Goal: Task Accomplishment & Management: Use online tool/utility

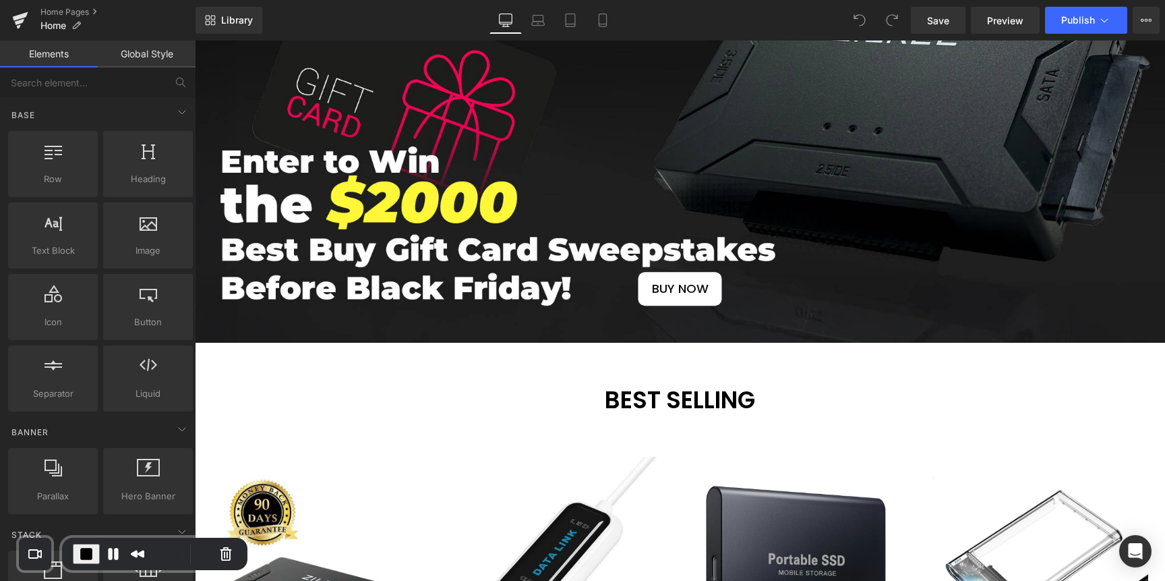
scroll to position [227, 0]
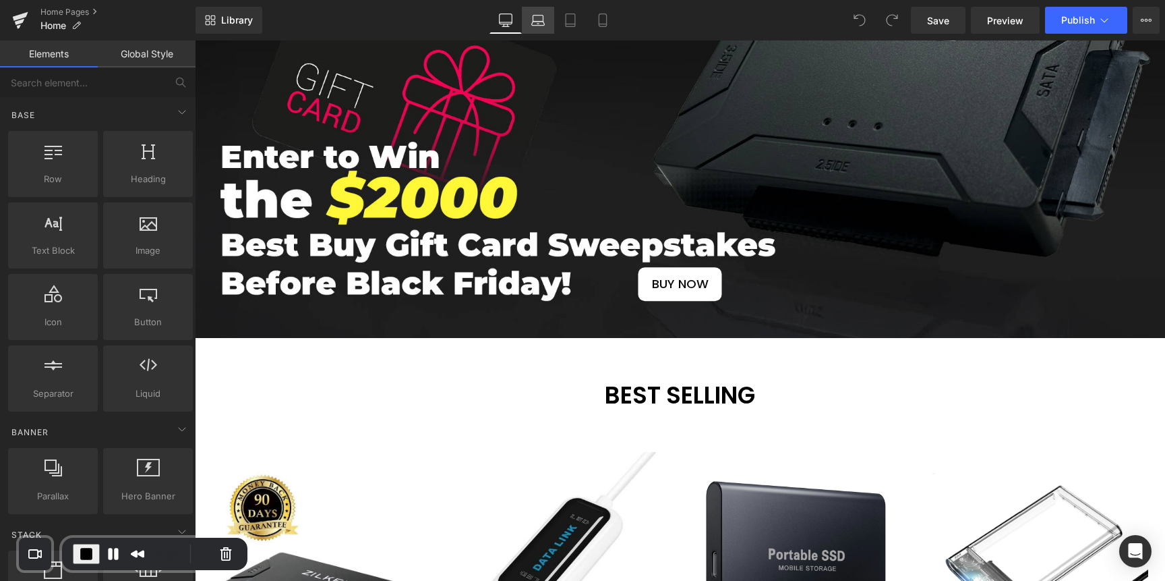
click at [535, 26] on icon at bounding box center [537, 19] width 13 height 13
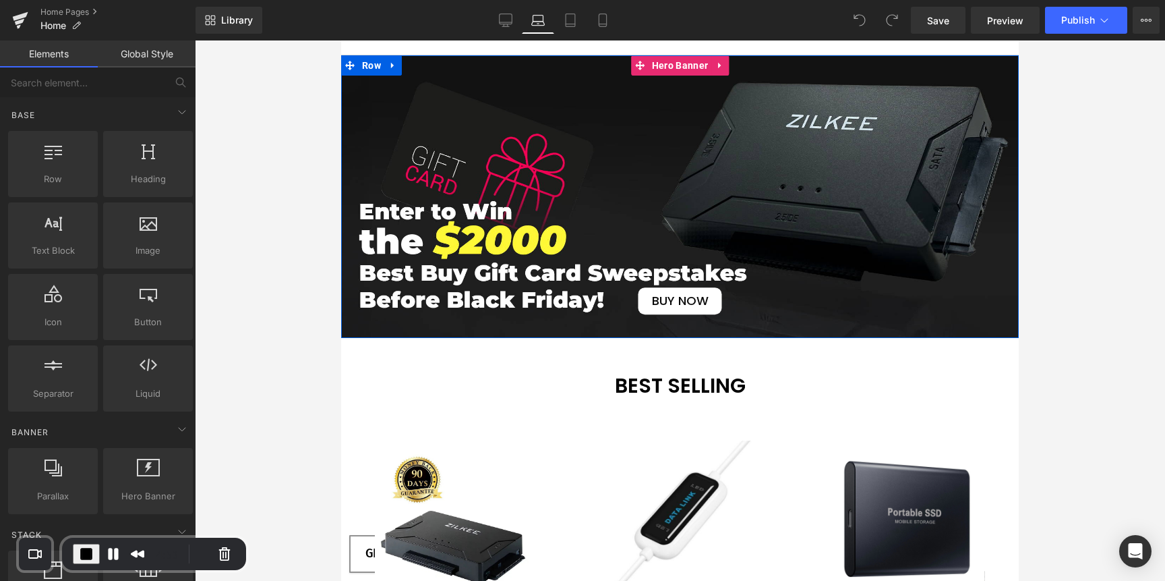
scroll to position [65, 0]
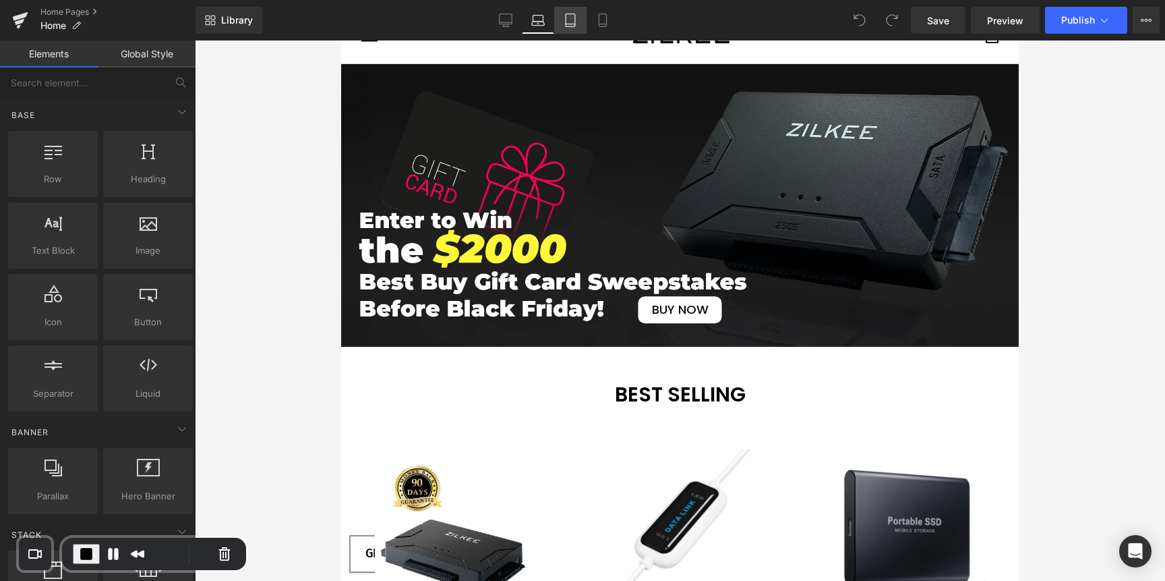
click at [568, 16] on icon at bounding box center [570, 19] width 13 height 13
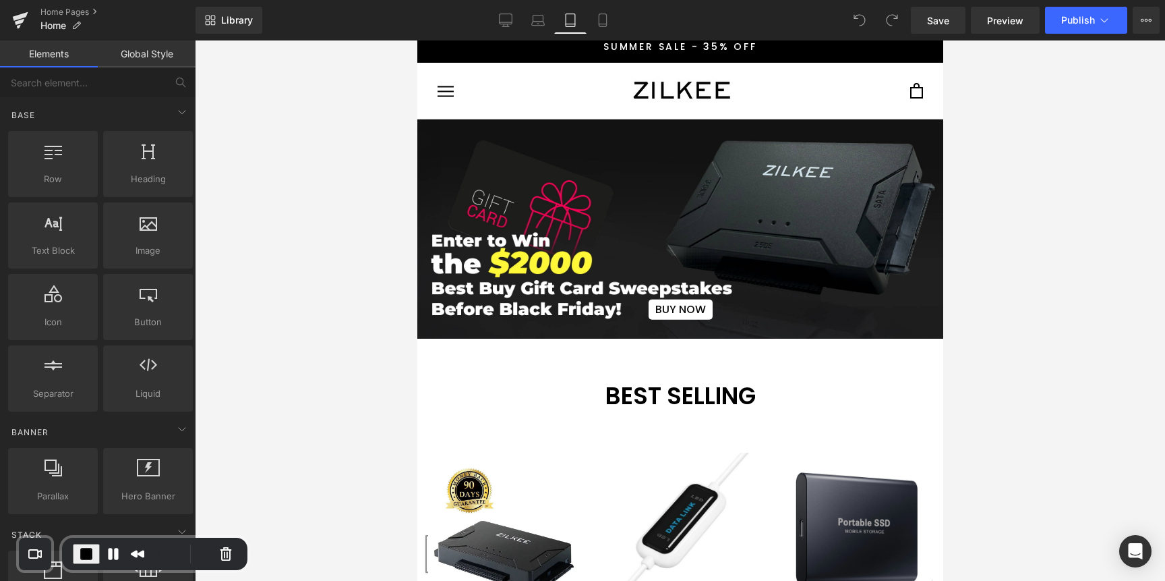
scroll to position [0, 0]
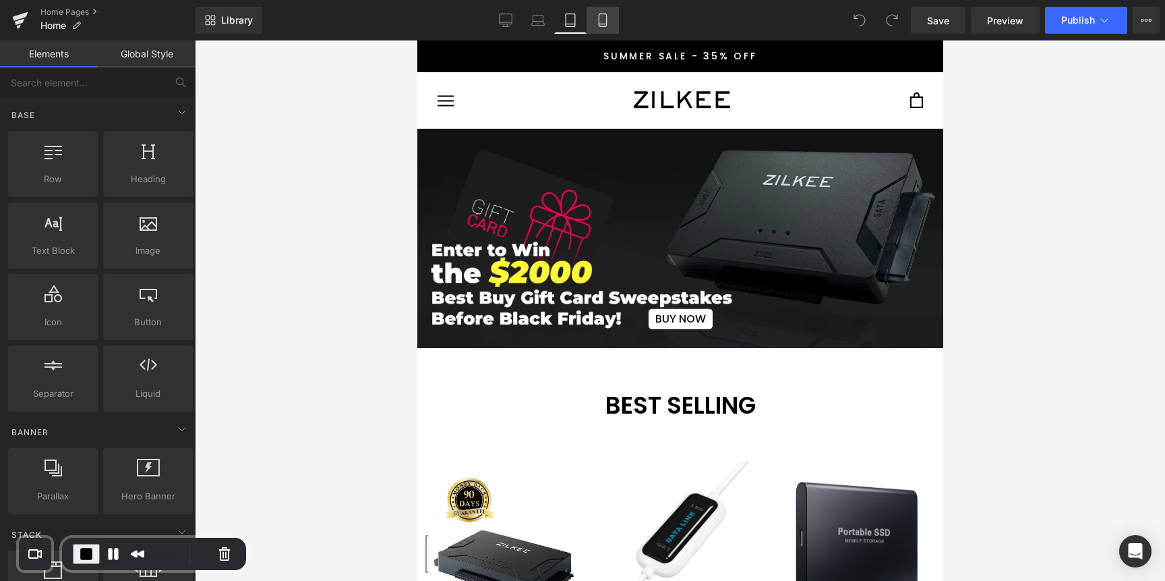
click at [604, 11] on link "Mobile" at bounding box center [603, 20] width 32 height 27
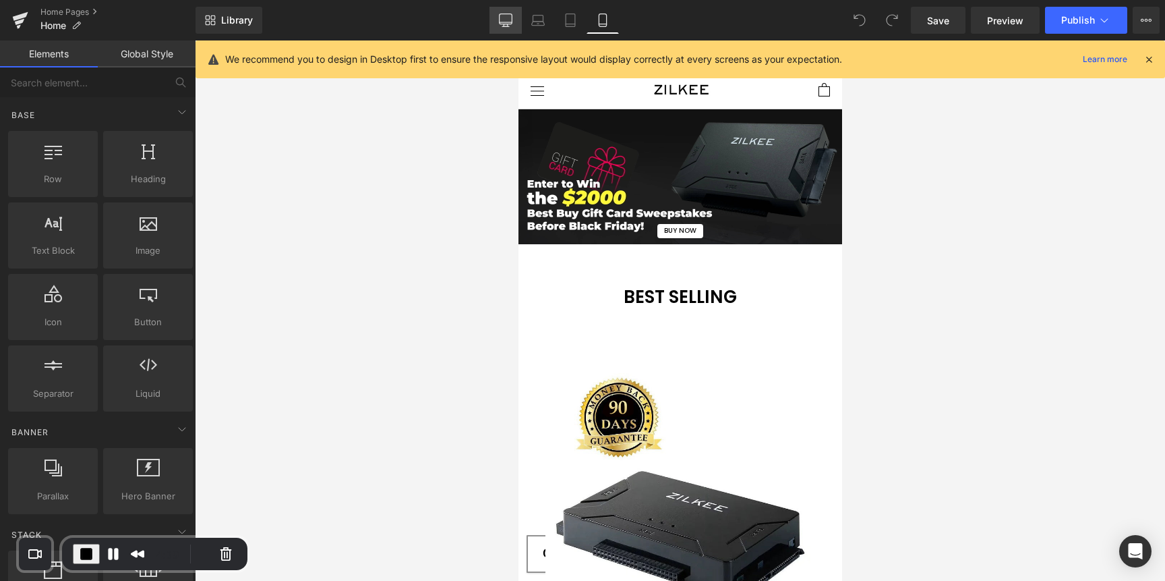
click at [505, 19] on icon at bounding box center [505, 19] width 13 height 13
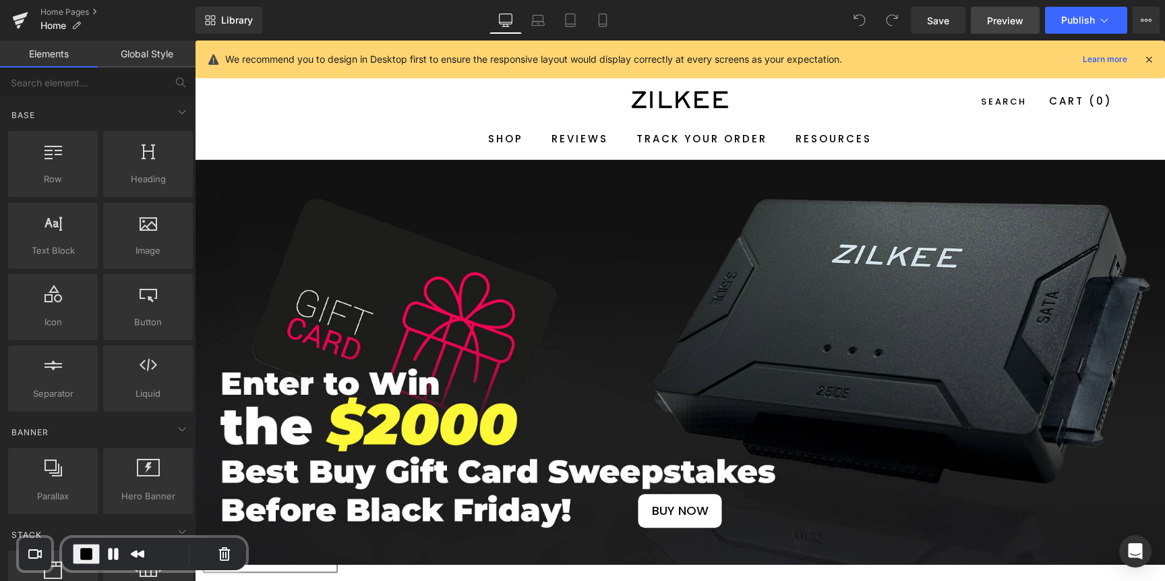
click at [997, 21] on span "Preview" at bounding box center [1005, 20] width 36 height 14
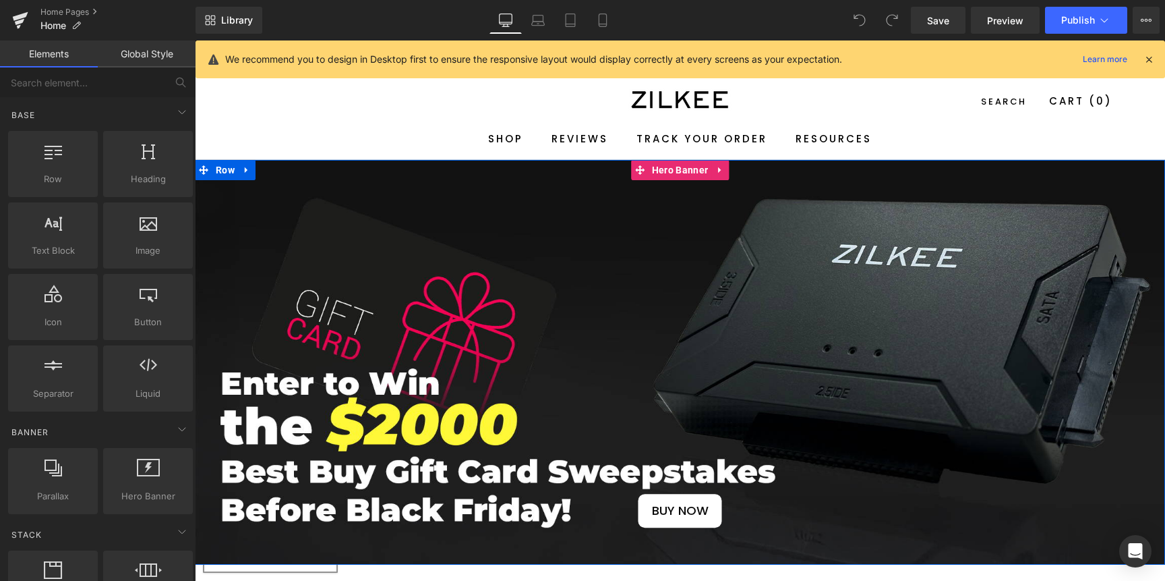
click at [529, 322] on span "BUY NOW Button" at bounding box center [680, 362] width 970 height 330
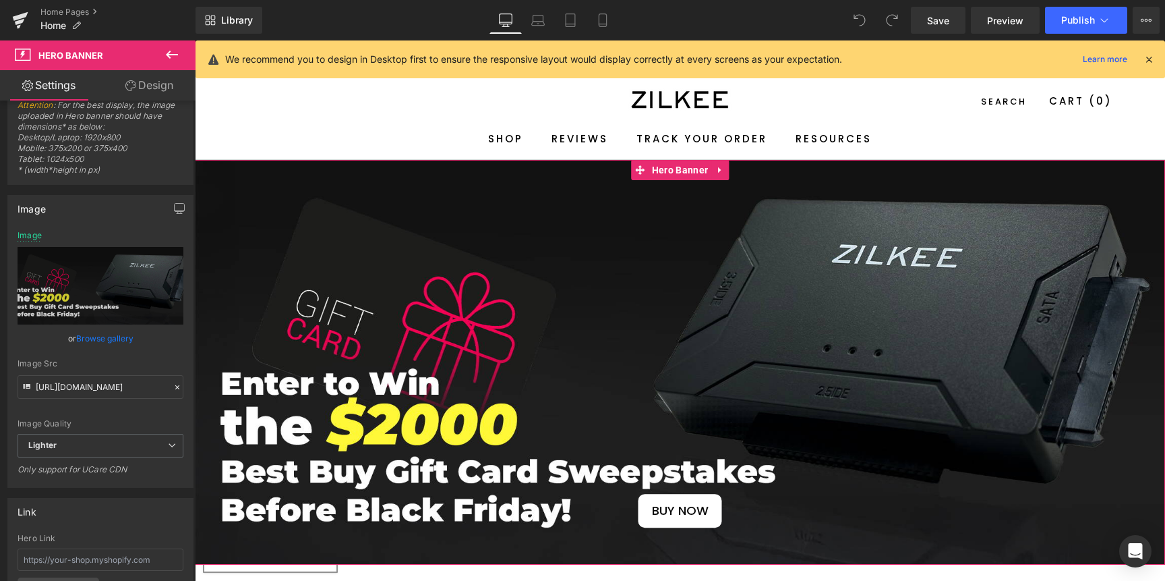
scroll to position [66, 0]
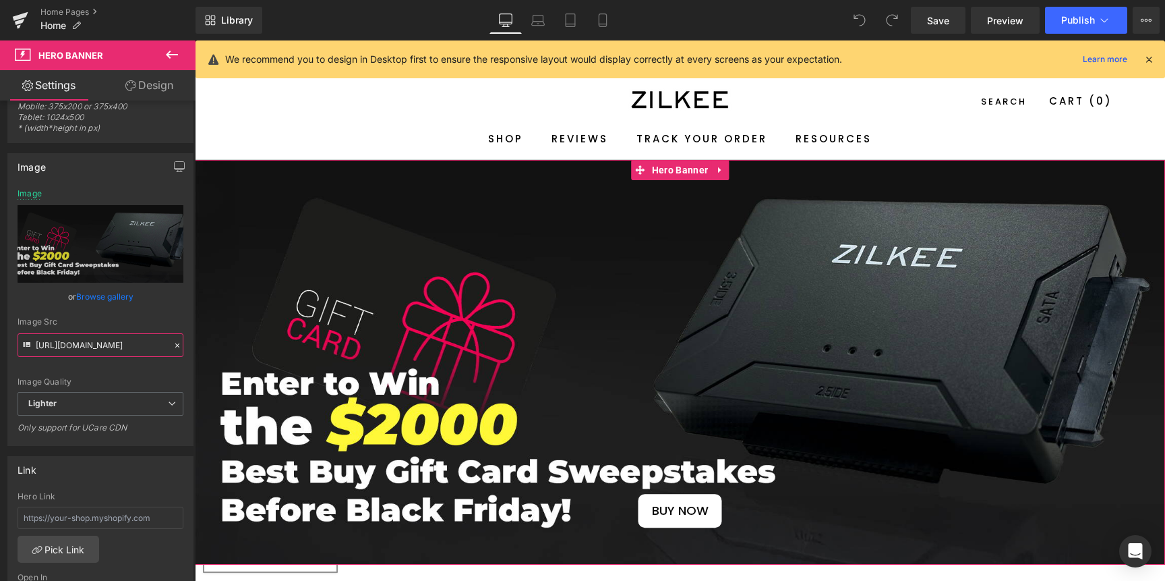
click at [102, 349] on input "https://ucarecdn.com/64f73ad2-6ce6-4e63-b8d7-dde92b479563/-/format/auto/-/previ…" at bounding box center [101, 345] width 166 height 24
click at [83, 297] on link "Browse gallery" at bounding box center [104, 297] width 57 height 24
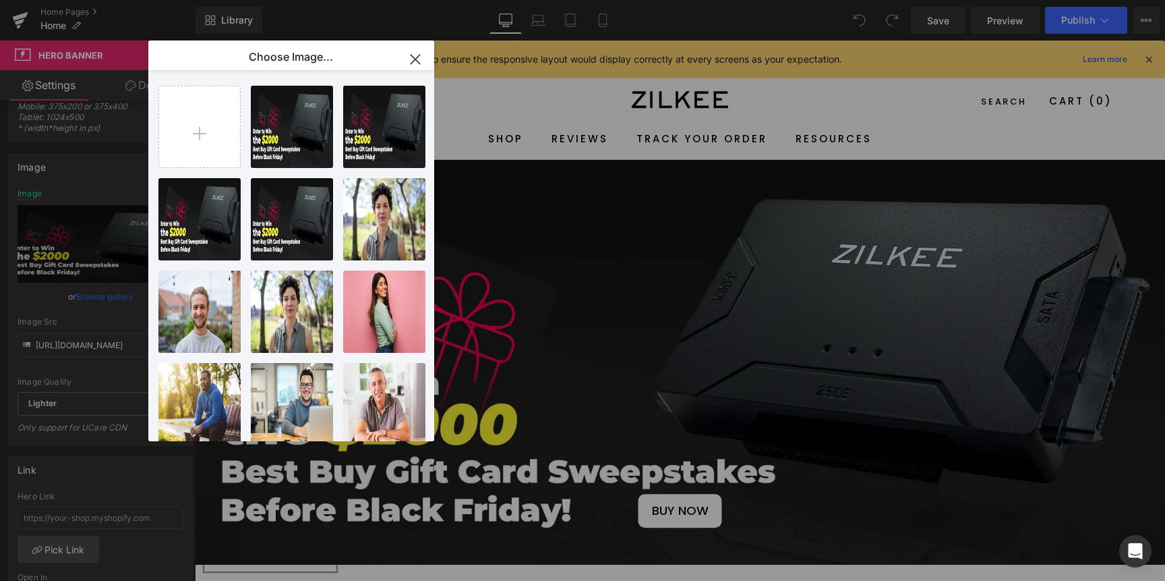
click at [419, 56] on icon "button" at bounding box center [416, 60] width 22 height 22
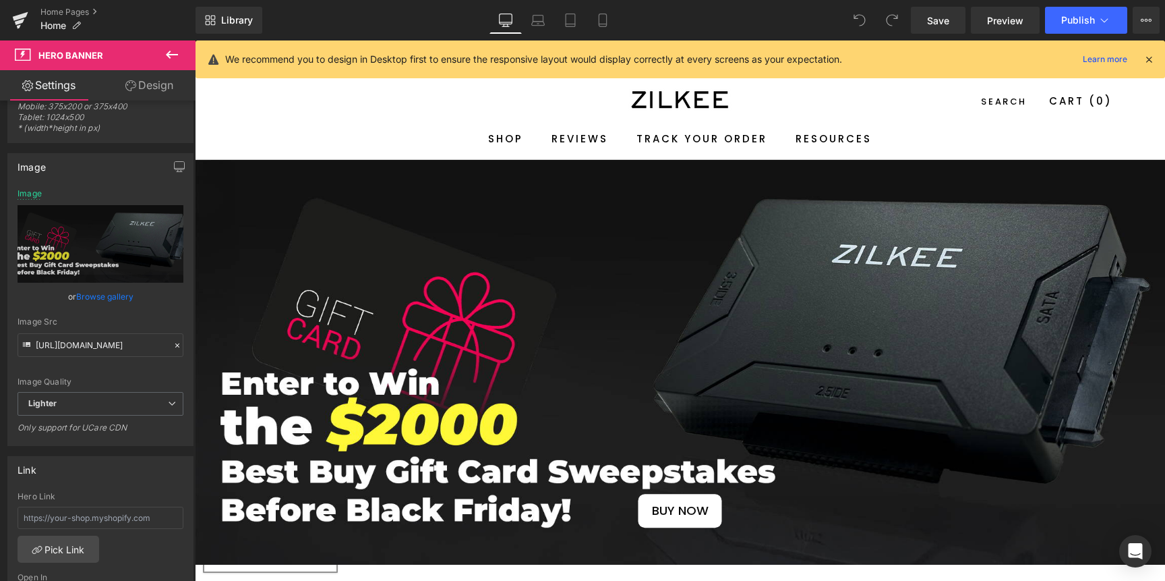
click at [173, 52] on icon at bounding box center [172, 55] width 16 height 16
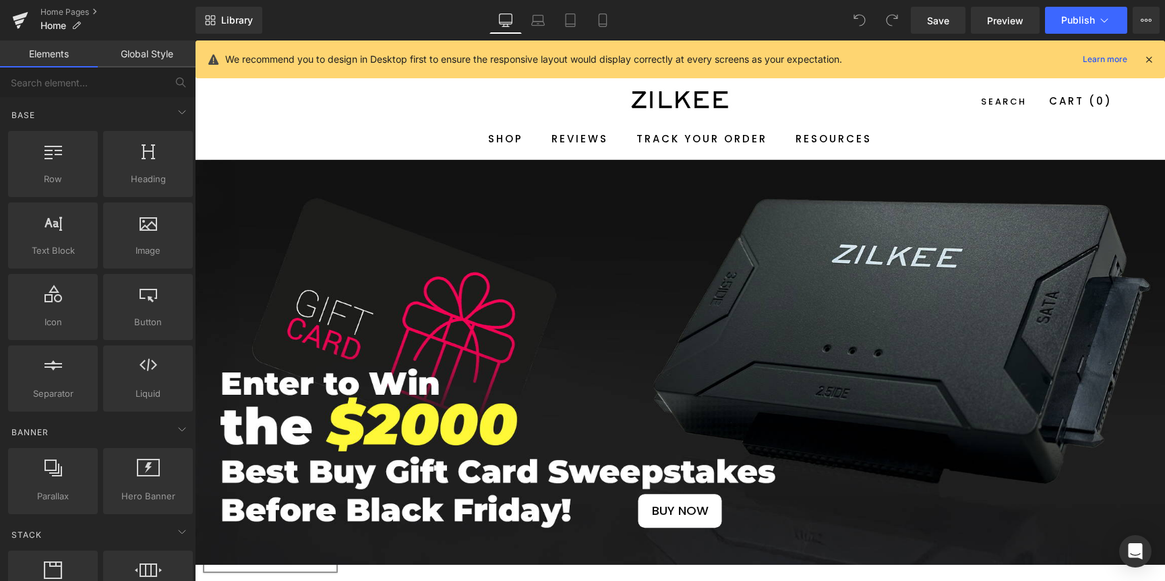
click at [187, 47] on link "Global Style" at bounding box center [147, 53] width 98 height 27
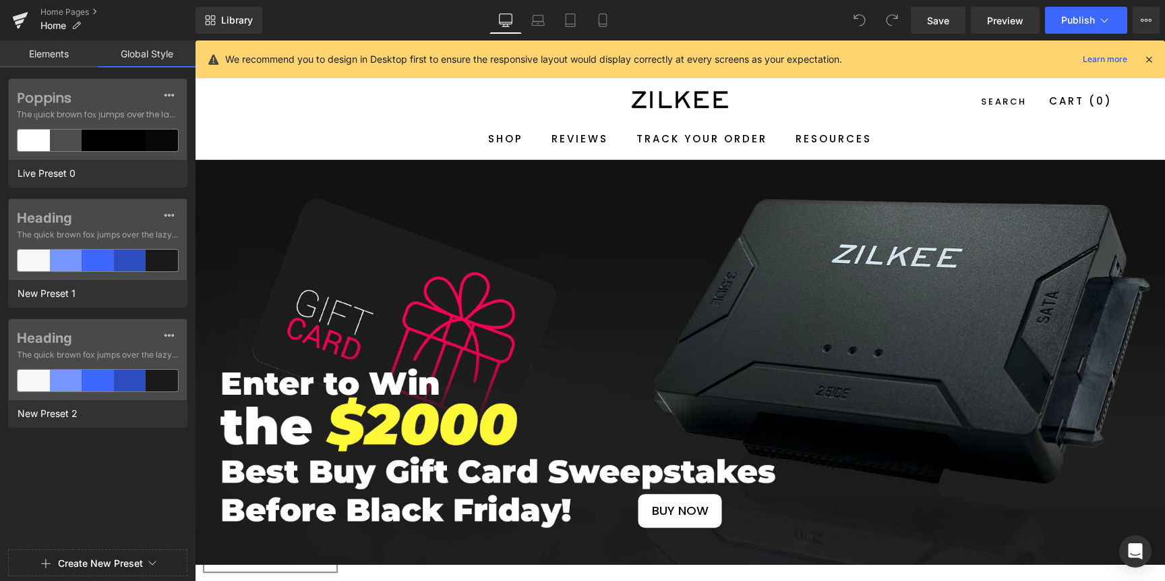
click at [73, 53] on link "Elements" at bounding box center [49, 53] width 98 height 27
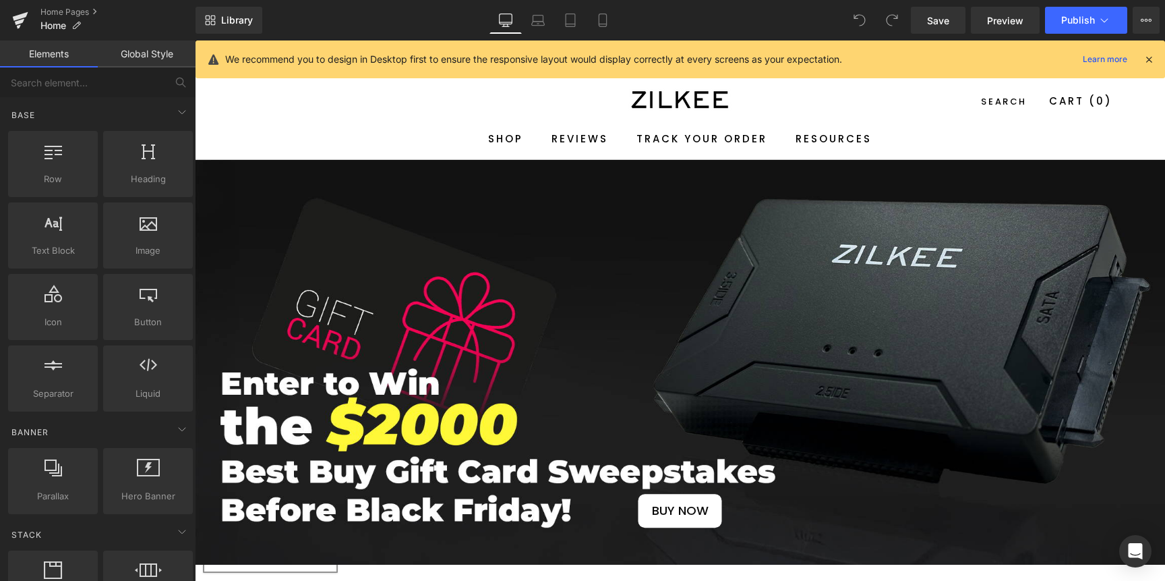
click at [511, 25] on icon at bounding box center [505, 19] width 13 height 13
click at [534, 18] on icon at bounding box center [537, 19] width 13 height 13
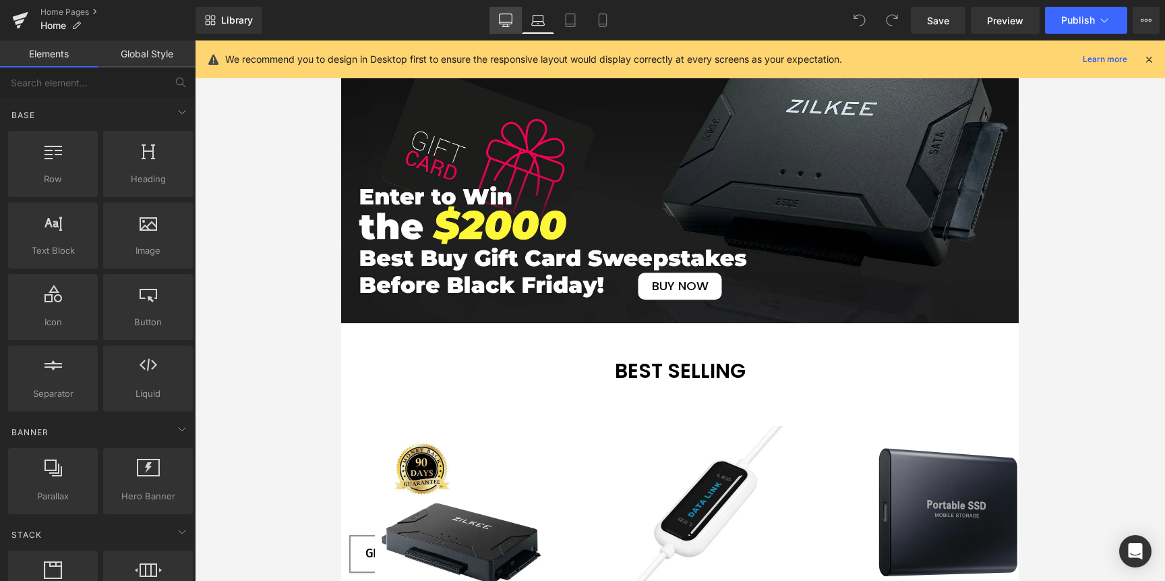
click at [509, 22] on icon at bounding box center [505, 19] width 13 height 13
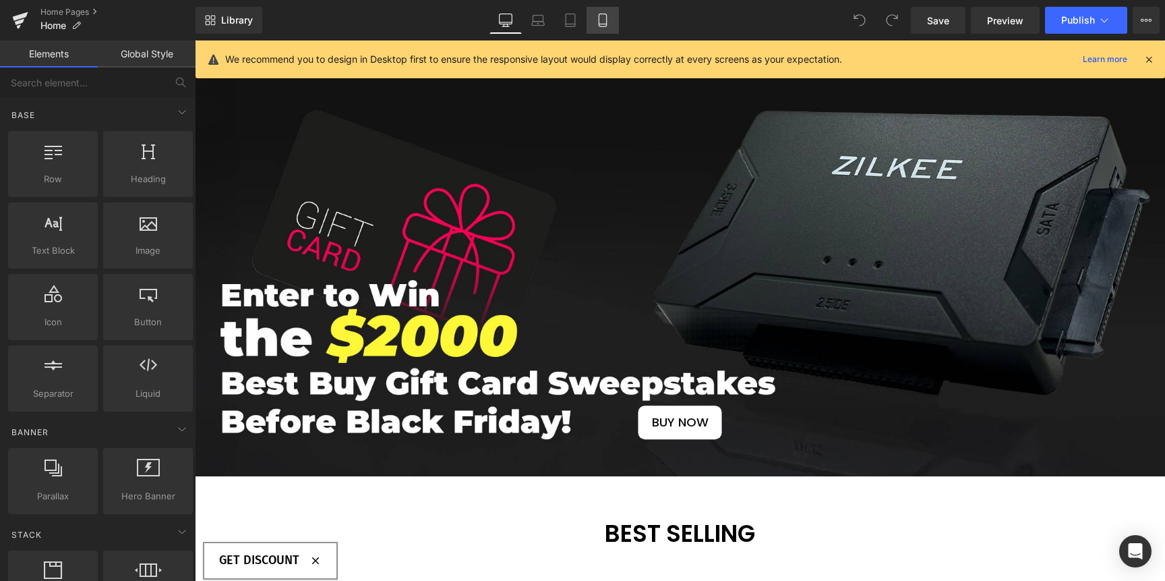
scroll to position [119, 0]
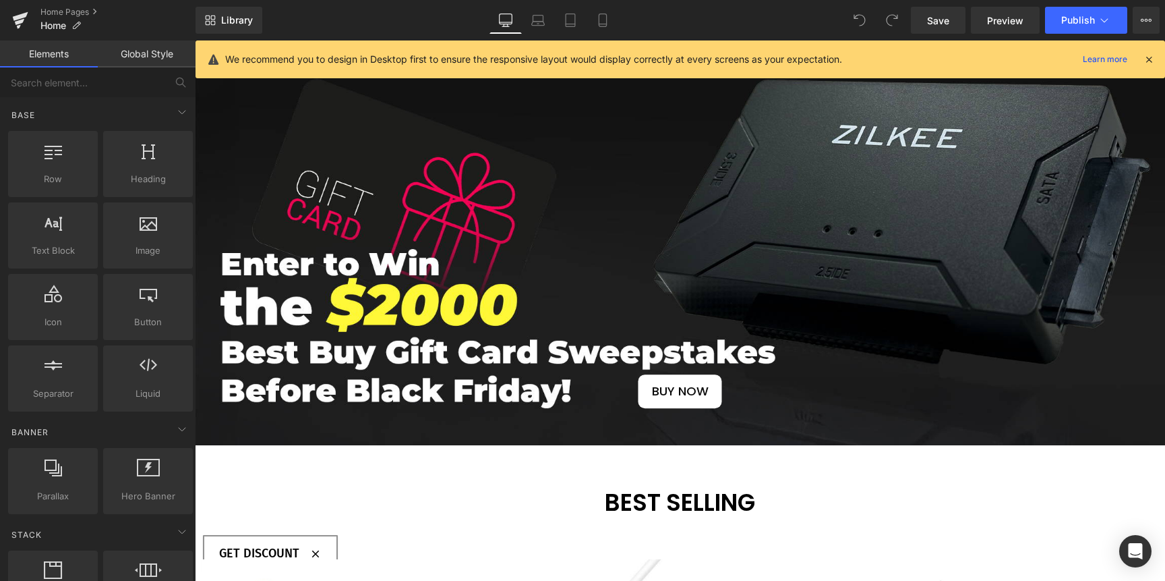
click at [1142, 59] on div "We recommend you to design in Desktop first to ensure the responsive layout wou…" at bounding box center [684, 59] width 918 height 16
click at [1144, 59] on icon at bounding box center [1149, 59] width 12 height 12
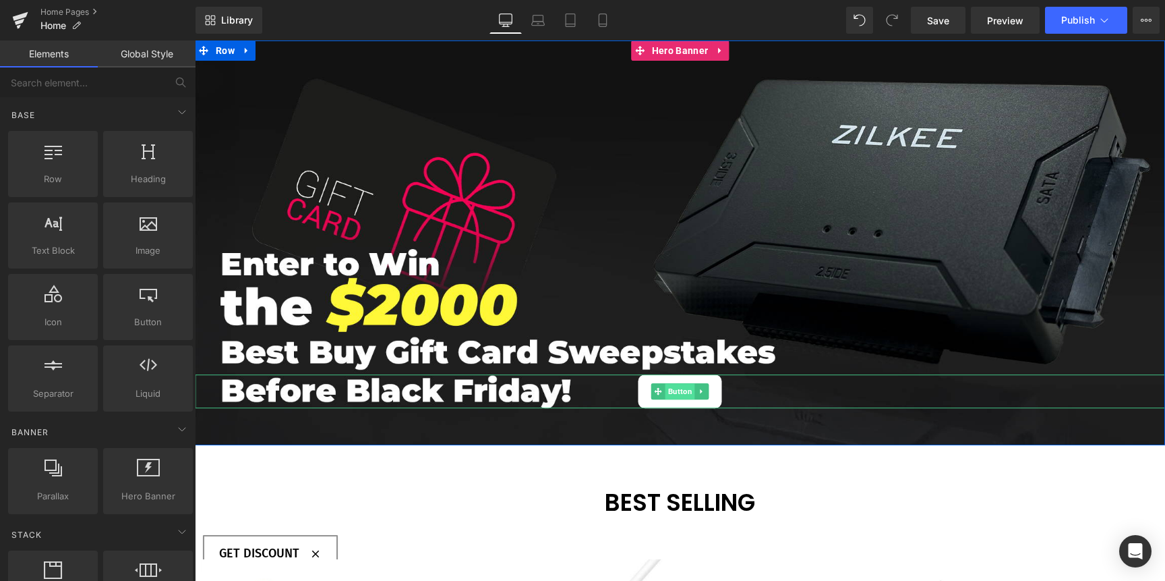
click at [672, 389] on span "Button" at bounding box center [681, 391] width 30 height 16
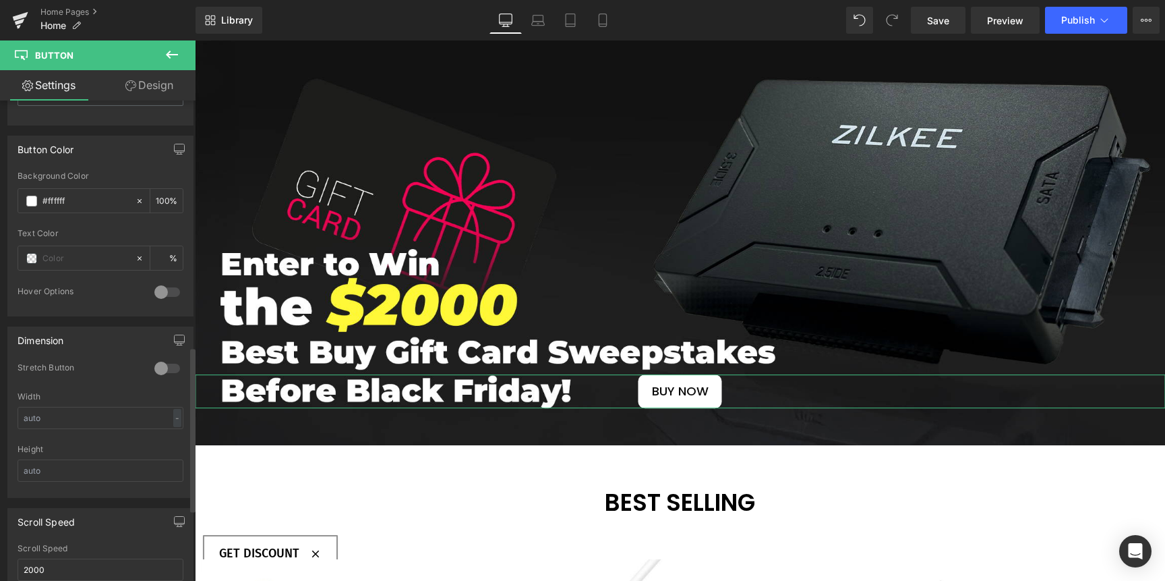
scroll to position [928, 0]
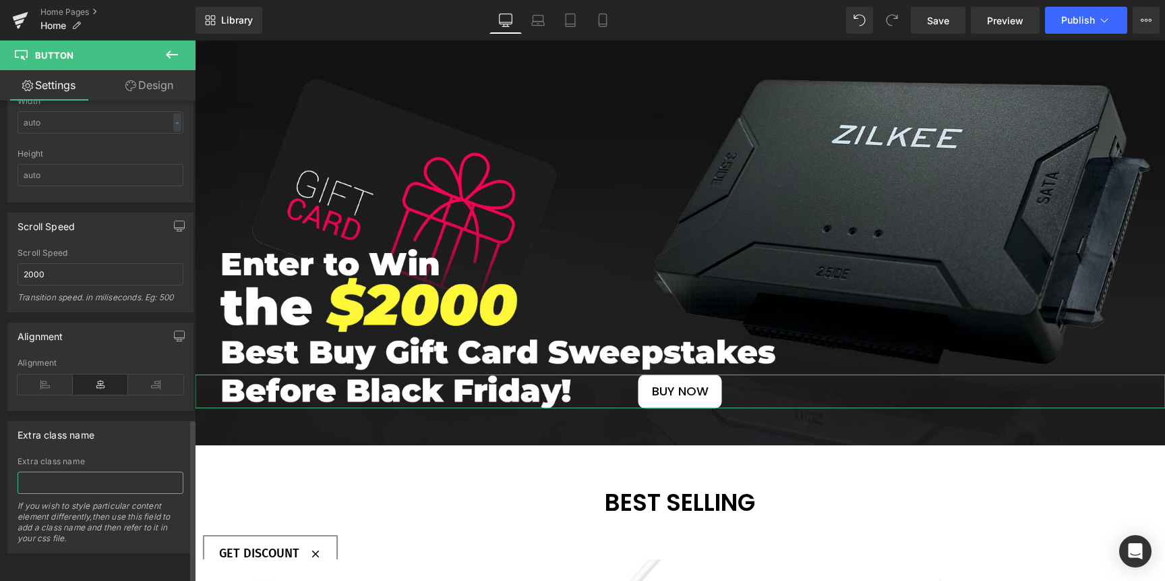
click at [73, 471] on input "text" at bounding box center [101, 482] width 166 height 22
click at [92, 479] on input "banner-cta-btn" at bounding box center [101, 482] width 166 height 22
type input "banner-cta-btn"
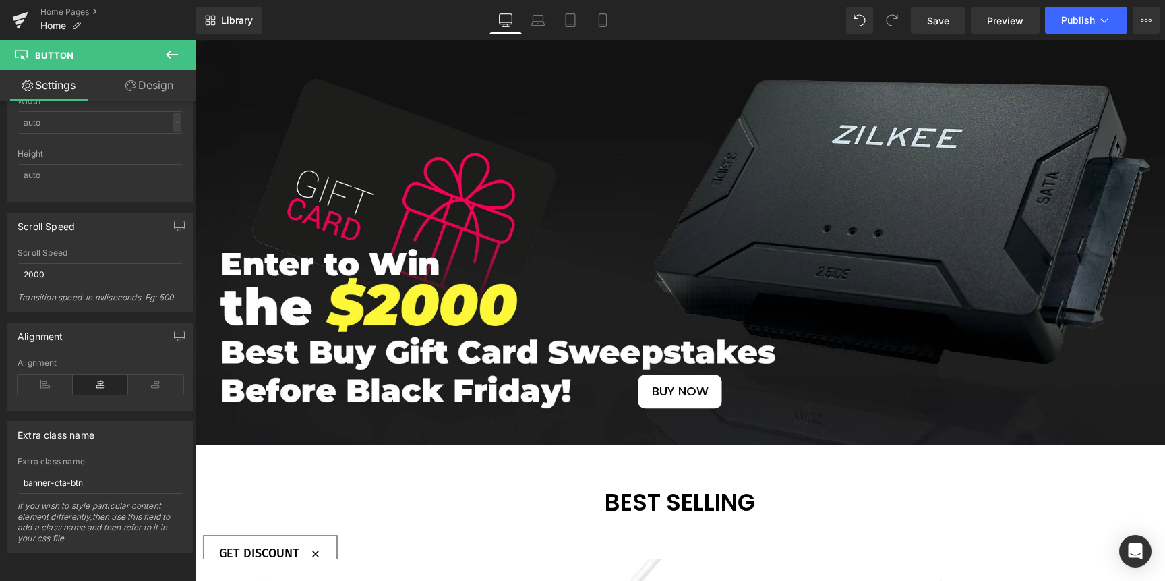
click at [951, 5] on div "Library Desktop Desktop Laptop Tablet Mobile Save Preview Publish Scheduled Vie…" at bounding box center [681, 20] width 970 height 40
click at [947, 12] on link "Save" at bounding box center [938, 20] width 55 height 27
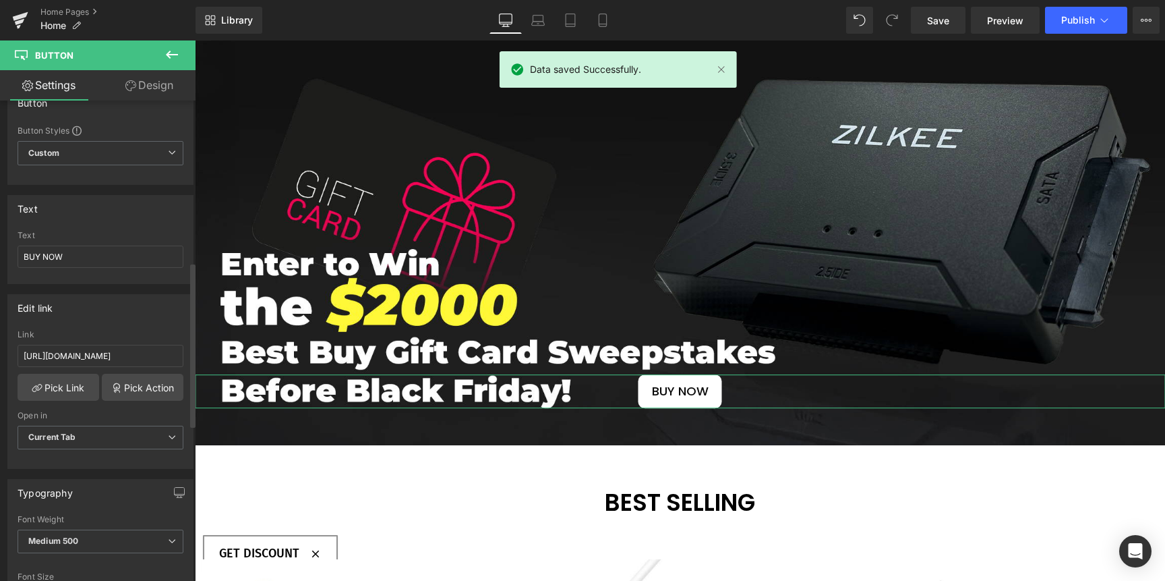
scroll to position [0, 0]
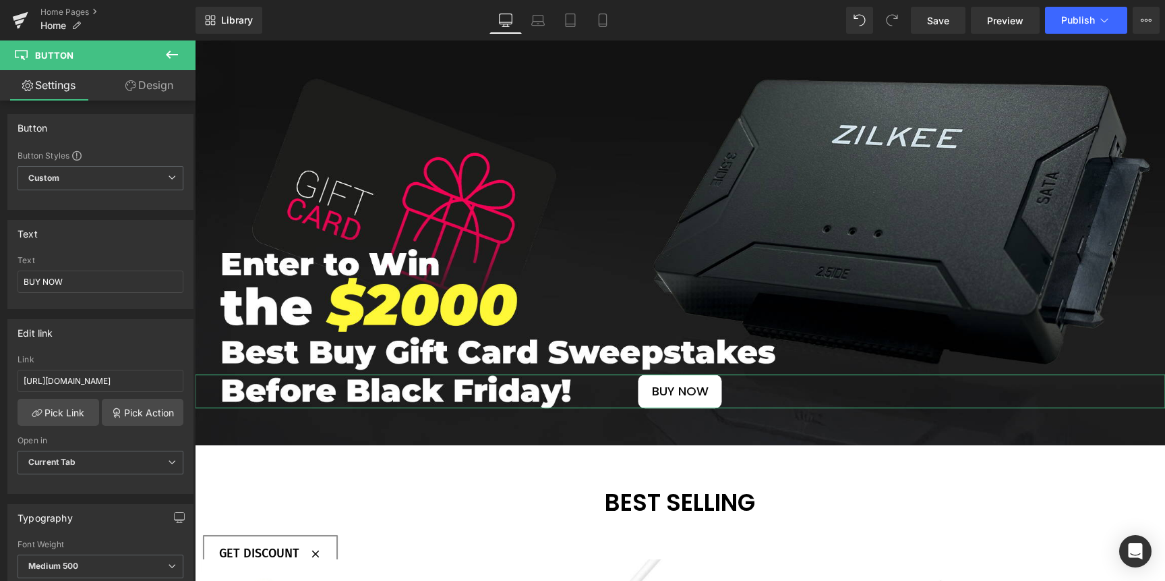
click at [131, 86] on icon at bounding box center [130, 85] width 11 height 11
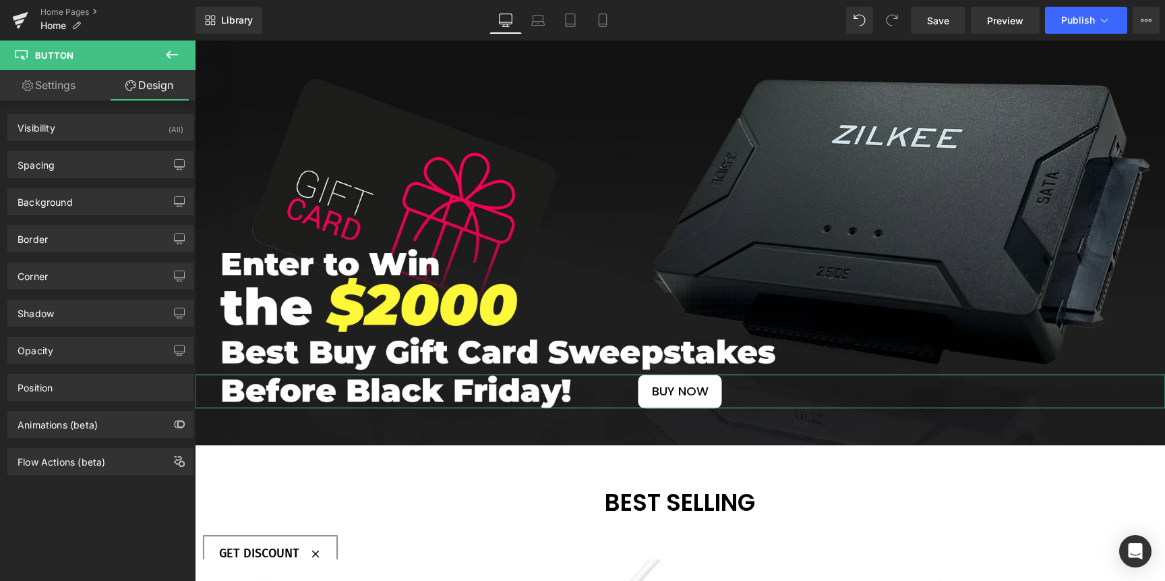
click at [31, 87] on link "Settings" at bounding box center [49, 85] width 98 height 30
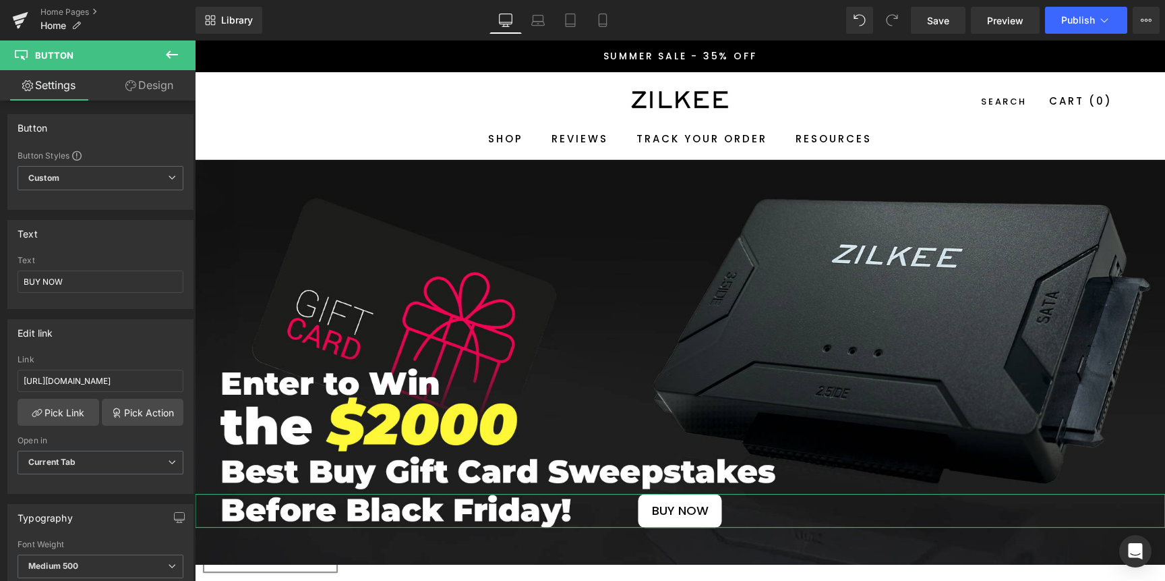
click at [134, 90] on icon at bounding box center [130, 85] width 11 height 11
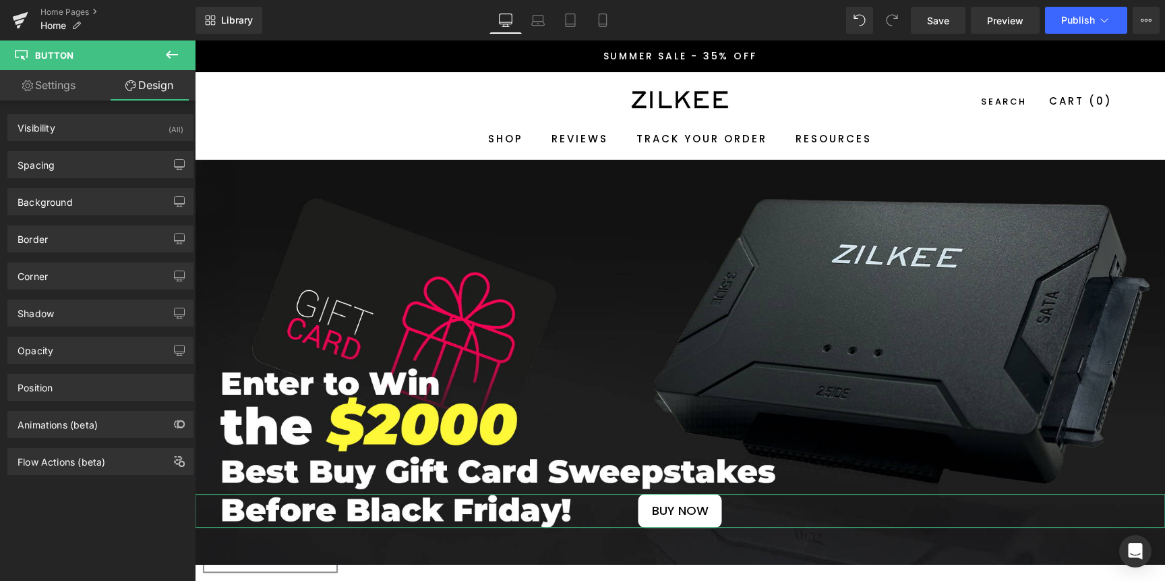
click at [115, 106] on div "Visibility (All) 0|0|0|0 1 Show on Desktop 1 Show on Laptop 1 Show on Tablet 1 …" at bounding box center [101, 122] width 202 height 37
click at [107, 385] on div "Position" at bounding box center [100, 387] width 185 height 26
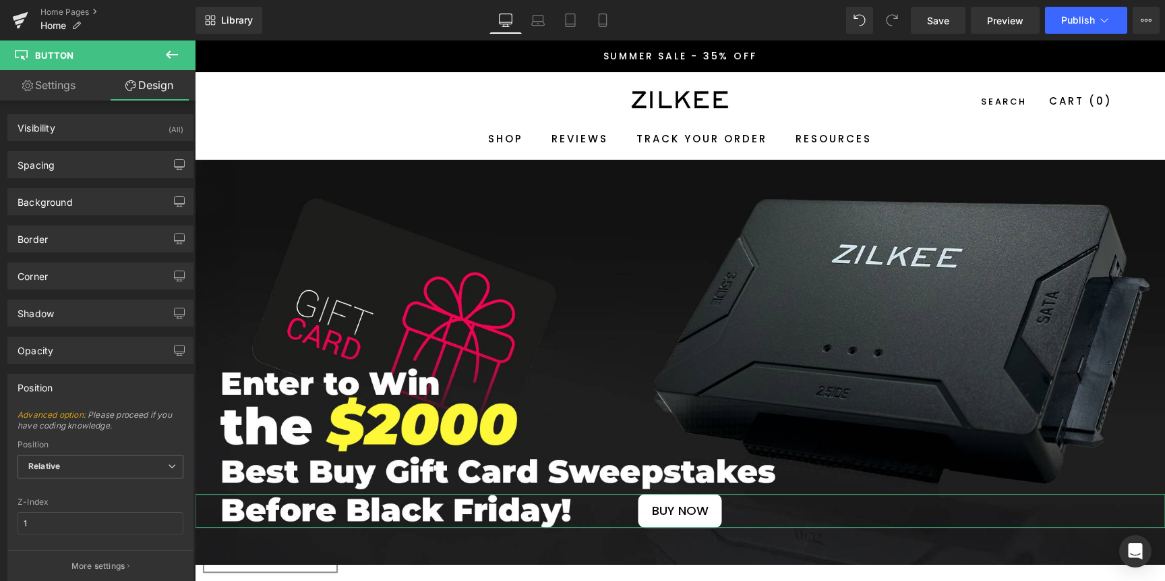
click at [107, 385] on div "Position" at bounding box center [100, 387] width 185 height 26
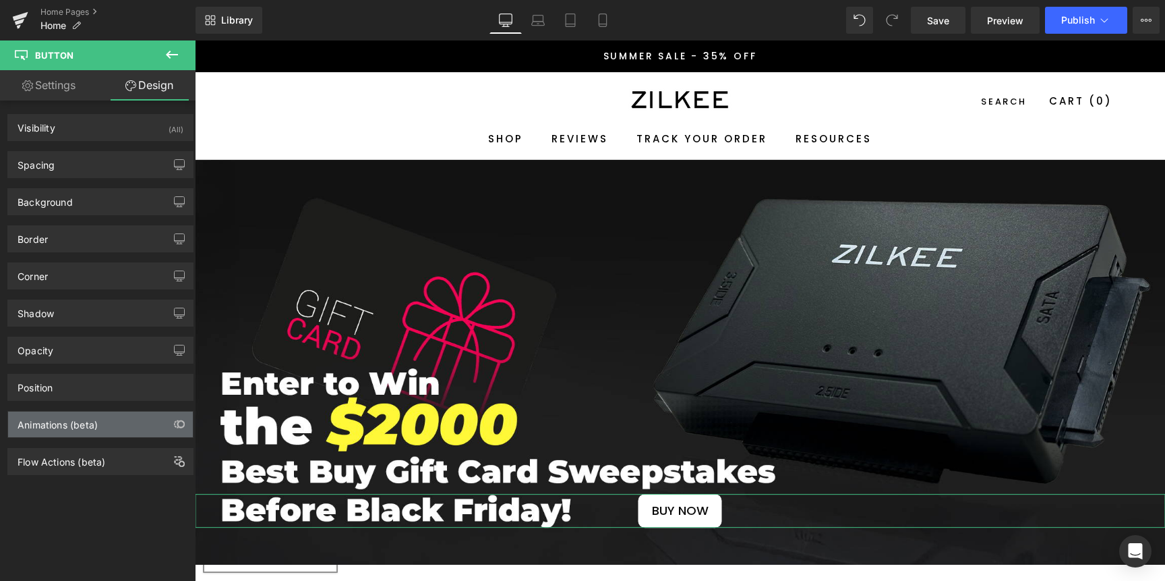
click at [84, 424] on div "Animations (beta)" at bounding box center [58, 420] width 80 height 19
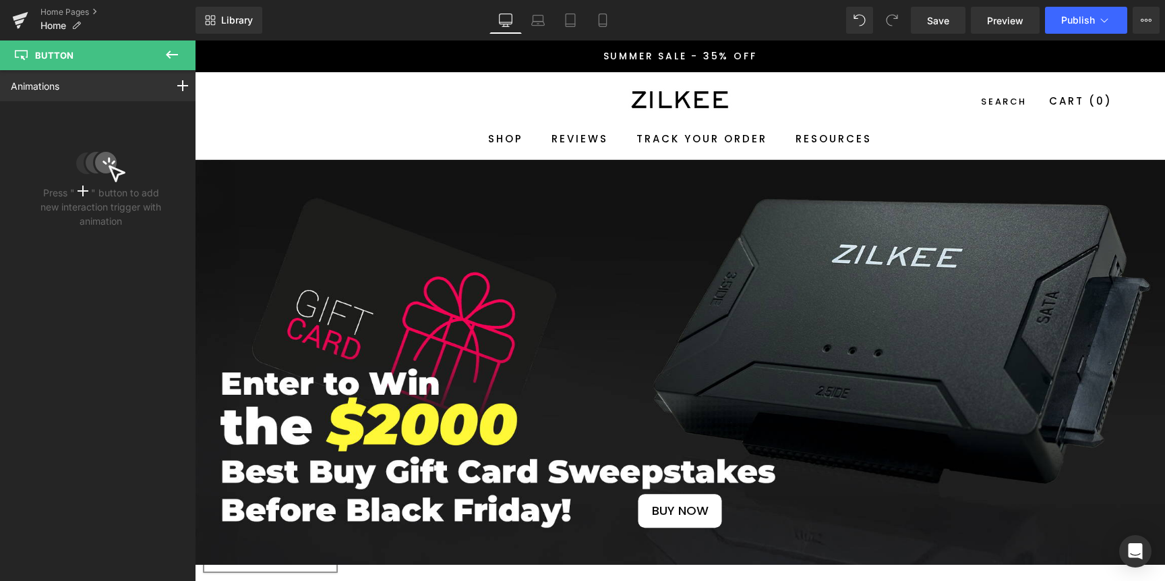
click at [177, 57] on icon at bounding box center [172, 55] width 16 height 16
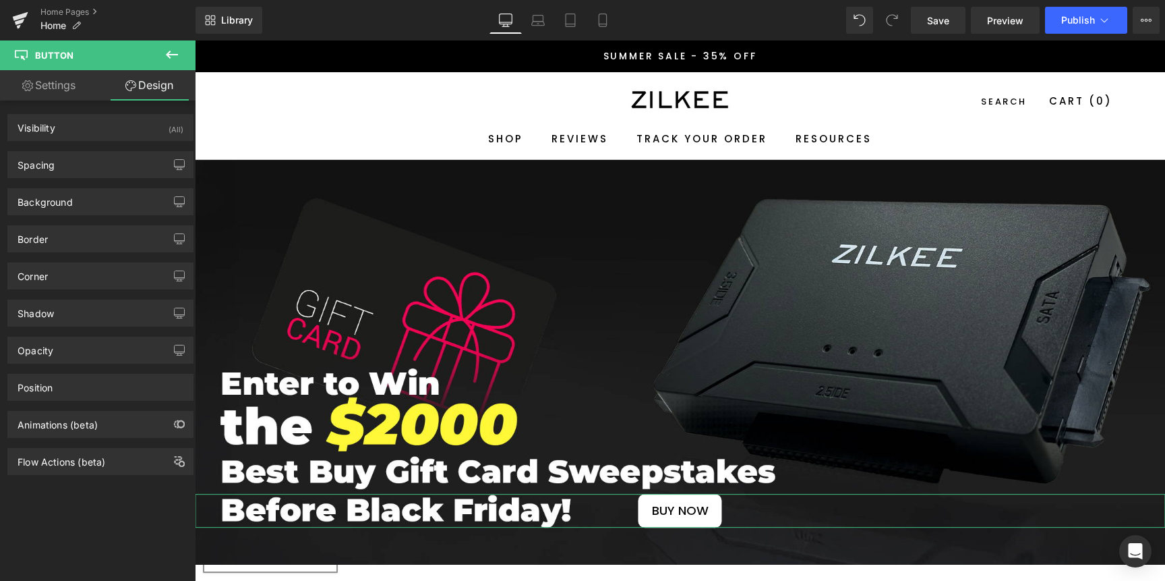
click at [70, 84] on link "Settings" at bounding box center [49, 85] width 98 height 30
type input "100"
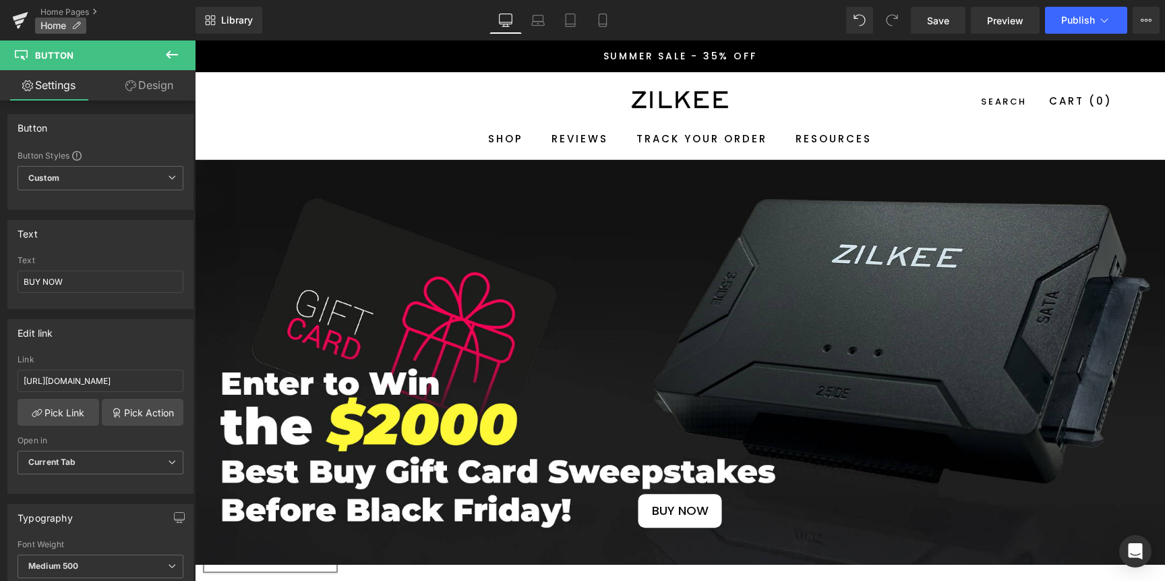
click at [70, 27] on p "Home" at bounding box center [60, 26] width 51 height 16
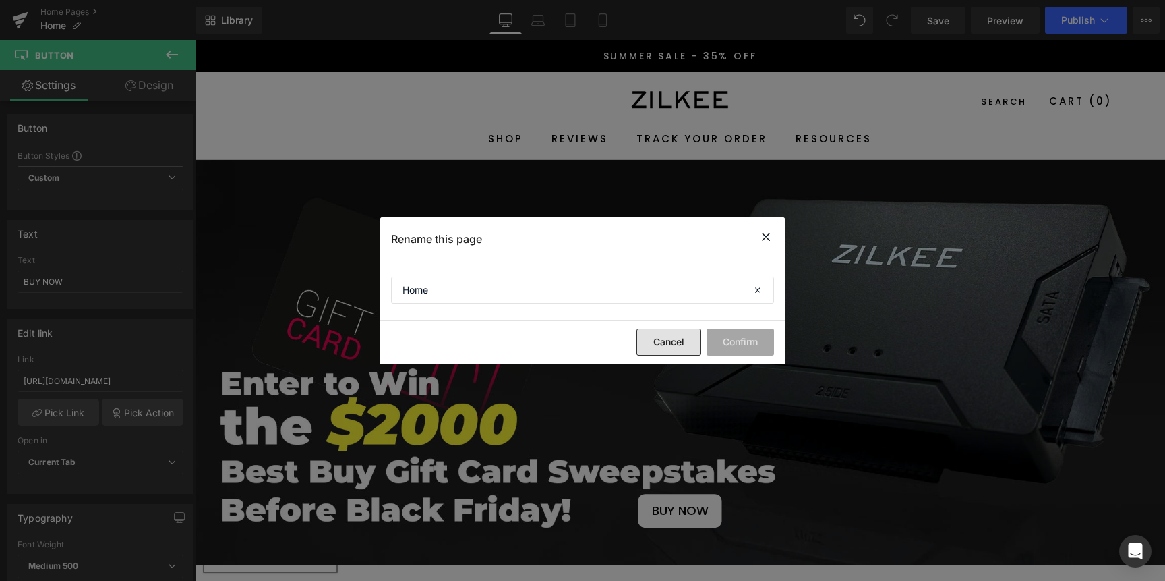
click at [671, 350] on button "Cancel" at bounding box center [669, 341] width 65 height 27
click at [671, 350] on span "BUY NOW Button" at bounding box center [680, 362] width 970 height 330
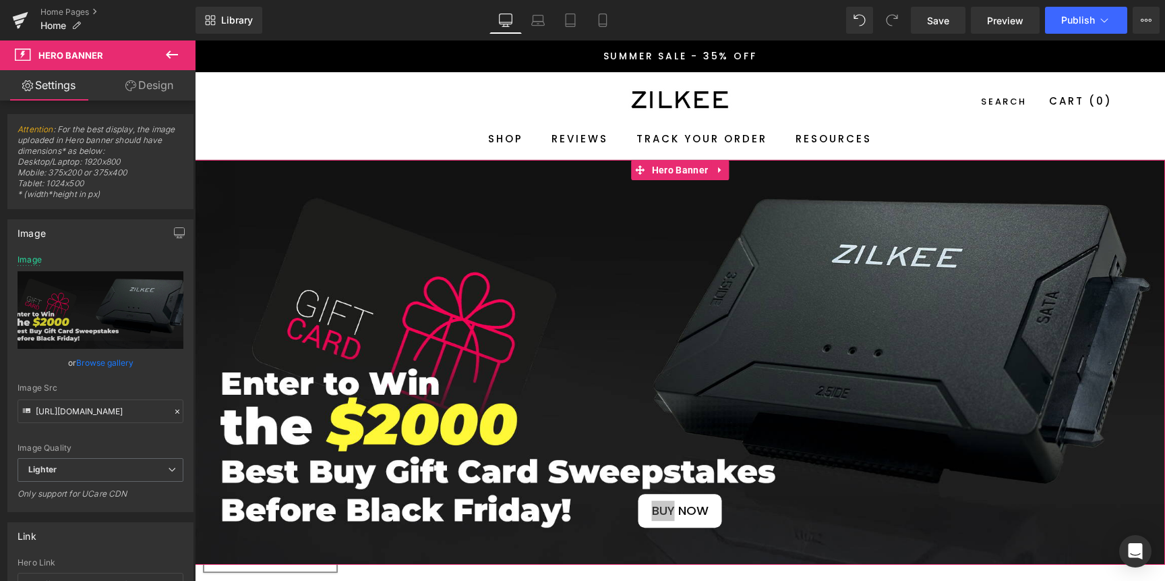
click at [155, 84] on link "Design" at bounding box center [149, 85] width 98 height 30
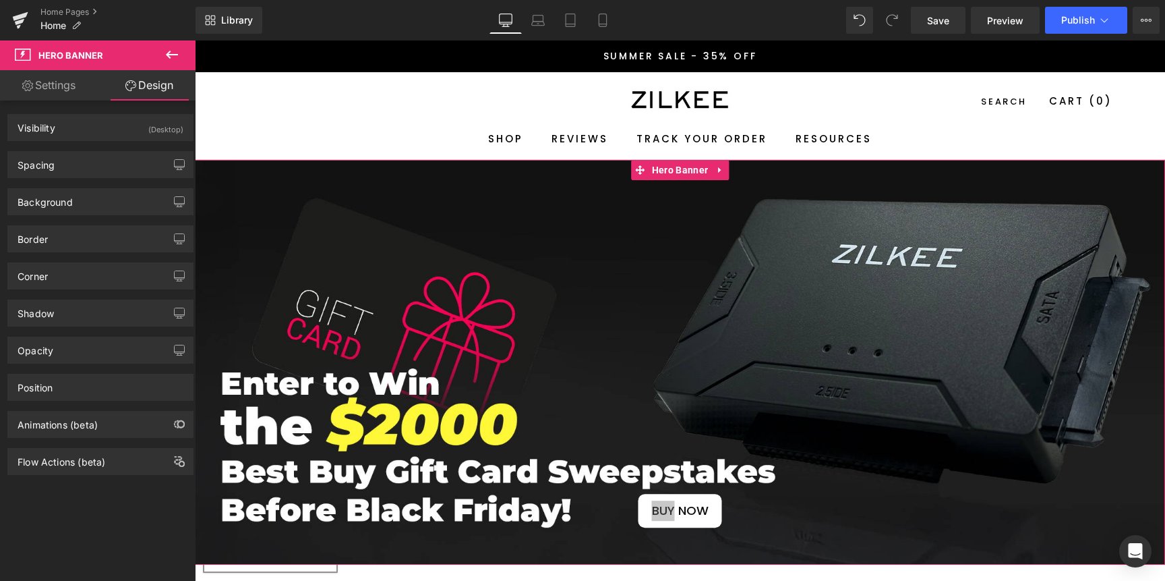
click at [74, 84] on link "Settings" at bounding box center [49, 85] width 98 height 30
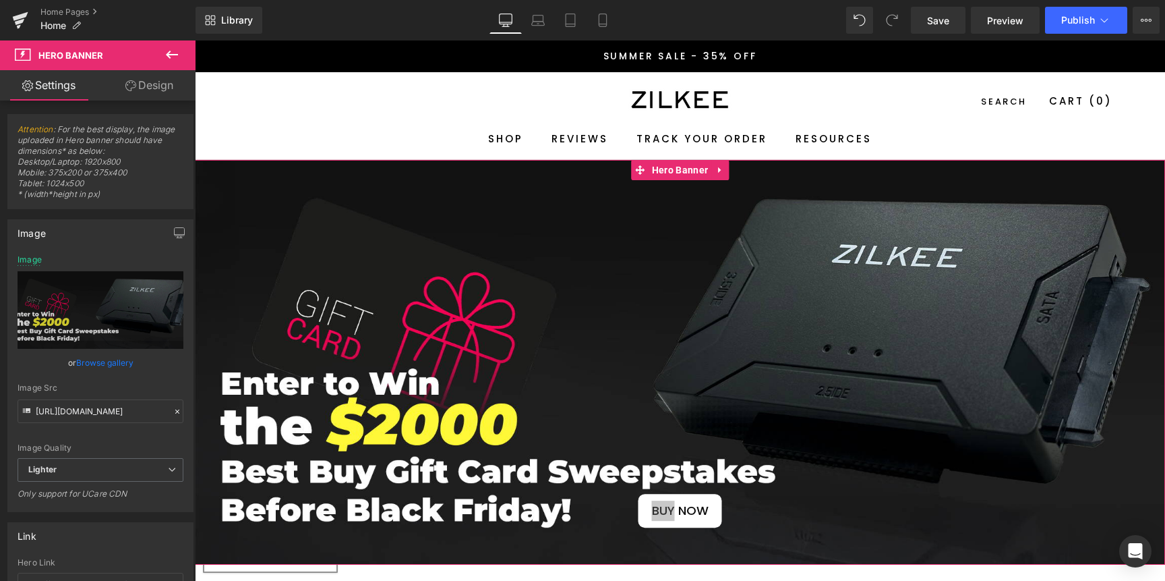
click at [140, 83] on link "Design" at bounding box center [149, 85] width 98 height 30
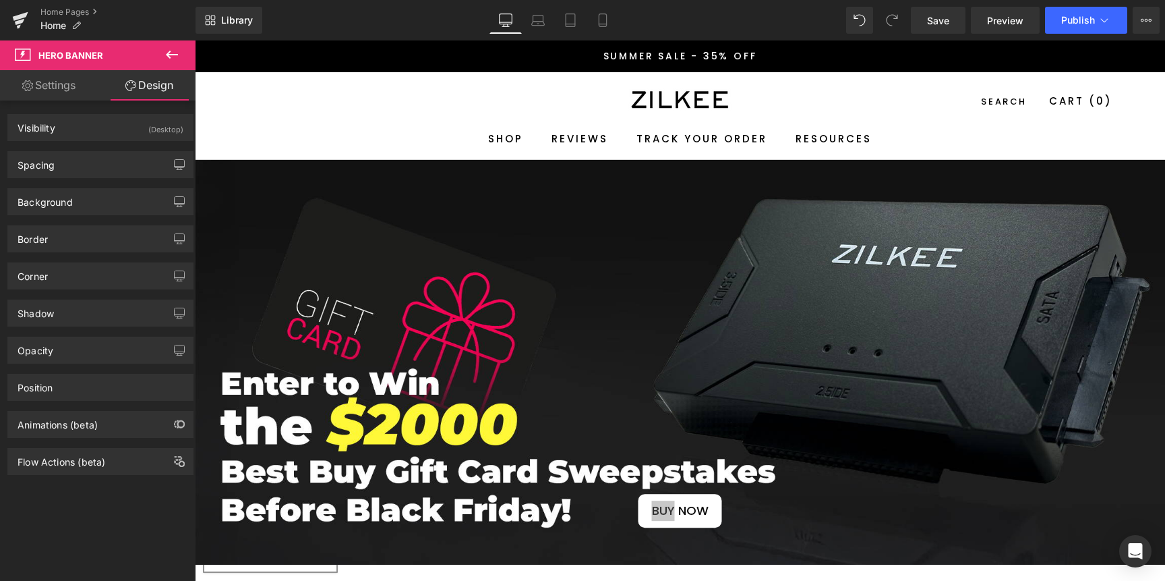
click at [179, 45] on button at bounding box center [171, 55] width 47 height 30
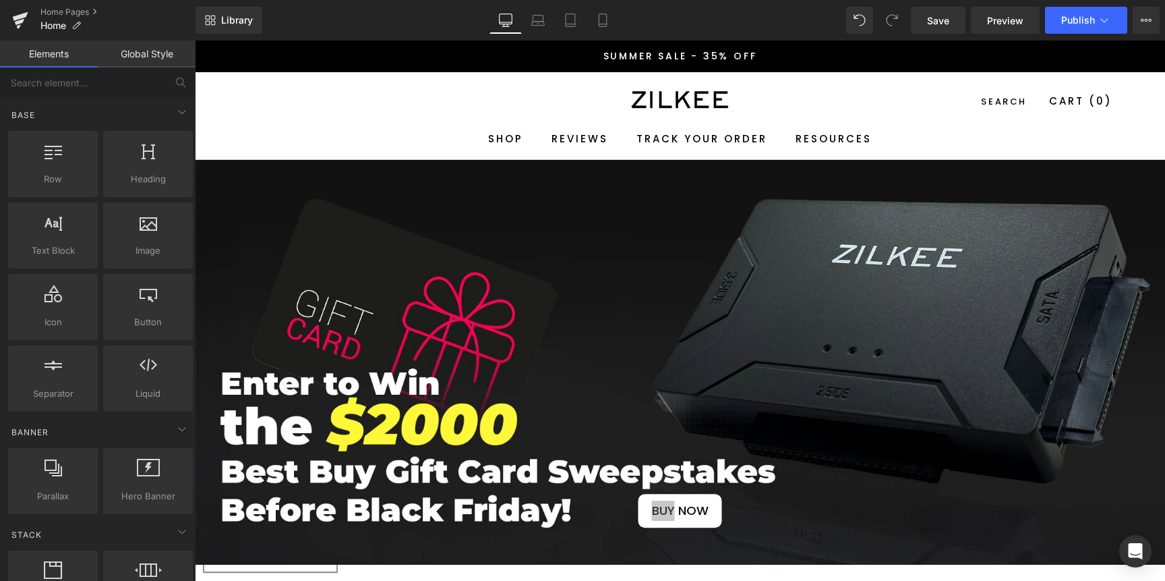
click at [148, 56] on link "Global Style" at bounding box center [147, 53] width 98 height 27
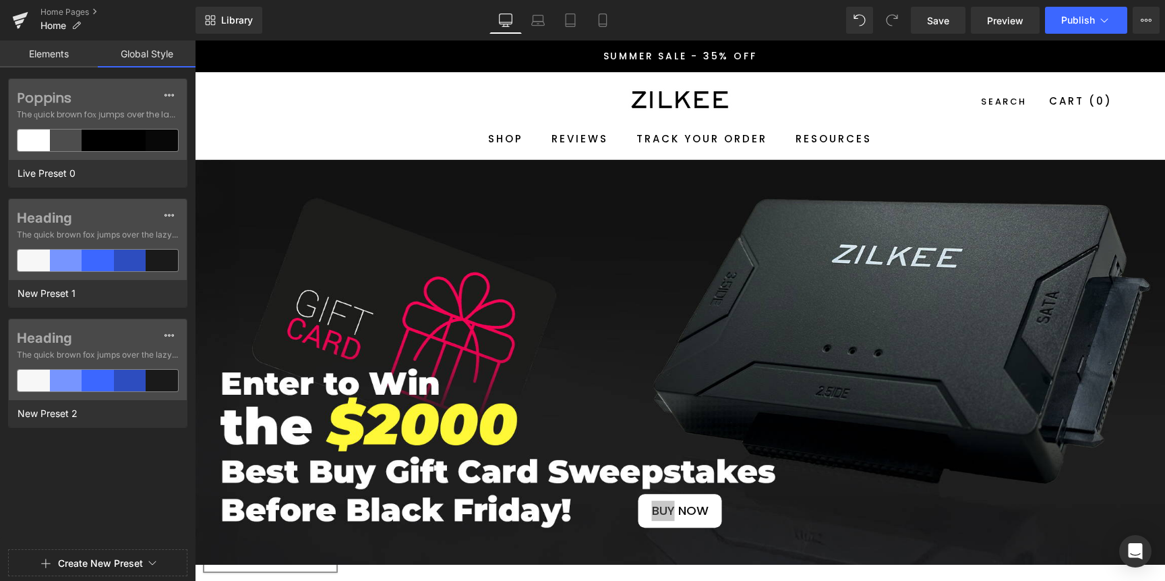
click at [48, 54] on link "Elements" at bounding box center [49, 53] width 98 height 27
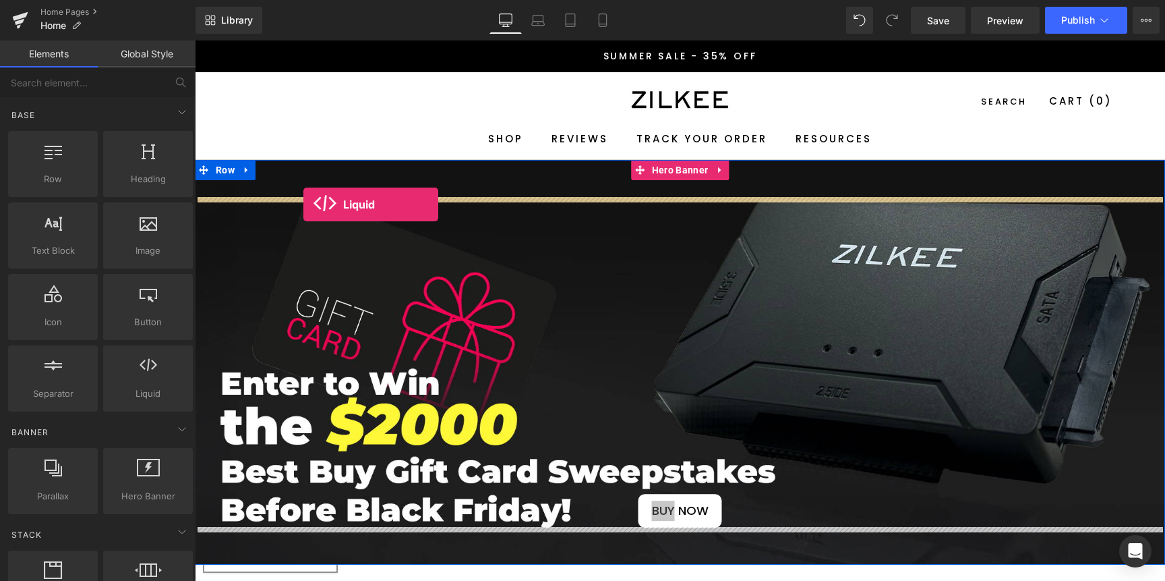
drag, startPoint x: 343, startPoint y: 437, endPoint x: 303, endPoint y: 204, distance: 236.6
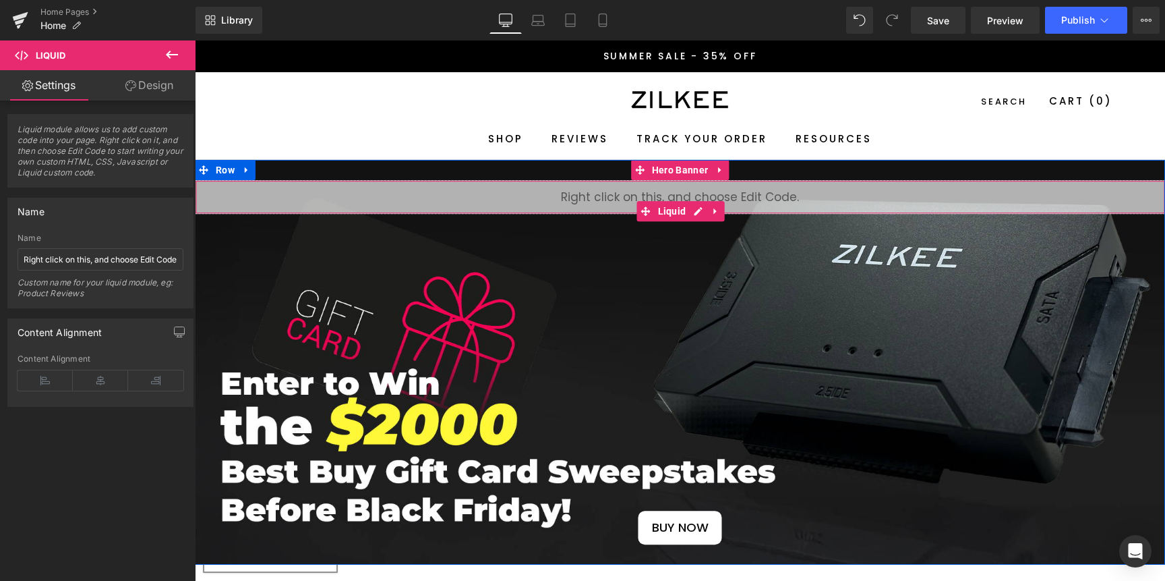
click at [551, 202] on div "Liquid" at bounding box center [680, 197] width 970 height 34
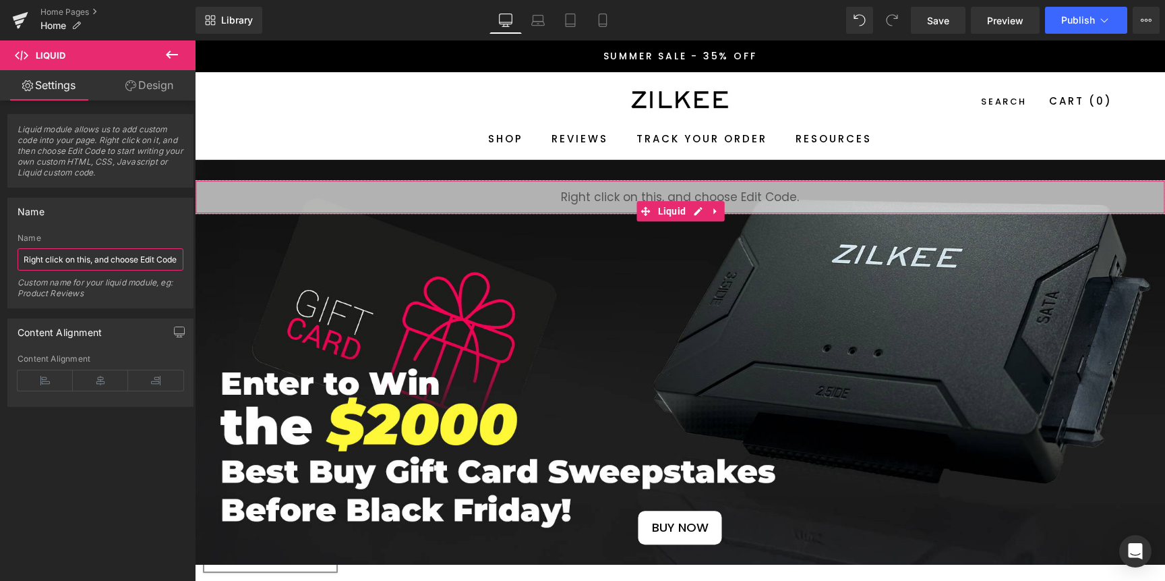
click at [87, 260] on input "Right click on this, and choose Edit Code." at bounding box center [101, 259] width 166 height 22
click at [109, 256] on input "Right click on this, and choose Edit Code." at bounding box center [101, 259] width 166 height 22
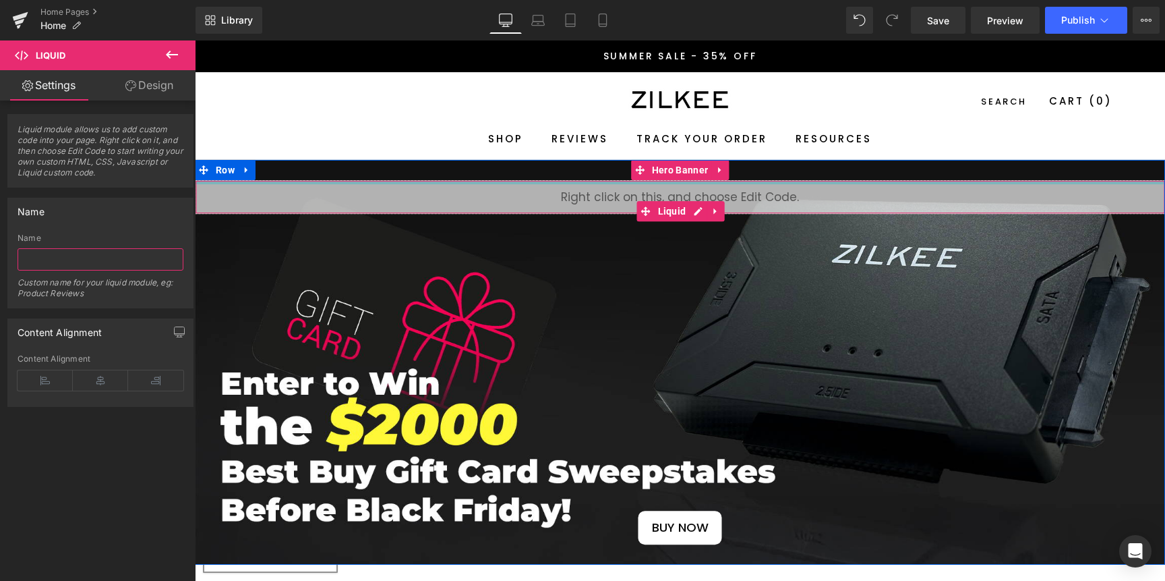
click at [541, 183] on div at bounding box center [680, 182] width 969 height 3
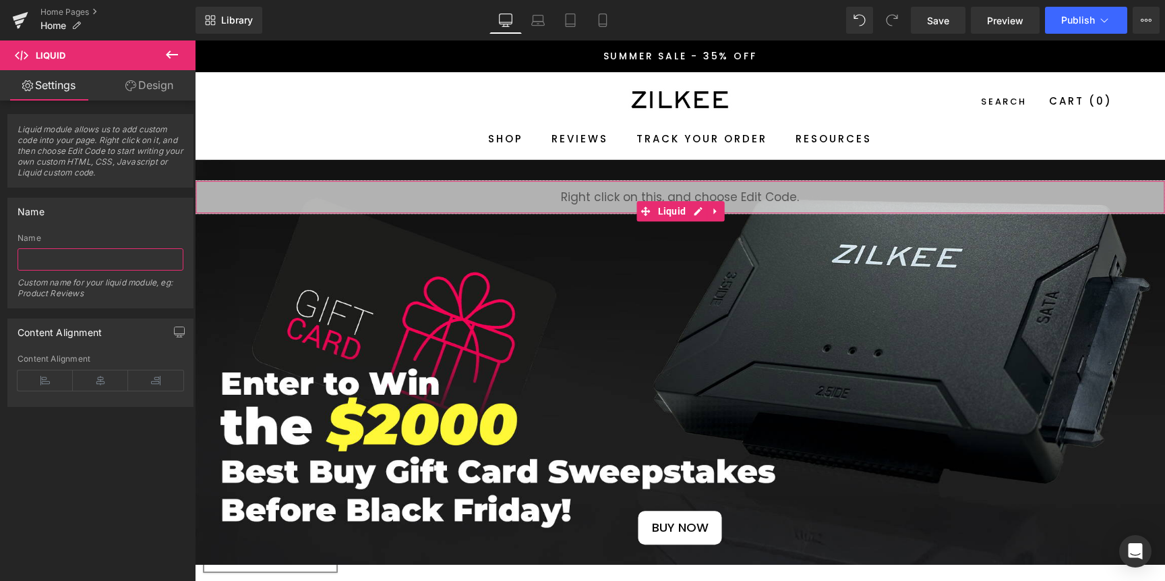
click at [106, 258] on input "text" at bounding box center [101, 259] width 166 height 22
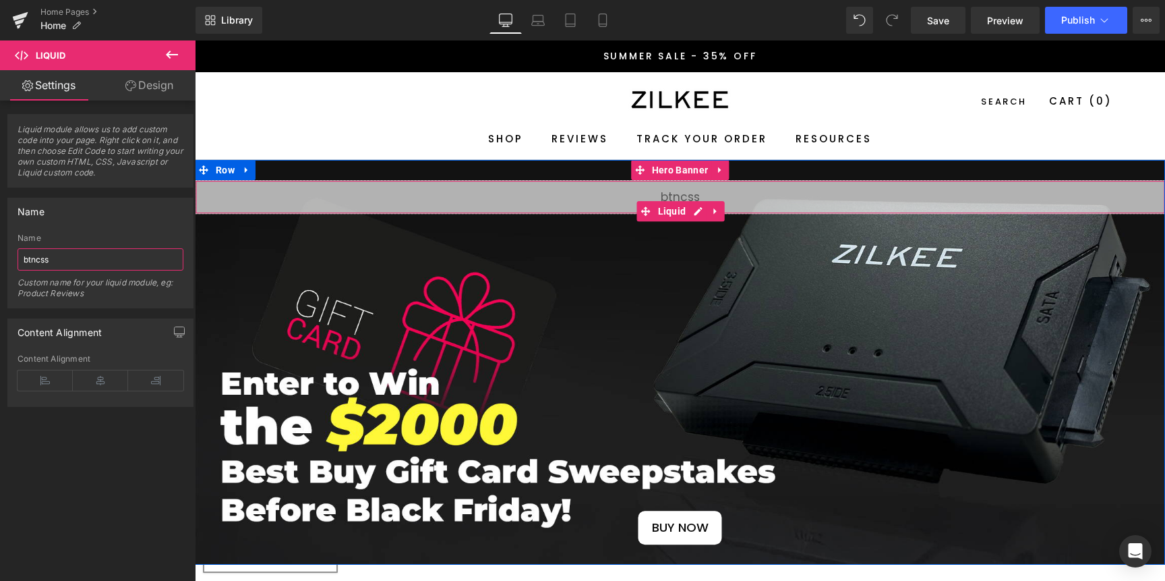
type input "btncss"
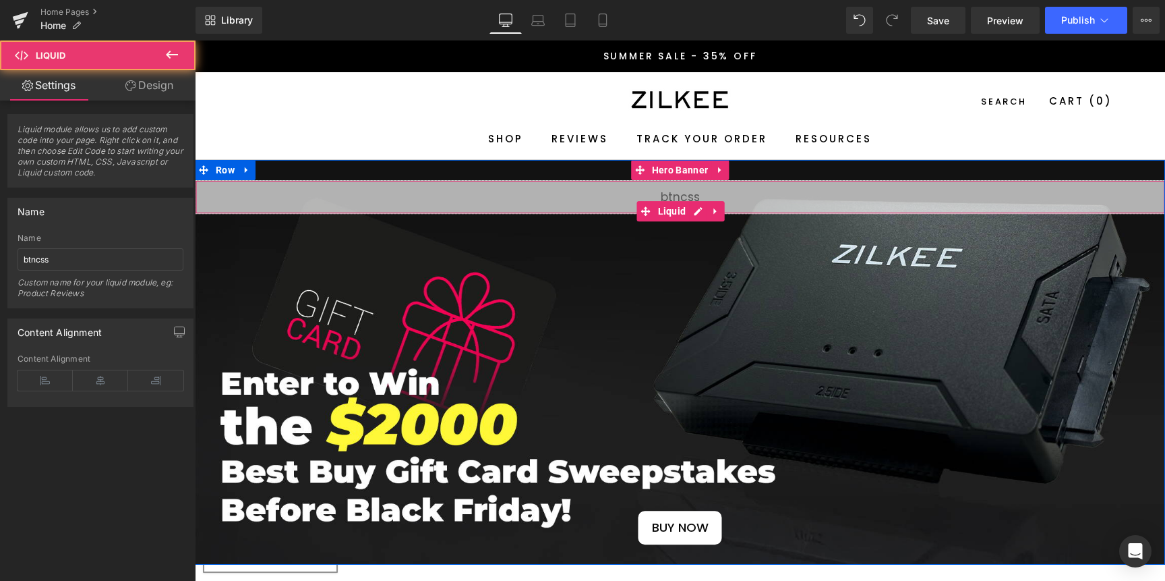
click at [541, 191] on div "Liquid" at bounding box center [680, 197] width 970 height 34
click at [686, 208] on div "Liquid" at bounding box center [680, 197] width 970 height 34
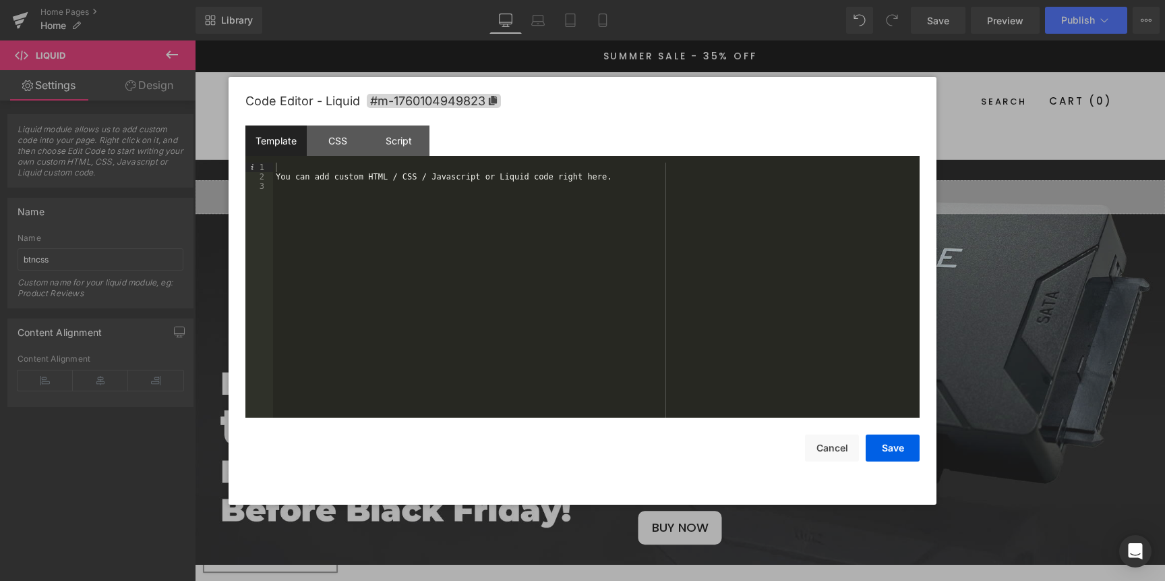
click at [510, 204] on div "You can add custom HTML / CSS / Javascript or Liquid code right here." at bounding box center [596, 300] width 647 height 274
click at [335, 142] on div "CSS" at bounding box center [337, 140] width 61 height 30
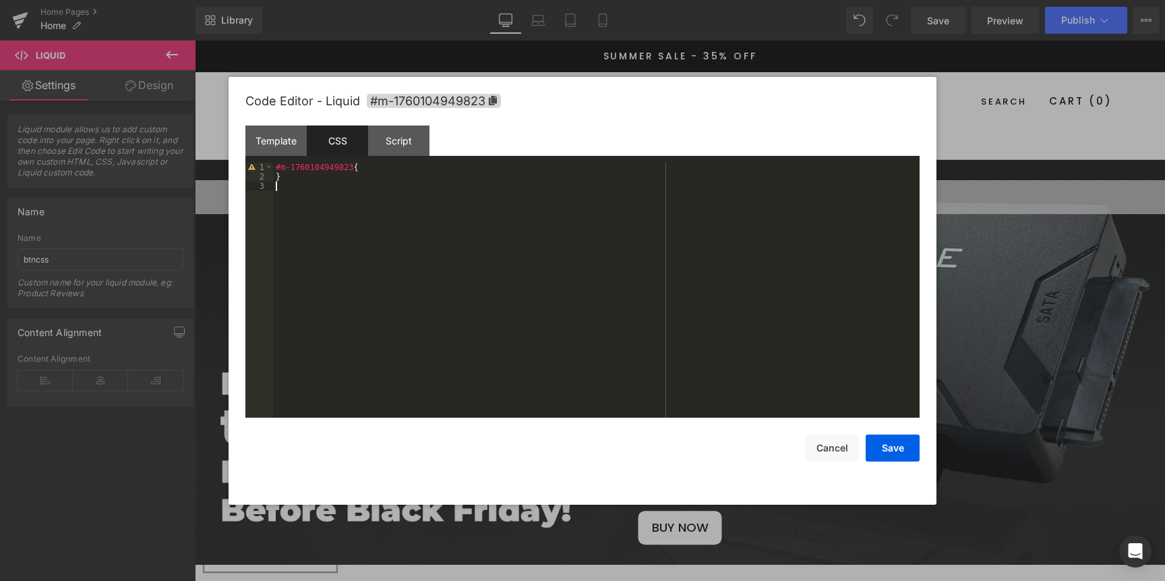
click at [348, 186] on div "#m-1760104949823 { }" at bounding box center [596, 300] width 647 height 274
click at [398, 169] on div "#m-1760104949823 { }" at bounding box center [596, 300] width 647 height 274
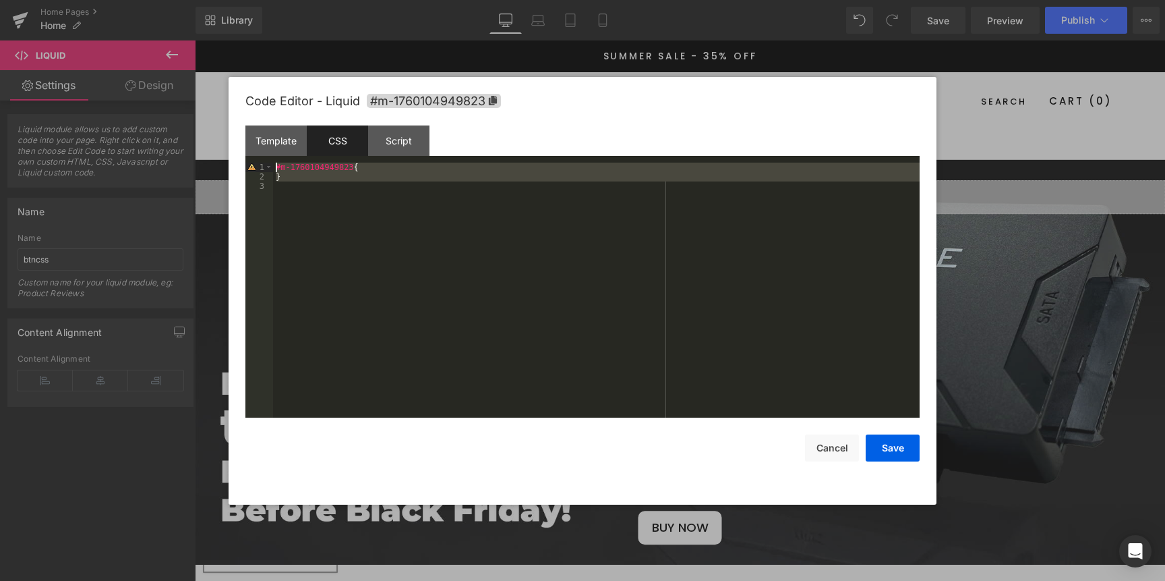
drag, startPoint x: 319, startPoint y: 196, endPoint x: 231, endPoint y: 160, distance: 94.4
click at [231, 160] on div "Code Editor - Liquid #m-1760104949823 Template CSS Script Data 1 2 3 You can ad…" at bounding box center [583, 290] width 708 height 427
click at [372, 180] on div "#m-1760104949823 { }" at bounding box center [596, 300] width 647 height 274
drag, startPoint x: 377, startPoint y: 179, endPoint x: 243, endPoint y: 153, distance: 135.9
click at [243, 153] on div "Code Editor - Liquid #m-1760104949823 Template CSS Script Data 1 2 3 You can ad…" at bounding box center [583, 290] width 708 height 427
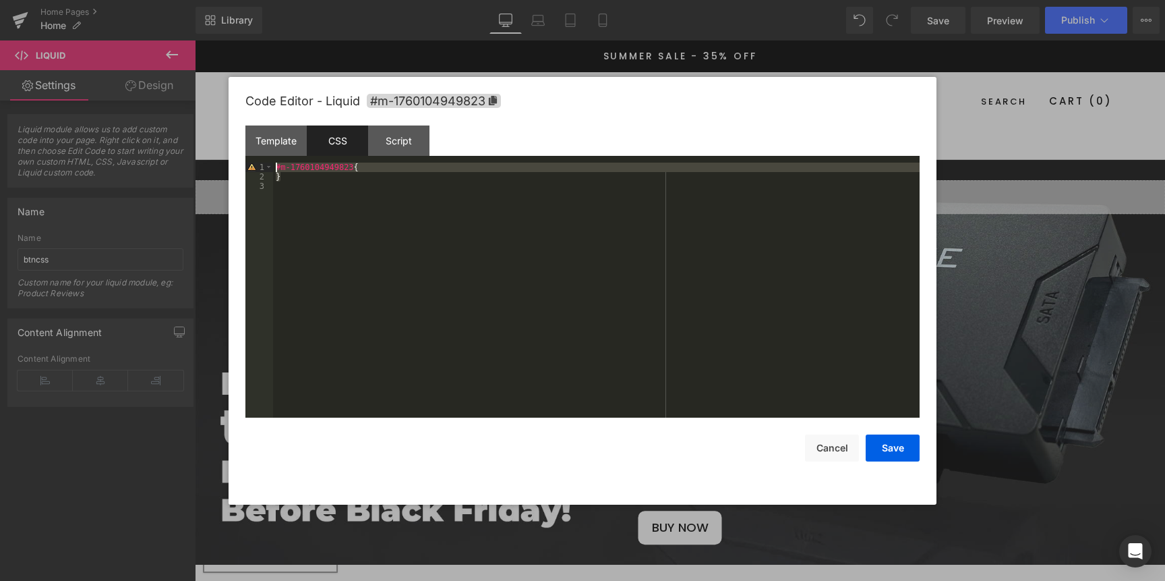
click at [243, 153] on div "Code Editor - Liquid #m-1760104949823 Template CSS Script Data 1 2 3 You can ad…" at bounding box center [583, 290] width 708 height 427
click at [347, 196] on div "#m-1760104949823 { }" at bounding box center [596, 300] width 647 height 274
drag, startPoint x: 303, startPoint y: 183, endPoint x: 230, endPoint y: 154, distance: 78.4
click at [231, 157] on div "Code Editor - Liquid #m-1760104949823 Template CSS Script Data 1 2 3 You can ad…" at bounding box center [583, 290] width 708 height 427
paste textarea
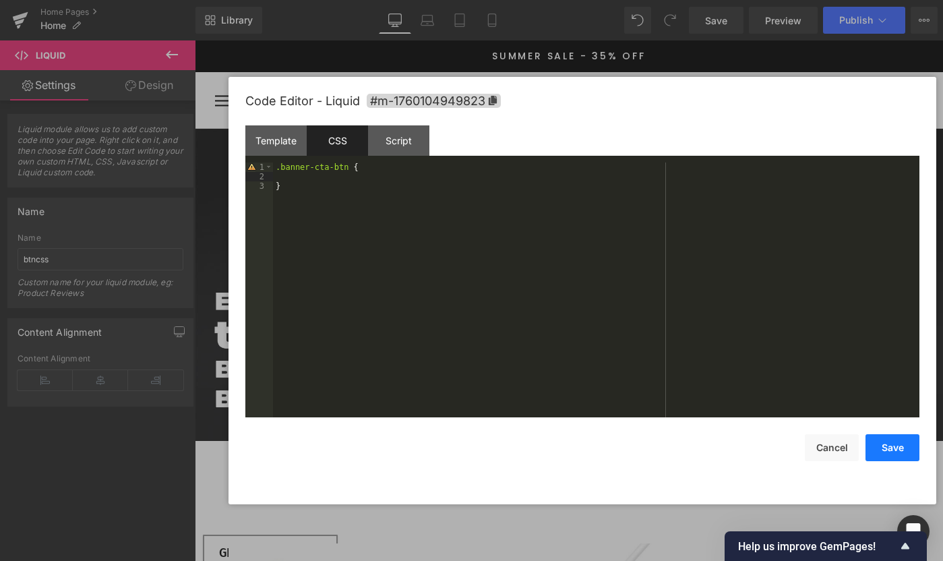
click at [909, 446] on button "Save" at bounding box center [893, 447] width 54 height 27
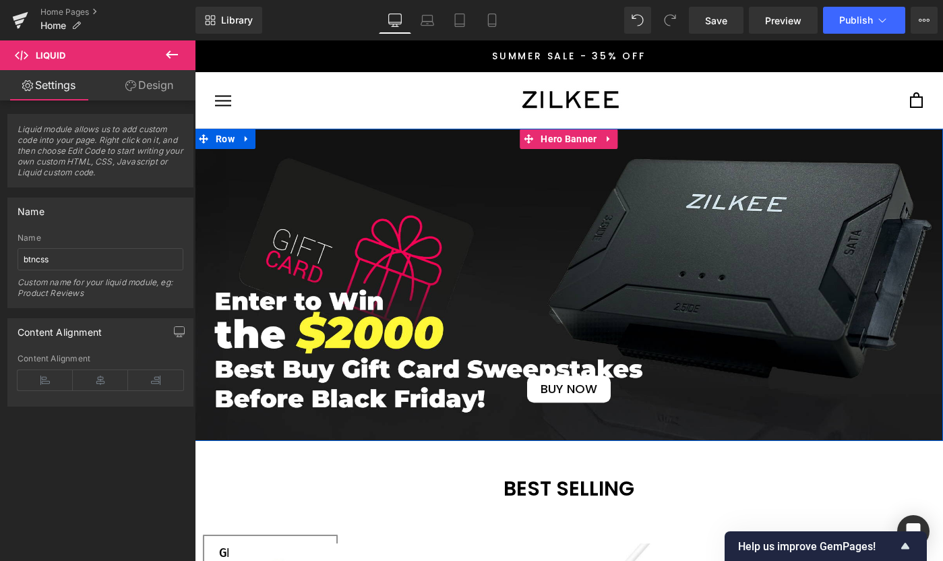
click at [312, 189] on span "BUY NOW Button" at bounding box center [569, 285] width 748 height 236
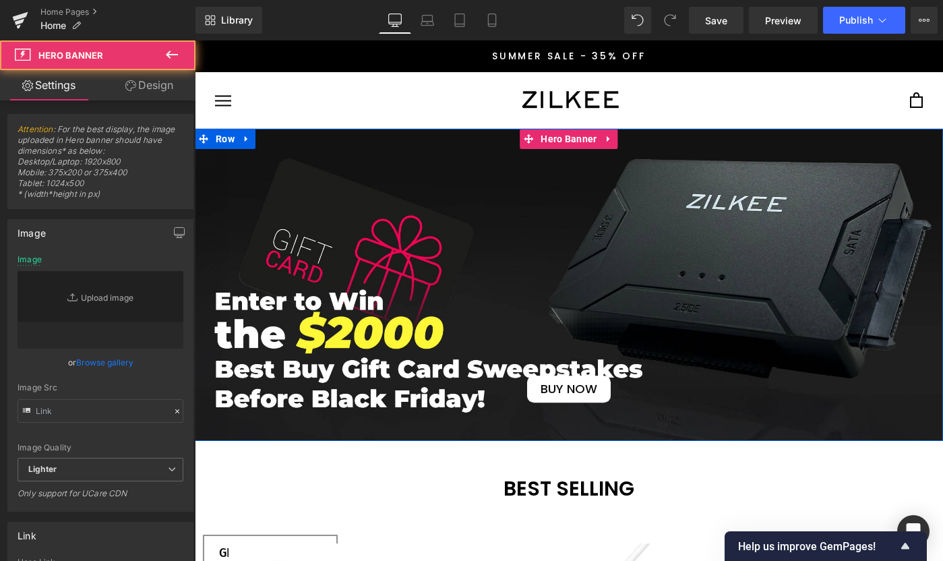
type input "https://ucarecdn.com/7902970b-2bcc-4c6a-9573-9a9df79ff2fa/-/format/auto/-/previ…"
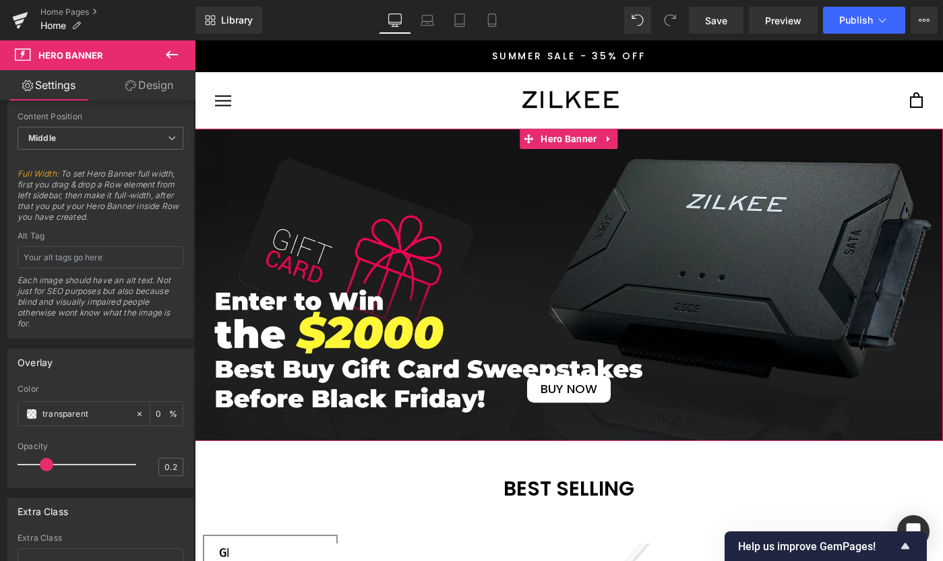
scroll to position [792, 0]
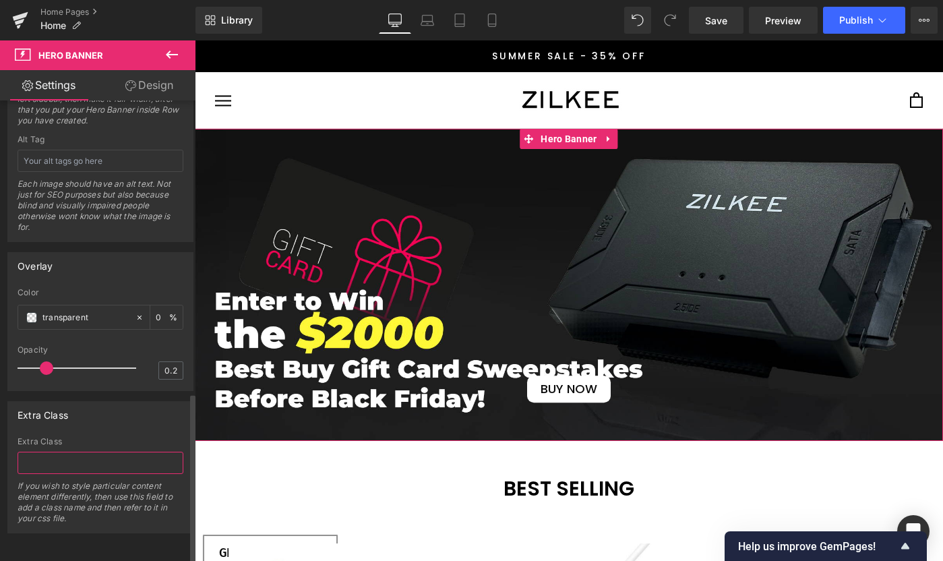
click at [98, 454] on input "text" at bounding box center [101, 463] width 166 height 22
click at [120, 454] on input "hero-banner-img" at bounding box center [101, 463] width 166 height 22
click at [121, 454] on input "hero-banner-img" at bounding box center [101, 463] width 166 height 22
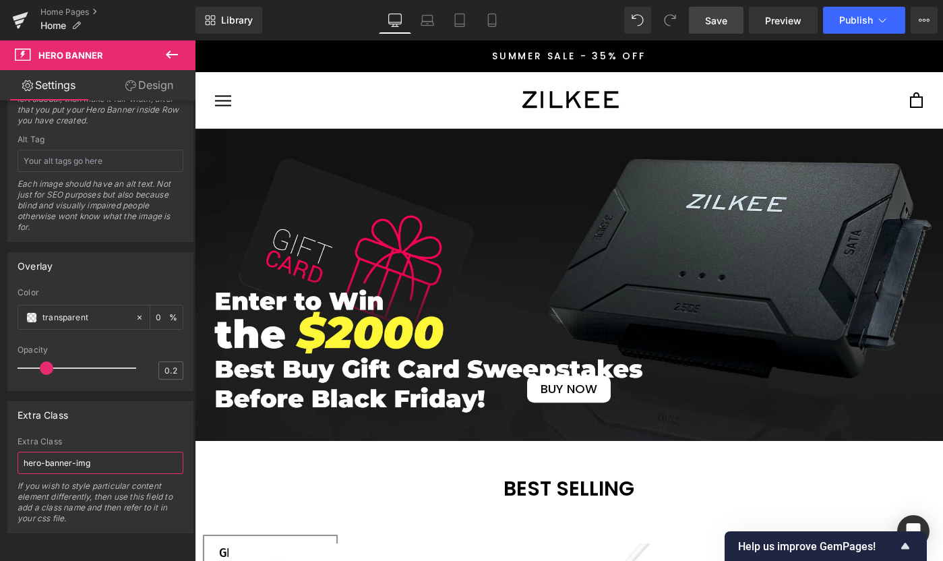
type input "hero-banner-img"
click at [708, 14] on span "Save" at bounding box center [716, 20] width 22 height 14
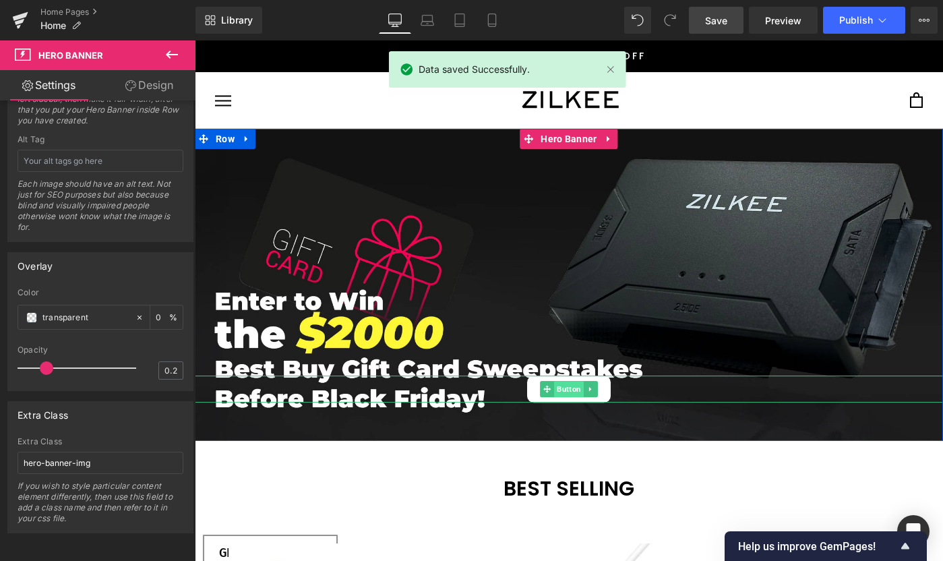
click at [566, 385] on span "Button" at bounding box center [569, 389] width 30 height 16
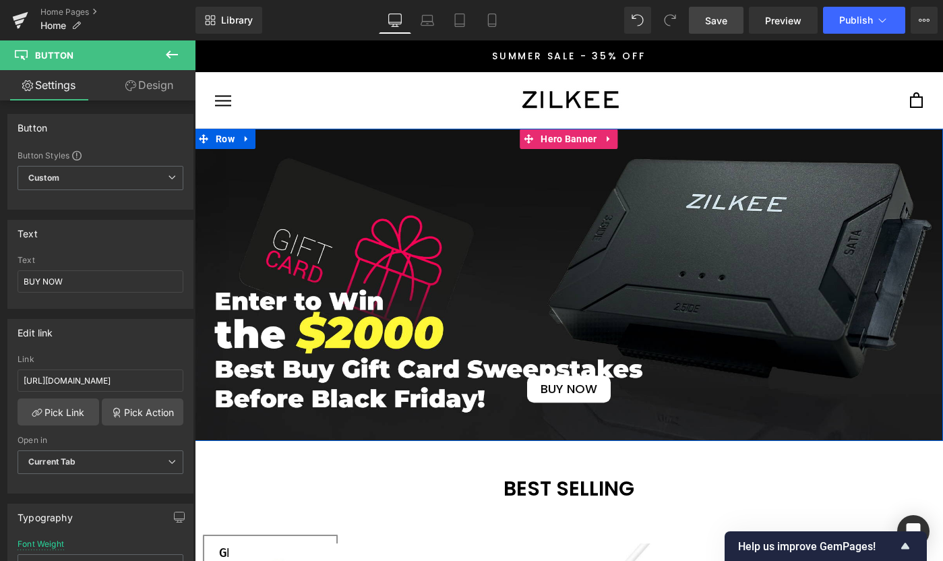
click at [544, 194] on span "BUY NOW Button" at bounding box center [569, 285] width 748 height 236
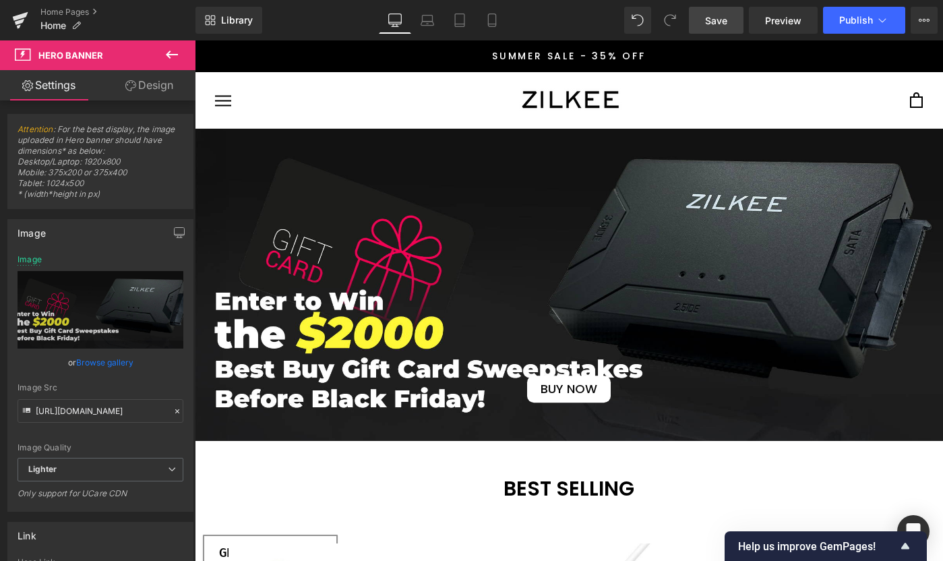
click at [158, 59] on button at bounding box center [171, 55] width 47 height 30
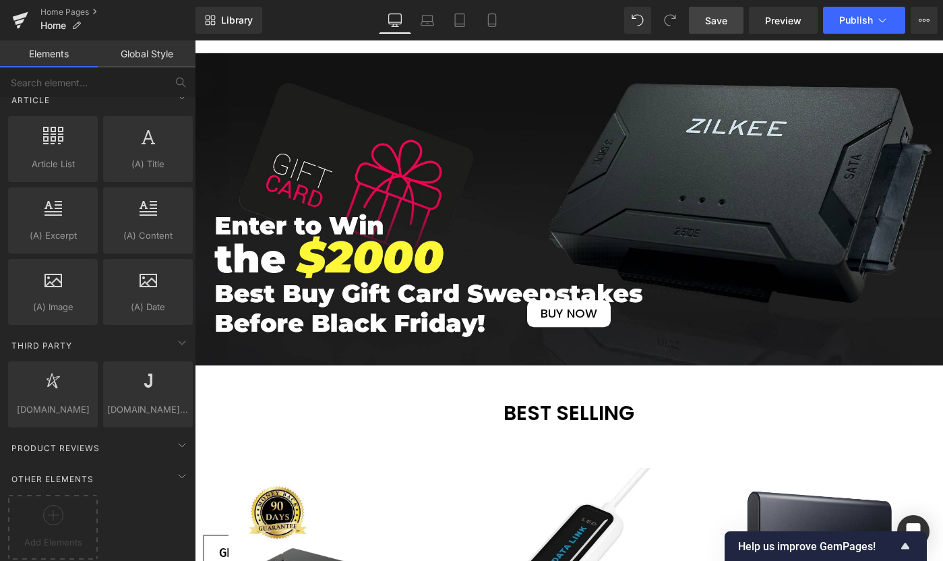
scroll to position [0, 0]
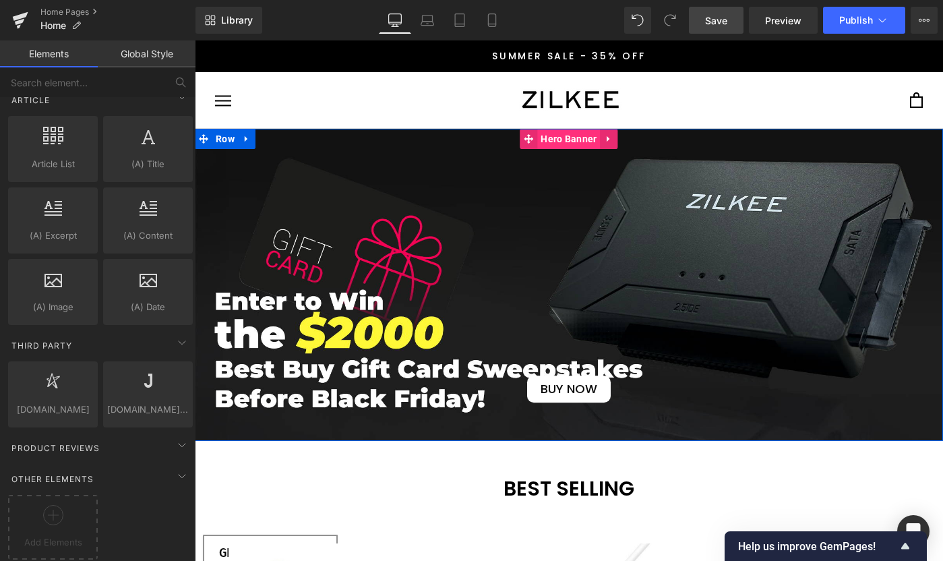
click at [550, 144] on span "Hero Banner" at bounding box center [568, 139] width 63 height 20
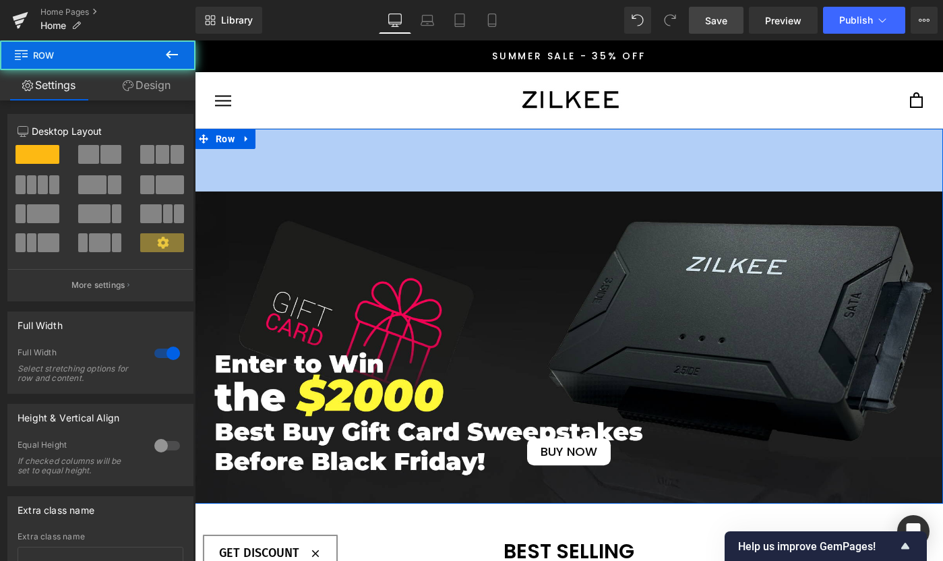
drag, startPoint x: 320, startPoint y: 131, endPoint x: 314, endPoint y: 194, distance: 62.9
click at [314, 194] on div "Liquid BUY NOW Button Hero Banner BUY NOW Button Hero Banner BUY NOW Button Her…" at bounding box center [569, 316] width 748 height 375
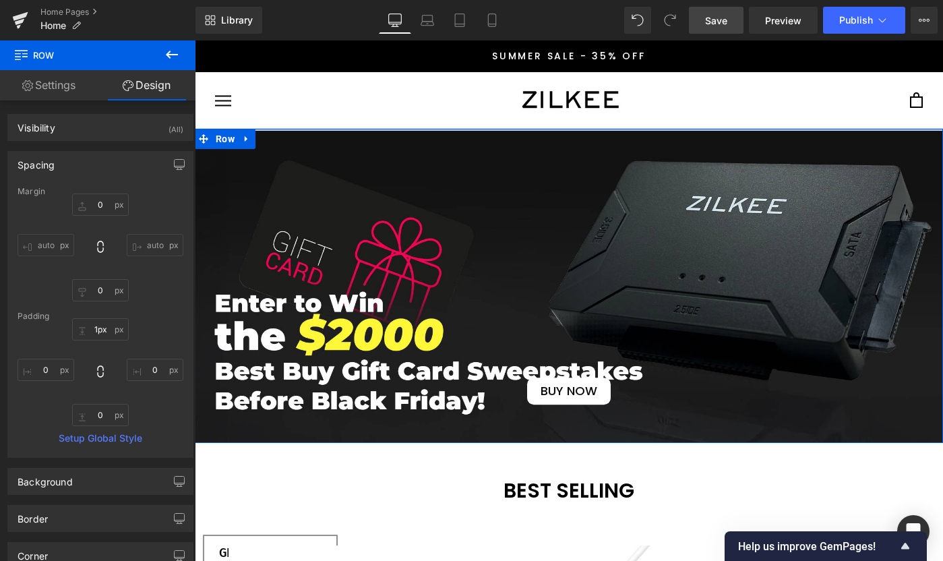
type input "0px"
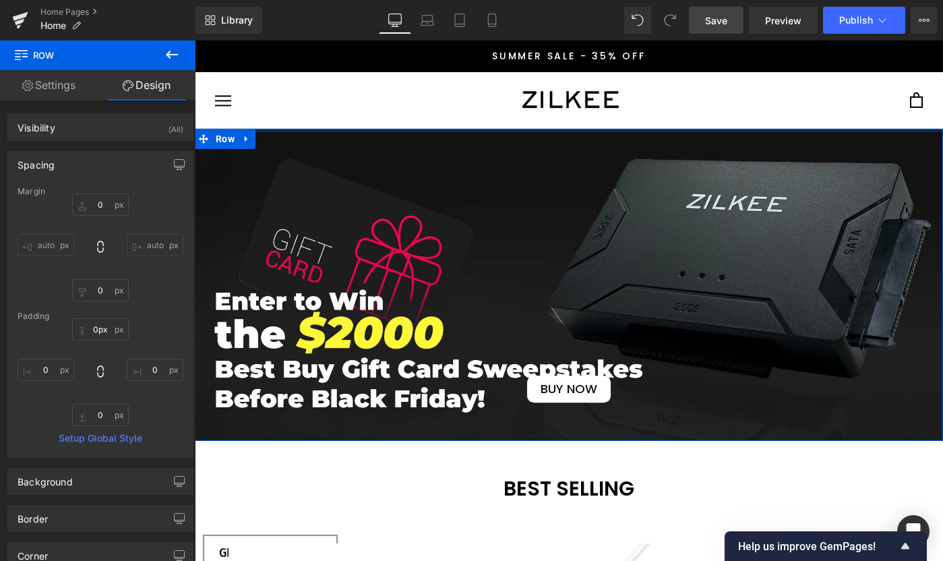
drag, startPoint x: 444, startPoint y: 189, endPoint x: 449, endPoint y: 125, distance: 63.6
click at [449, 125] on div "SHOP SHOP Reviews Reviews Track Your Order Track Your Order Resources Resources…" at bounding box center [569, 100] width 748 height 57
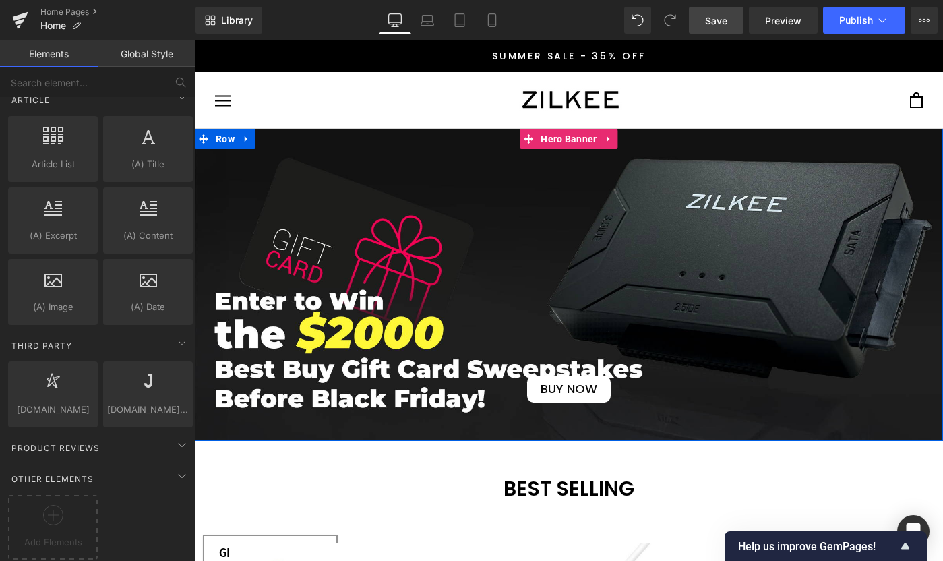
click at [453, 170] on span "BUY NOW Button" at bounding box center [569, 285] width 748 height 236
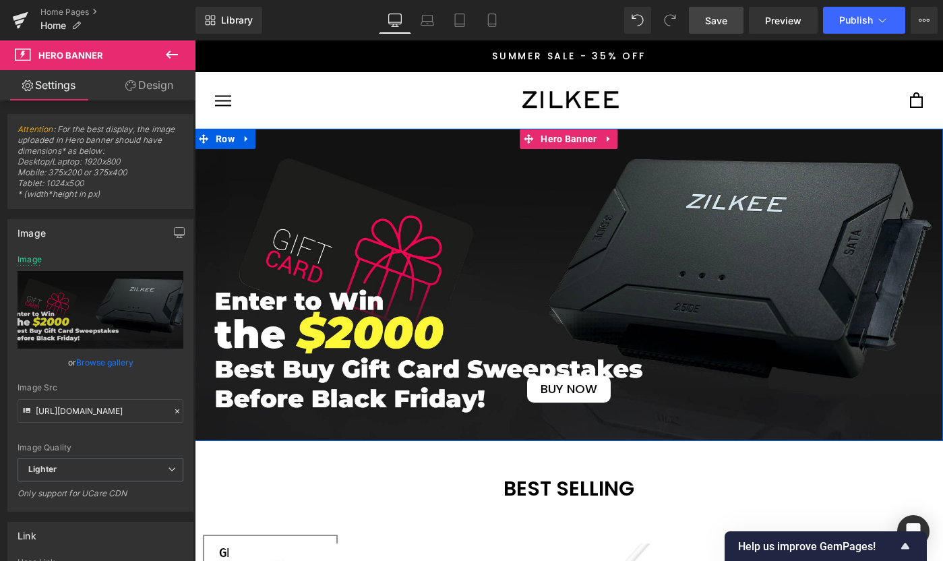
click at [504, 178] on span "BUY NOW Button" at bounding box center [569, 285] width 748 height 236
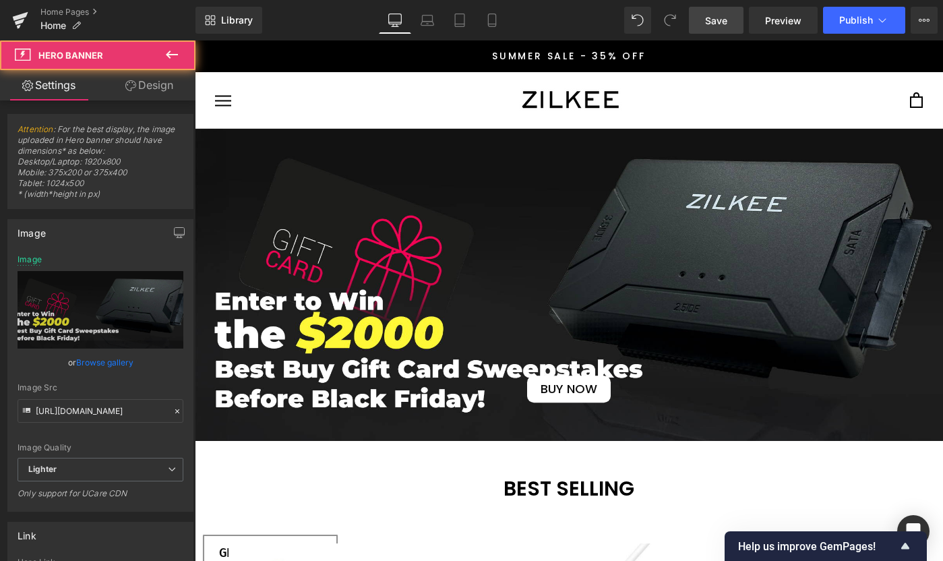
click at [181, 59] on button at bounding box center [171, 55] width 47 height 30
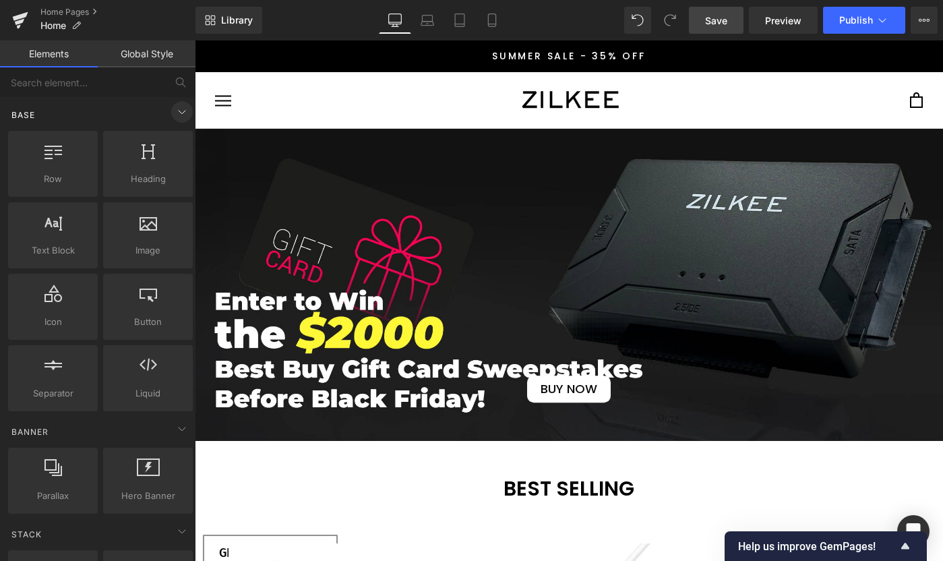
click at [174, 111] on icon at bounding box center [182, 112] width 16 height 16
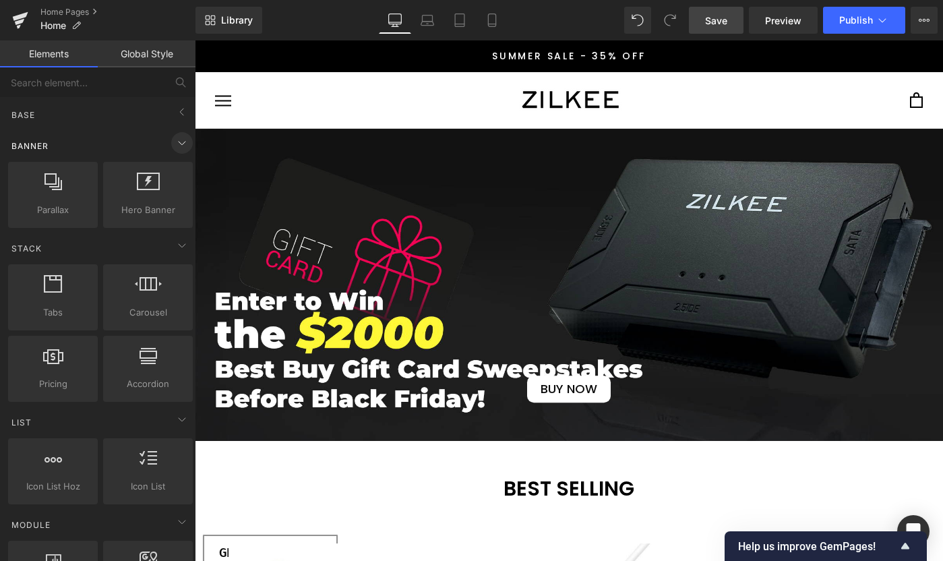
click at [177, 152] on span at bounding box center [182, 143] width 22 height 22
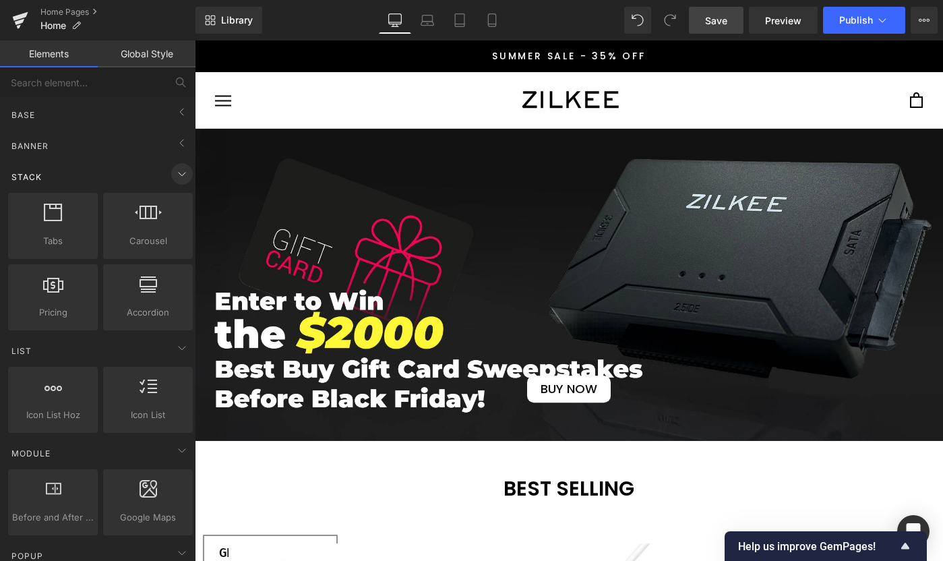
click at [178, 163] on span at bounding box center [182, 174] width 22 height 22
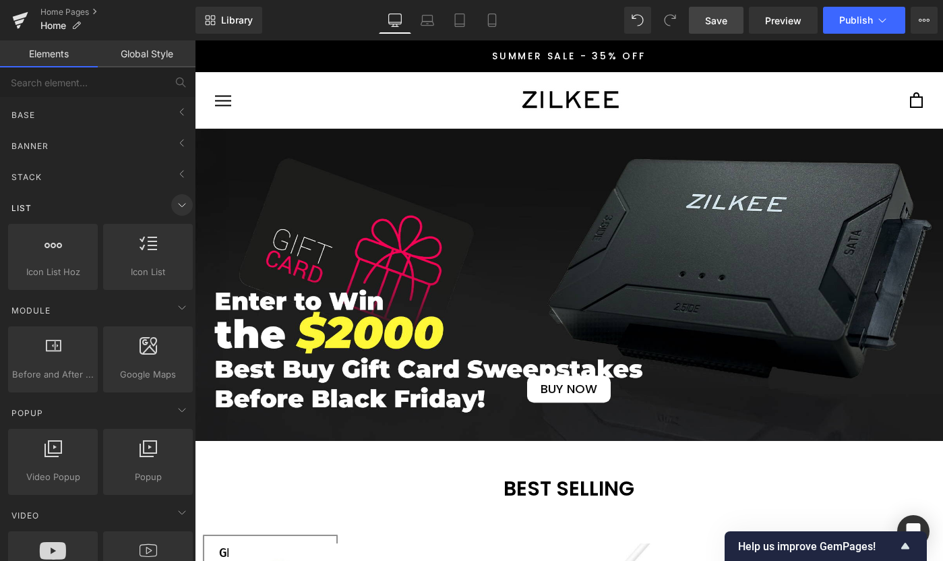
click at [174, 198] on icon at bounding box center [182, 205] width 16 height 16
click at [177, 219] on div "List" at bounding box center [100, 207] width 190 height 27
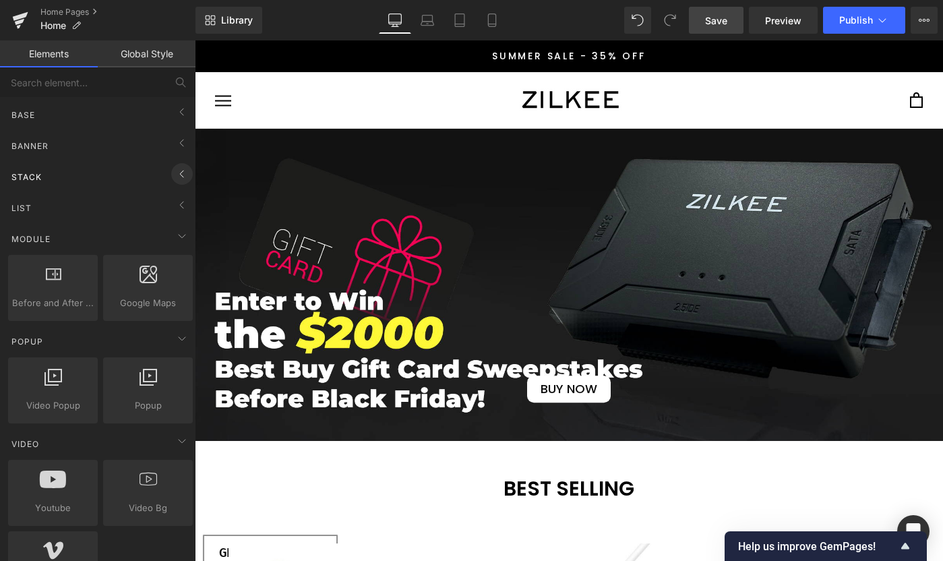
click at [175, 167] on icon at bounding box center [182, 174] width 16 height 16
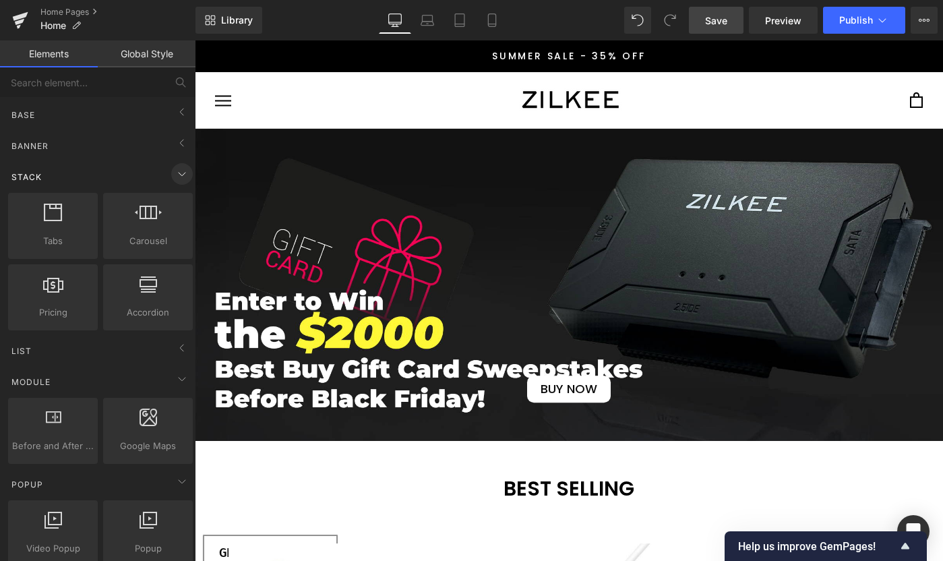
click at [175, 167] on icon at bounding box center [182, 174] width 16 height 16
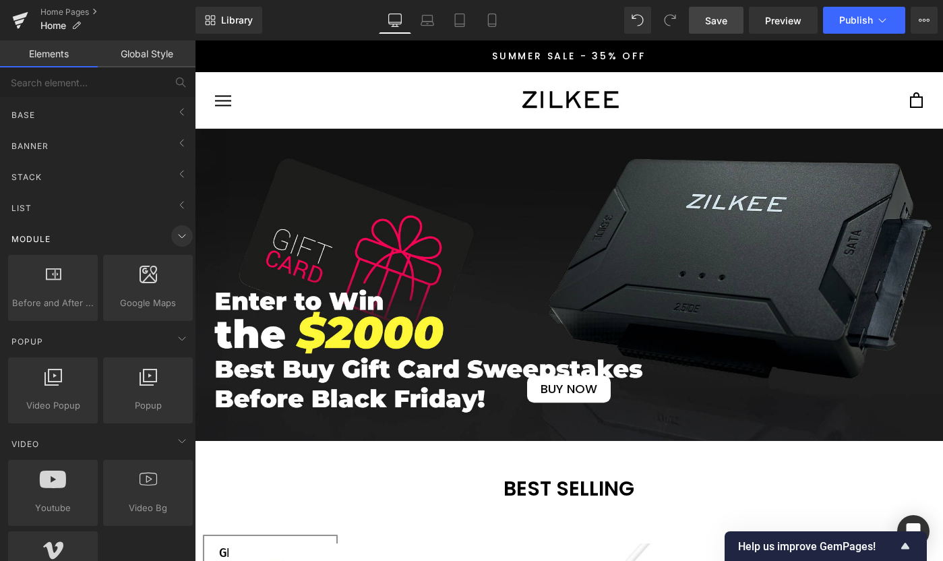
click at [179, 236] on icon at bounding box center [182, 236] width 7 height 3
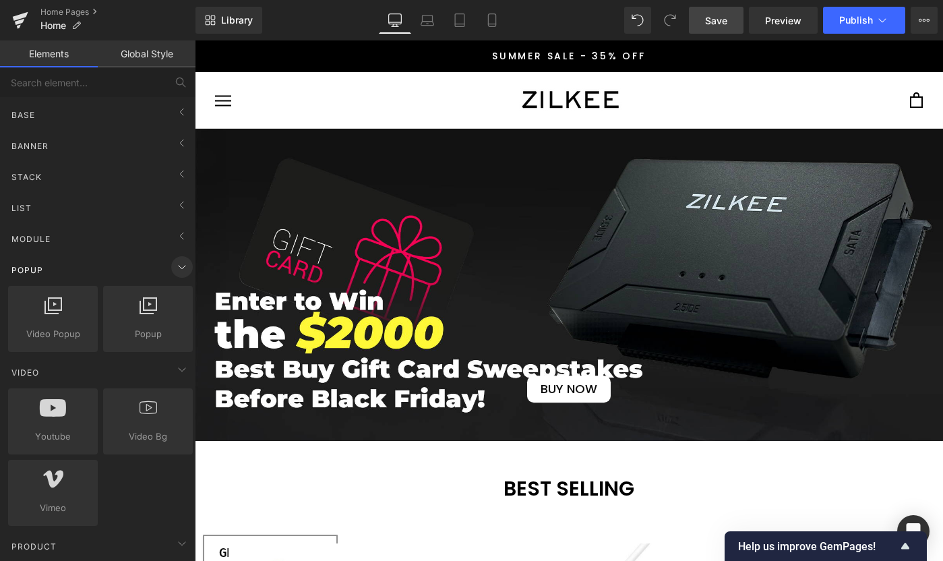
click at [174, 259] on icon at bounding box center [182, 267] width 16 height 16
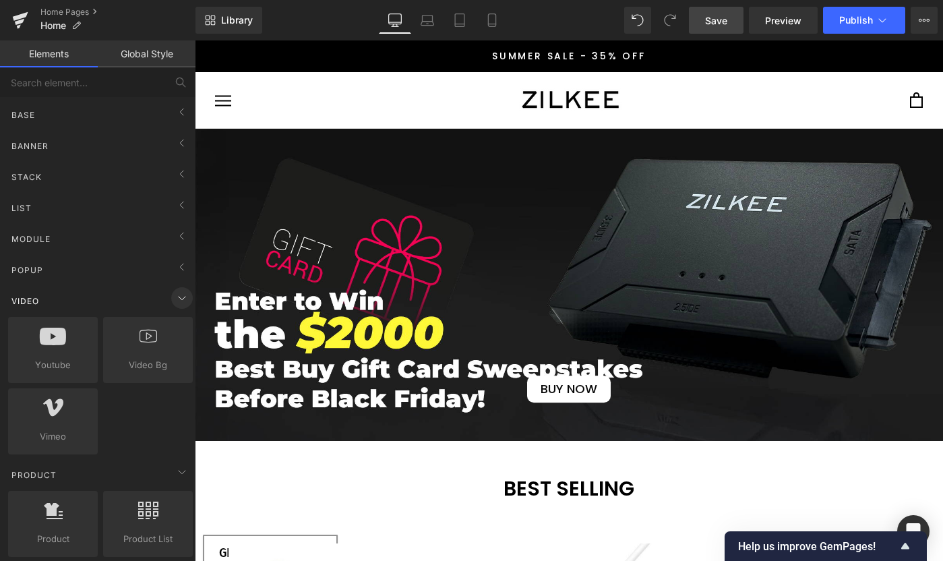
click at [185, 300] on span at bounding box center [182, 298] width 22 height 22
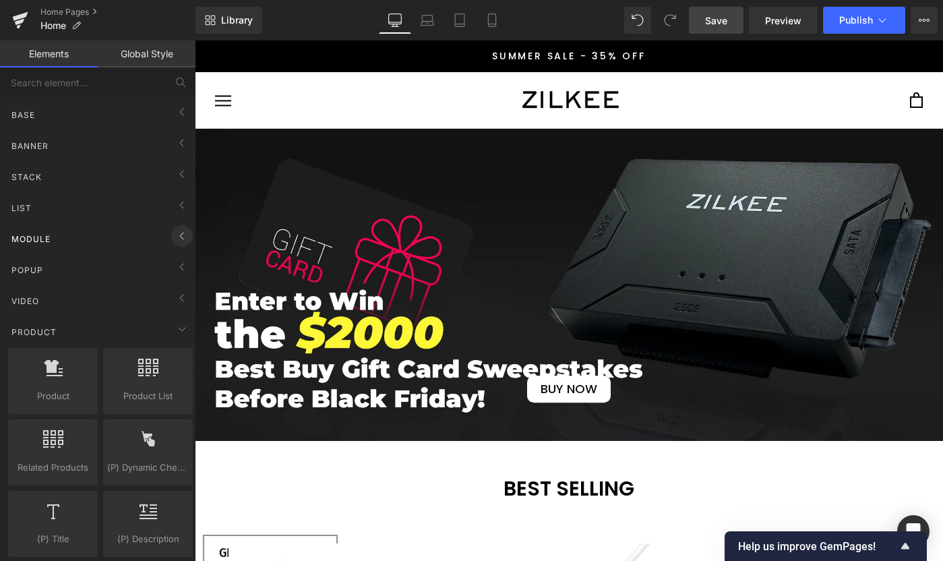
click at [180, 236] on icon at bounding box center [182, 236] width 16 height 16
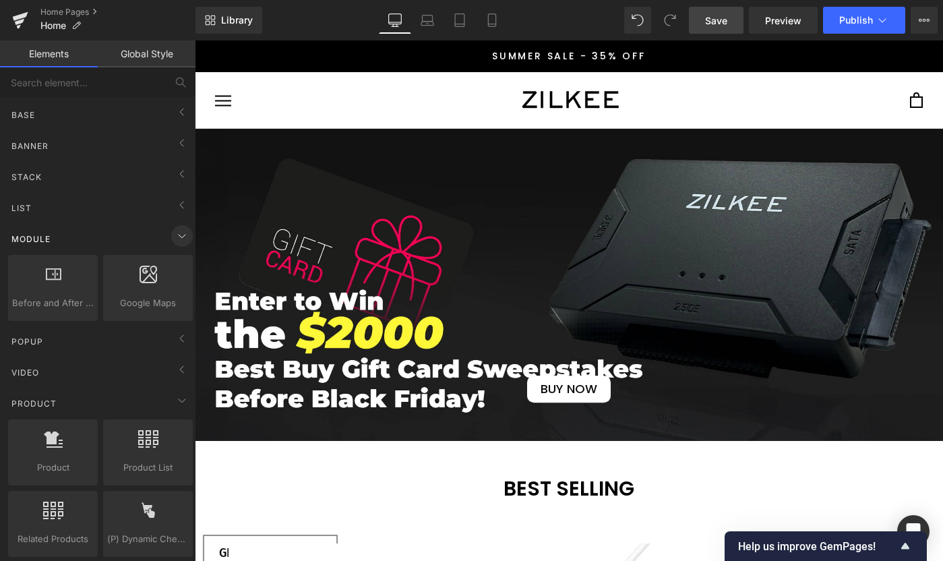
click at [180, 236] on icon at bounding box center [182, 236] width 16 height 16
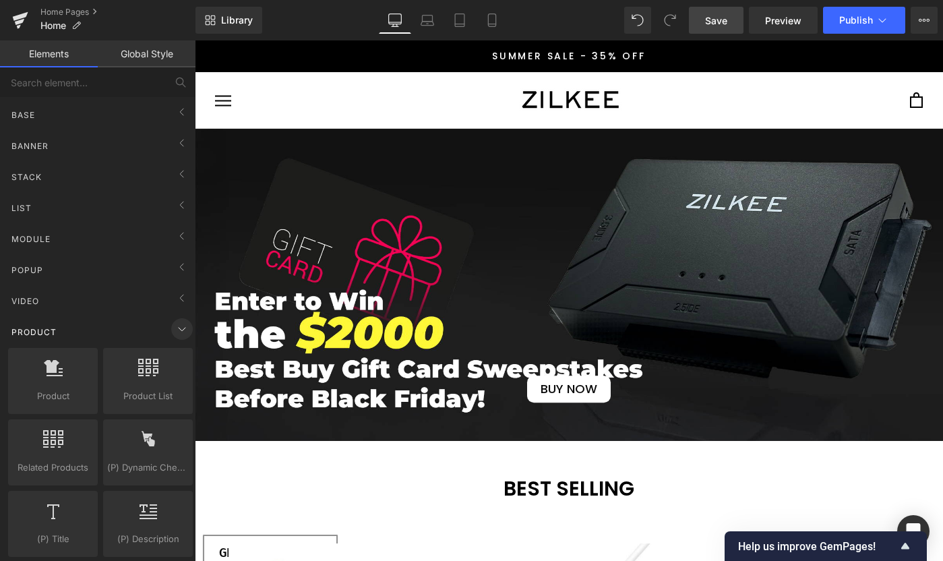
click at [181, 326] on icon at bounding box center [182, 329] width 16 height 16
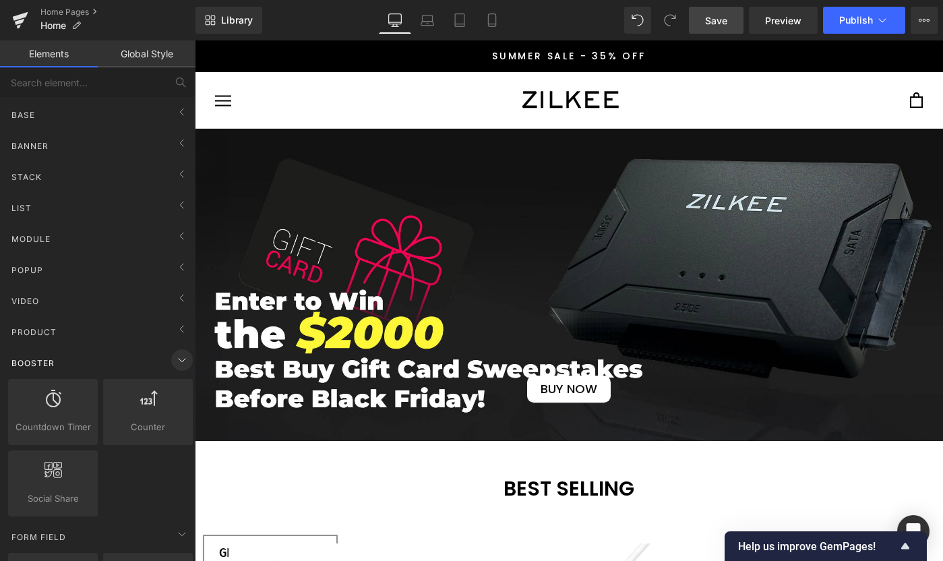
click at [181, 359] on icon at bounding box center [182, 360] width 16 height 16
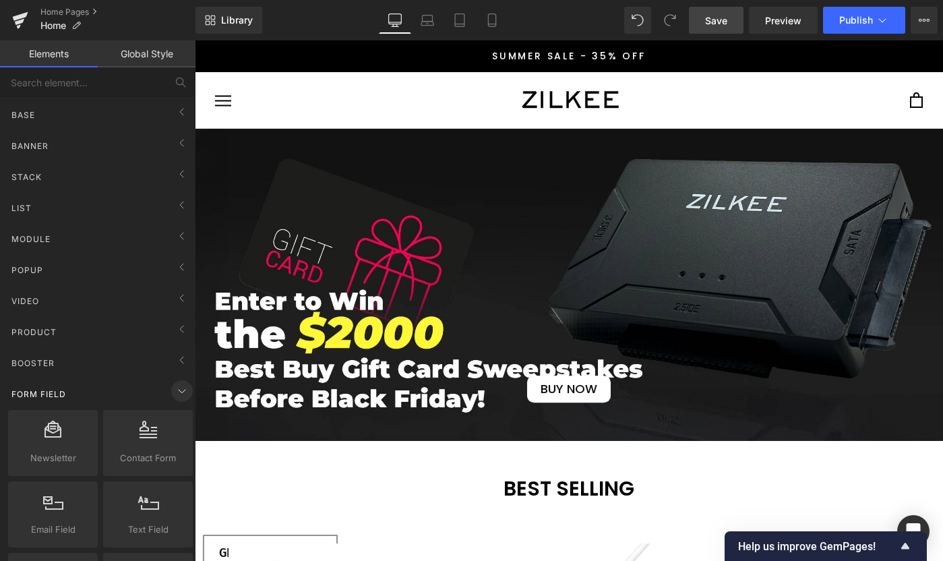
click at [180, 385] on icon at bounding box center [182, 391] width 16 height 16
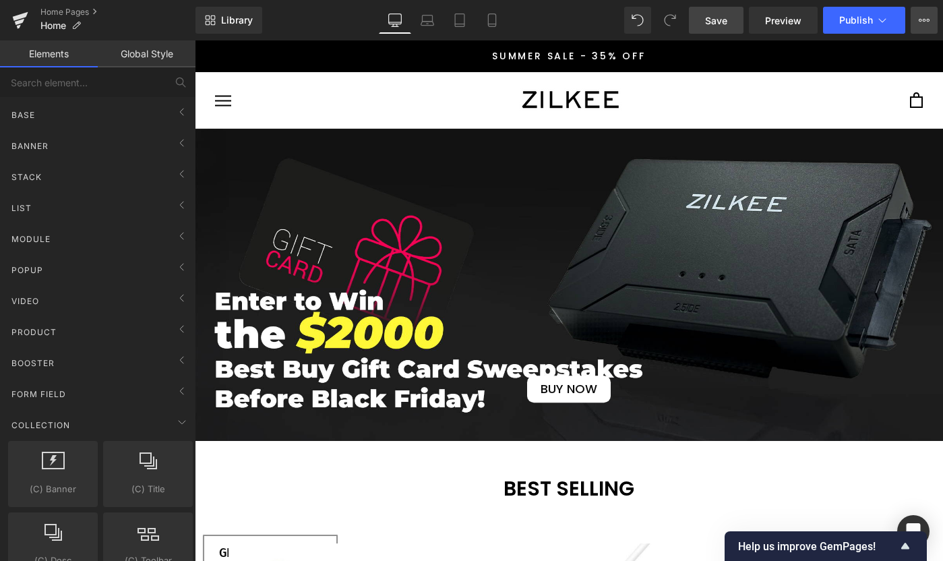
click at [930, 28] on button "View Live Page View with current Template Save Template to Library Schedule Pub…" at bounding box center [924, 20] width 27 height 27
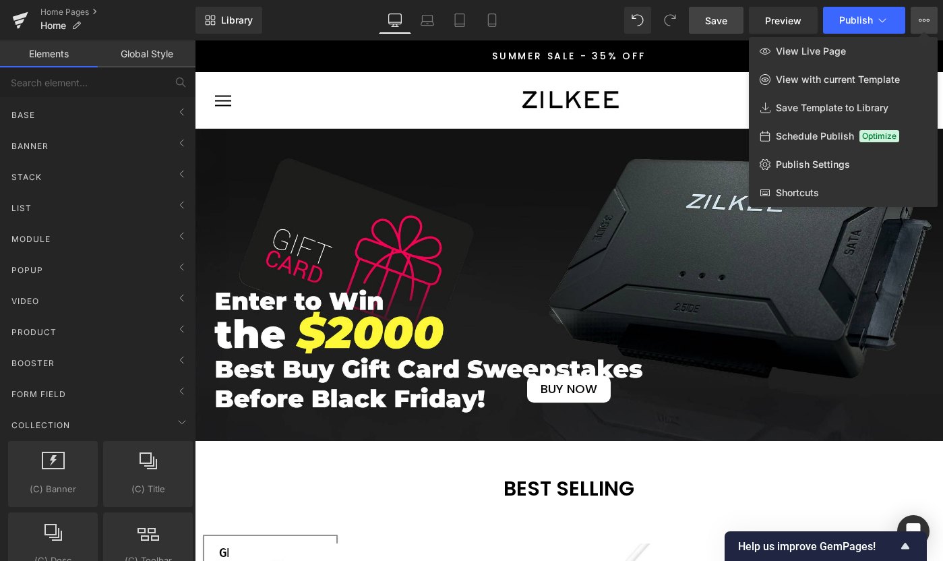
click at [930, 22] on button "View Live Page View with current Template Save Template to Library Schedule Pub…" at bounding box center [924, 20] width 27 height 27
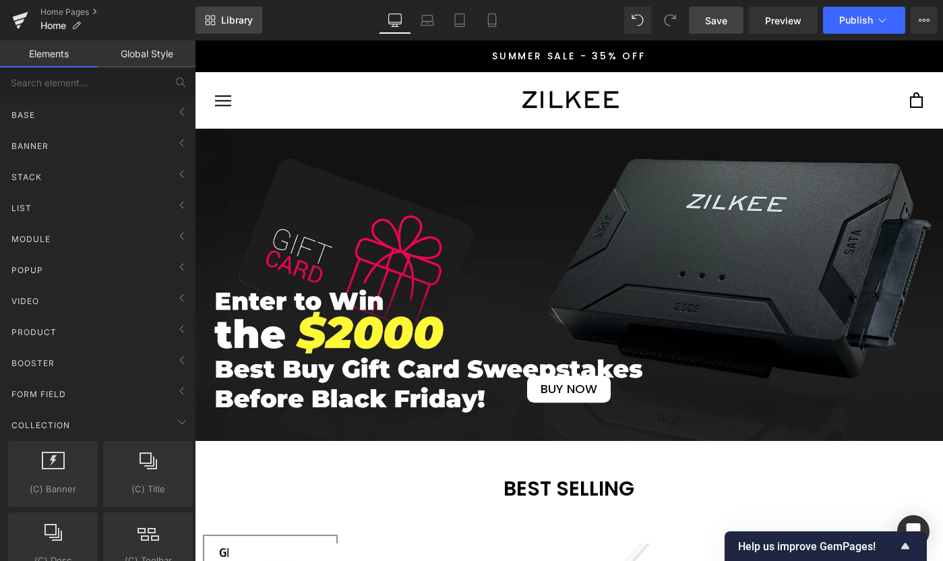
click at [210, 16] on icon at bounding box center [210, 20] width 11 height 11
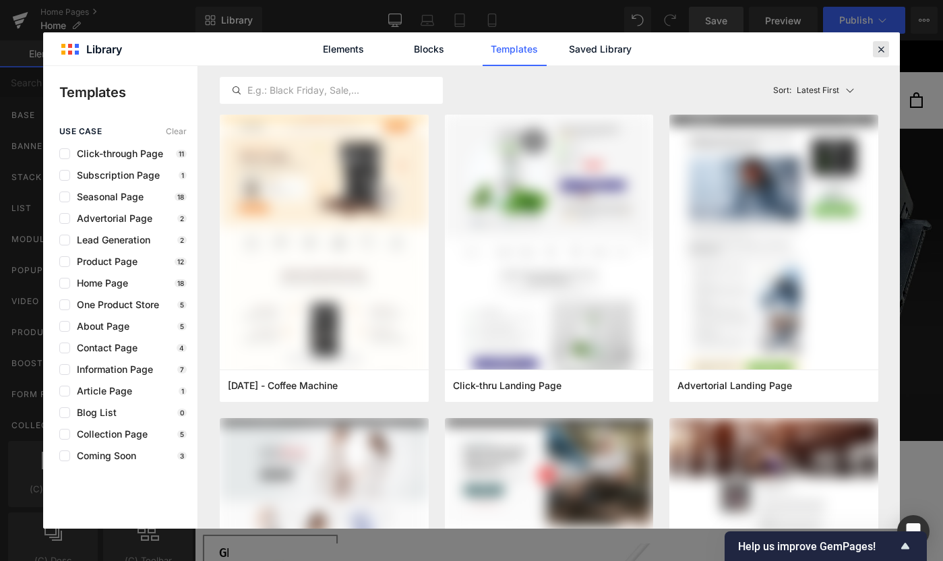
click at [881, 49] on icon at bounding box center [881, 49] width 12 height 12
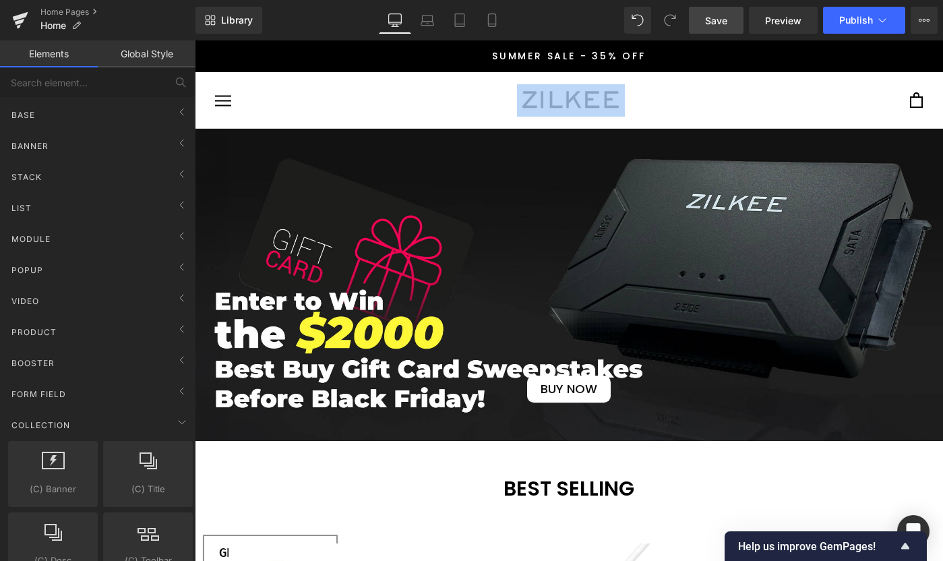
click at [881, 49] on p "summer sale - 35% Off" at bounding box center [569, 57] width 728 height 16
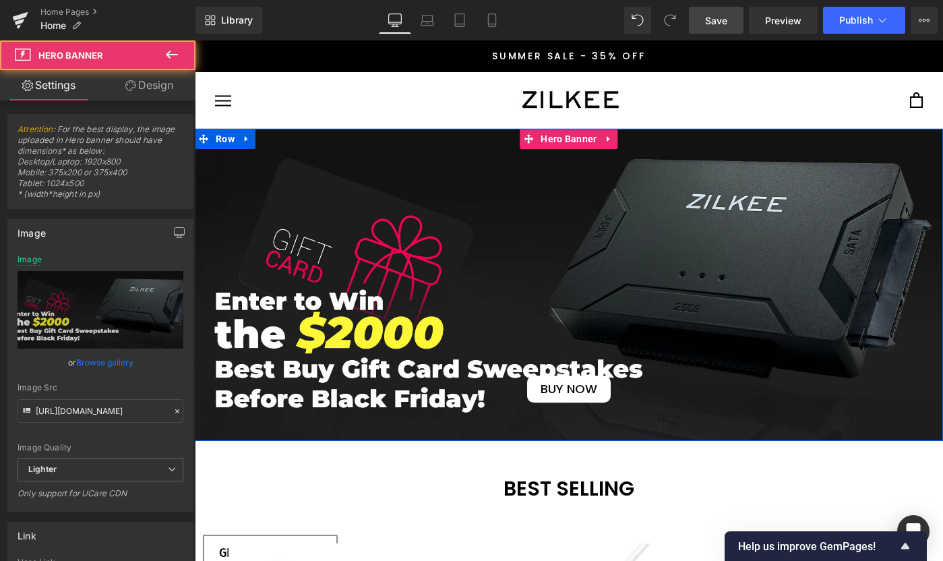
drag, startPoint x: 653, startPoint y: 174, endPoint x: 427, endPoint y: 233, distance: 233.4
click at [428, 233] on div "BUY NOW Button" at bounding box center [569, 285] width 748 height 312
click at [427, 233] on span "BUY NOW Button" at bounding box center [569, 285] width 748 height 236
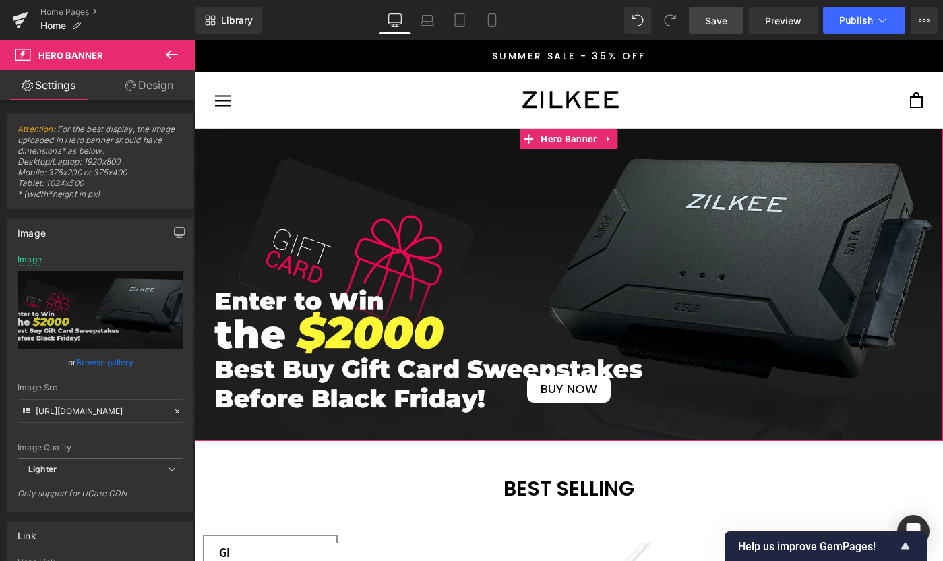
click at [136, 91] on link "Design" at bounding box center [149, 85] width 98 height 30
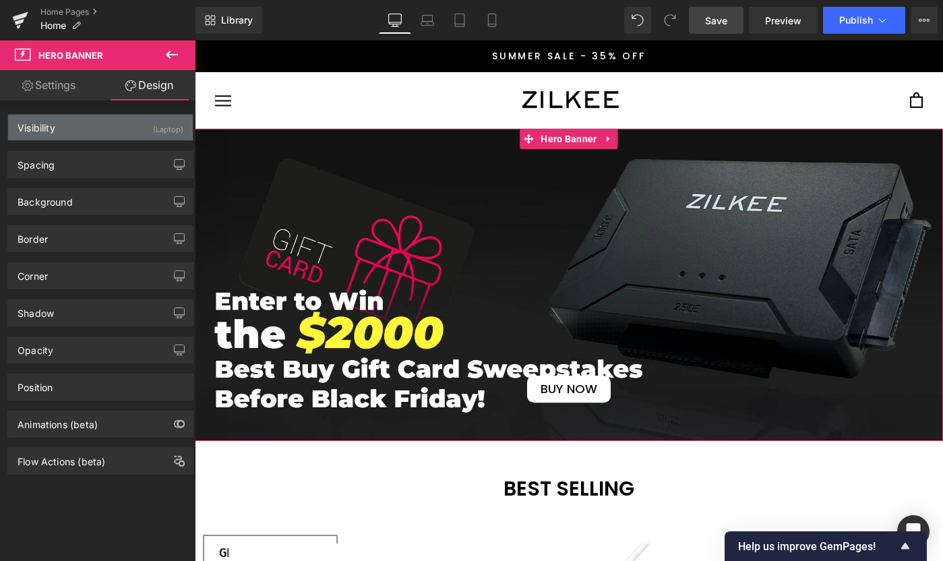
click at [138, 138] on div "Visibility (Laptop)" at bounding box center [100, 128] width 185 height 26
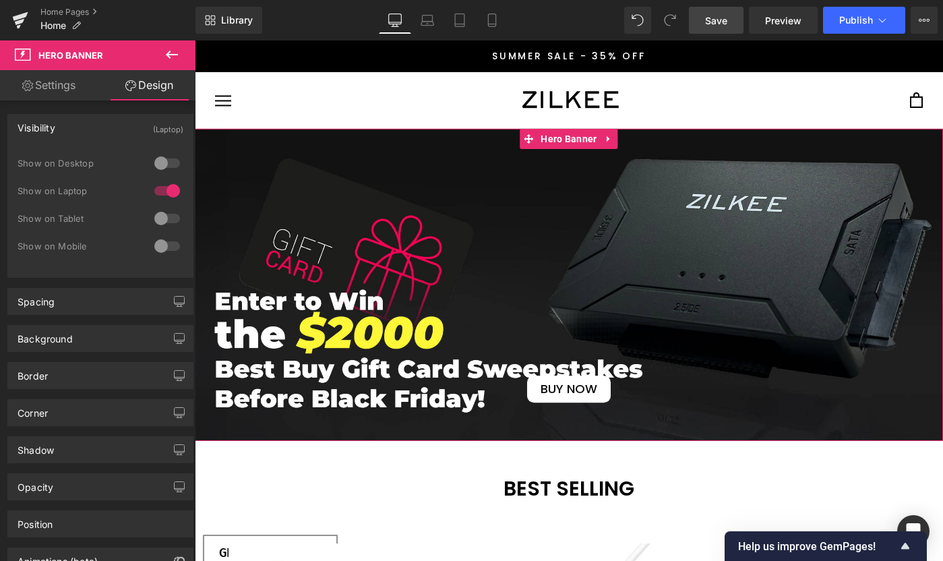
click at [138, 138] on div "Visibility (Laptop)" at bounding box center [100, 128] width 185 height 26
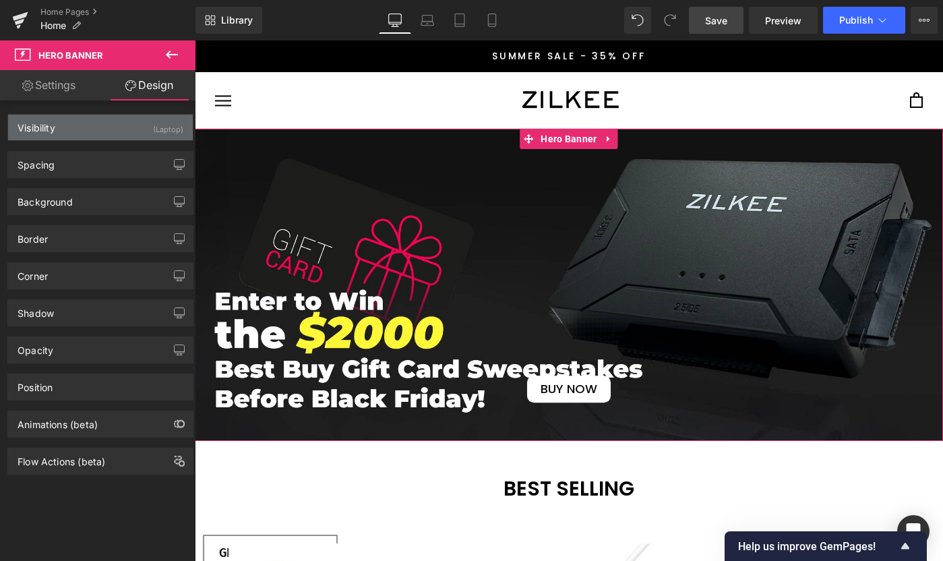
click at [138, 138] on div "Visibility (Laptop)" at bounding box center [100, 128] width 185 height 26
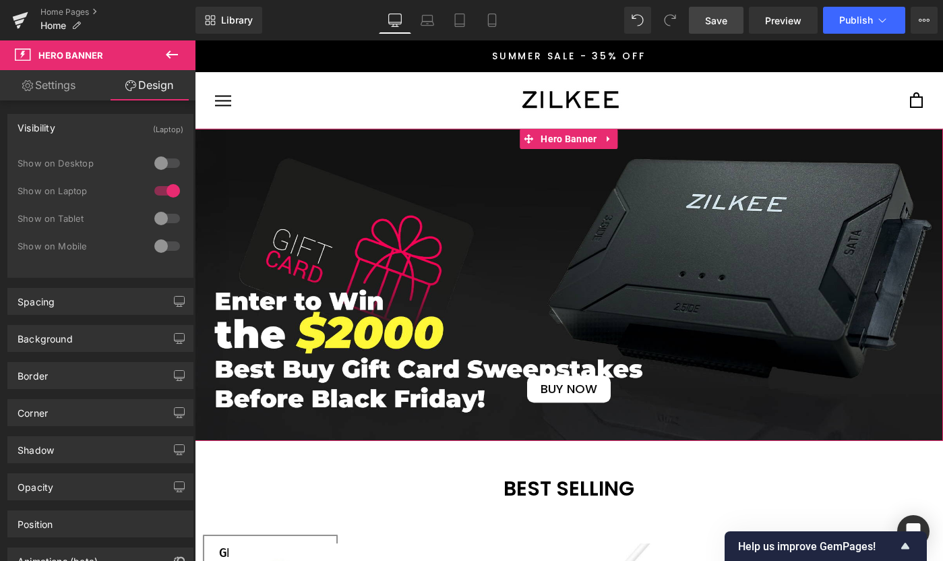
click at [138, 138] on div "Visibility (Laptop)" at bounding box center [100, 128] width 185 height 26
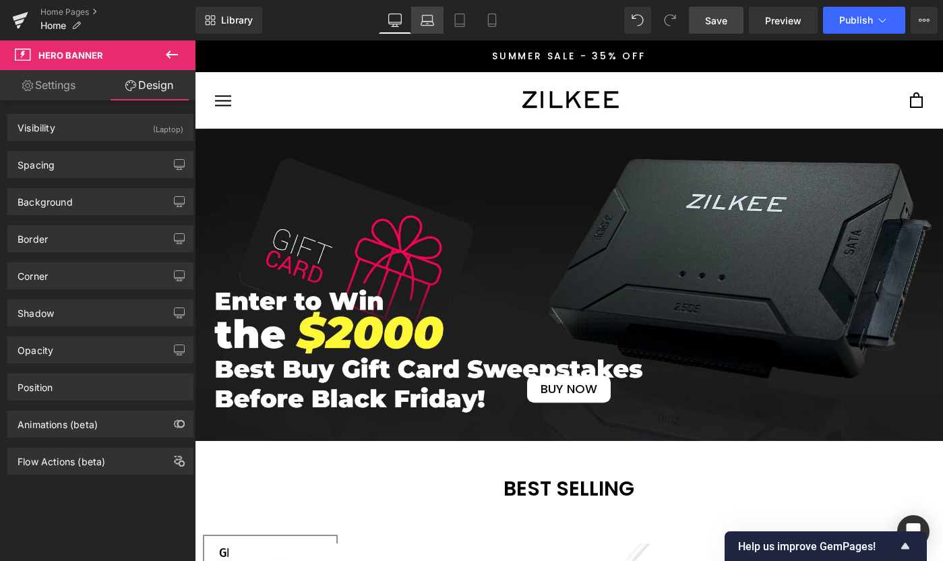
click at [431, 16] on icon at bounding box center [427, 19] width 13 height 13
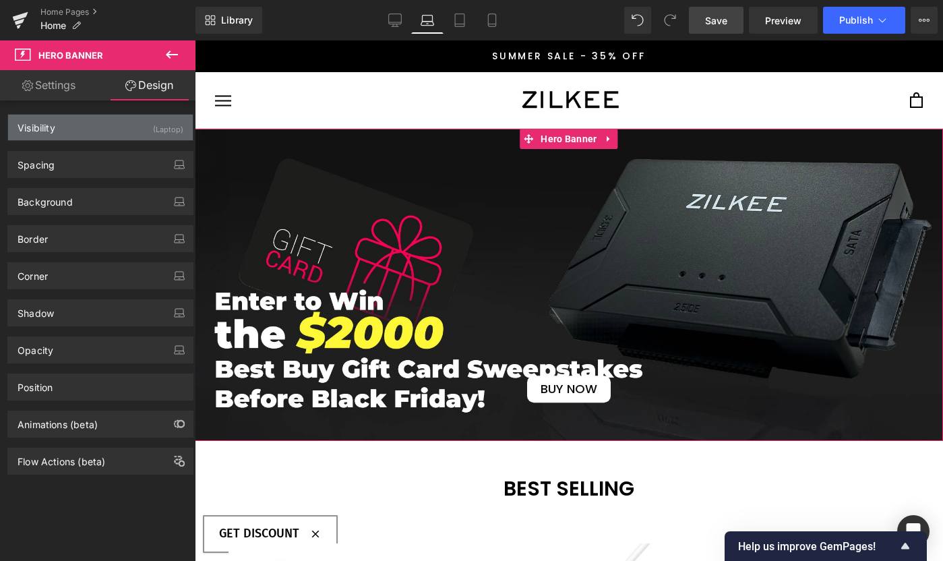
click at [115, 135] on div "Visibility (Laptop)" at bounding box center [100, 128] width 185 height 26
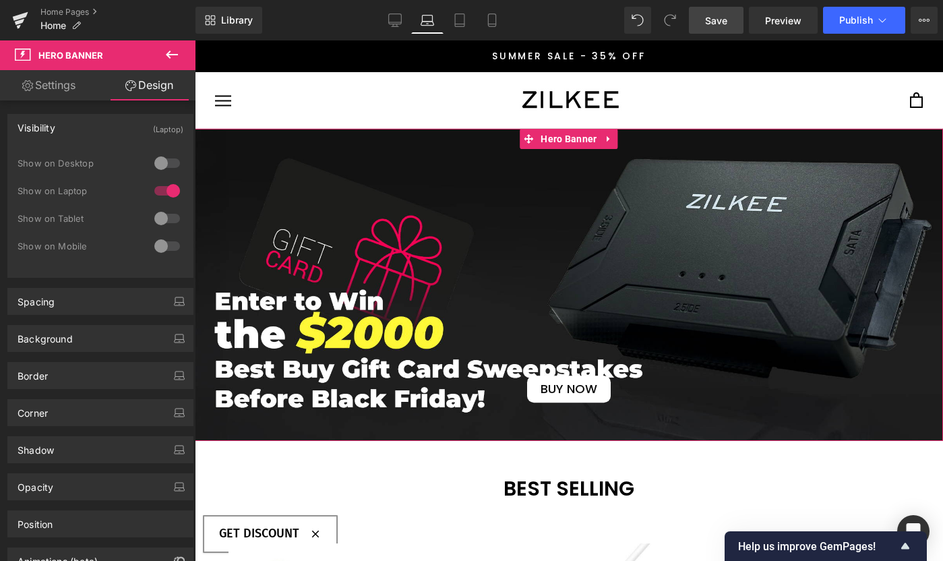
click at [116, 134] on div "Visibility (Laptop)" at bounding box center [100, 128] width 185 height 26
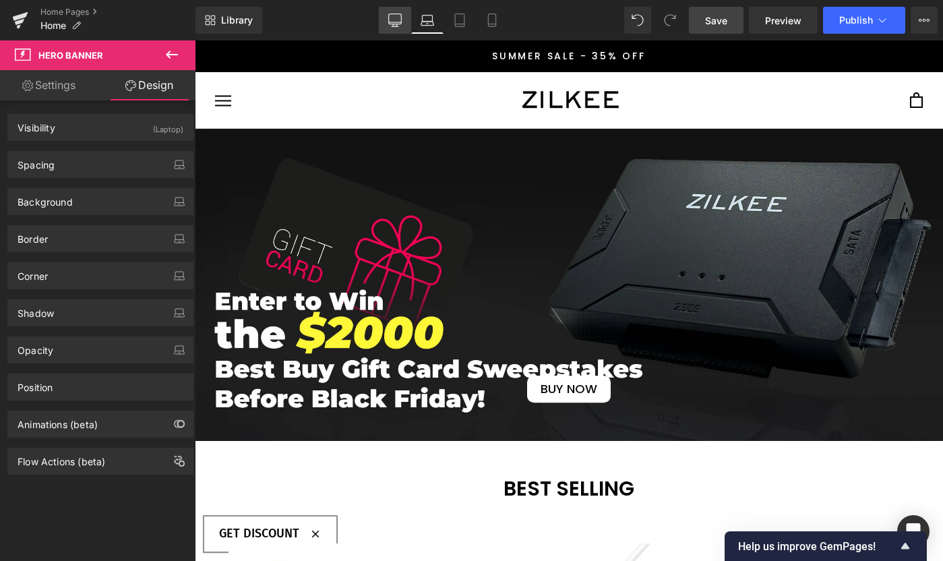
click at [393, 24] on icon at bounding box center [394, 19] width 13 height 10
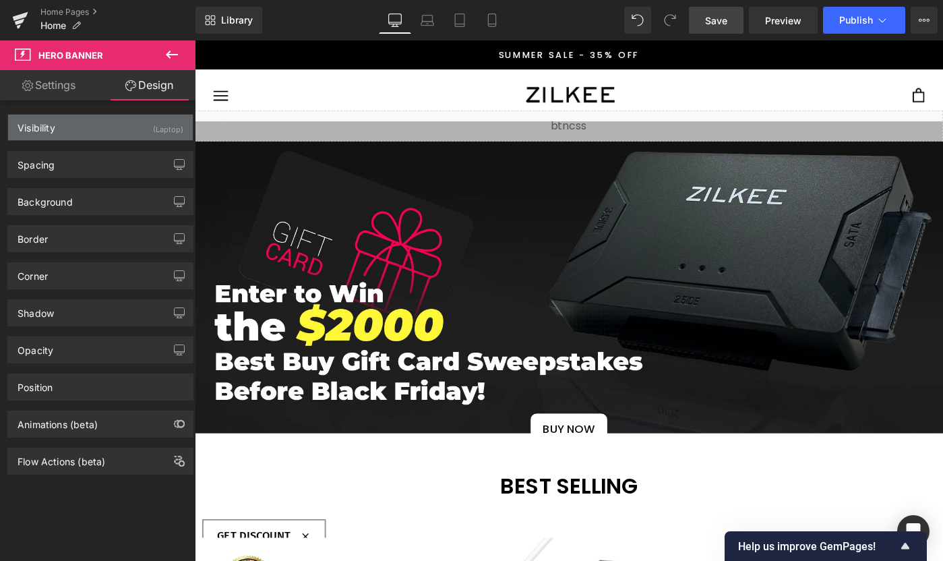
click at [121, 134] on div "Visibility (Laptop)" at bounding box center [100, 128] width 185 height 26
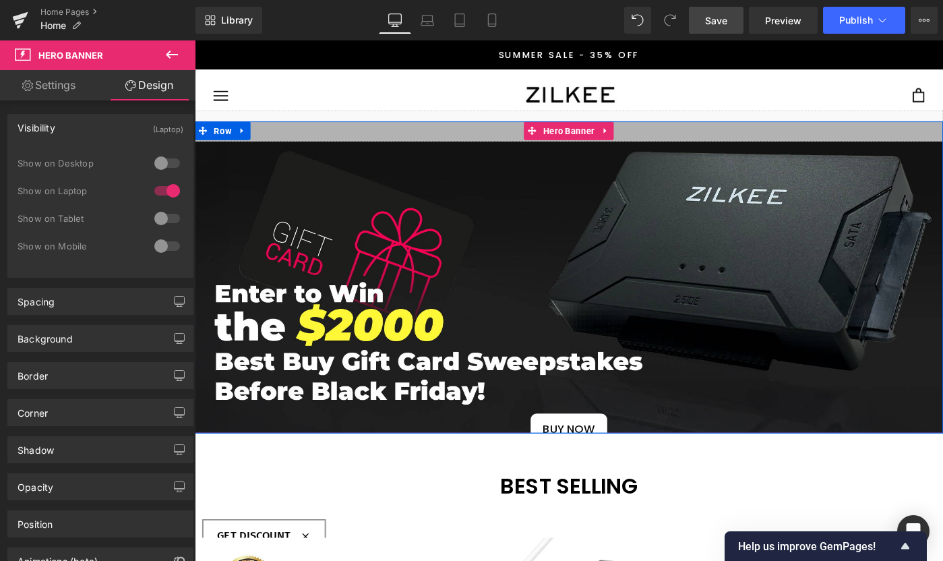
click at [369, 223] on span "Liquid BUY NOW Button" at bounding box center [603, 299] width 816 height 364
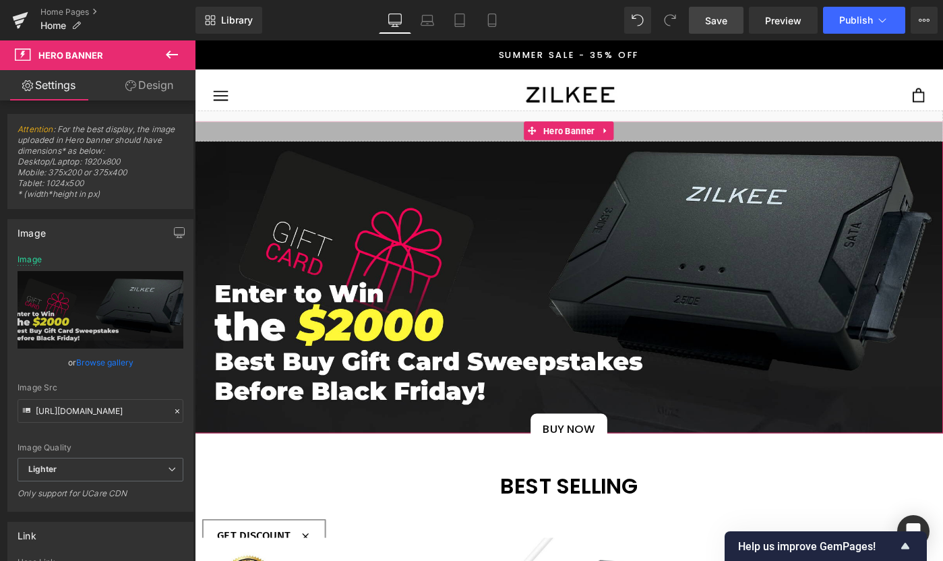
click at [130, 86] on icon at bounding box center [130, 85] width 11 height 11
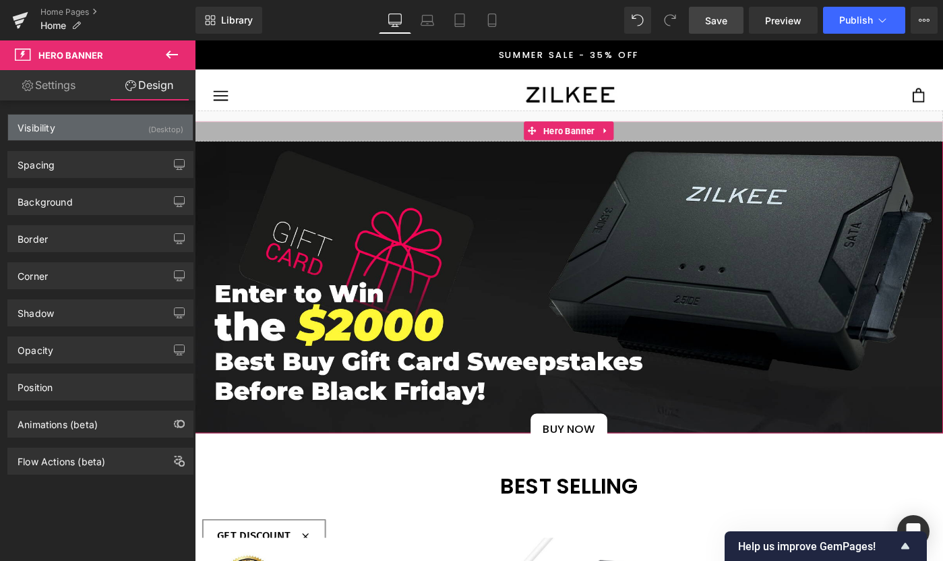
click at [125, 136] on div "Visibility (Desktop)" at bounding box center [100, 128] width 185 height 26
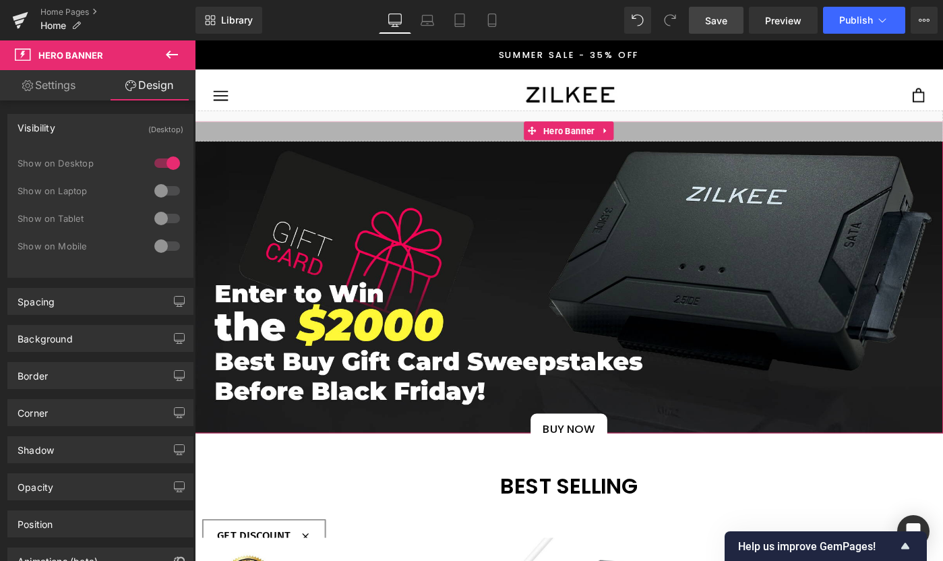
click at [154, 219] on div at bounding box center [167, 219] width 32 height 22
click at [160, 151] on div "1 Show on Desktop 0 Show on Laptop 1 Show on Tablet 0 Show on Mobile" at bounding box center [101, 208] width 166 height 117
click at [156, 158] on div at bounding box center [167, 163] width 32 height 22
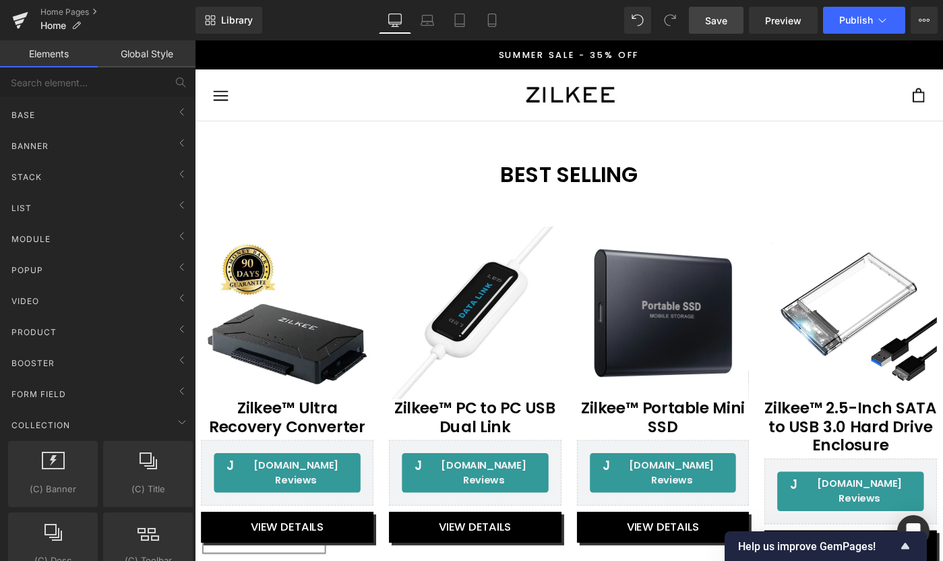
click at [195, 40] on div at bounding box center [195, 40] width 0 height 0
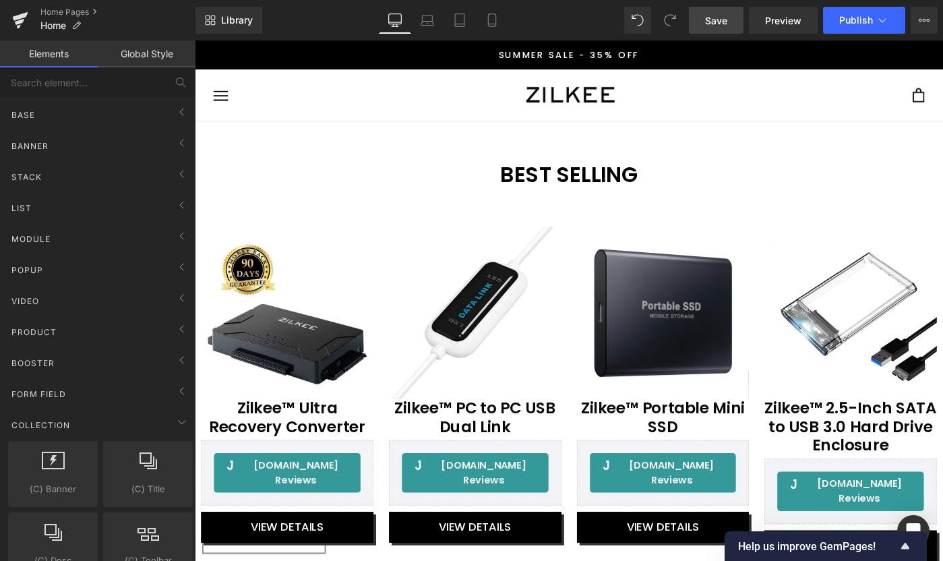
click at [428, 7] on link "Laptop" at bounding box center [427, 20] width 32 height 27
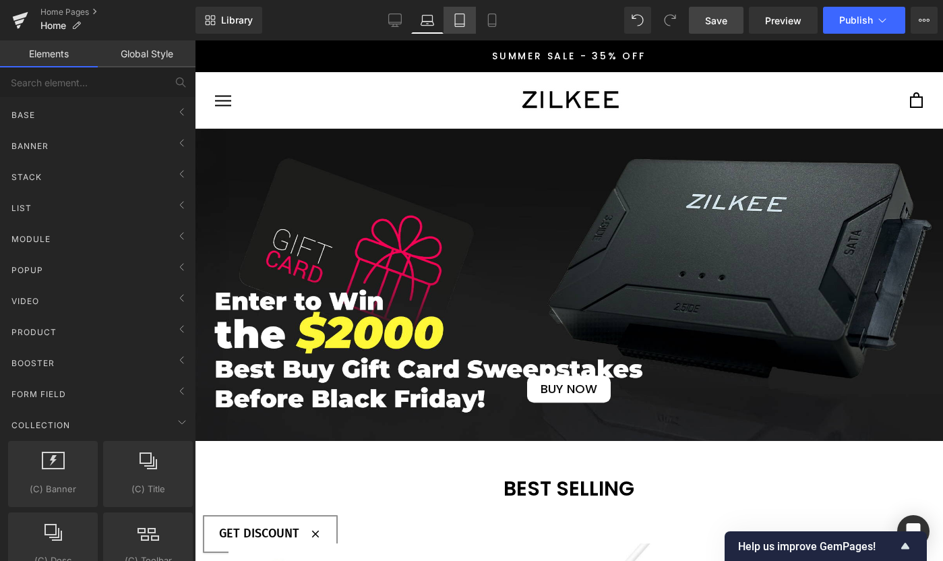
click at [462, 24] on icon at bounding box center [459, 19] width 13 height 13
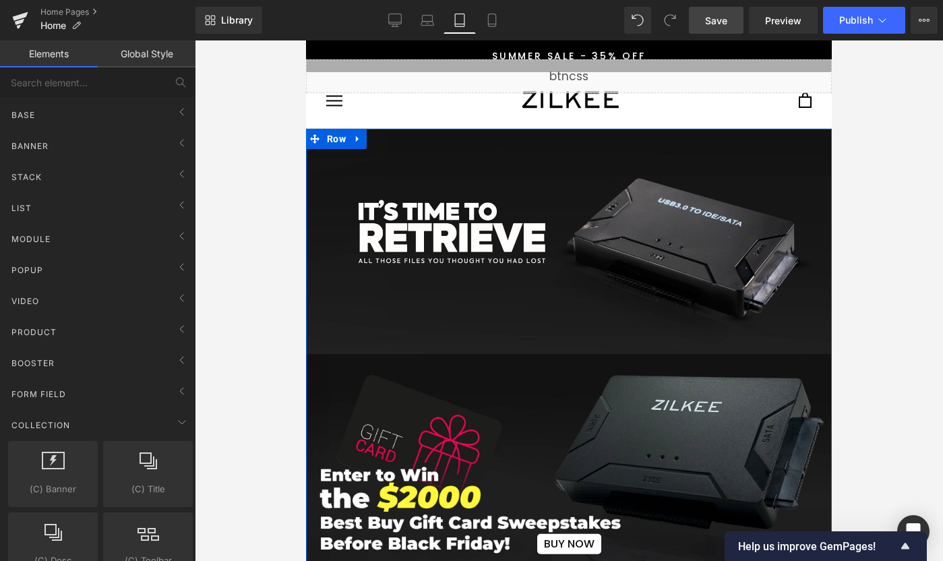
click at [491, 198] on span "Liquid BUY NOW Button" at bounding box center [569, 241] width 526 height 364
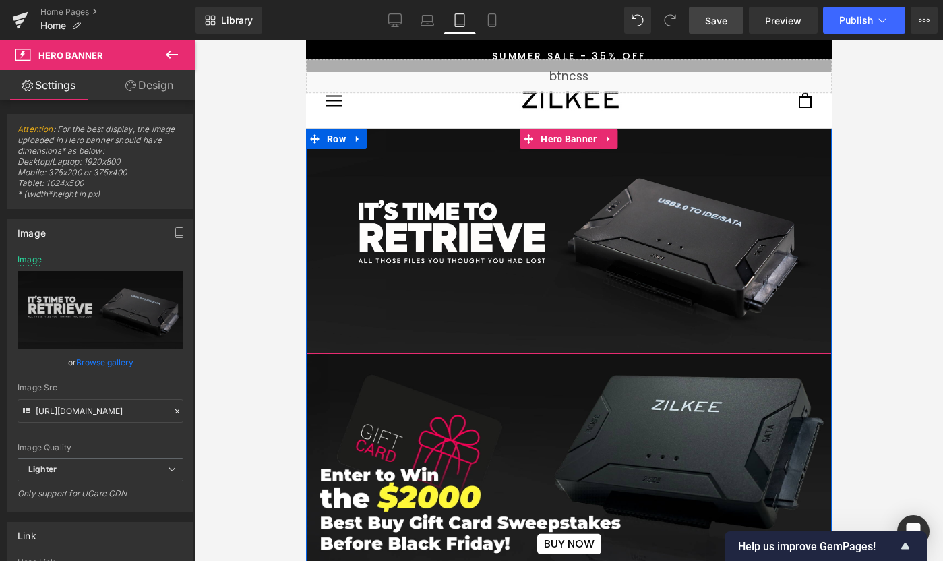
click at [498, 219] on span "Liquid BUY NOW Button" at bounding box center [569, 241] width 526 height 364
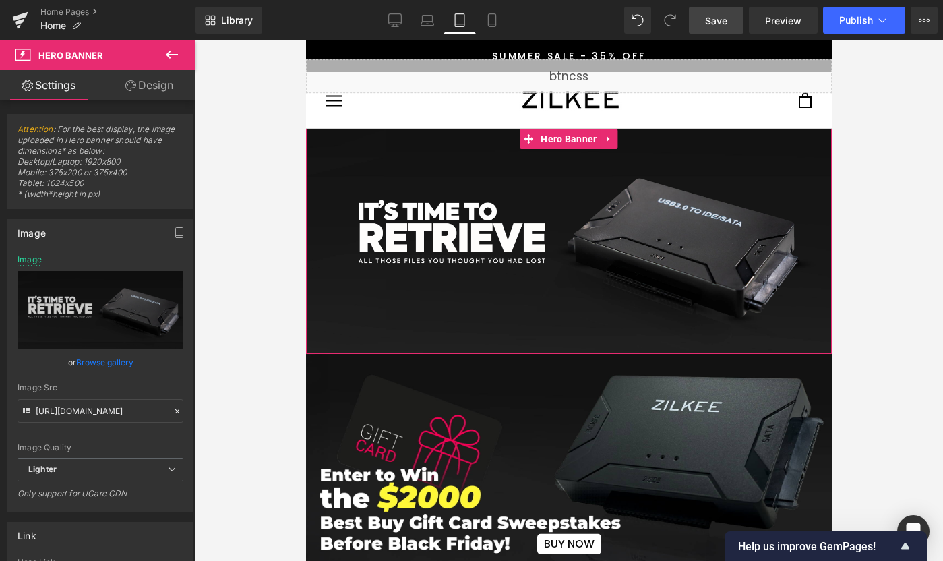
click at [154, 89] on link "Design" at bounding box center [149, 85] width 98 height 30
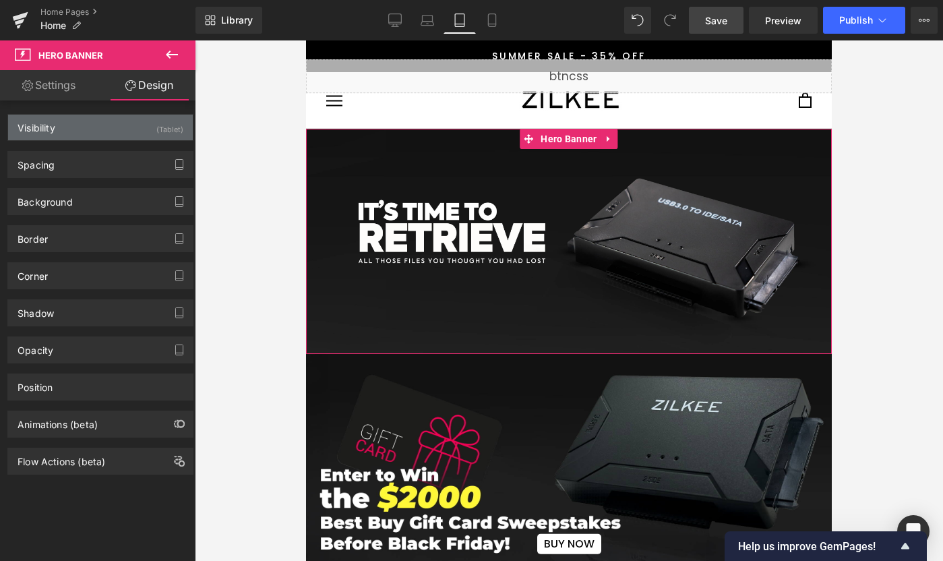
click at [145, 134] on div "Visibility (Tablet)" at bounding box center [100, 128] width 185 height 26
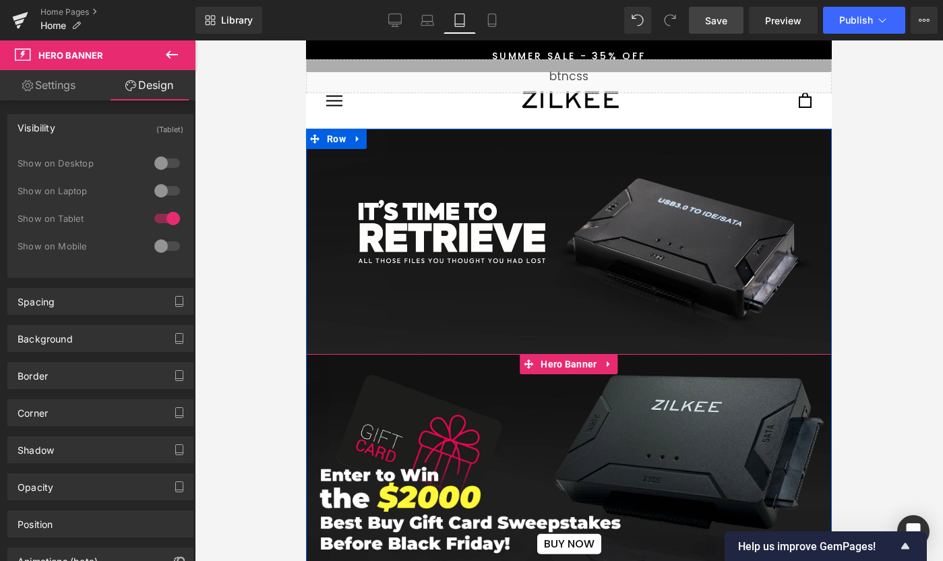
click at [428, 405] on span "BUY NOW Button" at bounding box center [569, 464] width 526 height 181
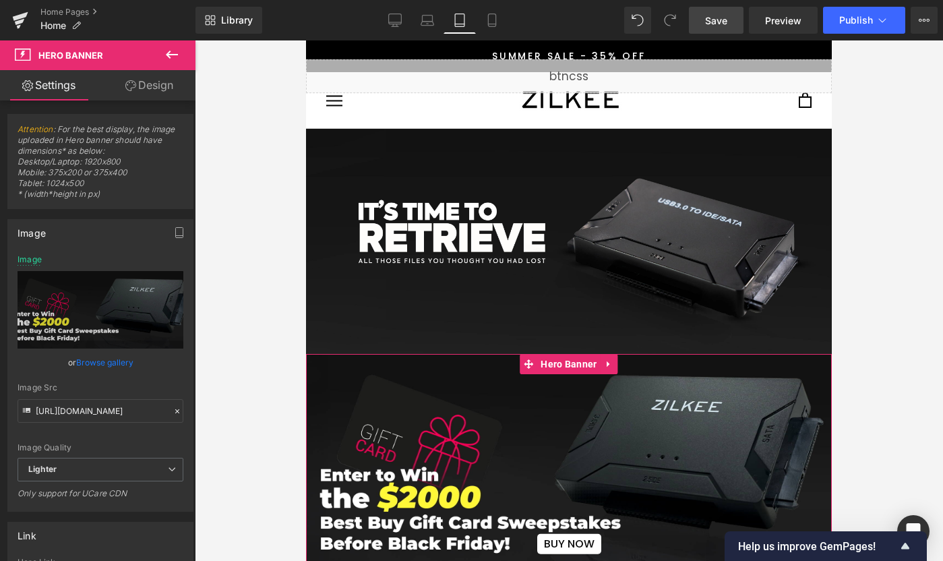
click at [154, 78] on link "Design" at bounding box center [149, 85] width 98 height 30
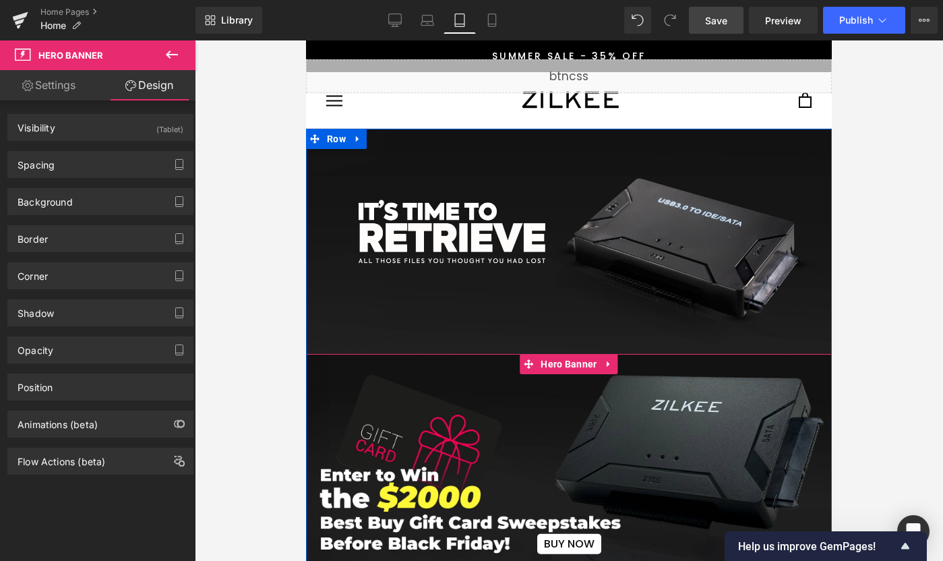
click at [492, 413] on span "BUY NOW Button" at bounding box center [569, 464] width 526 height 181
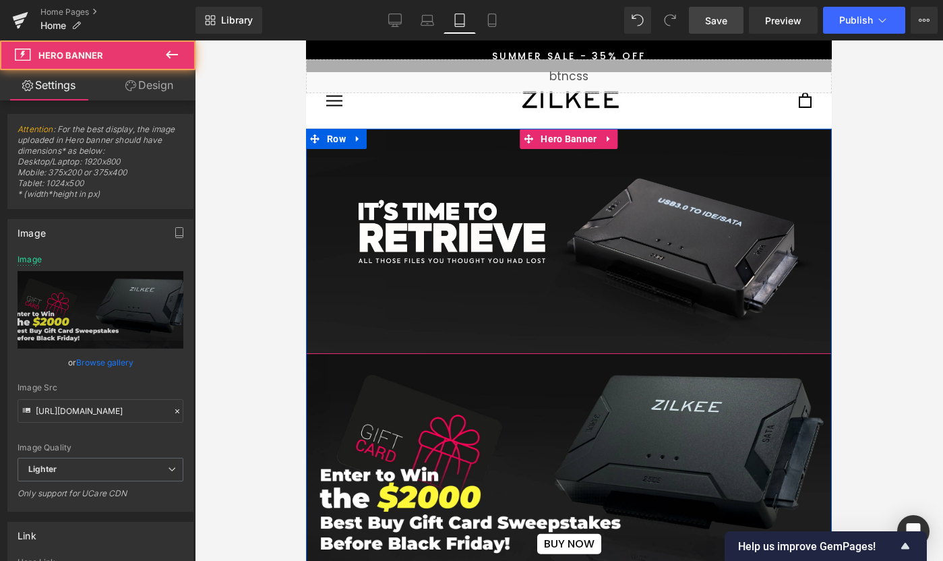
click at [474, 259] on span "Liquid BUY NOW Button" at bounding box center [569, 241] width 526 height 364
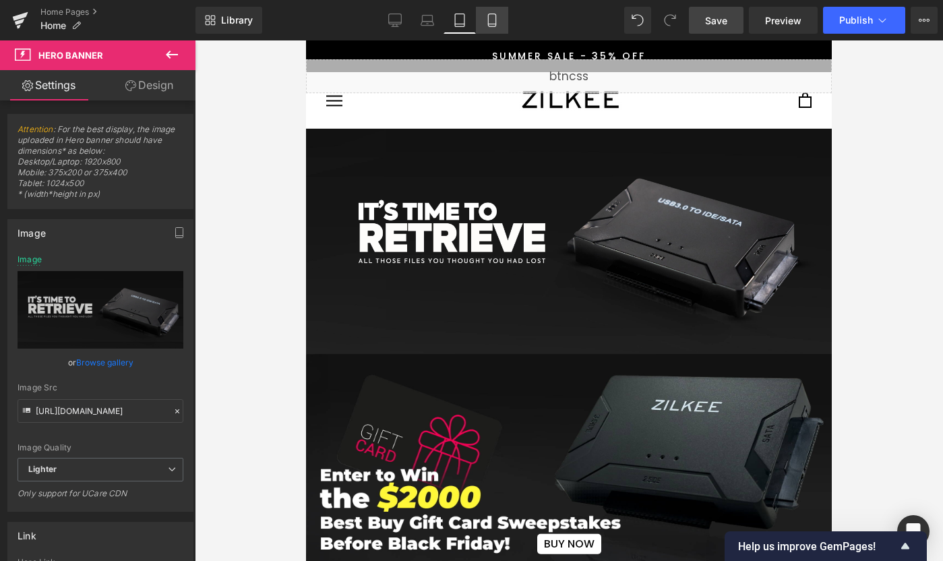
click at [495, 28] on link "Mobile" at bounding box center [492, 20] width 32 height 27
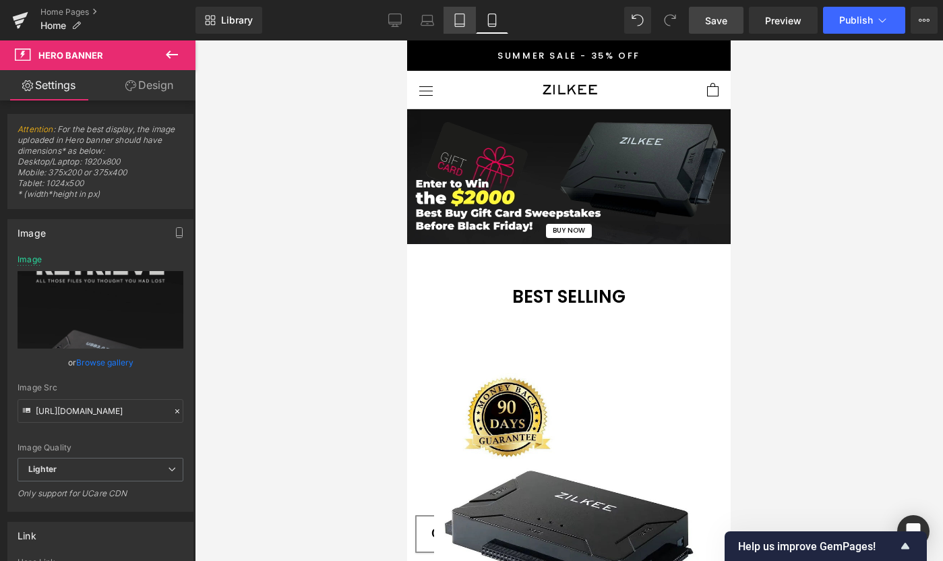
click at [469, 16] on link "Tablet" at bounding box center [460, 20] width 32 height 27
type input "https://ucarecdn.com/7b8eeb2d-7066-4fb8-ab20-7a302b338ccc/-/format/auto/-/previ…"
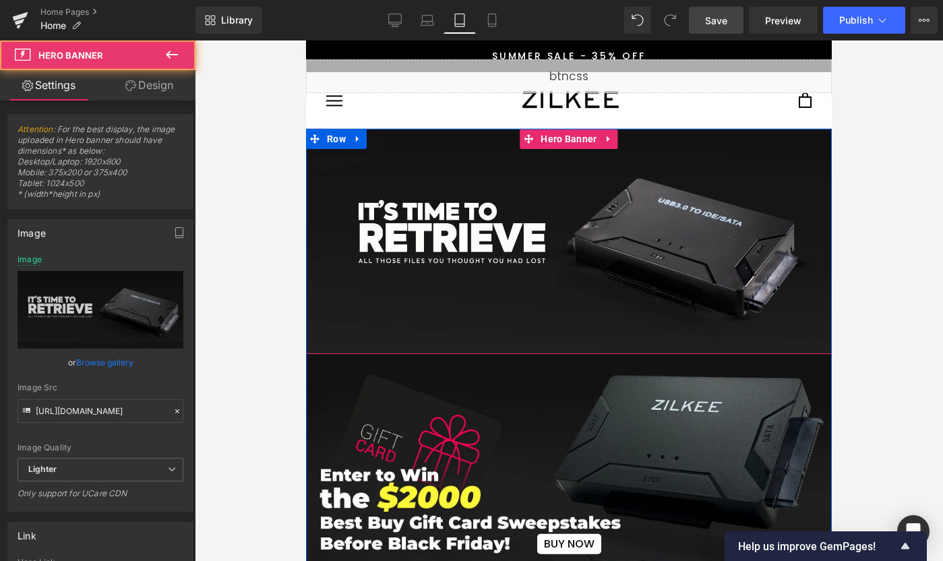
click at [509, 255] on span "Liquid BUY NOW Button" at bounding box center [569, 241] width 526 height 364
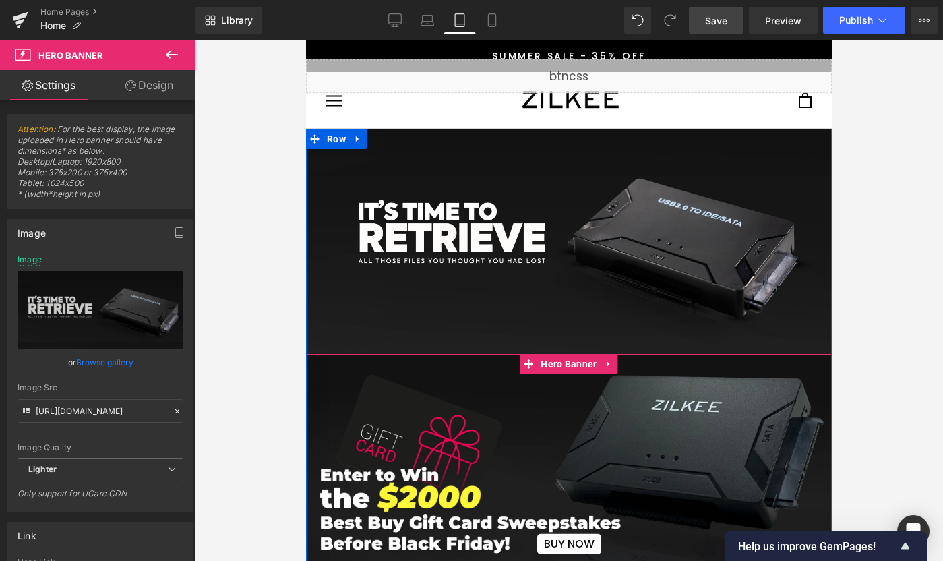
click at [467, 396] on span "BUY NOW Button" at bounding box center [569, 464] width 526 height 181
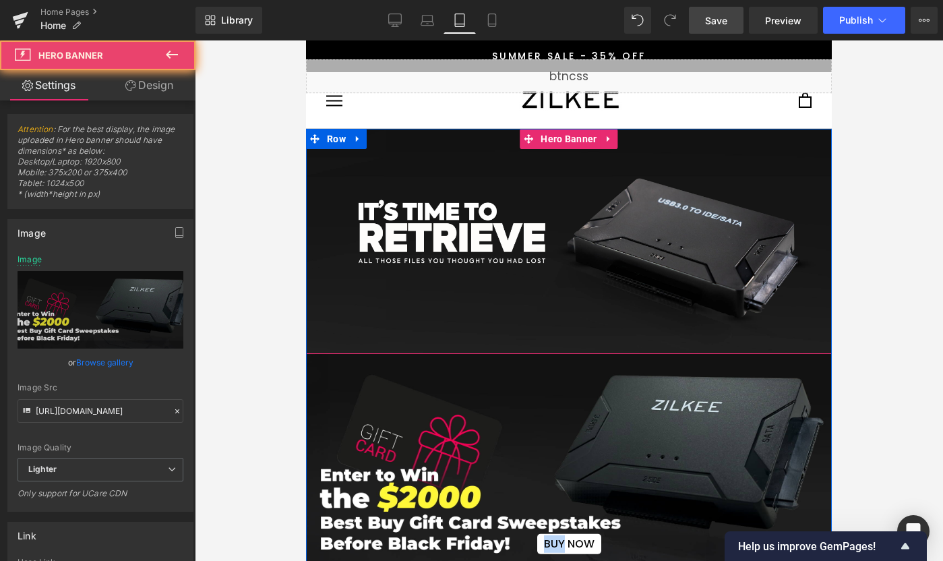
click at [466, 229] on span "Liquid BUY NOW Button" at bounding box center [569, 241] width 526 height 364
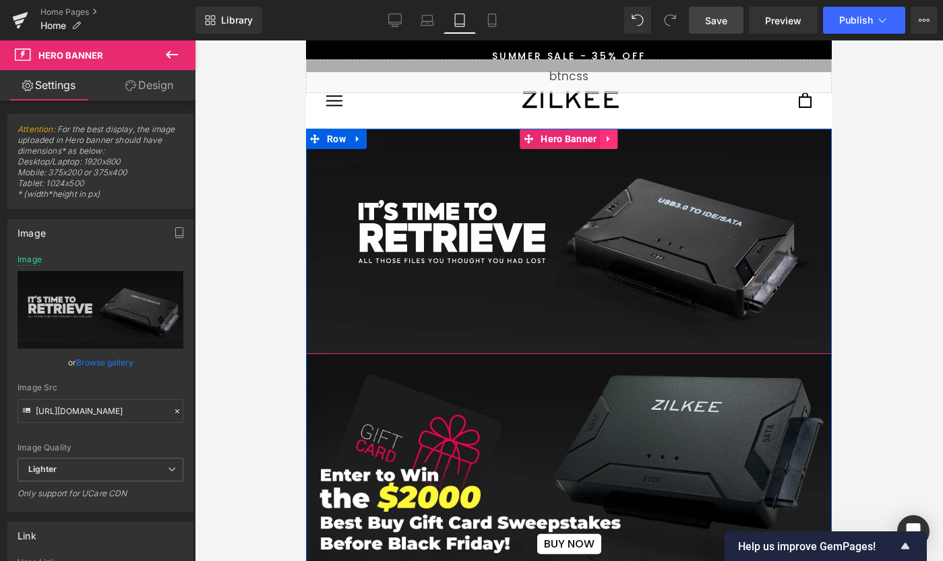
click at [608, 138] on icon at bounding box center [609, 139] width 9 height 10
click at [614, 138] on icon at bounding box center [618, 139] width 9 height 10
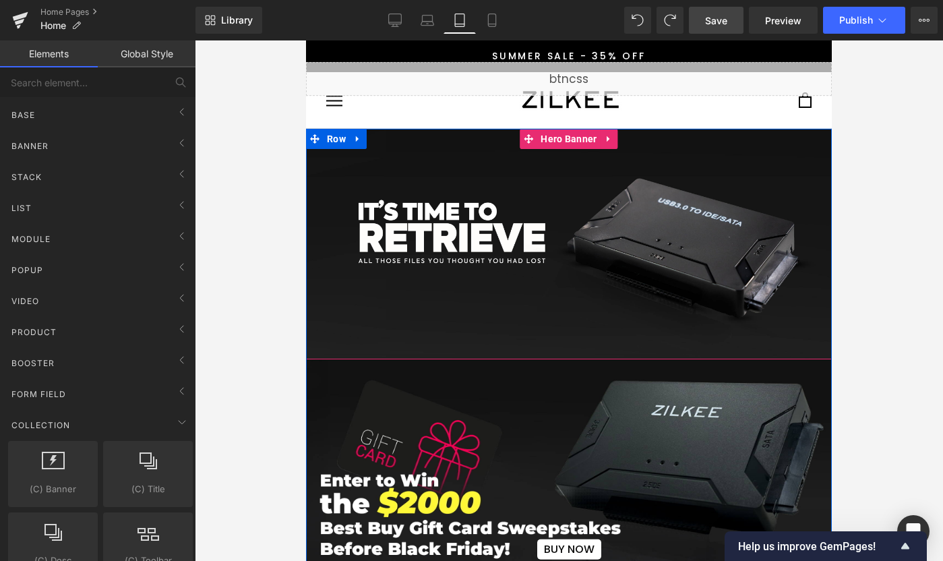
click at [529, 264] on span "Liquid BUY NOW Button" at bounding box center [569, 244] width 526 height 364
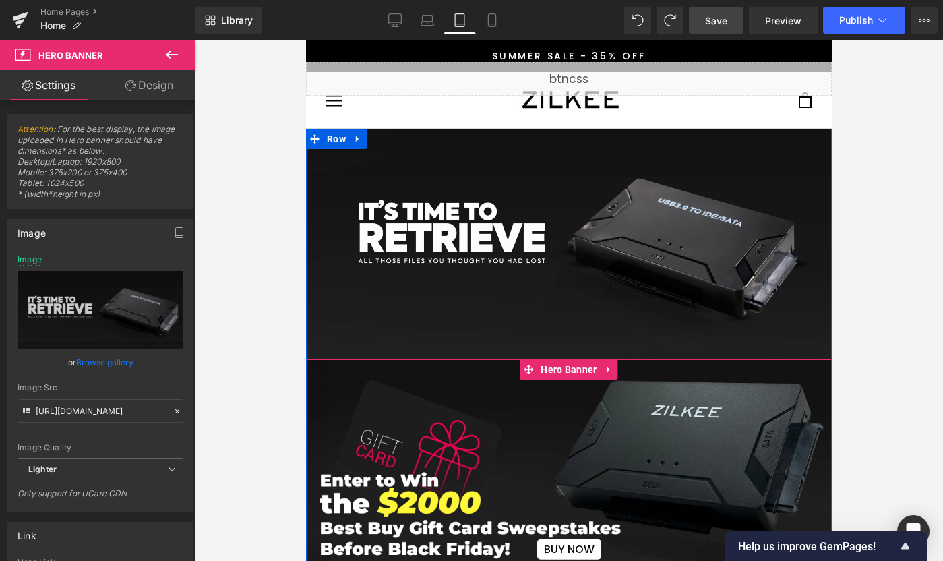
click at [448, 439] on span "BUY NOW Button" at bounding box center [569, 469] width 526 height 181
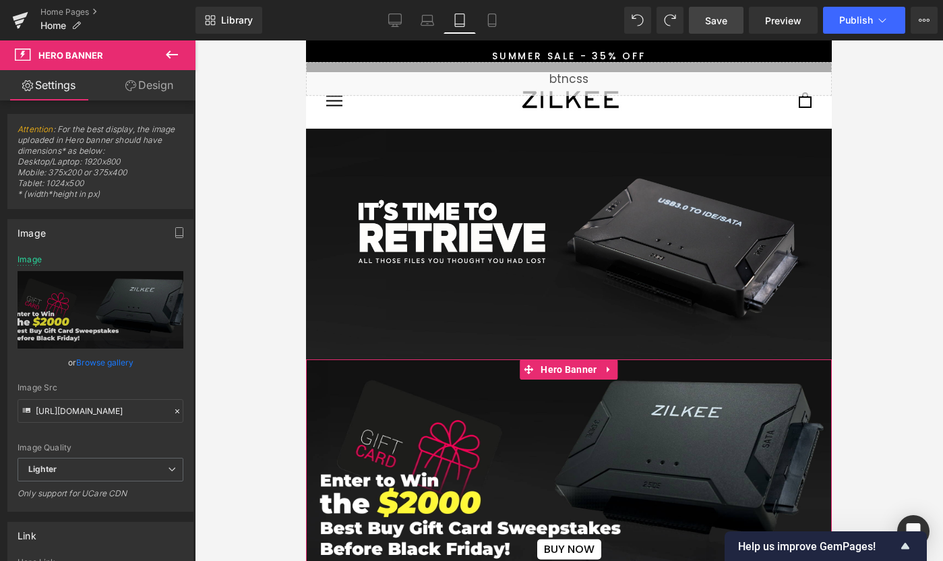
click at [146, 90] on link "Design" at bounding box center [149, 85] width 98 height 30
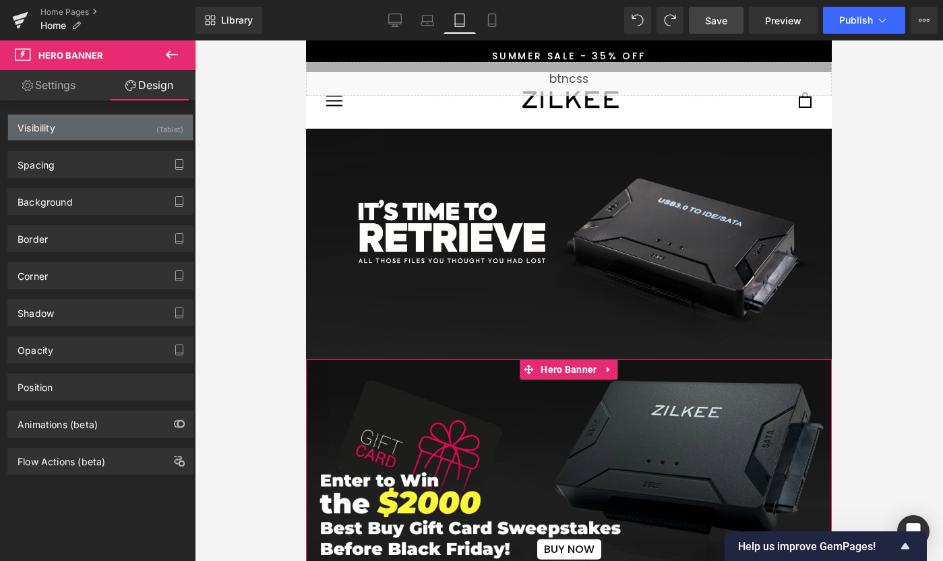
click at [132, 126] on div "Visibility (Tablet)" at bounding box center [100, 128] width 185 height 26
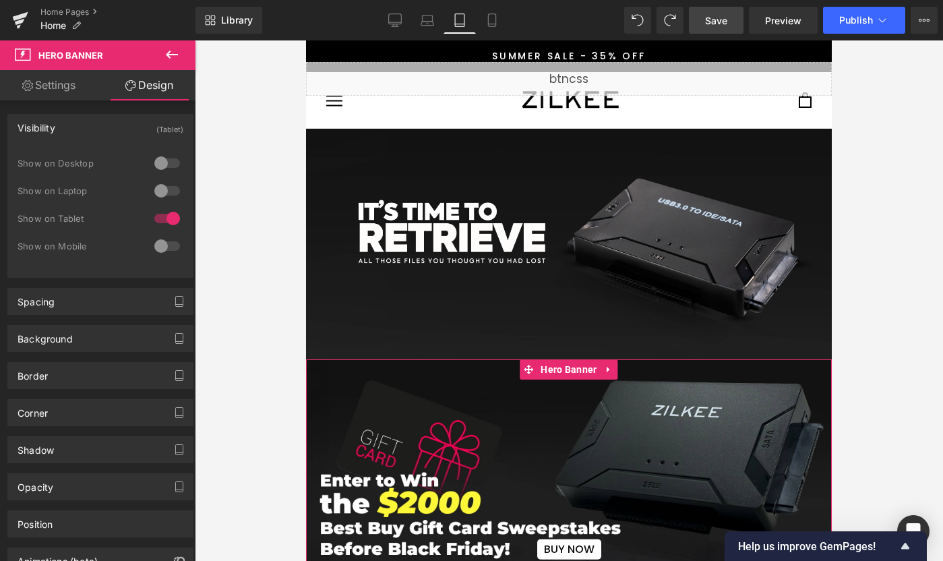
click at [163, 163] on div at bounding box center [167, 163] width 32 height 22
click at [164, 218] on div at bounding box center [167, 219] width 32 height 22
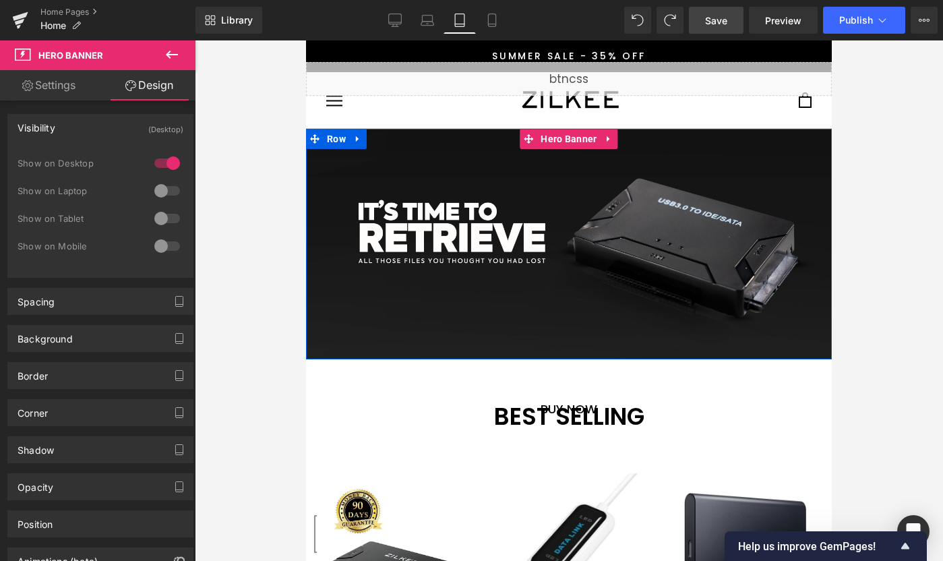
click at [405, 210] on span "Liquid BUY NOW Button" at bounding box center [569, 244] width 526 height 364
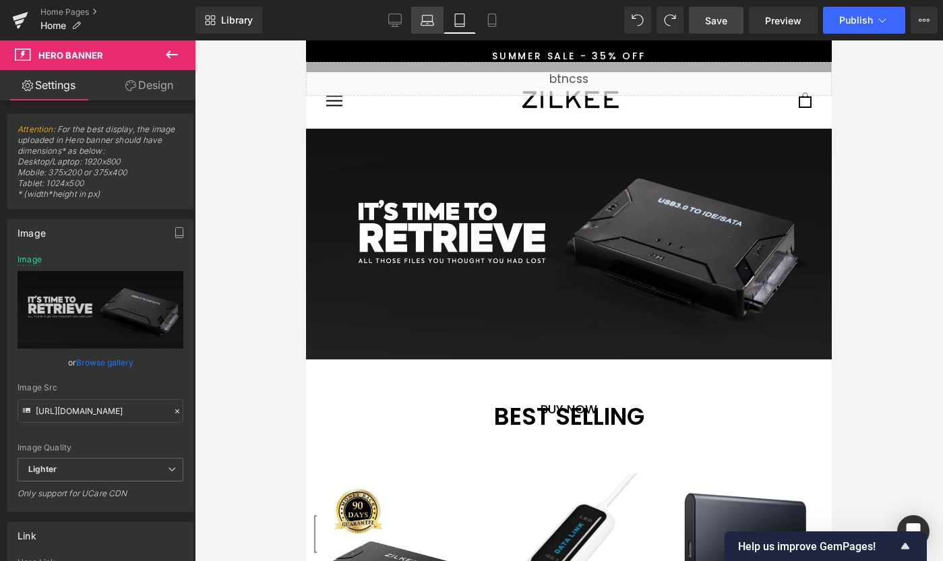
drag, startPoint x: 412, startPoint y: 25, endPoint x: 440, endPoint y: 21, distance: 27.9
click at [417, 25] on link "Laptop" at bounding box center [427, 20] width 32 height 27
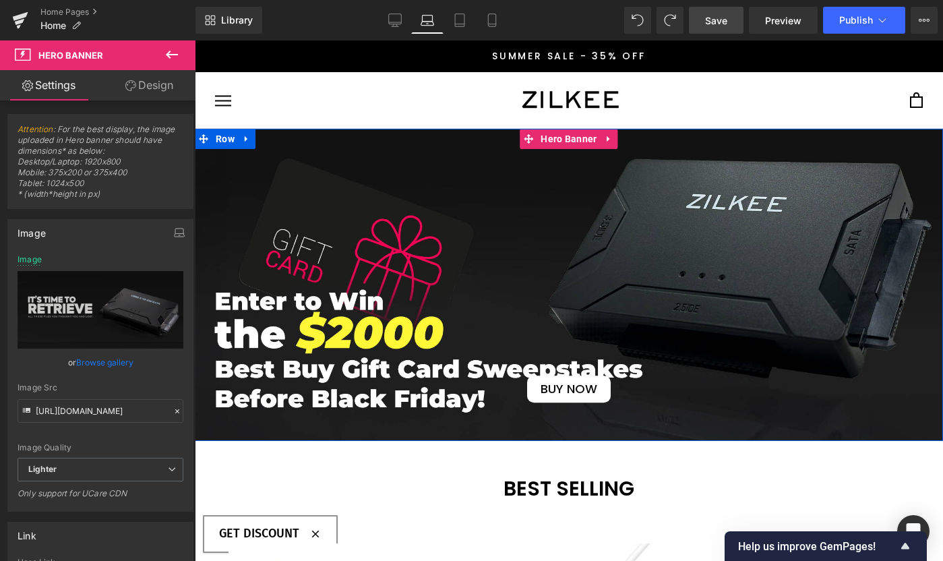
click at [467, 248] on span "BUY NOW Button" at bounding box center [569, 285] width 748 height 236
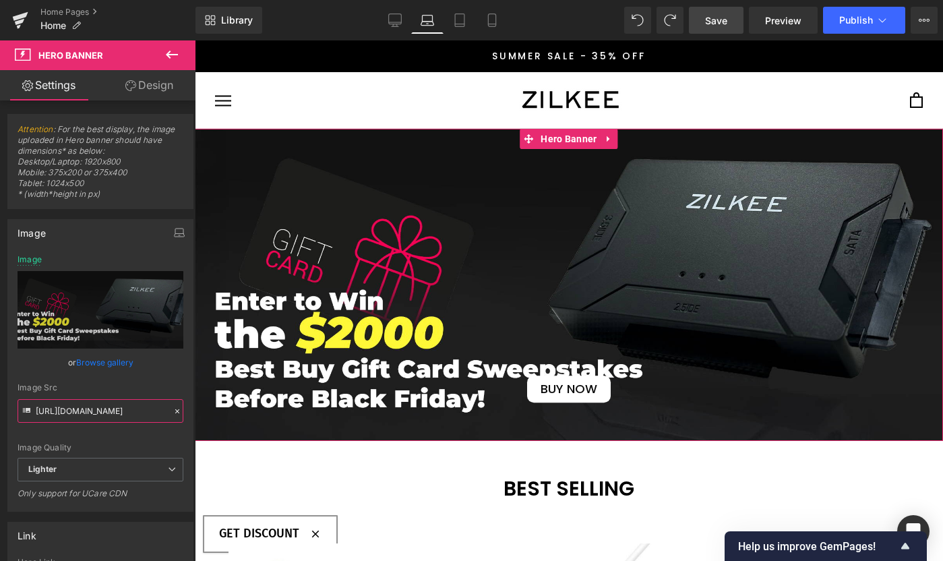
click at [100, 406] on input "https://ucarecdn.com/7902970b-2bcc-4c6a-9573-9a9df79ff2fa/-/format/auto/-/previ…" at bounding box center [101, 411] width 166 height 24
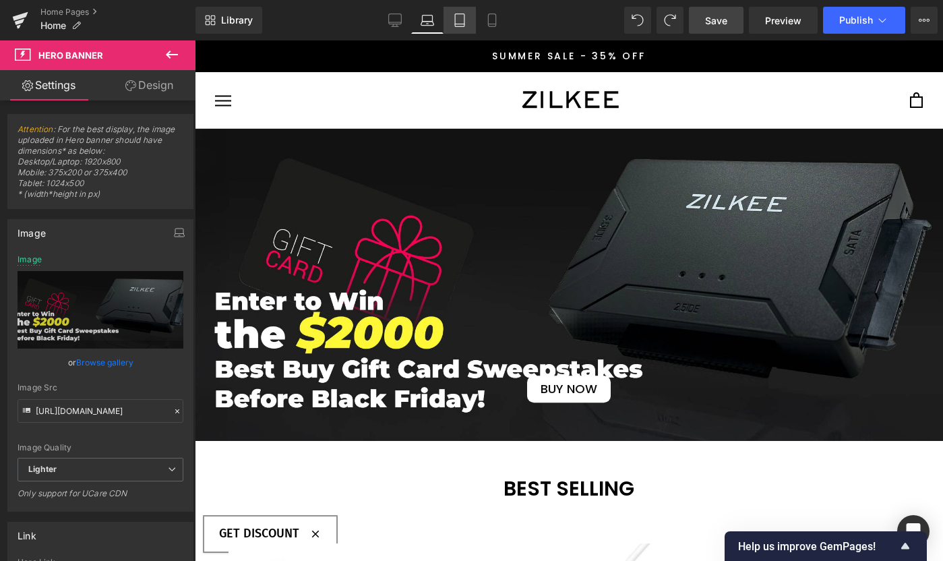
click at [459, 26] on icon at bounding box center [459, 20] width 9 height 13
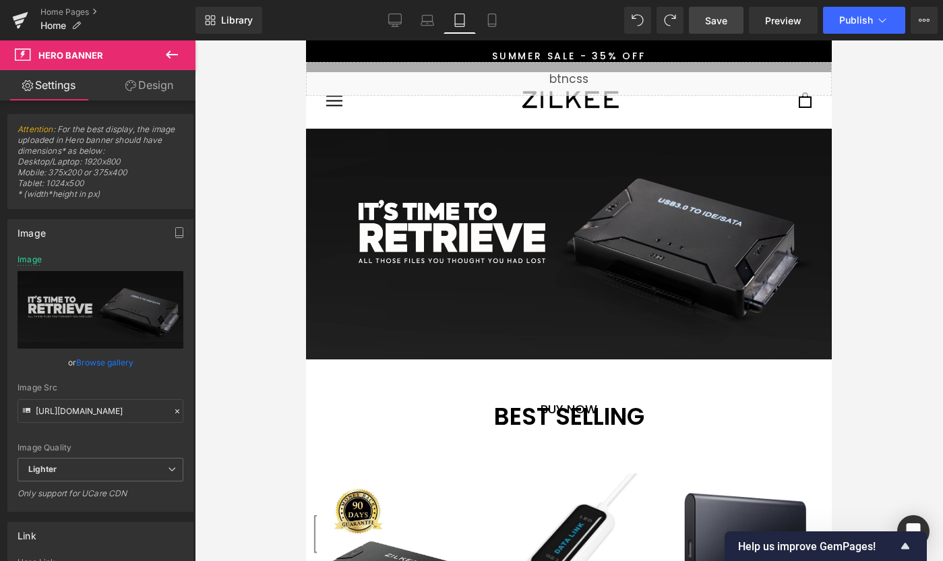
click at [96, 359] on link "Browse gallery" at bounding box center [104, 363] width 57 height 24
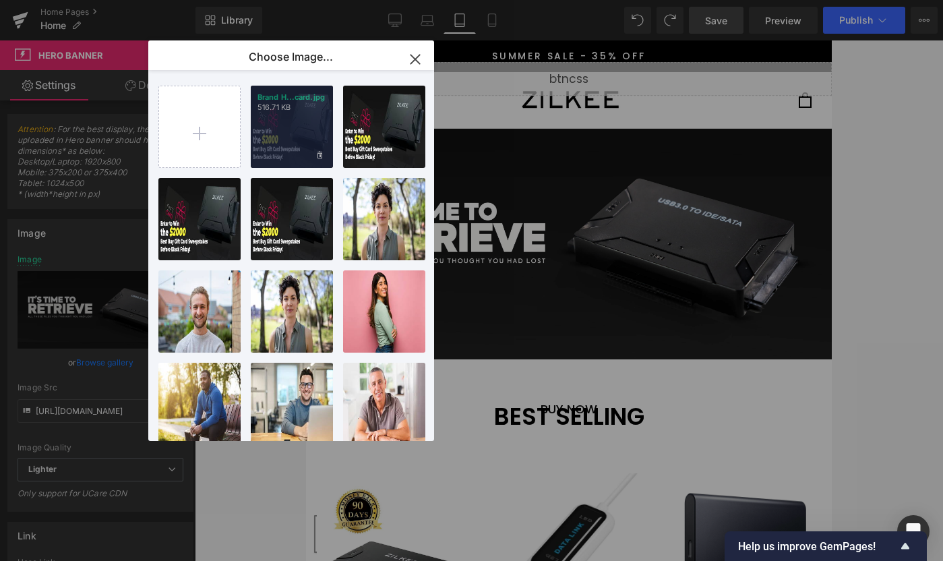
click at [317, 122] on div "Brand H...card.jpg 516.71 KB" at bounding box center [292, 127] width 82 height 82
type input "https://ucarecdn.com/d27f647d-1c53-499d-9675-3b4f67e0e6eb/-/format/auto/-/previ…"
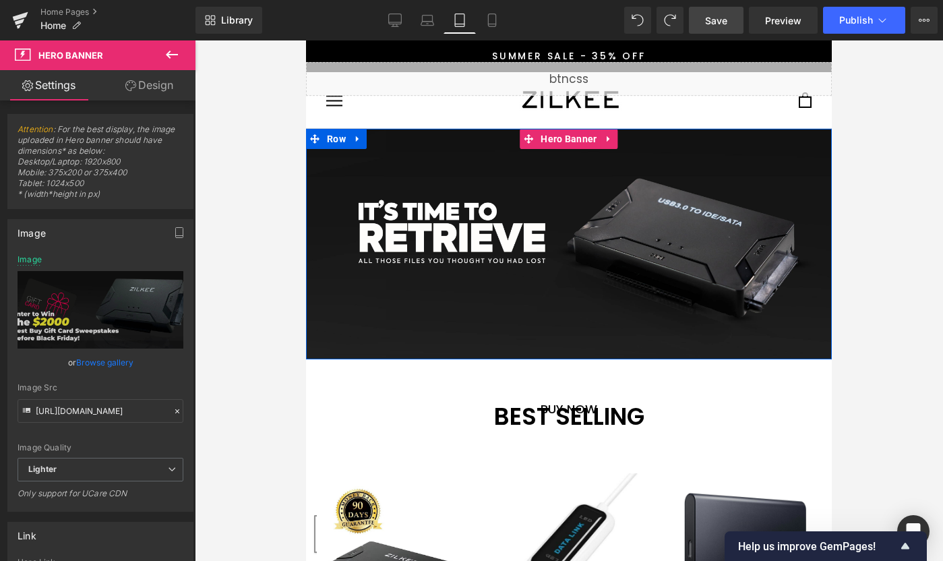
click at [518, 248] on span "Liquid BUY NOW Button" at bounding box center [569, 244] width 526 height 364
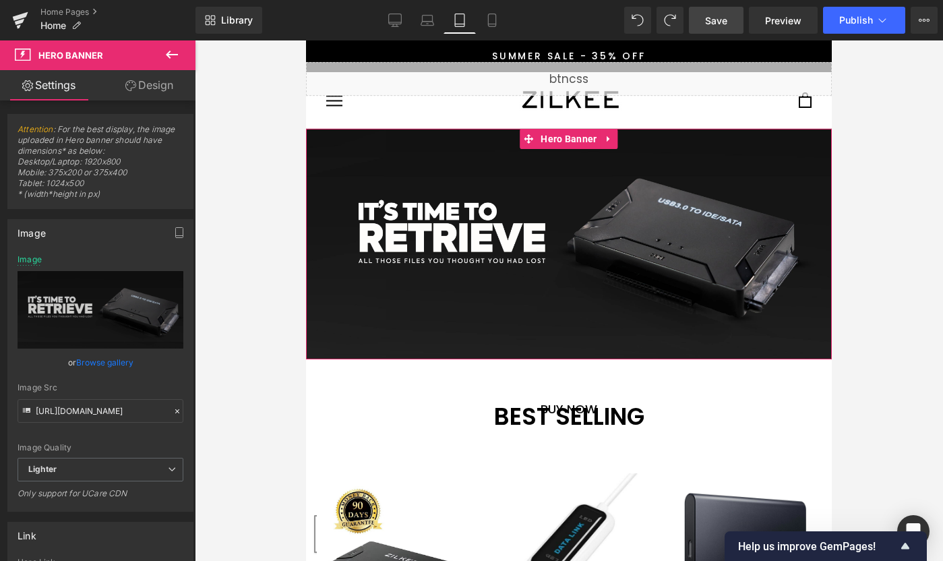
click at [109, 362] on link "Browse gallery" at bounding box center [104, 363] width 57 height 24
click at [109, 0] on div "Hero Banner You are previewing how the will restyle your page. You can not edit…" at bounding box center [471, 0] width 943 height 0
click at [110, 360] on link "Browse gallery" at bounding box center [104, 363] width 57 height 24
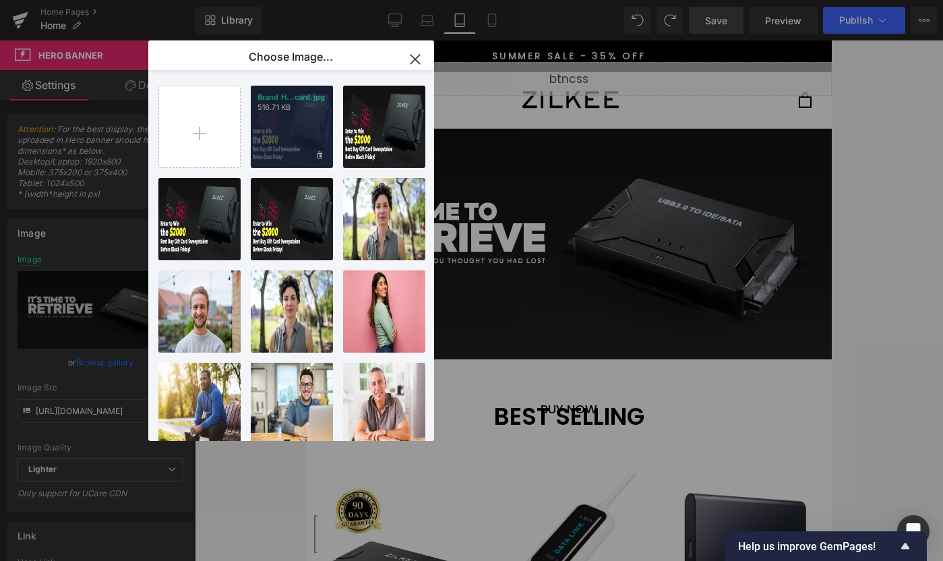
click at [281, 153] on div "Brand H...card.jpg 516.71 KB" at bounding box center [292, 127] width 82 height 82
type input "https://ucarecdn.com/d27f647d-1c53-499d-9675-3b4f67e0e6eb/-/format/auto/-/previ…"
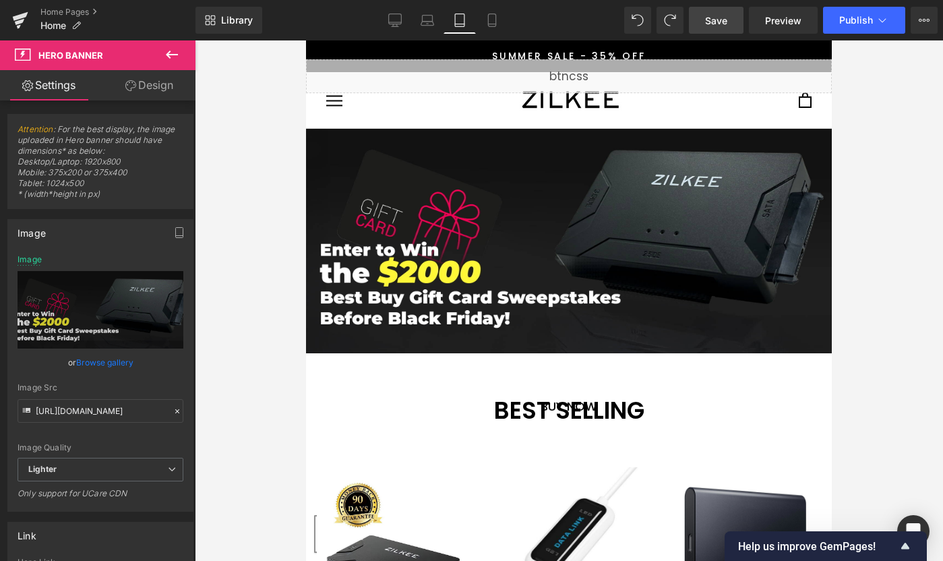
click at [711, 19] on span "Save" at bounding box center [716, 20] width 22 height 14
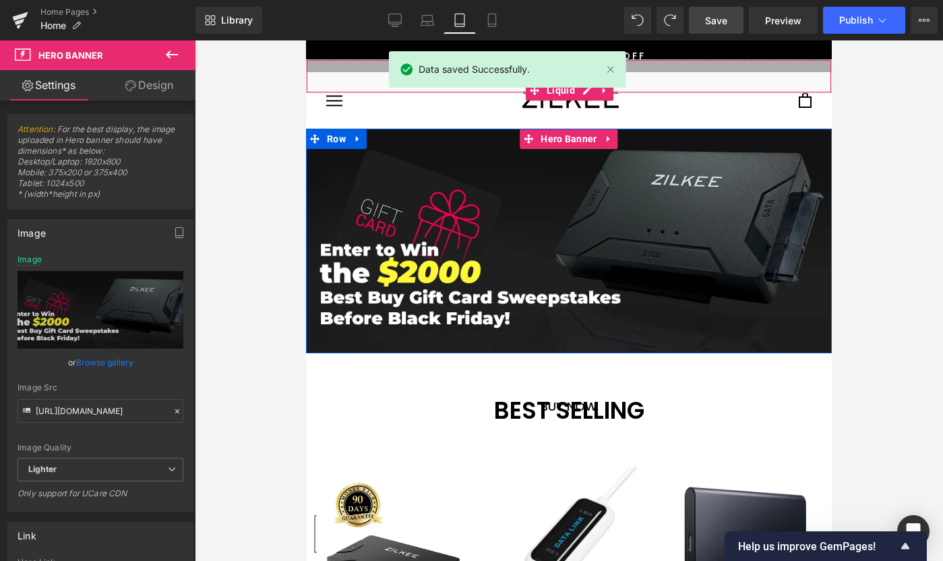
click at [651, 82] on div "Liquid" at bounding box center [569, 76] width 526 height 34
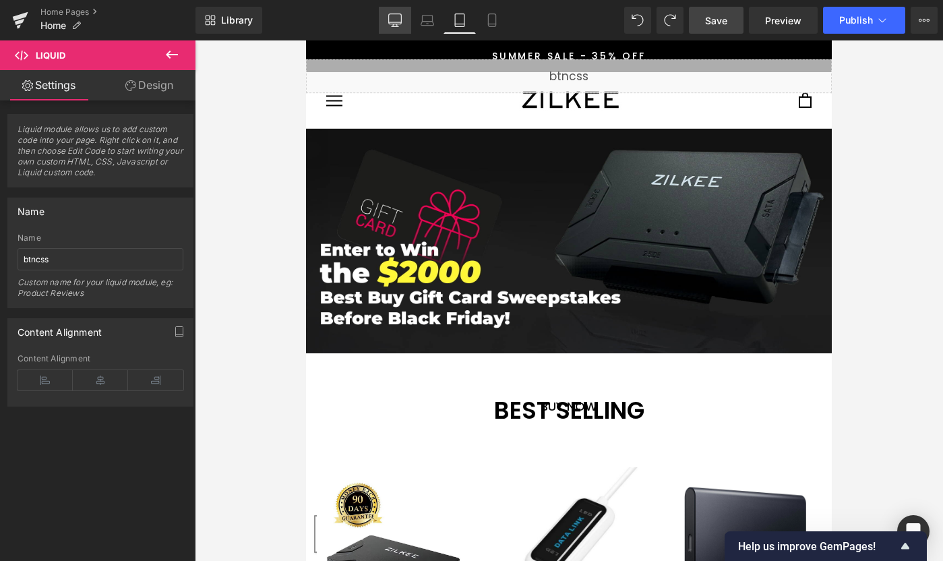
click at [398, 24] on icon at bounding box center [394, 19] width 13 height 10
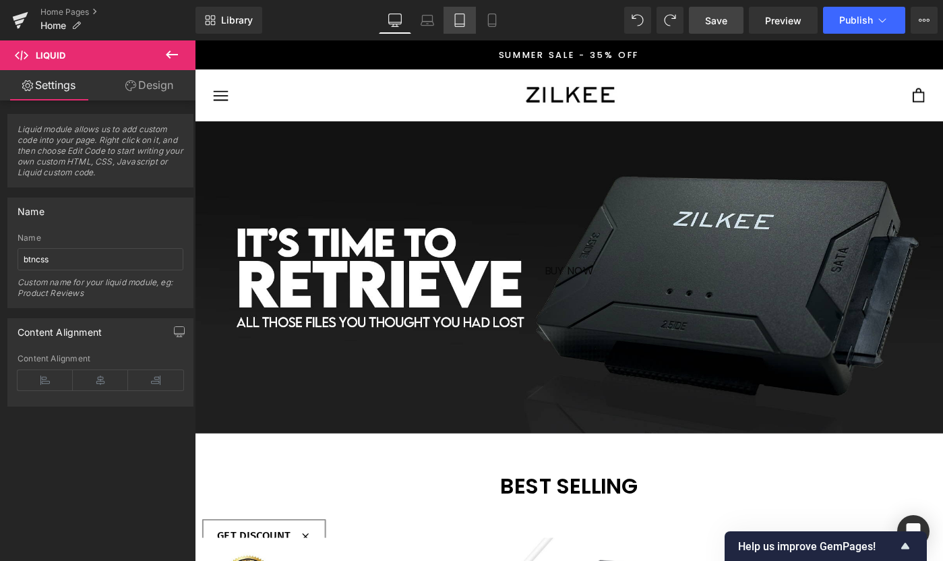
click at [473, 22] on link "Tablet" at bounding box center [460, 20] width 32 height 27
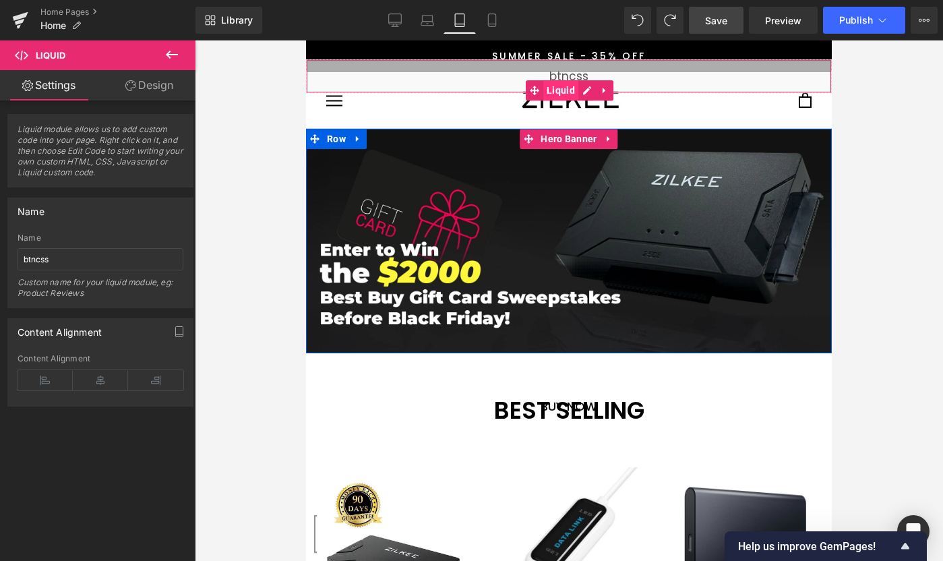
click at [558, 88] on span "Liquid" at bounding box center [560, 90] width 35 height 20
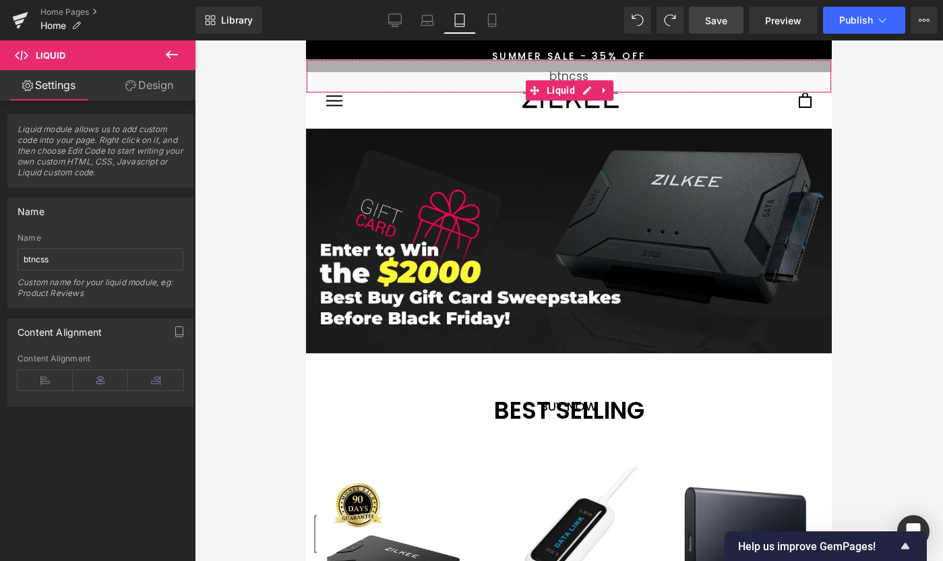
click at [146, 82] on link "Design" at bounding box center [149, 85] width 98 height 30
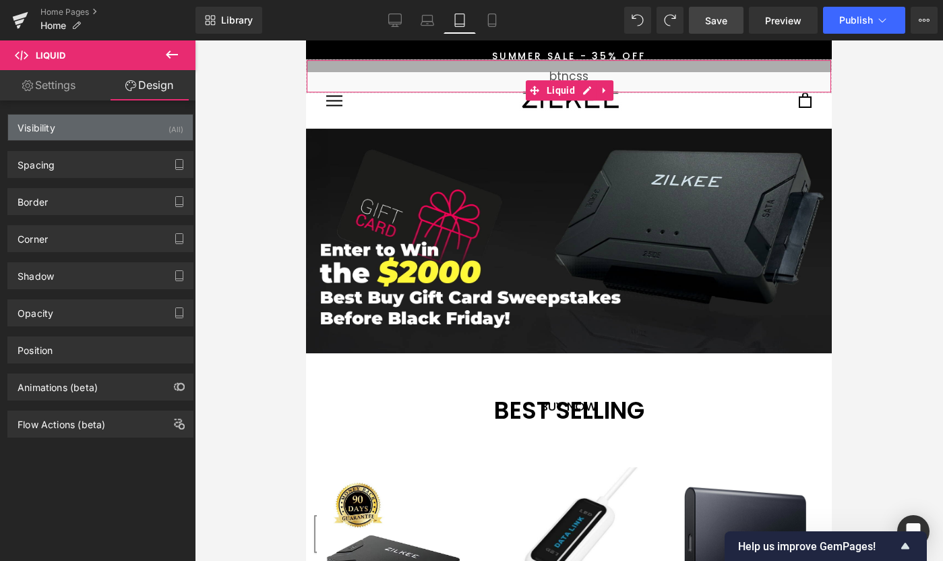
click at [123, 129] on div "Visibility (All)" at bounding box center [100, 128] width 185 height 26
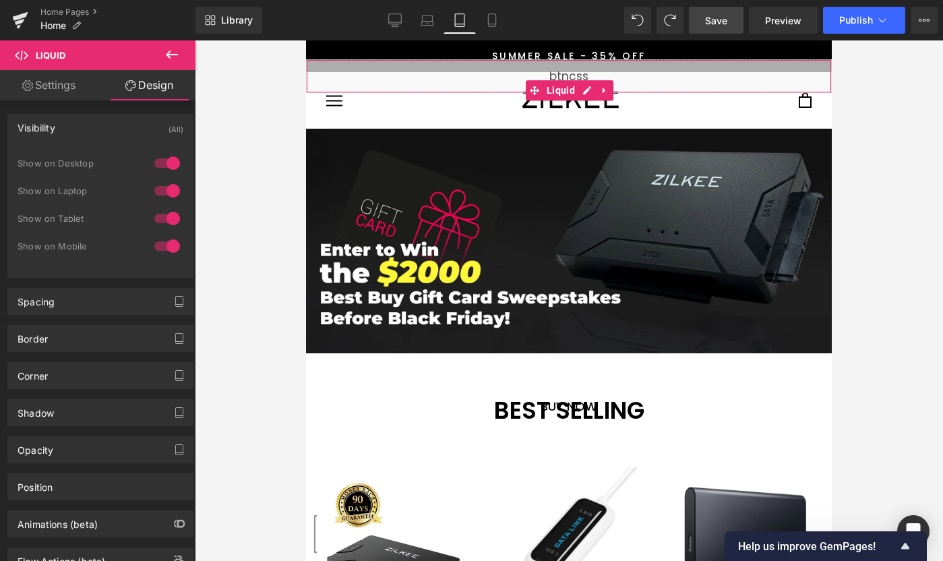
click at [123, 129] on div "Visibility (All)" at bounding box center [100, 128] width 185 height 26
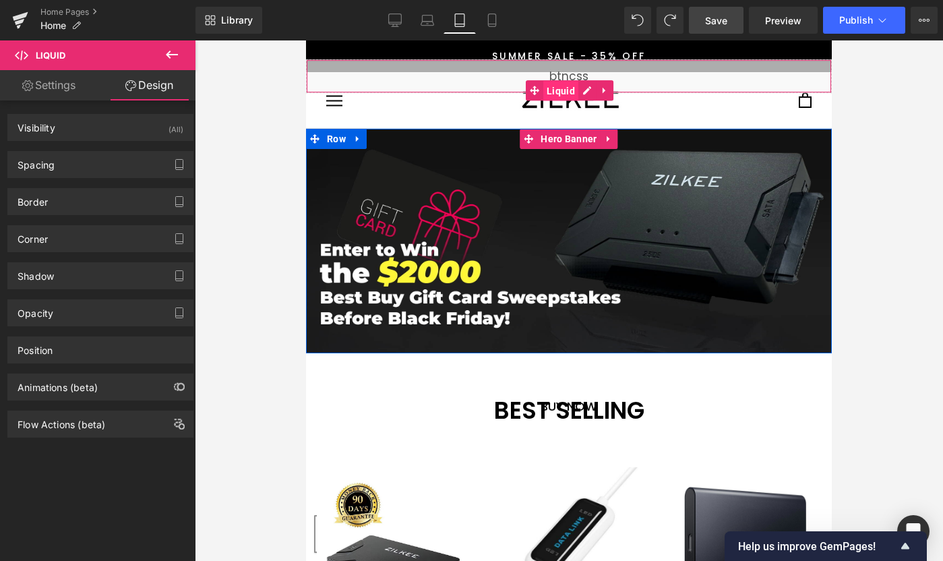
click at [554, 87] on span "Liquid" at bounding box center [560, 91] width 35 height 20
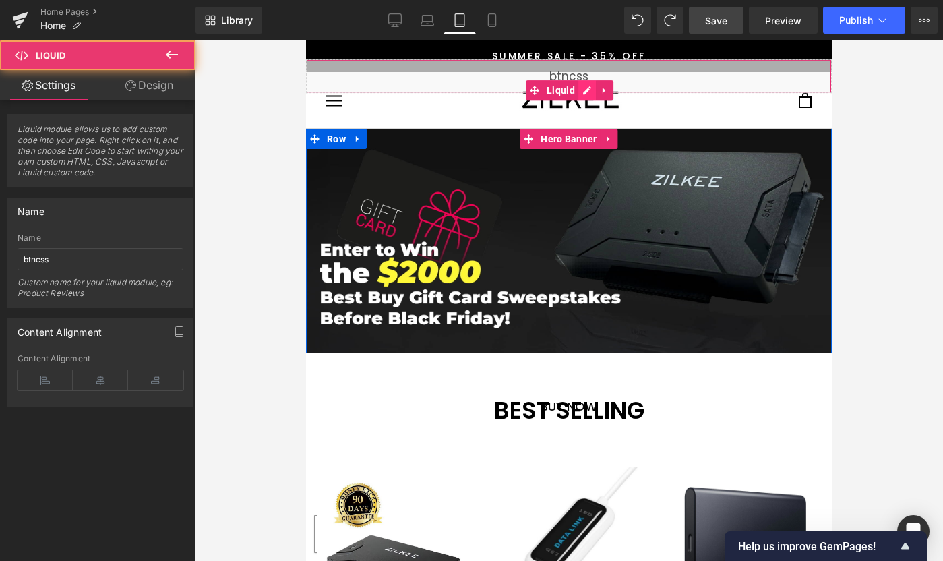
click at [583, 87] on div "Liquid" at bounding box center [569, 76] width 526 height 34
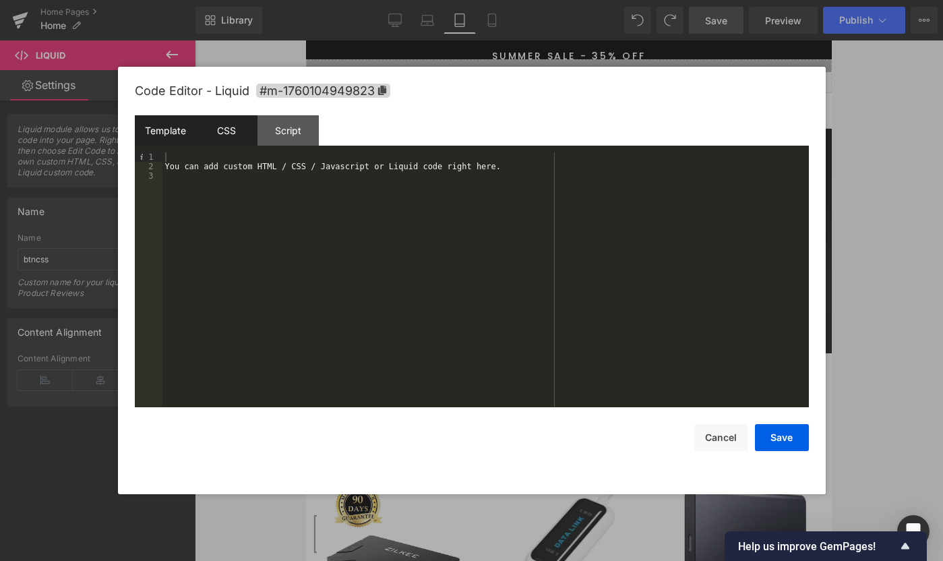
click at [240, 137] on div "CSS" at bounding box center [226, 130] width 61 height 30
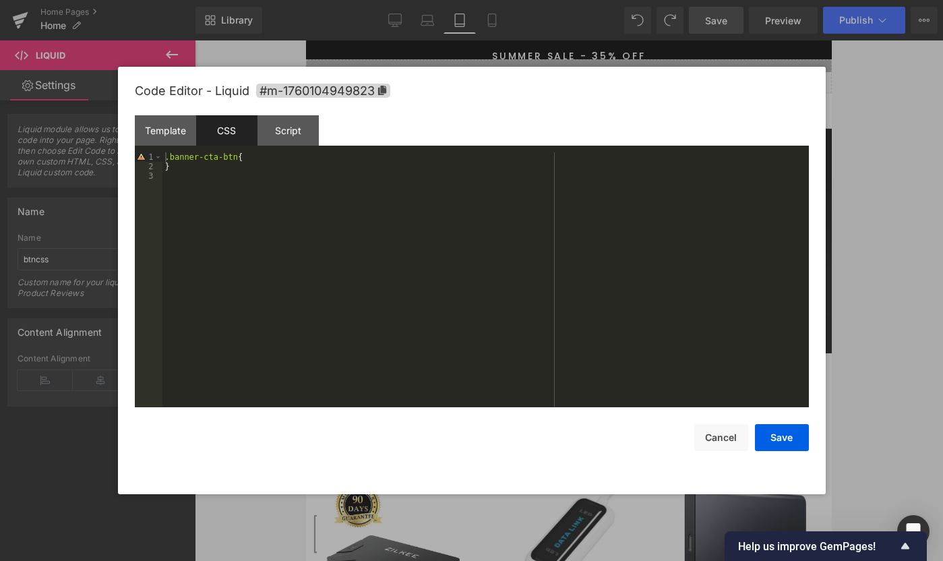
click at [262, 163] on div ".banner-cta-btn { }" at bounding box center [486, 289] width 647 height 274
click at [280, 160] on div ".banner-cta-btn { }" at bounding box center [486, 289] width 647 height 274
click at [173, 159] on div ".banner-cta-btn { }" at bounding box center [486, 289] width 647 height 274
paste textarea
click at [197, 194] on div ".hero-banner-img { } .banner-cta-btn { }" at bounding box center [486, 289] width 647 height 274
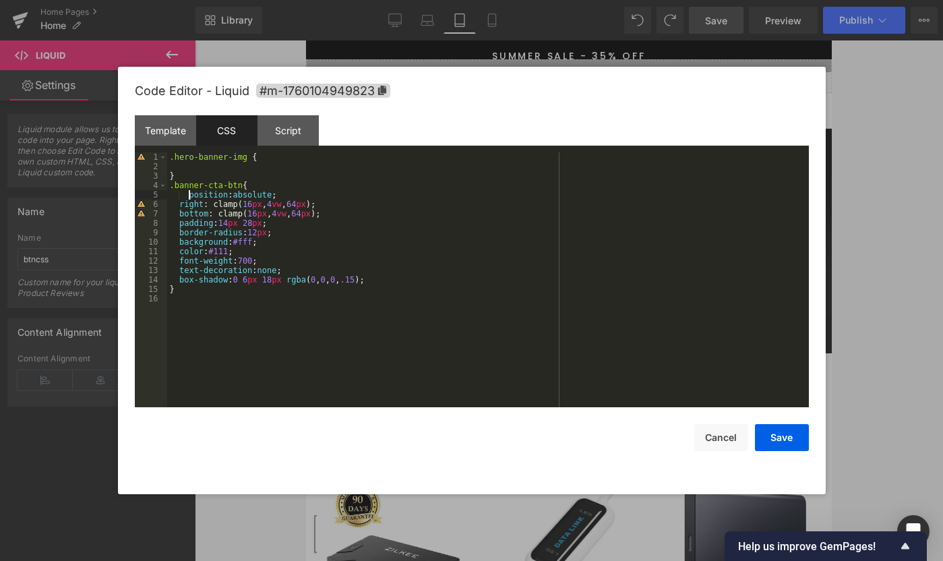
drag, startPoint x: 189, startPoint y: 196, endPoint x: 262, endPoint y: 208, distance: 74.5
click at [189, 196] on div ".hero-banner-img { } .banner-cta-btn { position : absolute ; right : clamp( 16 …" at bounding box center [488, 289] width 642 height 274
click at [204, 165] on div ".hero-banner-img { } .banner-cta-btn { position : absolute ; right : clamp( 16 …" at bounding box center [488, 289] width 642 height 274
paste textarea
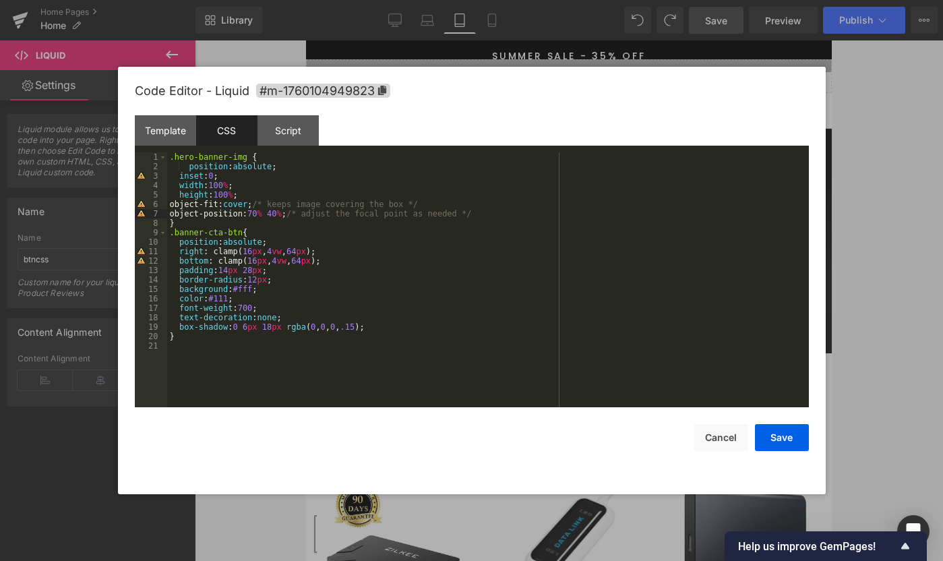
drag, startPoint x: 189, startPoint y: 169, endPoint x: 225, endPoint y: 175, distance: 36.1
click at [189, 169] on div ".hero-banner-img { position : absolute ; inset : 0 ; width : 100 % ; height : 1…" at bounding box center [488, 289] width 642 height 274
click at [771, 438] on button "Save" at bounding box center [782, 437] width 54 height 27
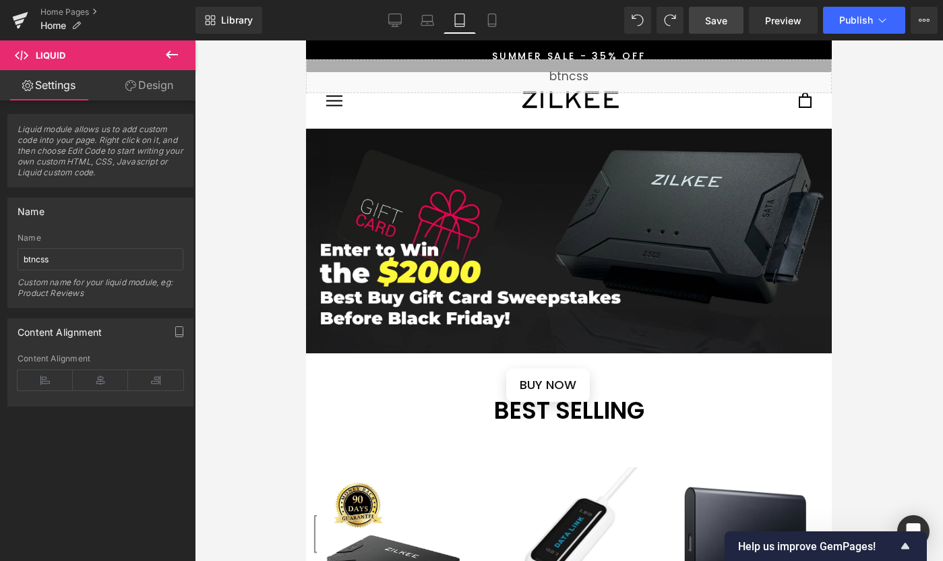
click at [712, 20] on span "Save" at bounding box center [716, 20] width 22 height 14
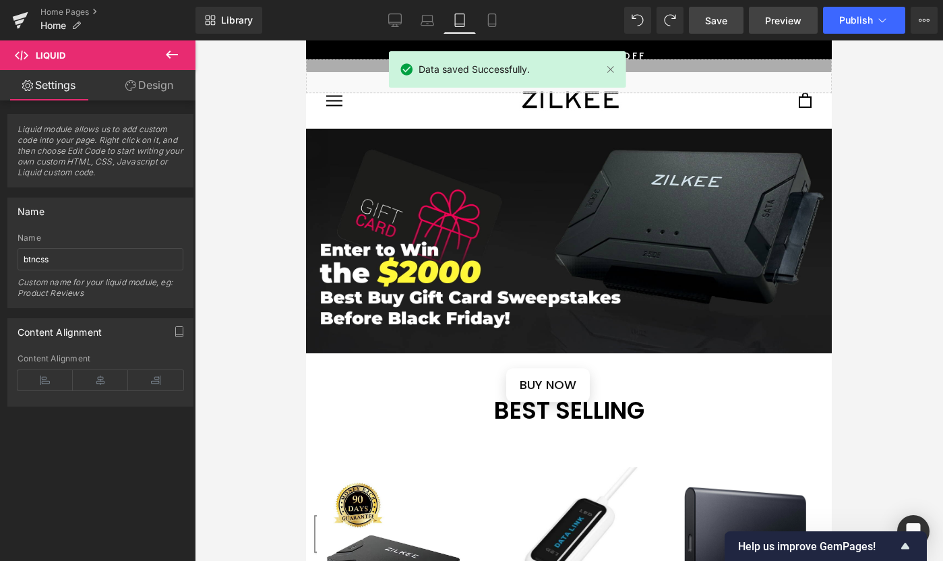
click at [792, 16] on span "Preview" at bounding box center [783, 20] width 36 height 14
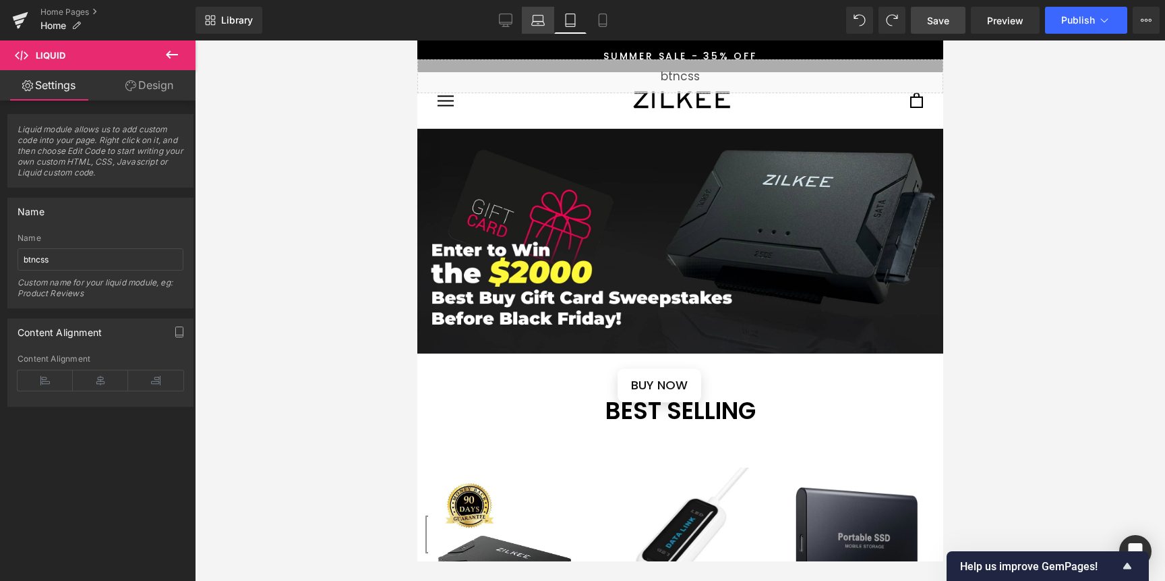
click at [537, 13] on link "Laptop" at bounding box center [538, 20] width 32 height 27
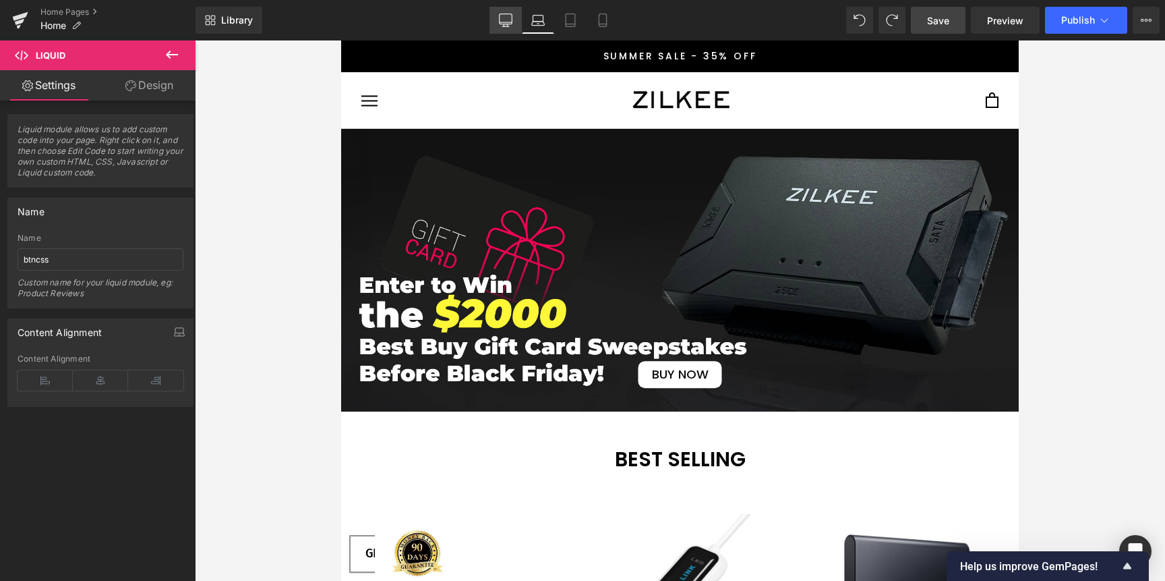
click at [501, 17] on icon at bounding box center [505, 19] width 13 height 13
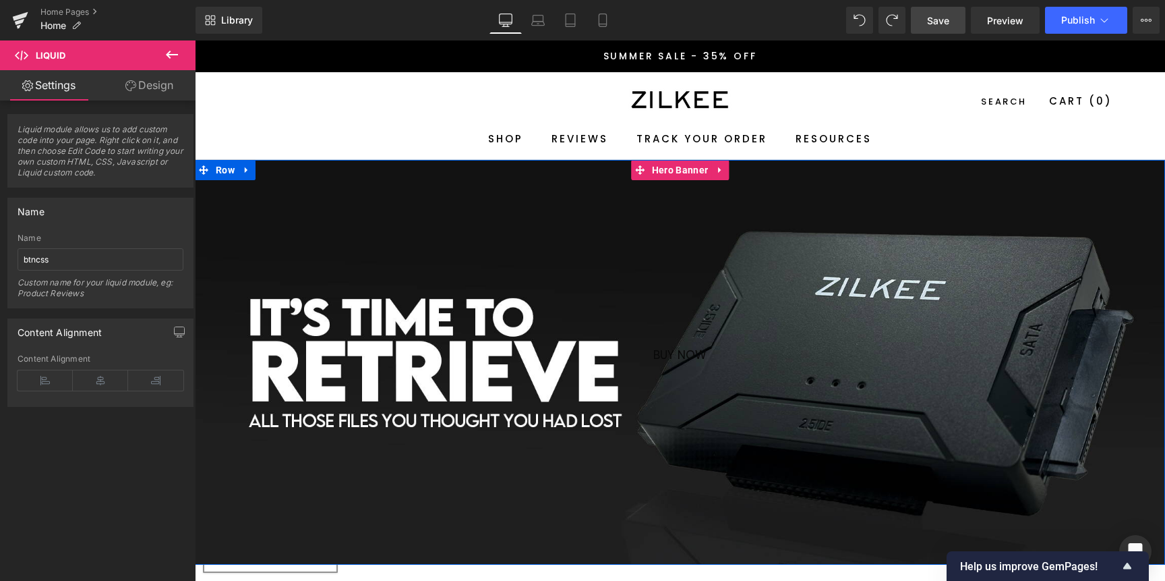
click at [438, 247] on div "BUY NOW Button" at bounding box center [680, 362] width 970 height 405
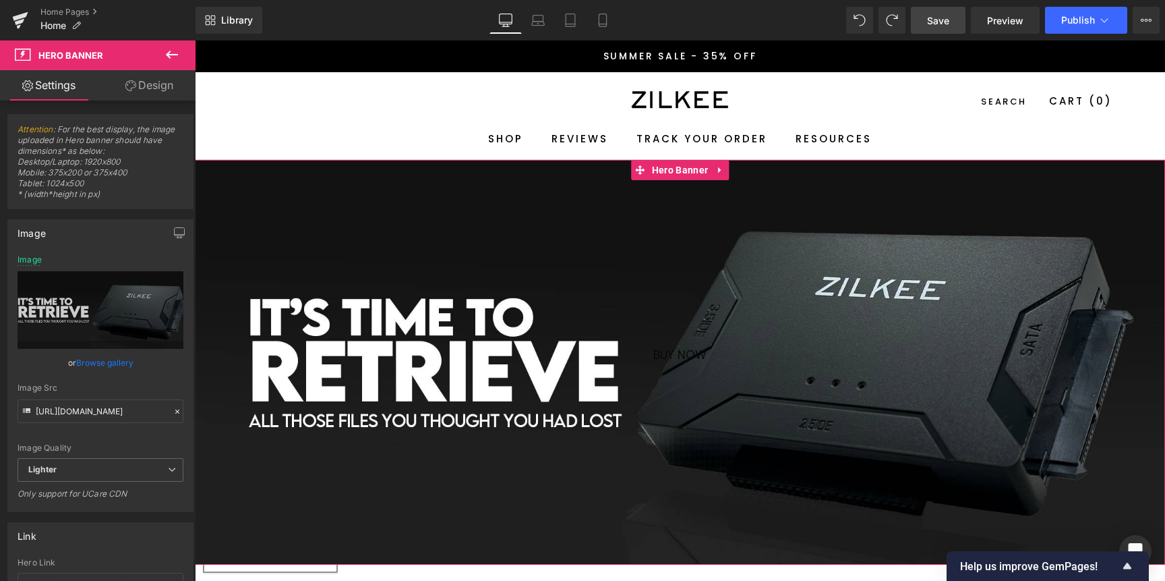
click at [102, 364] on link "Browse gallery" at bounding box center [104, 363] width 57 height 24
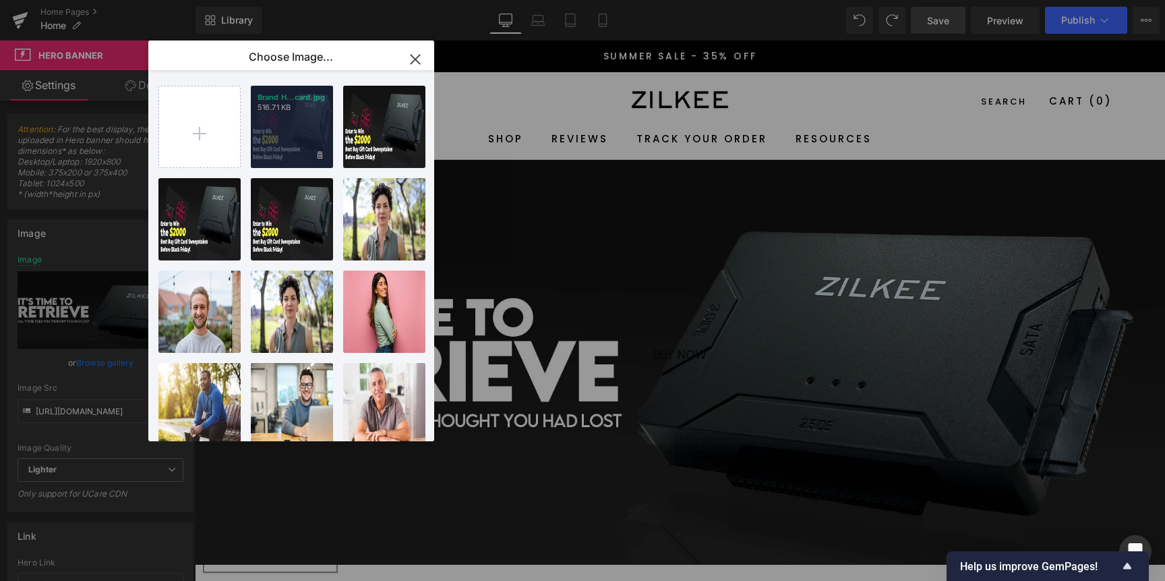
click at [285, 152] on div "Brand H...card.jpg 516.71 KB" at bounding box center [292, 127] width 82 height 82
type input "https://ucarecdn.com/d27f647d-1c53-499d-9675-3b4f67e0e6eb/-/format/auto/-/previ…"
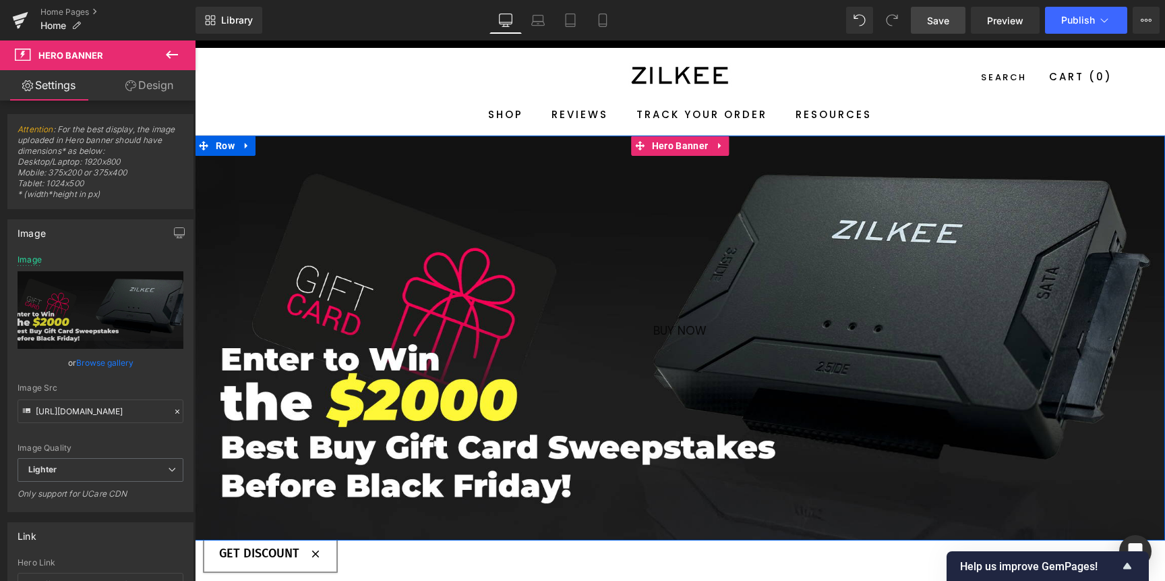
scroll to position [24, 0]
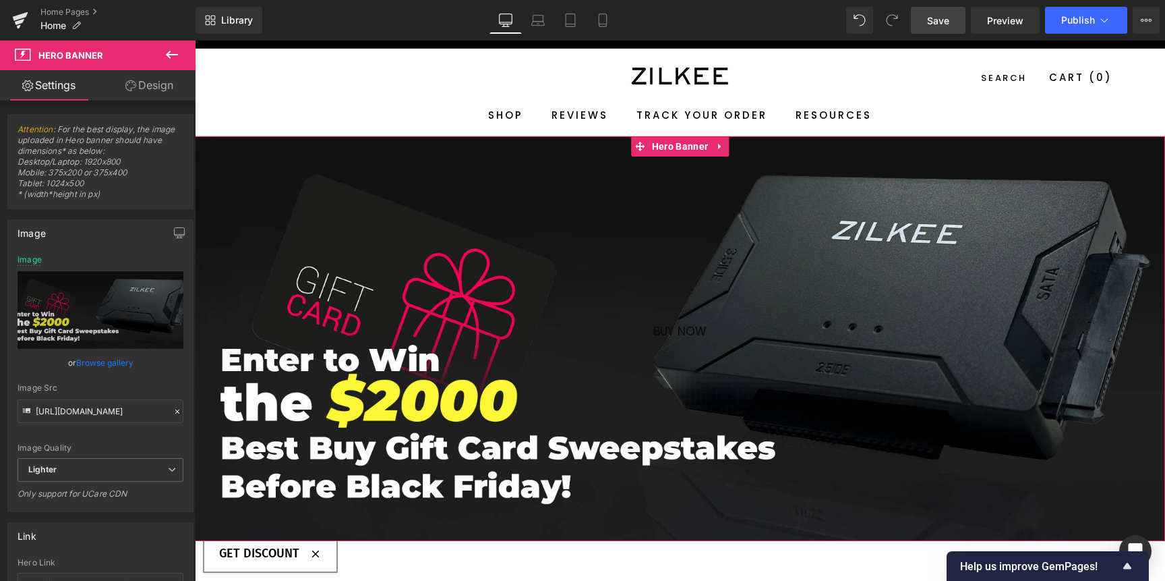
click at [138, 87] on link "Design" at bounding box center [149, 85] width 98 height 30
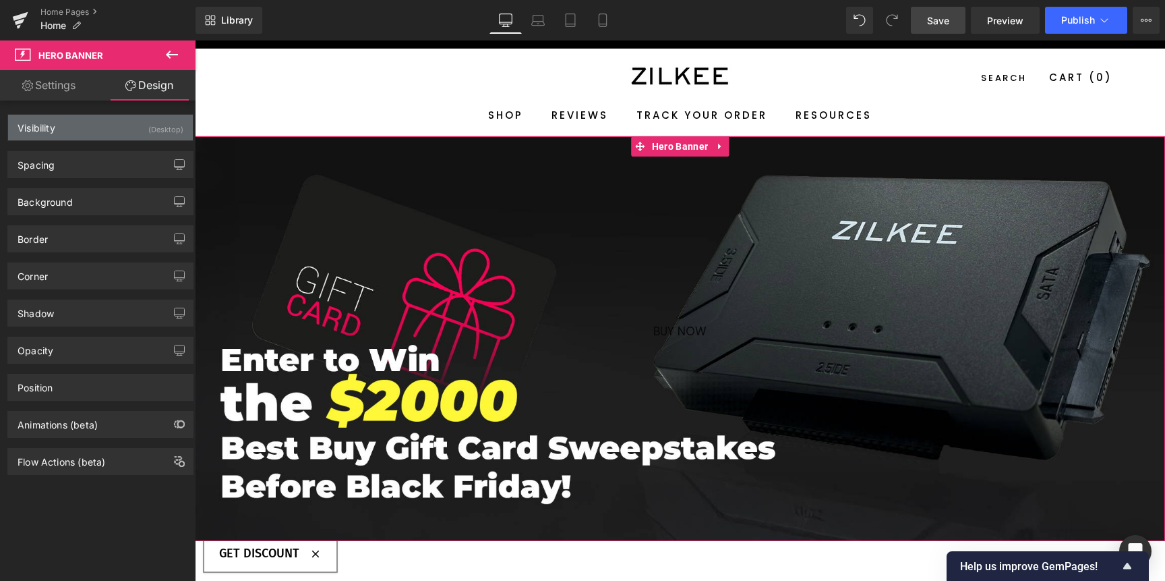
click at [127, 127] on div "Visibility (Desktop)" at bounding box center [100, 128] width 185 height 26
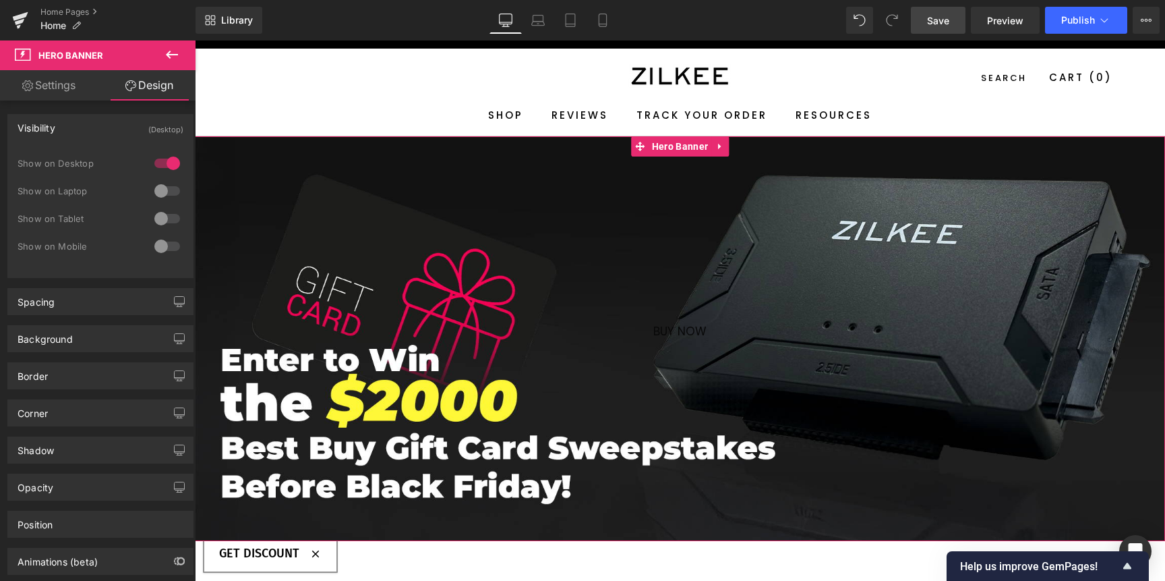
click at [127, 127] on div "Visibility (Desktop)" at bounding box center [100, 128] width 185 height 26
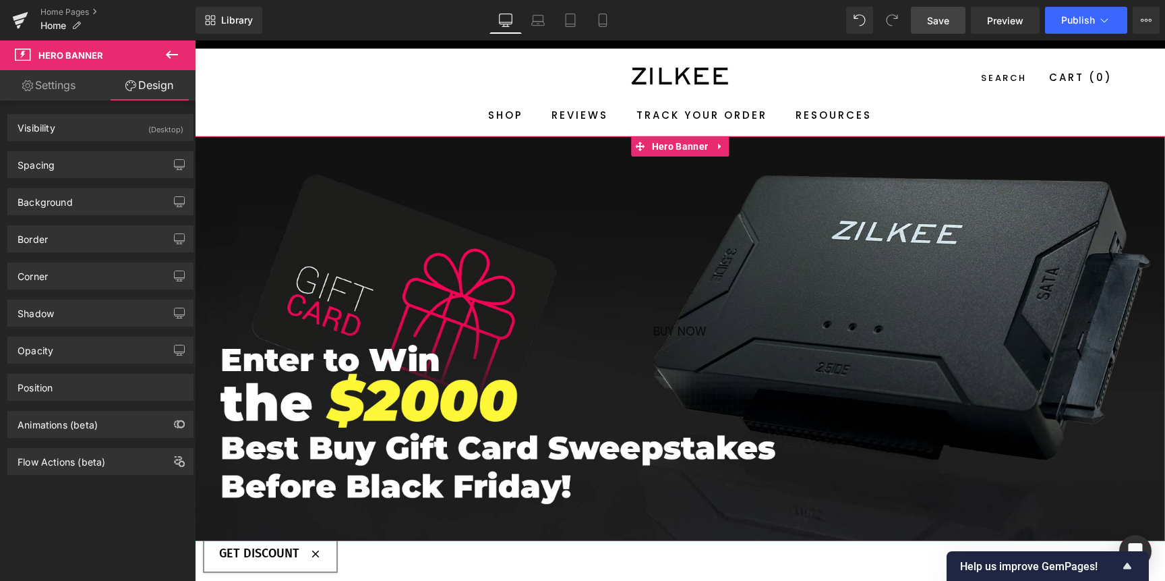
click at [69, 93] on link "Settings" at bounding box center [49, 85] width 98 height 30
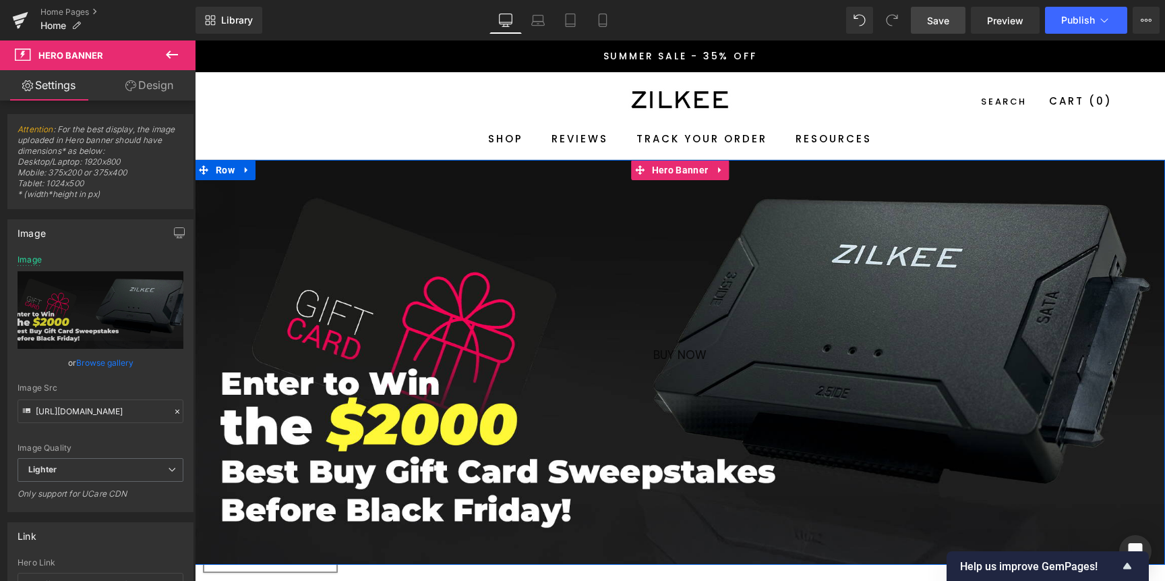
scroll to position [0, 0]
click at [586, 353] on div "BUY NOW" at bounding box center [680, 354] width 970 height 19
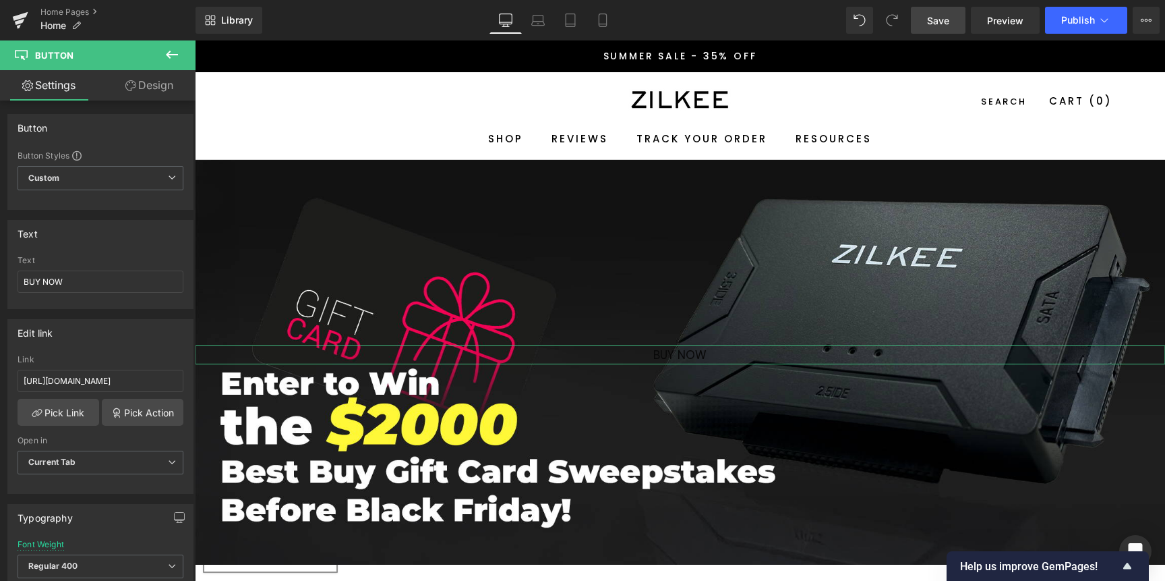
click at [147, 95] on link "Design" at bounding box center [149, 85] width 98 height 30
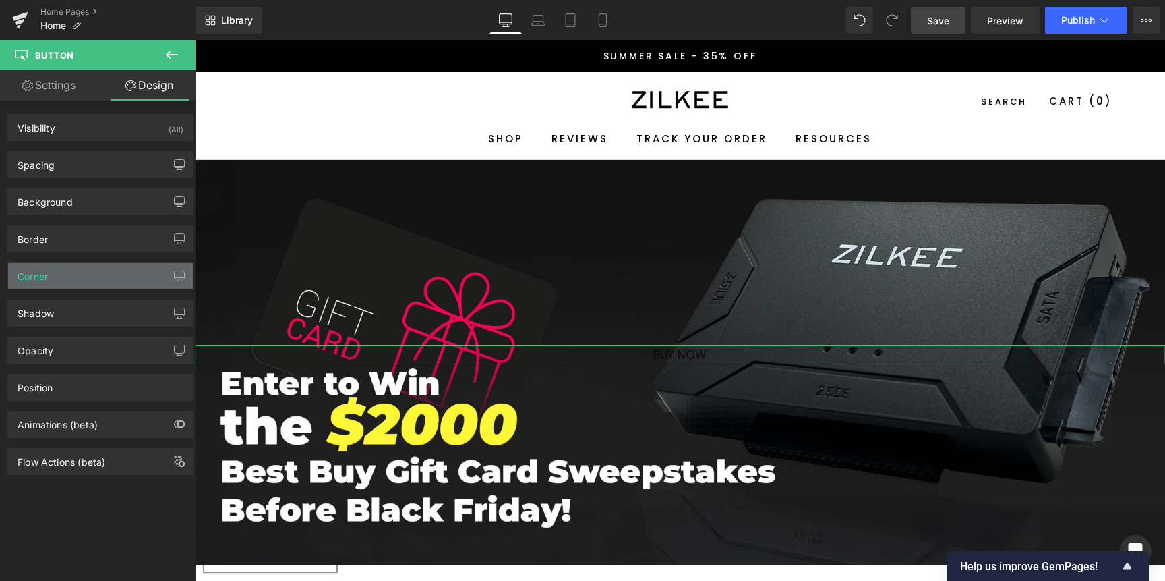
click at [69, 276] on div "Corner" at bounding box center [100, 276] width 185 height 26
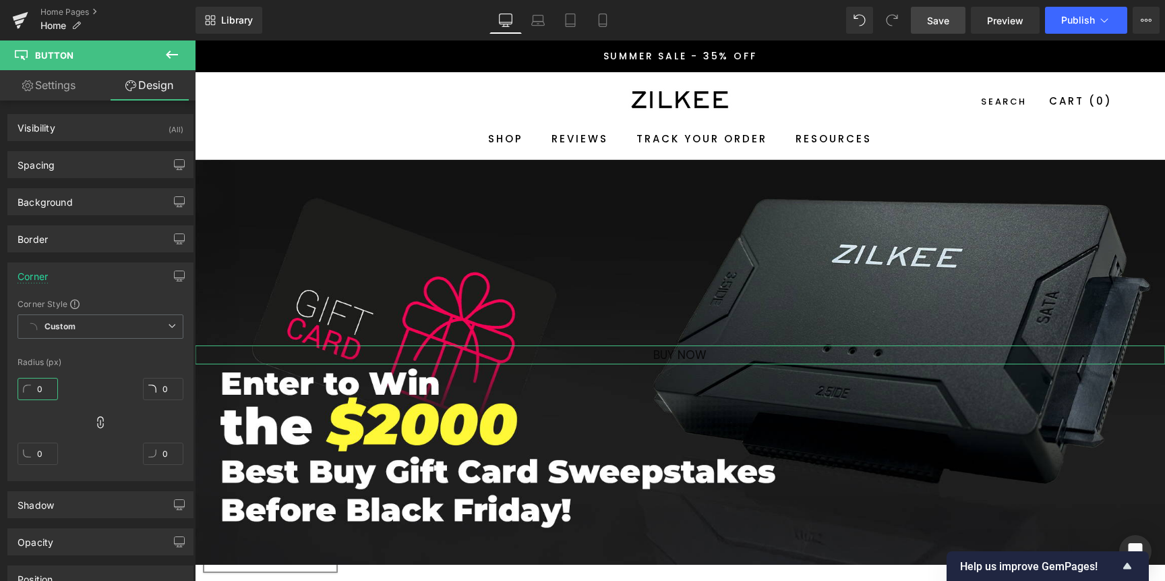
click at [36, 390] on input "0" at bounding box center [38, 389] width 40 height 22
click at [37, 390] on input "0" at bounding box center [38, 389] width 40 height 22
click at [45, 394] on input "0" at bounding box center [38, 389] width 40 height 22
type input "10"
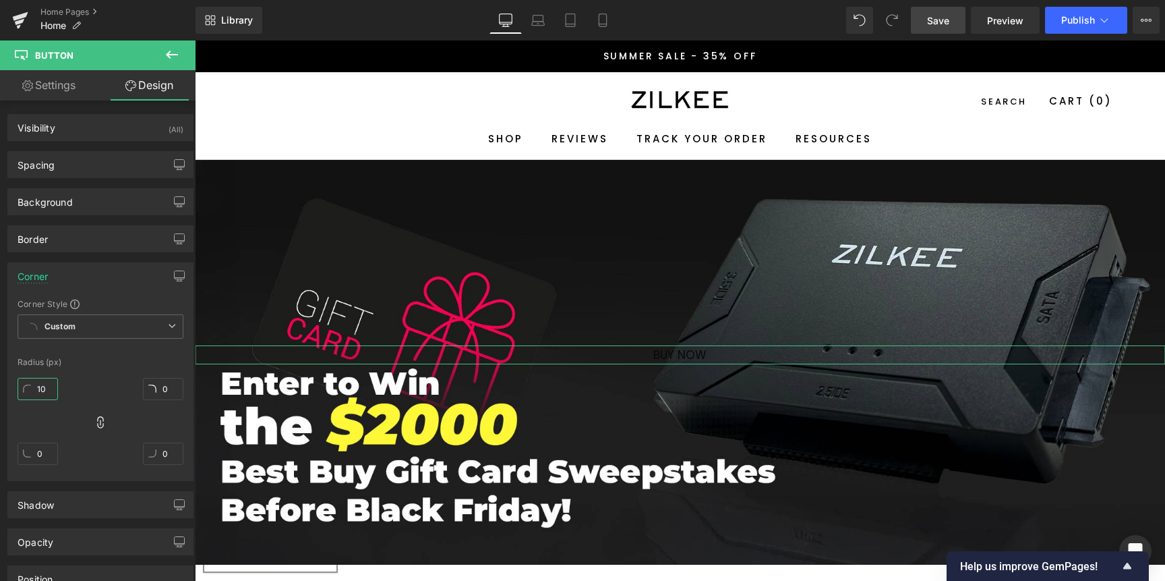
type input "10"
click at [128, 168] on div "Spacing" at bounding box center [100, 165] width 185 height 26
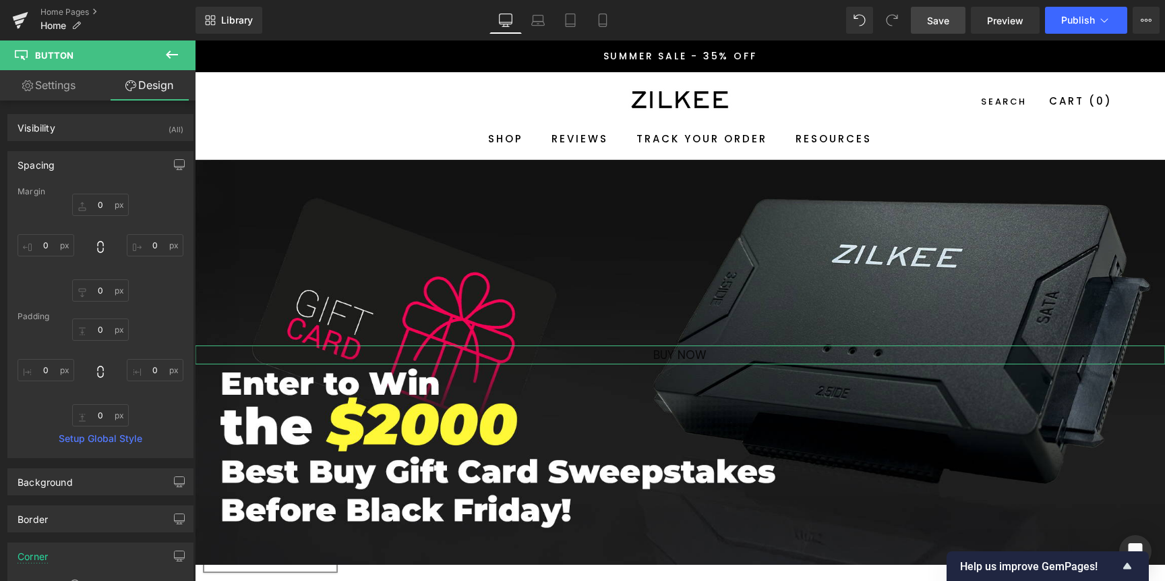
click at [128, 168] on div "Spacing" at bounding box center [100, 165] width 185 height 26
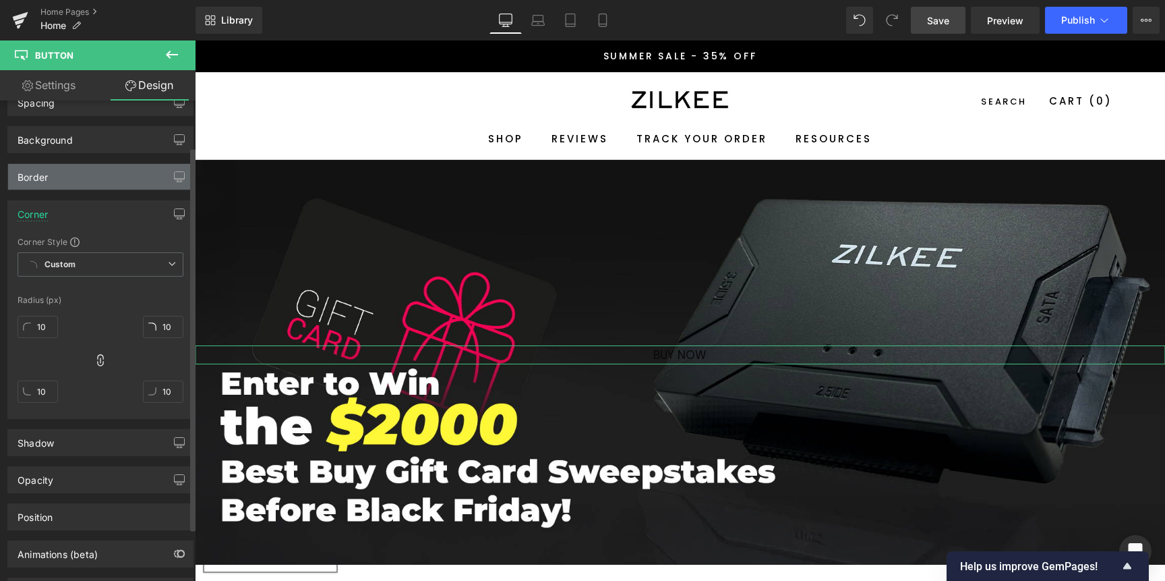
scroll to position [57, 0]
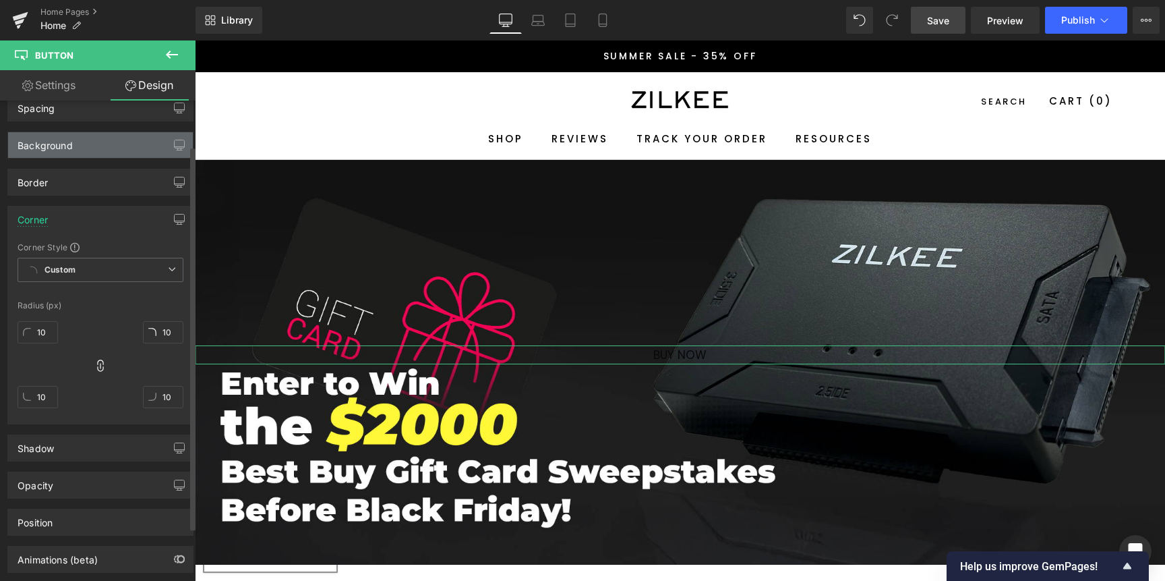
click at [92, 210] on div "Corner" at bounding box center [100, 219] width 185 height 26
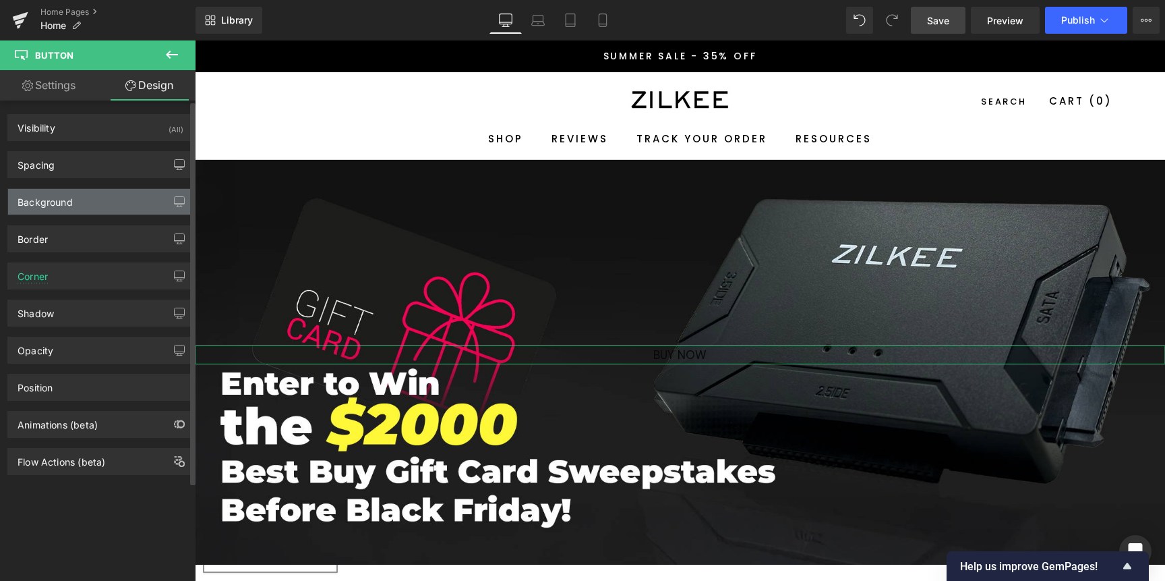
scroll to position [0, 0]
click at [50, 87] on link "Settings" at bounding box center [49, 85] width 98 height 30
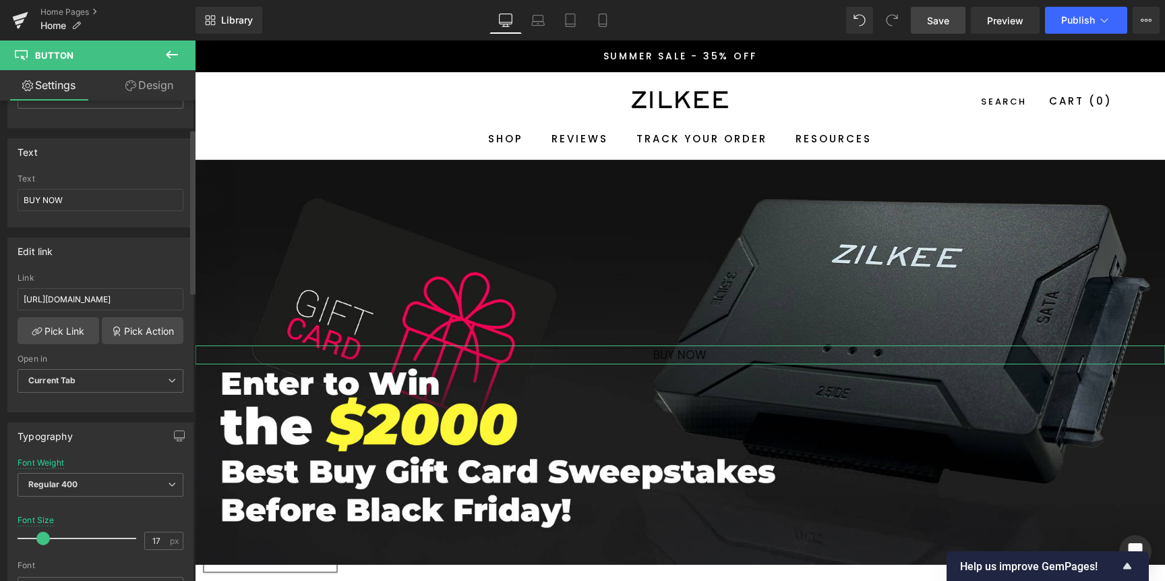
scroll to position [82, 0]
click at [119, 303] on input "https://www.zilkee.com/products/zilkee-hard-drive-converter" at bounding box center [101, 298] width 166 height 22
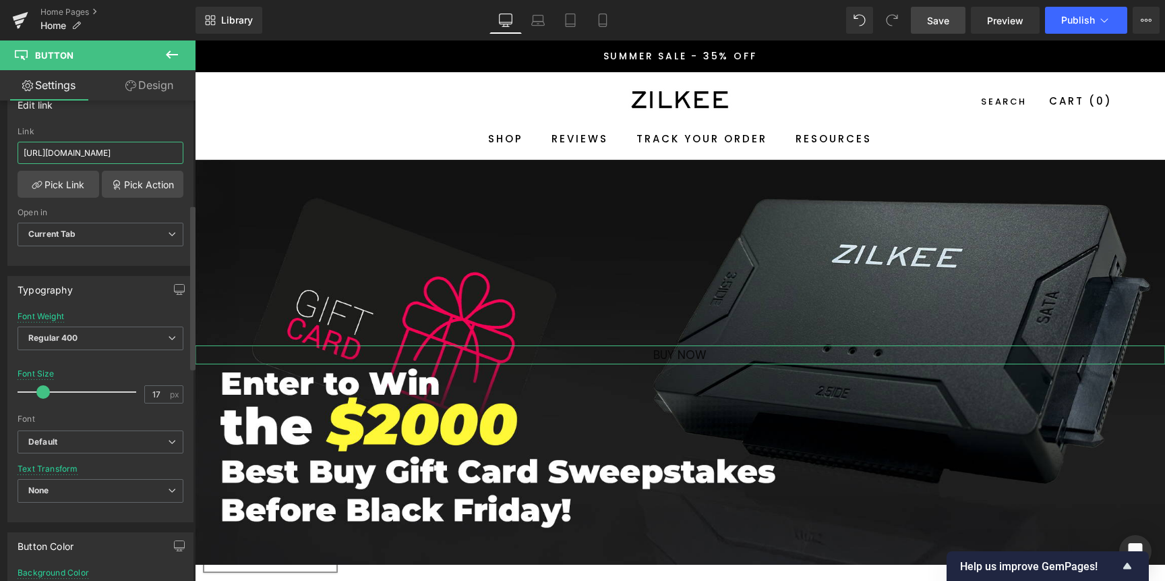
scroll to position [327, 0]
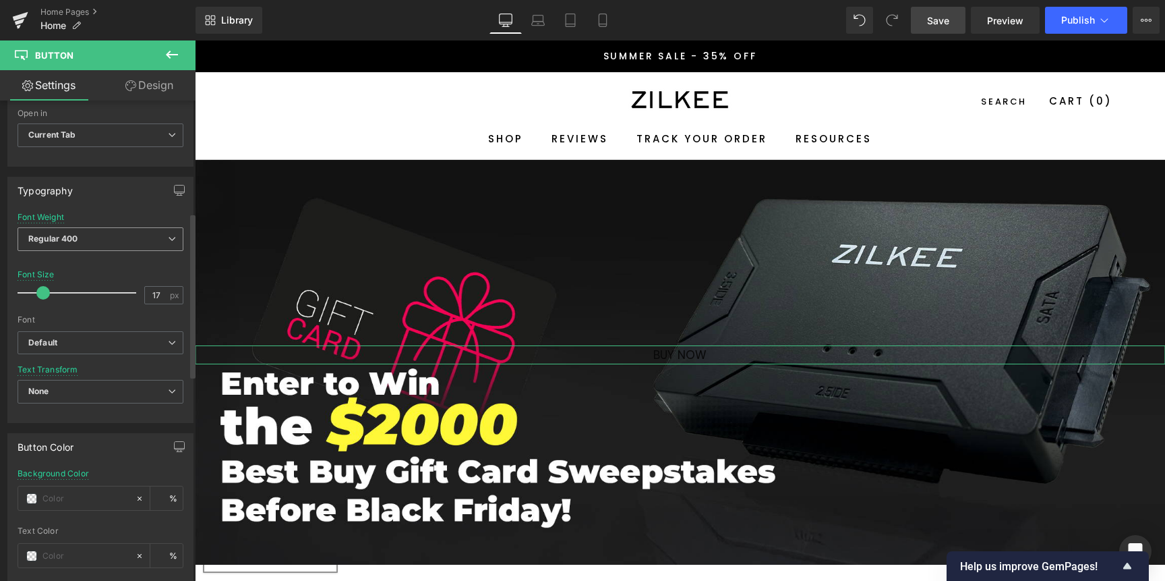
click at [92, 247] on span "Regular 400" at bounding box center [101, 239] width 166 height 24
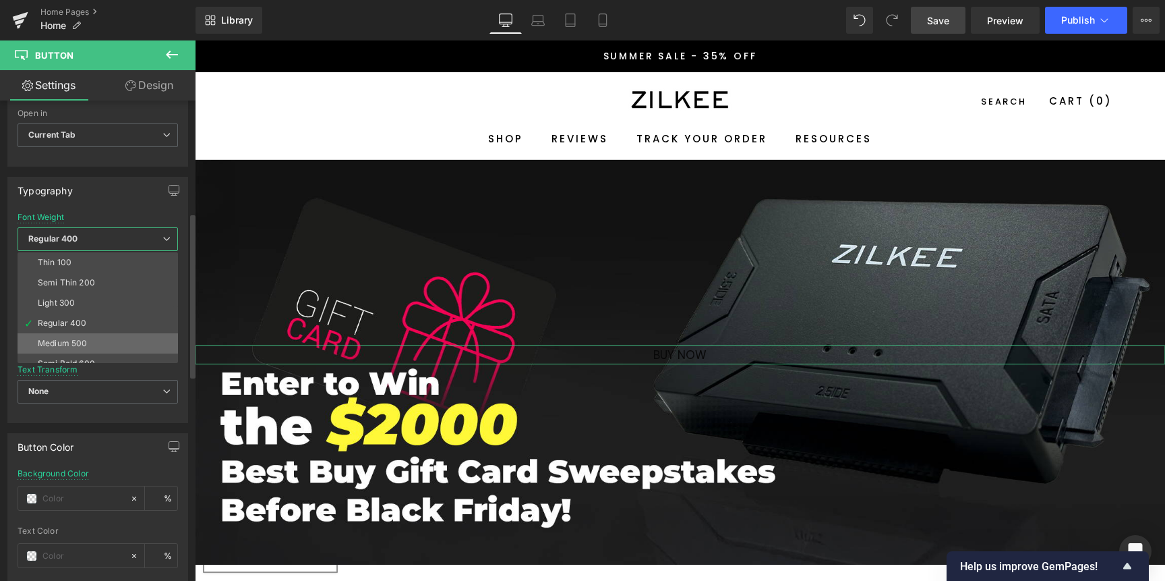
click at [73, 333] on li "Medium 500" at bounding box center [101, 343] width 167 height 20
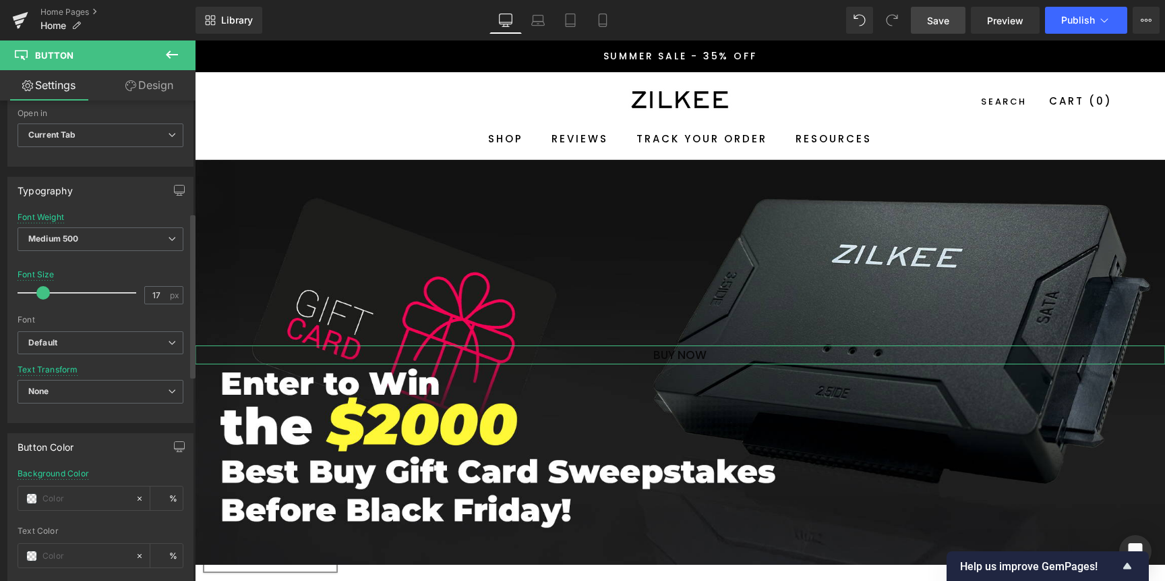
click at [44, 295] on span at bounding box center [42, 292] width 13 height 13
click at [48, 295] on span at bounding box center [42, 292] width 13 height 13
click at [49, 295] on span at bounding box center [45, 292] width 13 height 13
click at [51, 295] on span at bounding box center [47, 292] width 13 height 13
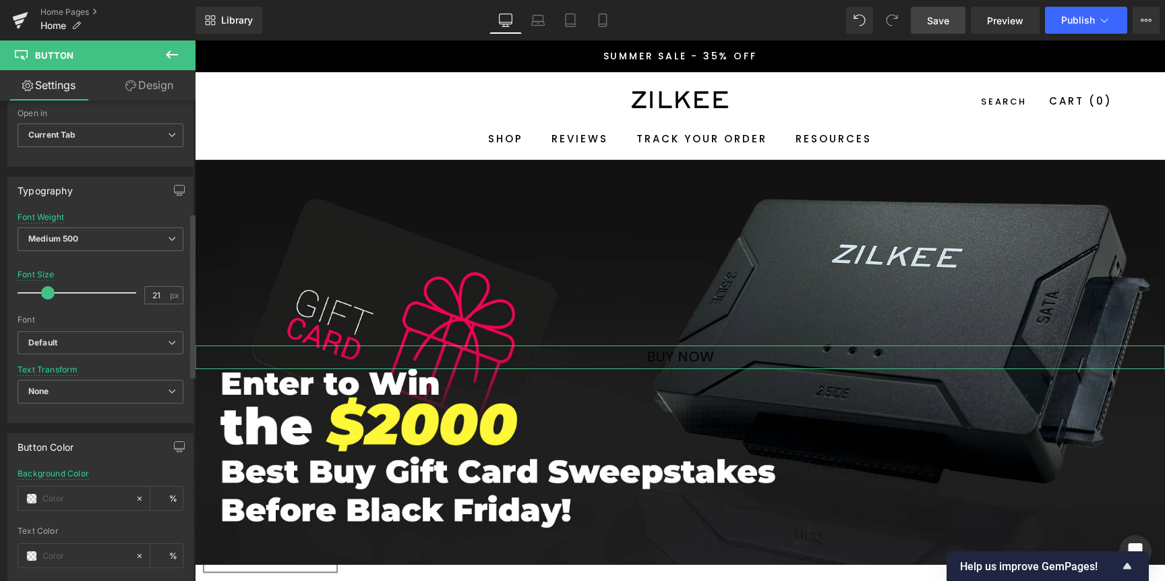
click at [51, 295] on span at bounding box center [47, 292] width 13 height 13
type input "20"
click at [51, 295] on span at bounding box center [46, 292] width 13 height 13
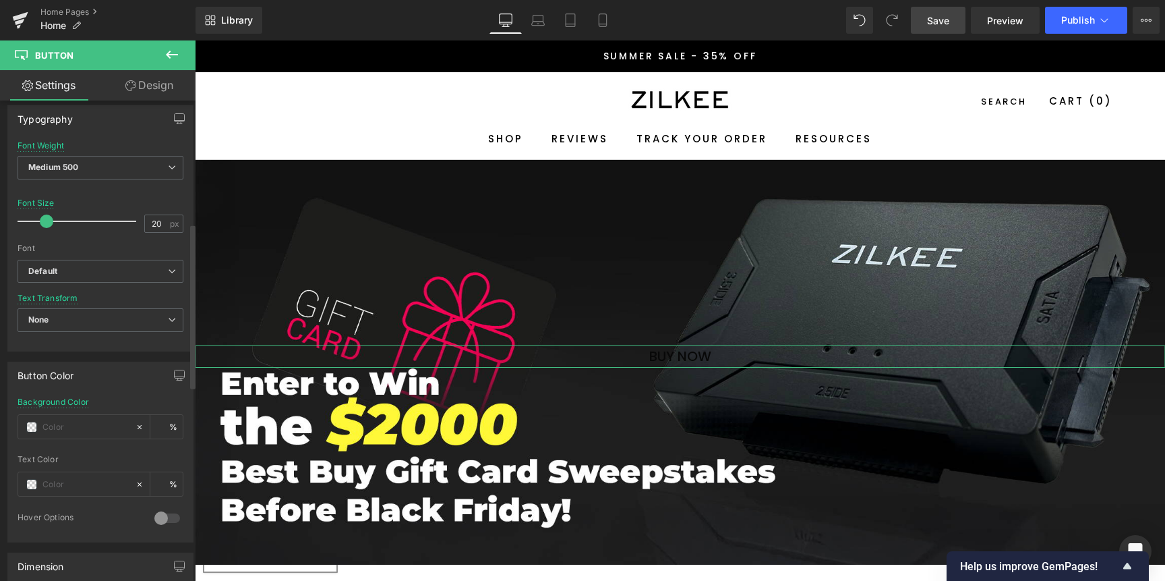
scroll to position [403, 0]
click at [32, 421] on span at bounding box center [31, 422] width 11 height 11
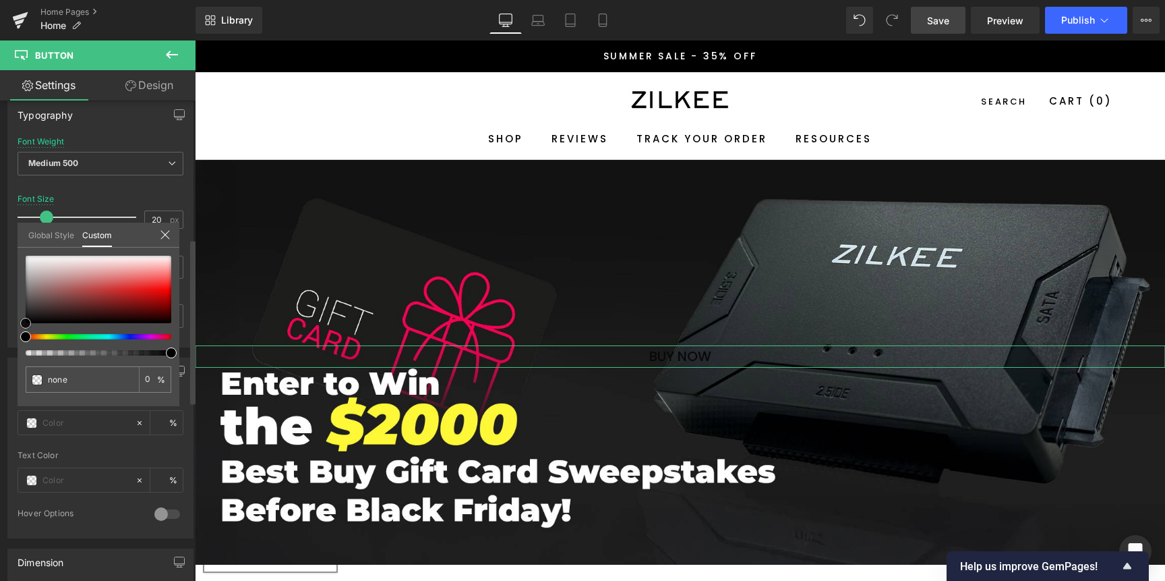
type input "#bfbaba"
type input "100"
type input "#bfbaba"
type input "100"
type input "#f4f4f4"
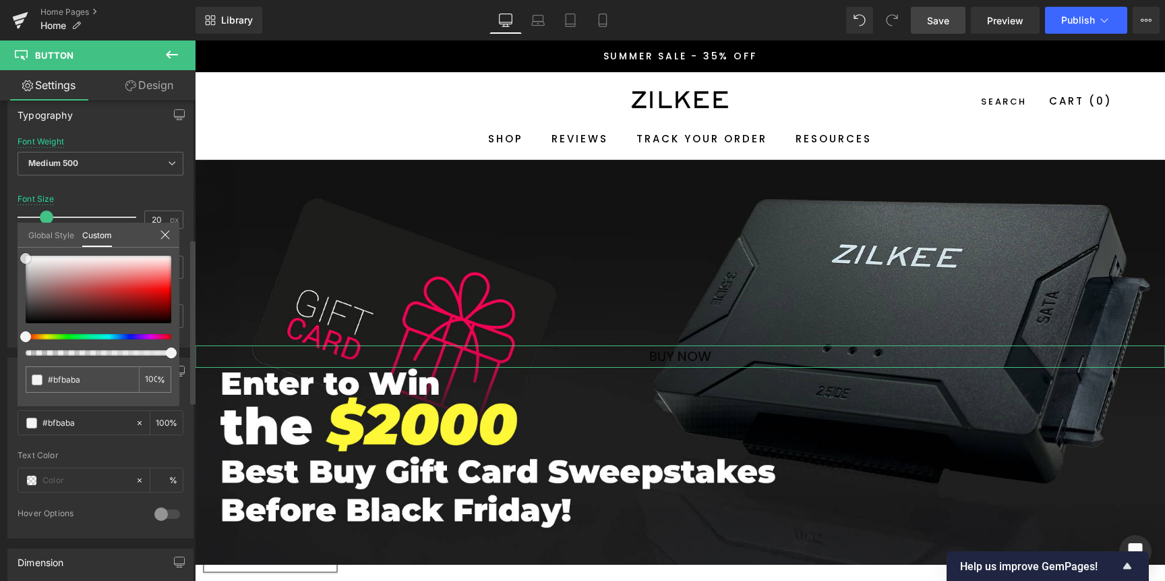
type input "#f4f4f4"
type input "#ffffff"
drag, startPoint x: 16, startPoint y: 258, endPoint x: 11, endPoint y: 251, distance: 8.8
click at [11, 347] on div "Button Color rgba(255, 255, 255, 1) Background Color #ffffff 100 % Text Color %…" at bounding box center [101, 442] width 202 height 191
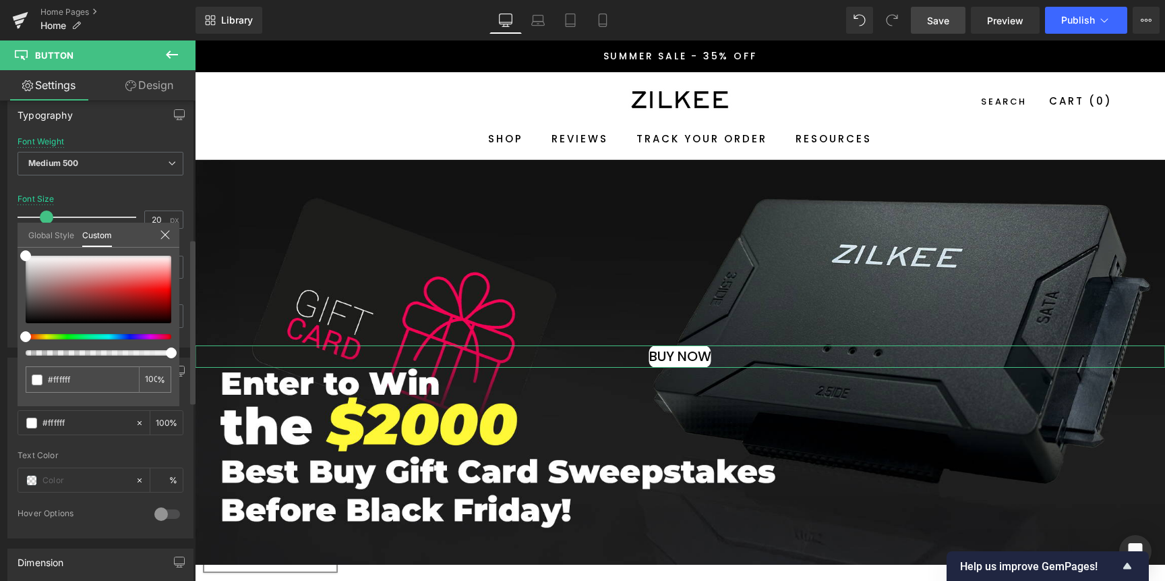
click at [163, 234] on icon at bounding box center [165, 234] width 11 height 11
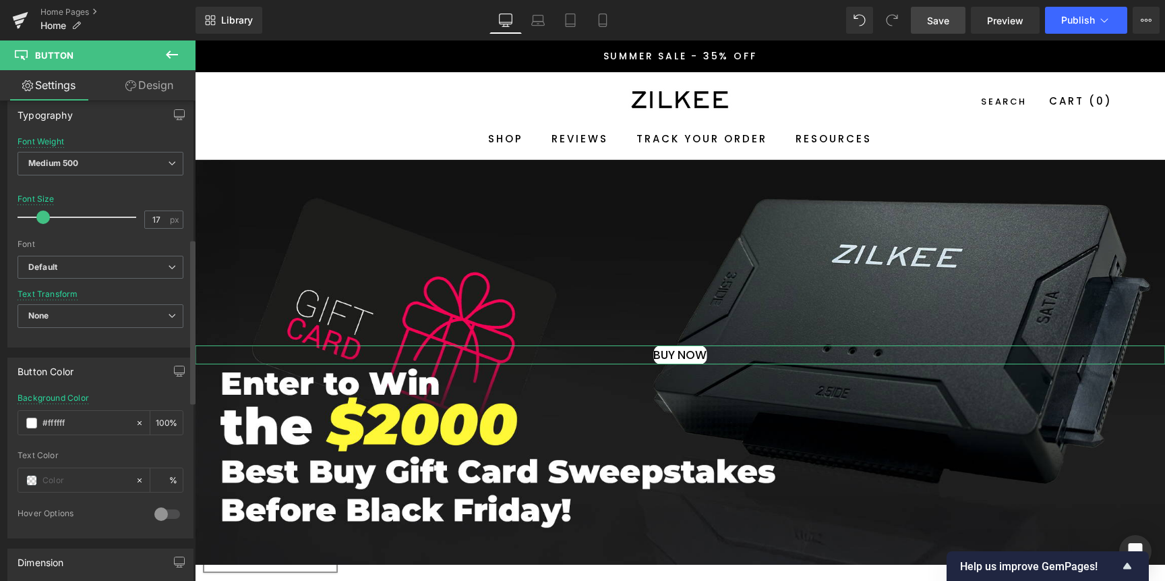
type input "18"
click at [43, 218] on span at bounding box center [44, 216] width 13 height 13
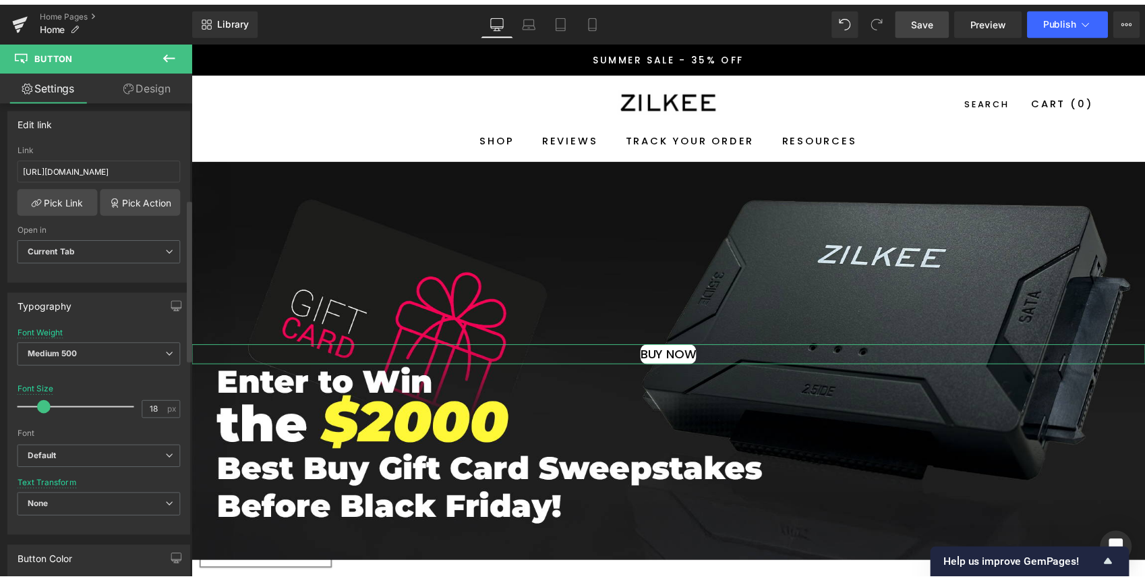
scroll to position [204, 0]
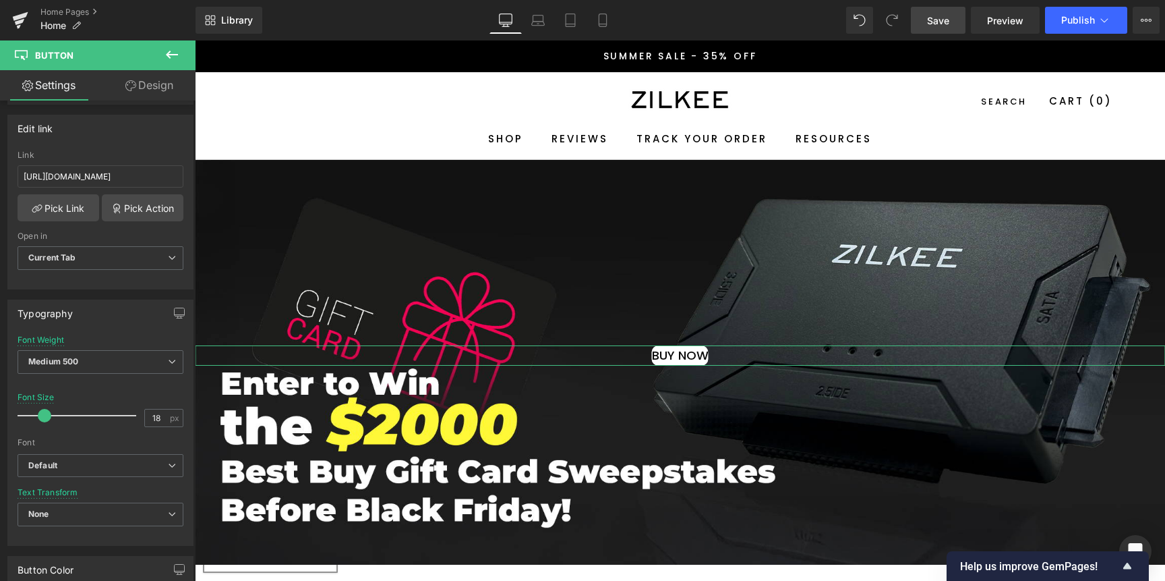
click at [148, 94] on link "Design" at bounding box center [149, 85] width 98 height 30
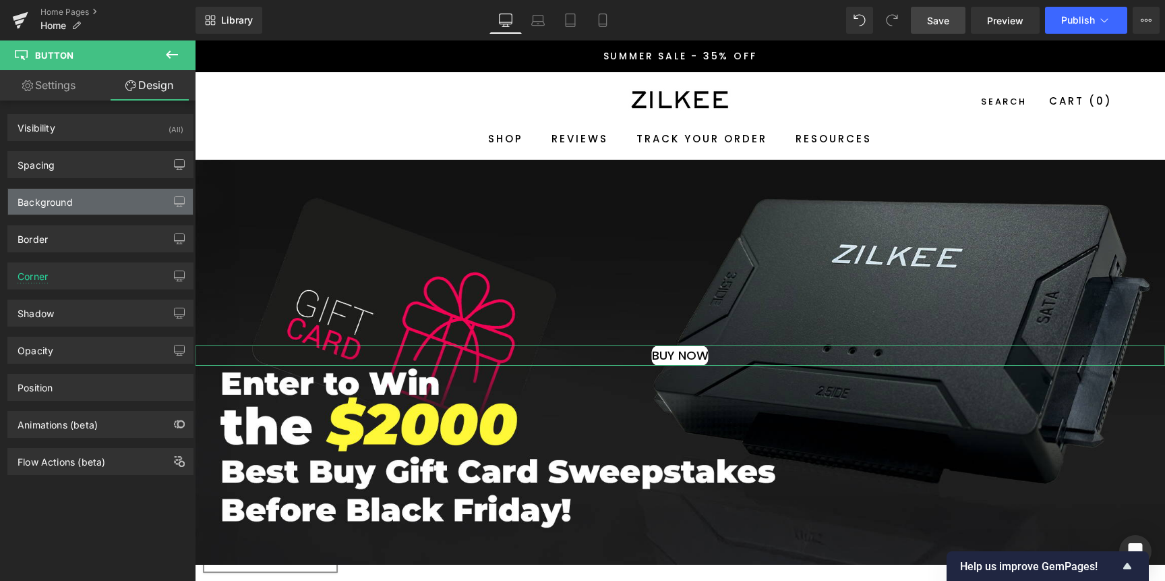
type input "0"
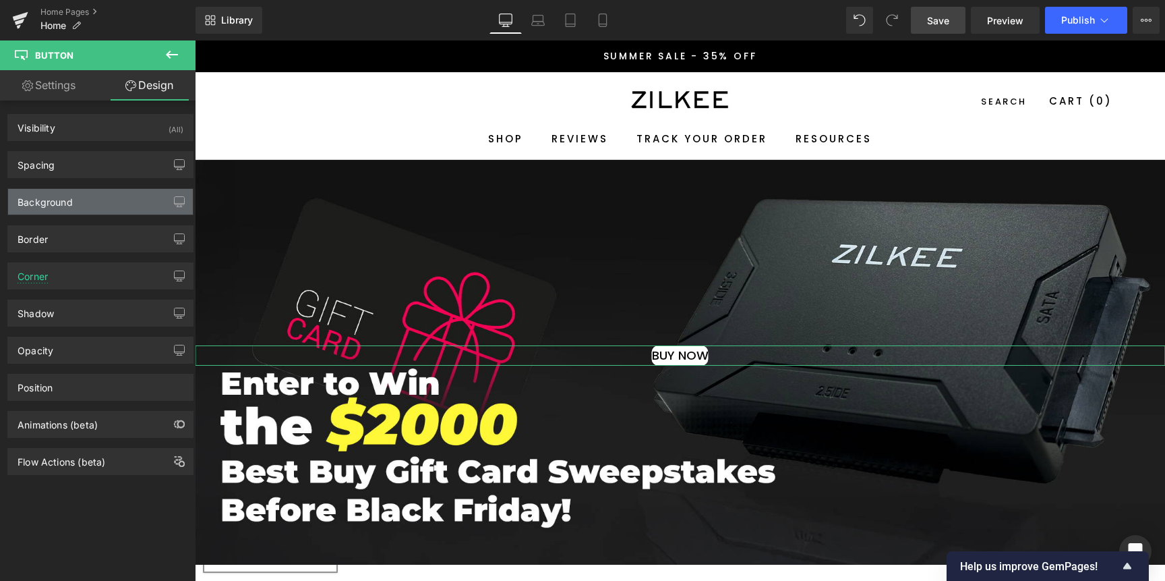
type input "0"
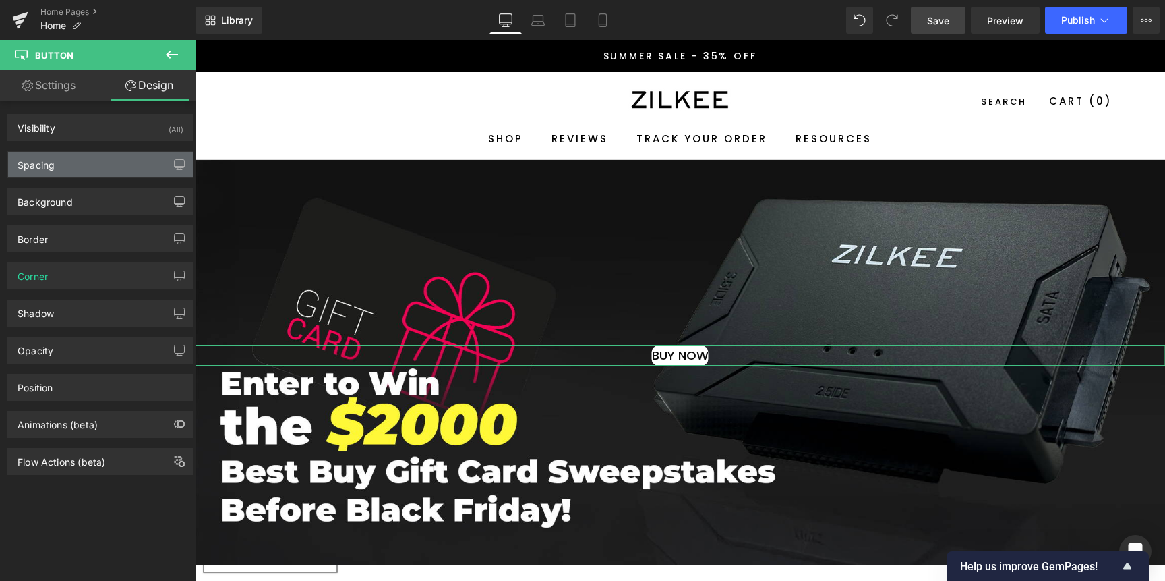
click at [74, 171] on div "Spacing" at bounding box center [100, 165] width 185 height 26
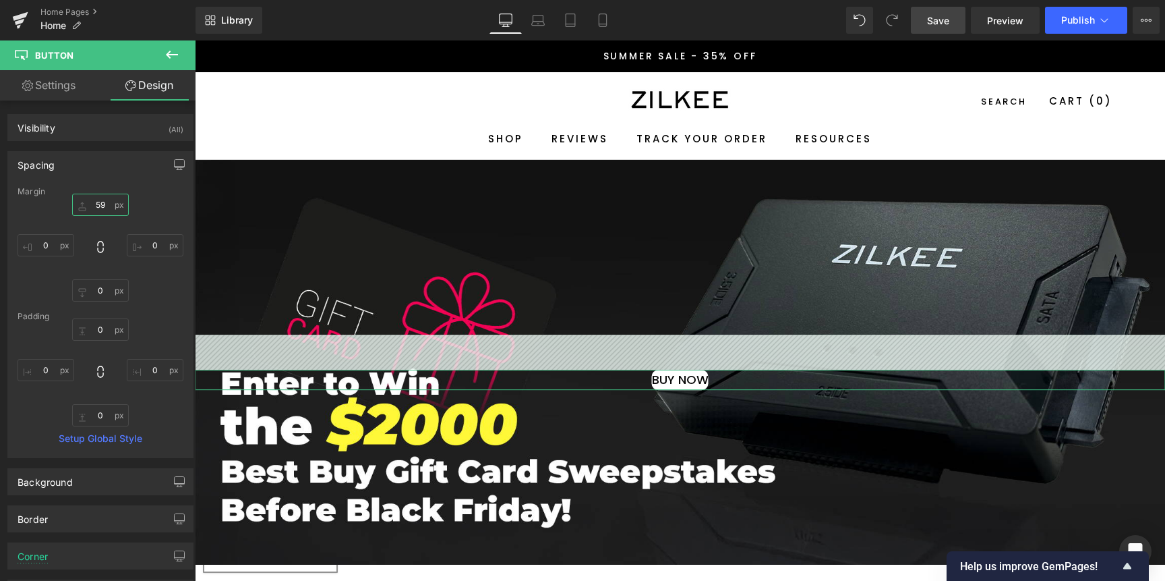
drag, startPoint x: 97, startPoint y: 204, endPoint x: 90, endPoint y: 165, distance: 39.1
click at [90, 165] on div "Spacing Margin 59px 59 0px 0 0px 0 0px 0 Padding 0px 0 0px 0 0px 0 0px 0 Setup …" at bounding box center [100, 304] width 186 height 307
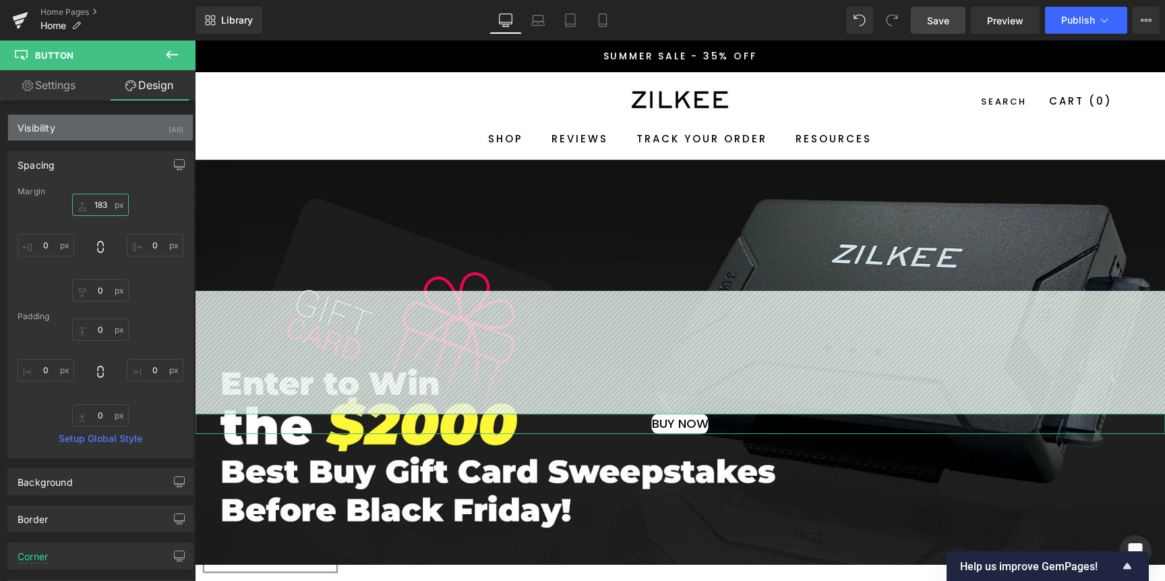
drag, startPoint x: 94, startPoint y: 211, endPoint x: 84, endPoint y: 127, distance: 84.1
click at [84, 127] on div "Visibility (All) 0|0|0|0 1 Show on Desktop 1 Show on Laptop 1 Show on Tablet 1 …" at bounding box center [101, 427] width 202 height 654
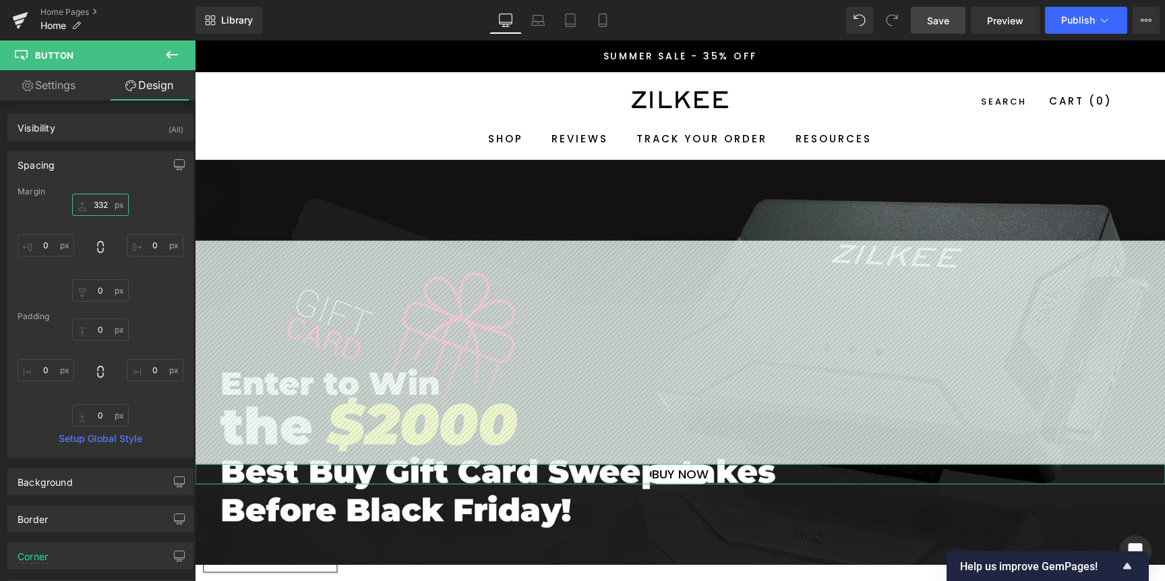
drag, startPoint x: 96, startPoint y: 211, endPoint x: 91, endPoint y: 111, distance: 100.6
click at [91, 111] on div "Visibility (All) 0|0|0|0 1 Show on Desktop 1 Show on Laptop 1 Show on Tablet 1 …" at bounding box center [101, 427] width 202 height 654
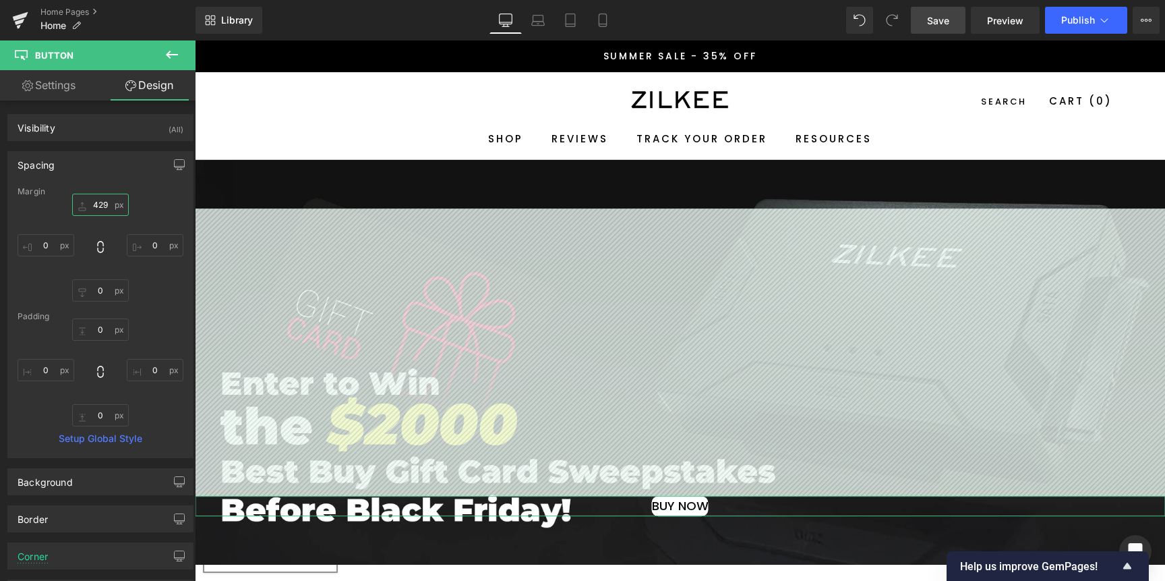
type input "429"
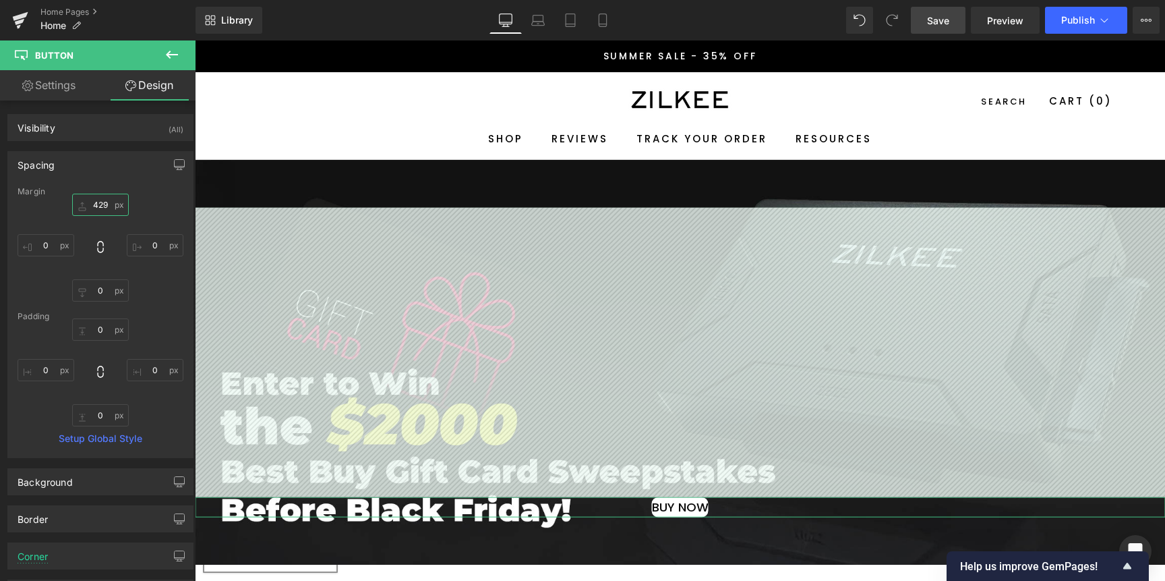
drag, startPoint x: 92, startPoint y: 169, endPoint x: 89, endPoint y: 144, distance: 25.2
click at [89, 144] on div "Spacing Margin 429px 429 0px 0 0px 0 0px 0 Padding 0px 0 0px 0 0px 0 0px 0 Setu…" at bounding box center [101, 299] width 202 height 317
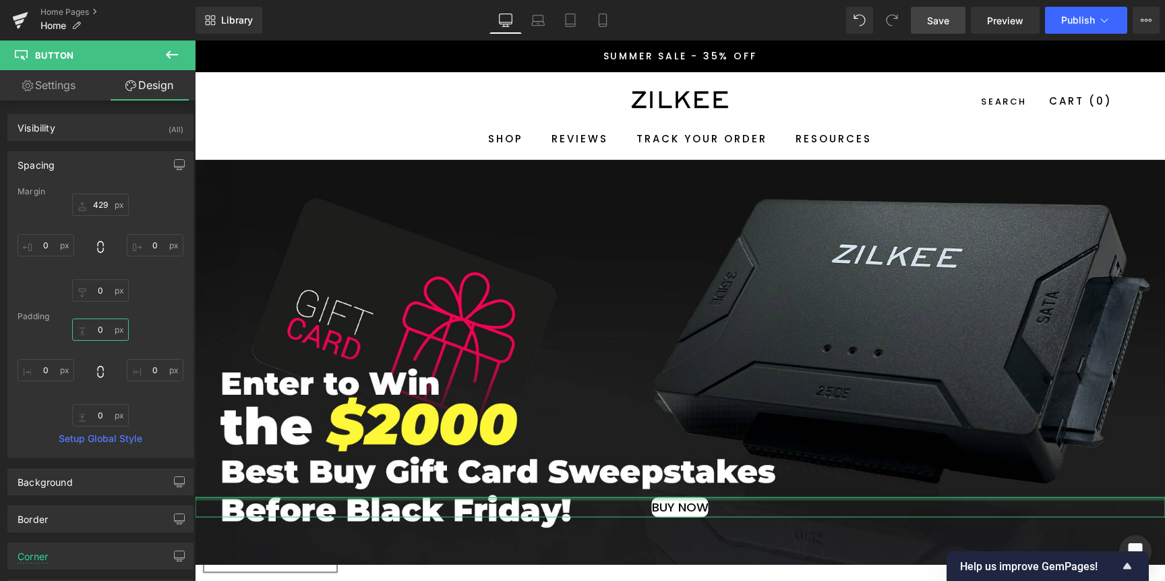
click at [91, 329] on input "0" at bounding box center [100, 329] width 57 height 22
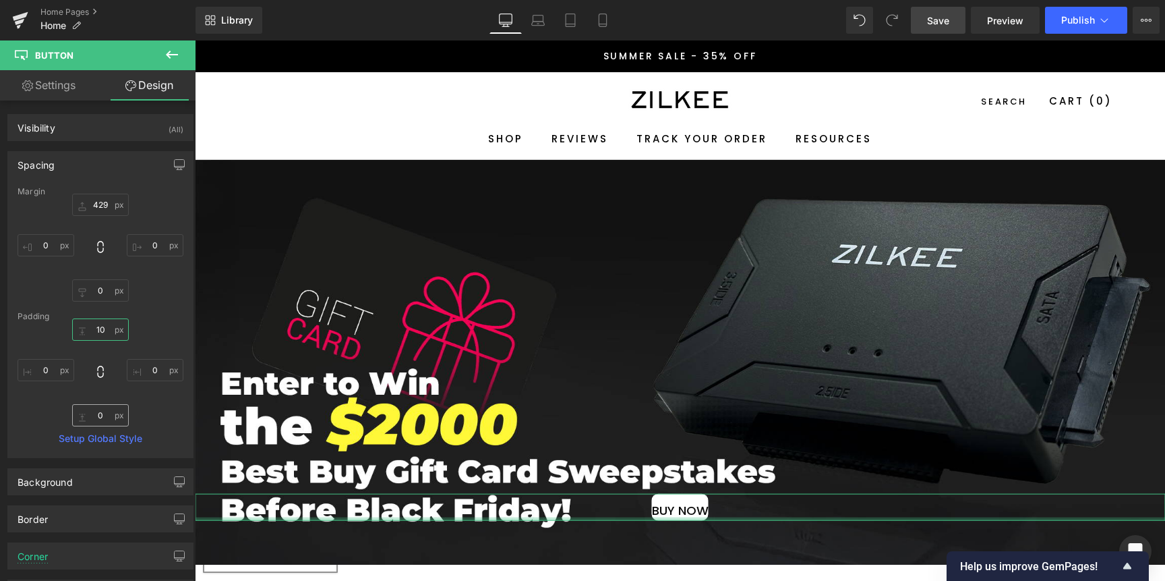
type input "10"
click at [111, 417] on input "0" at bounding box center [100, 415] width 57 height 22
click at [95, 334] on input "10" at bounding box center [100, 329] width 57 height 22
click at [95, 333] on input "10" at bounding box center [100, 329] width 57 height 22
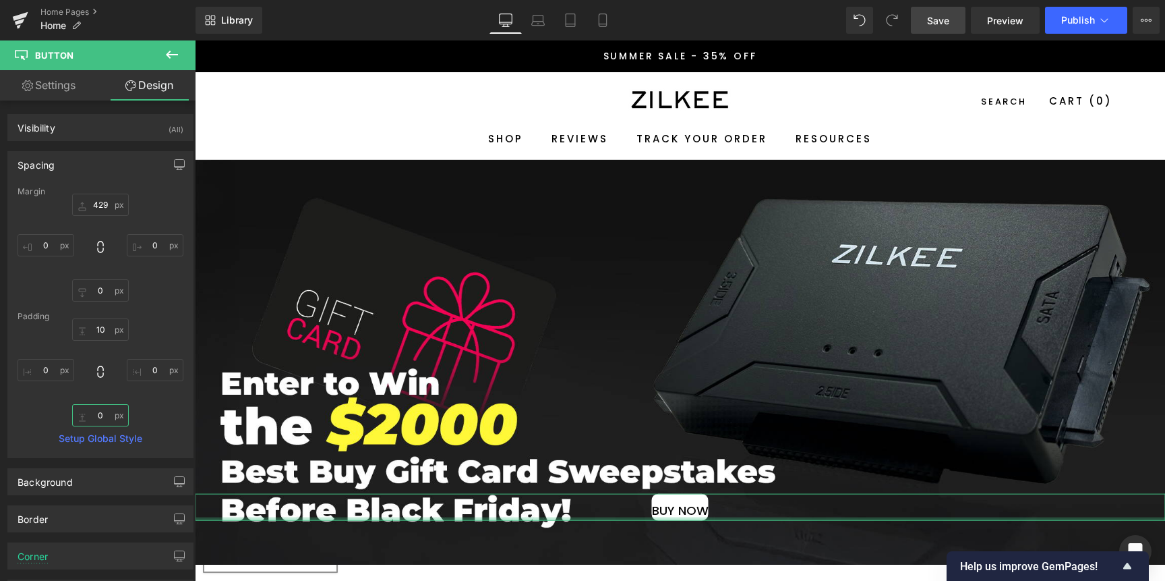
click at [105, 413] on input "0" at bounding box center [100, 415] width 57 height 22
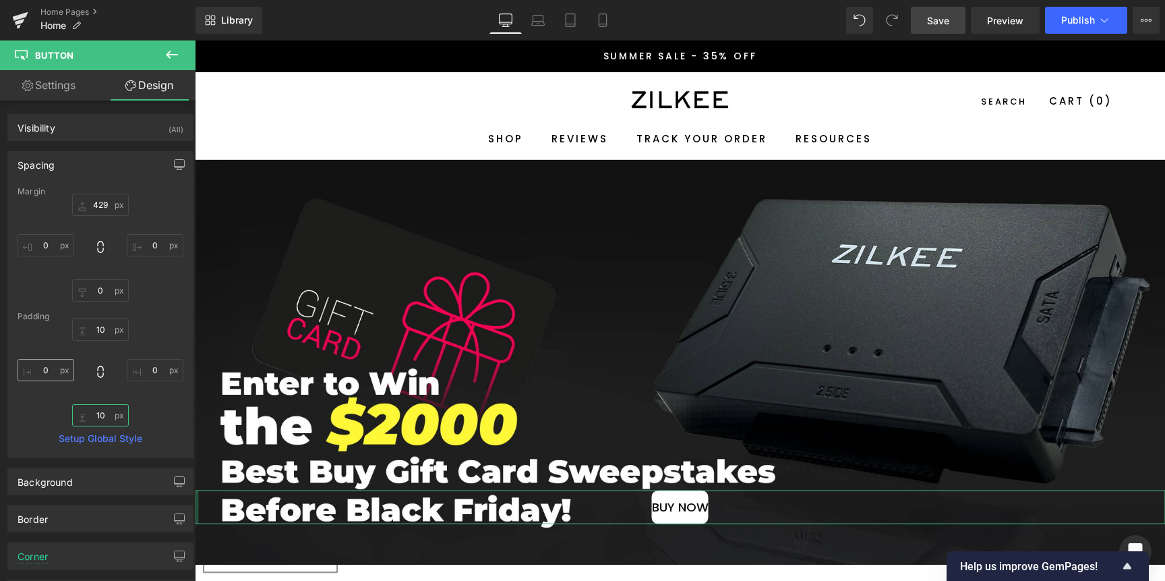
type input "10"
click at [53, 372] on input "0" at bounding box center [46, 370] width 57 height 22
type input "20"
click at [162, 369] on input "0" at bounding box center [155, 370] width 57 height 22
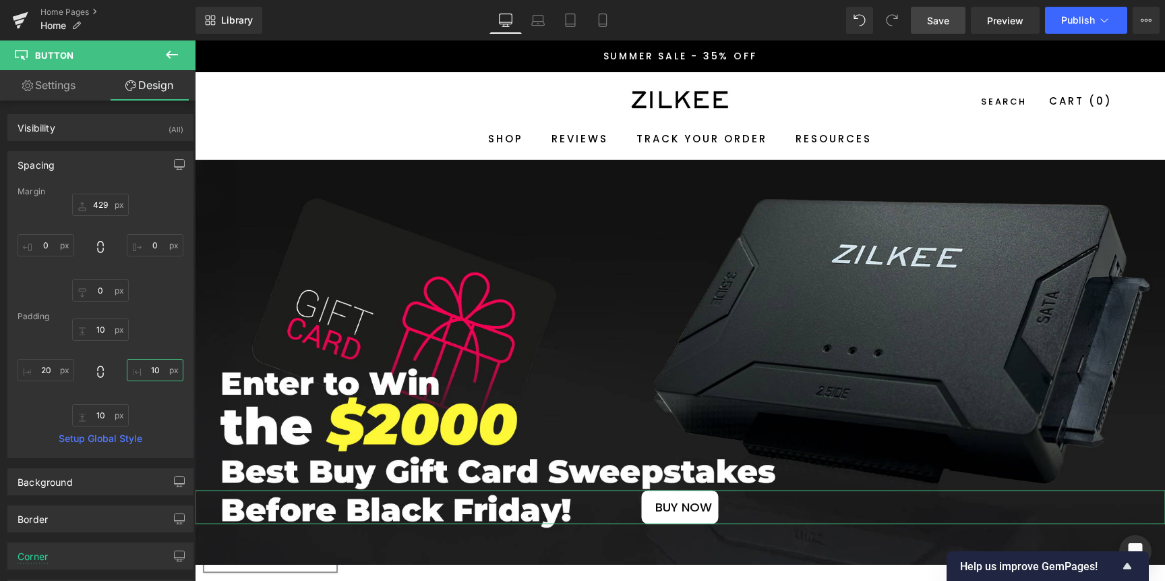
click at [150, 370] on input "10" at bounding box center [155, 370] width 57 height 22
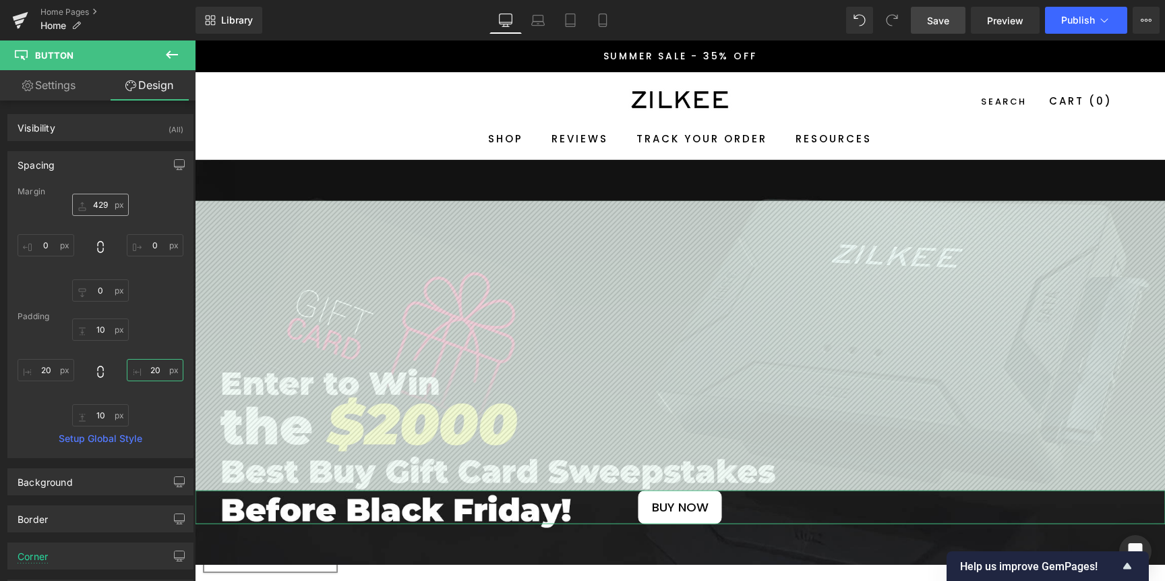
type input "20"
click at [102, 210] on input "429" at bounding box center [100, 205] width 57 height 22
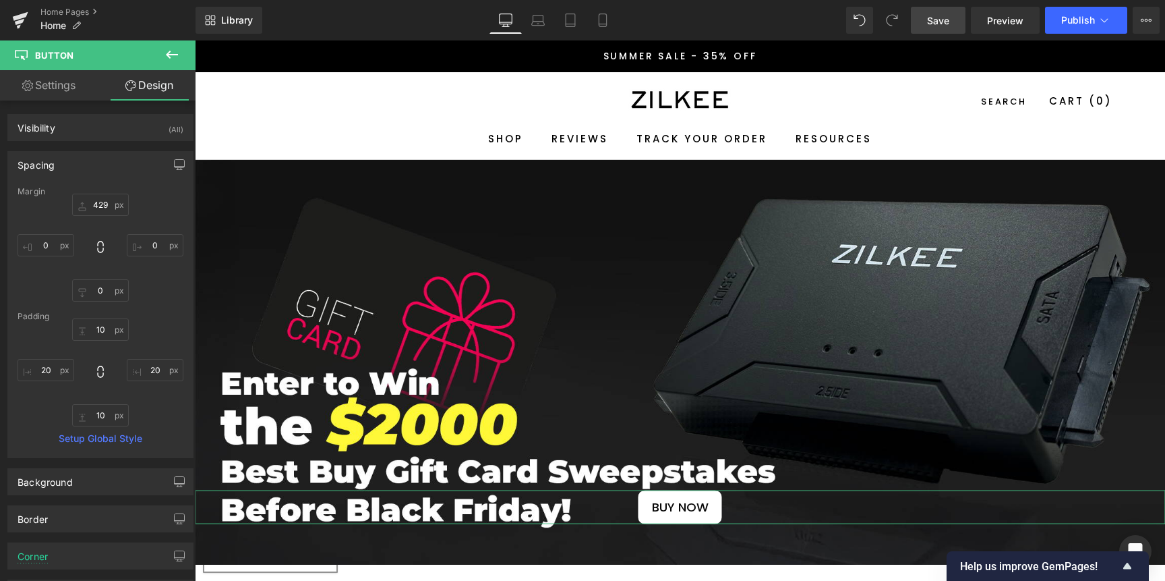
click at [99, 194] on div "Margin 429px 429 0px 0 0px 0 0px 0 Padding 10 10 20 20 10 10 20 20 Setup Global…" at bounding box center [100, 322] width 185 height 270
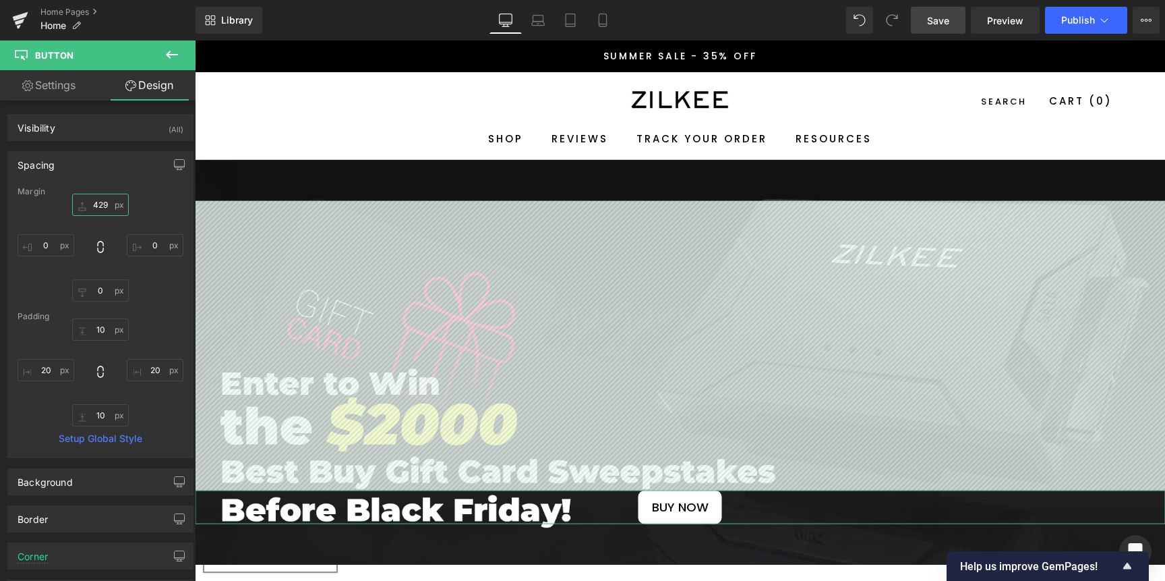
drag, startPoint x: 94, startPoint y: 206, endPoint x: 91, endPoint y: 213, distance: 7.5
click at [91, 213] on input "429" at bounding box center [100, 205] width 57 height 22
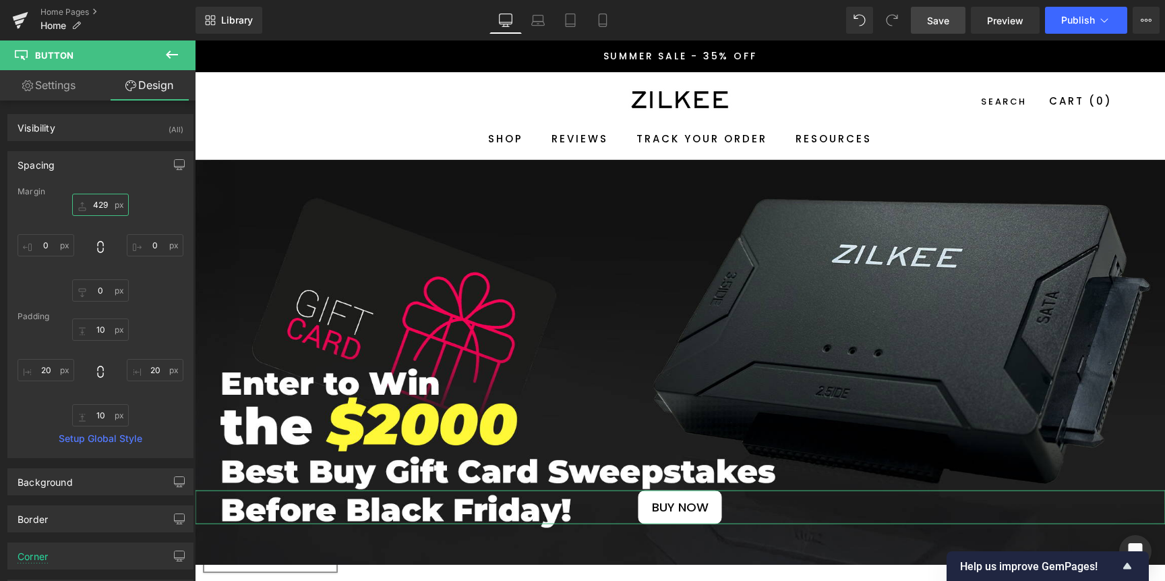
drag, startPoint x: 86, startPoint y: 209, endPoint x: 84, endPoint y: 200, distance: 9.7
click at [84, 200] on input "429" at bounding box center [100, 205] width 57 height 22
drag, startPoint x: 82, startPoint y: 206, endPoint x: 82, endPoint y: 198, distance: 8.1
click at [82, 198] on input "429" at bounding box center [100, 205] width 57 height 22
drag, startPoint x: 105, startPoint y: 207, endPoint x: 103, endPoint y: 193, distance: 14.2
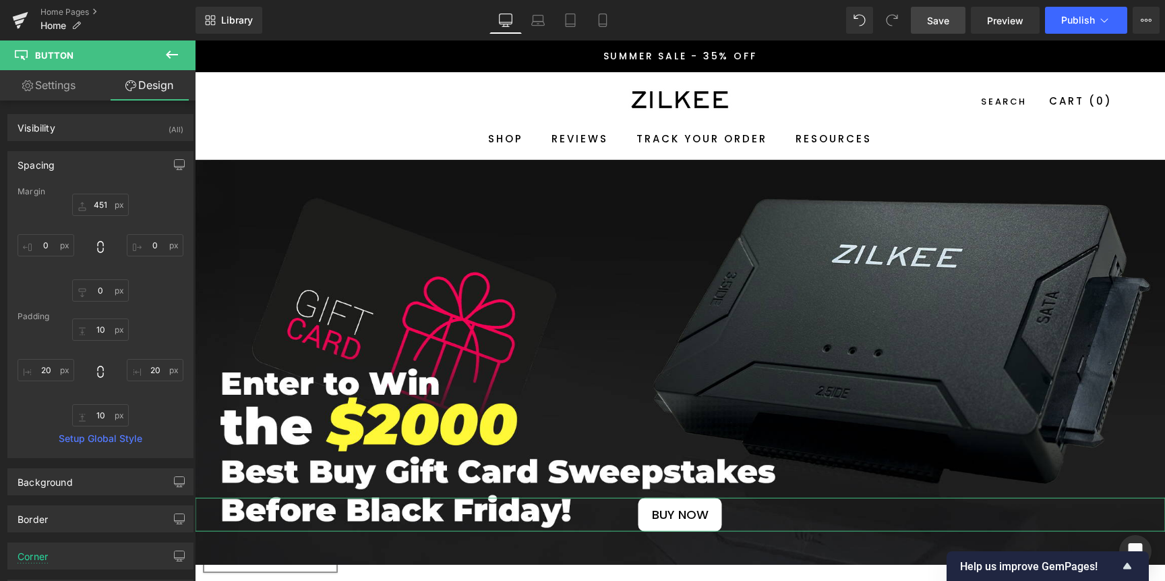
click at [103, 193] on div "Margin 451px 451 0px 0 0px 0 0px 0 Padding 10 10 20 20 10 10 20 20 Setup Global…" at bounding box center [100, 322] width 185 height 270
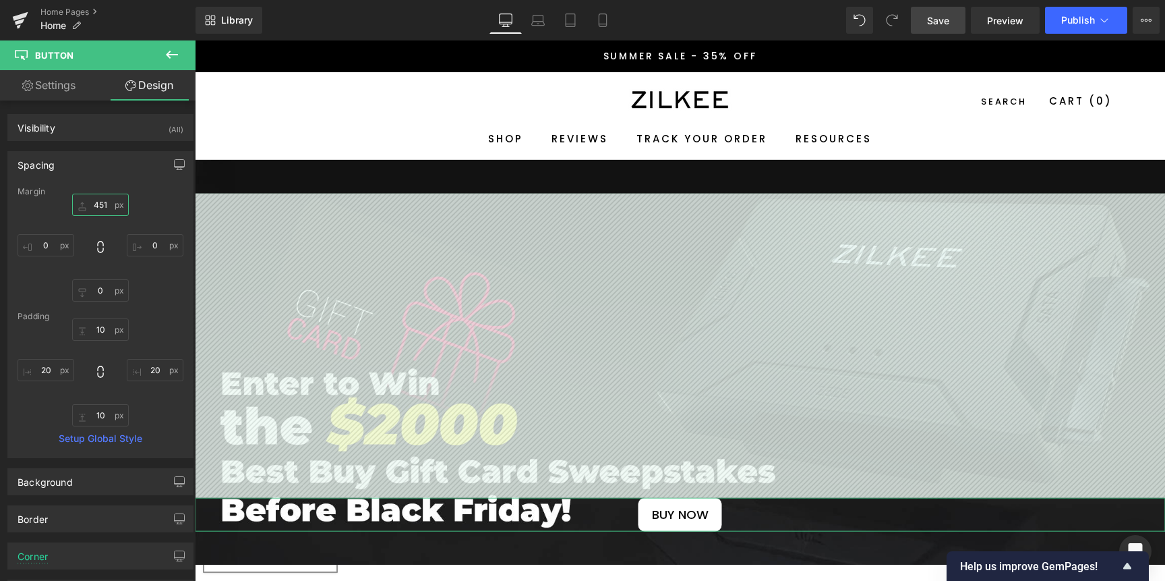
click at [104, 207] on input "451" at bounding box center [100, 205] width 57 height 22
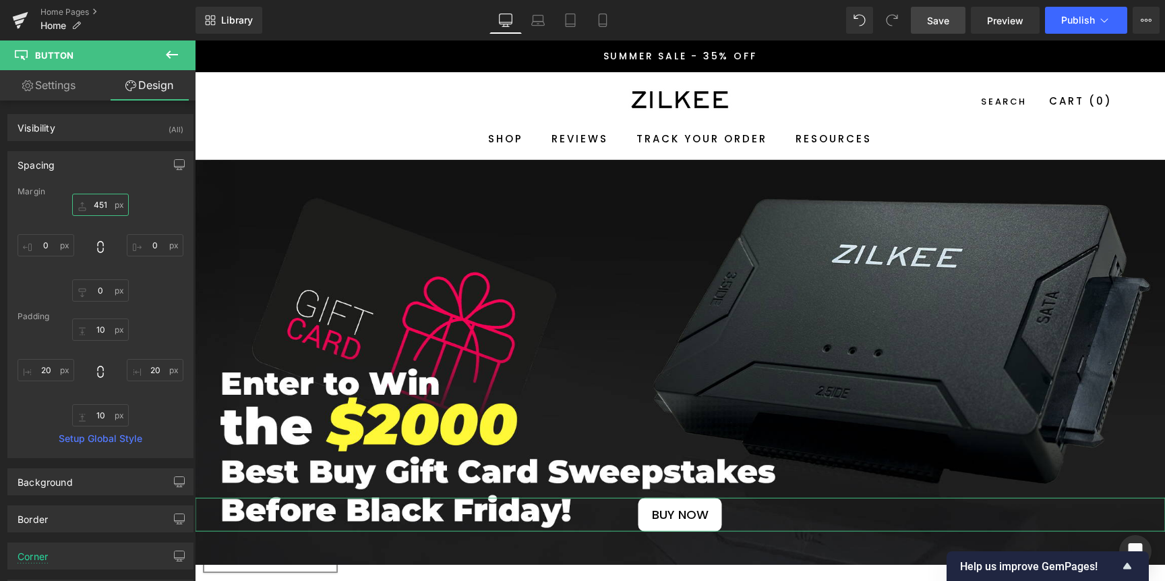
drag, startPoint x: 105, startPoint y: 200, endPoint x: 105, endPoint y: 210, distance: 9.5
click at [105, 210] on input "451" at bounding box center [100, 205] width 57 height 22
click at [106, 206] on input "451" at bounding box center [100, 205] width 57 height 22
click at [941, 20] on span "Save" at bounding box center [938, 20] width 22 height 14
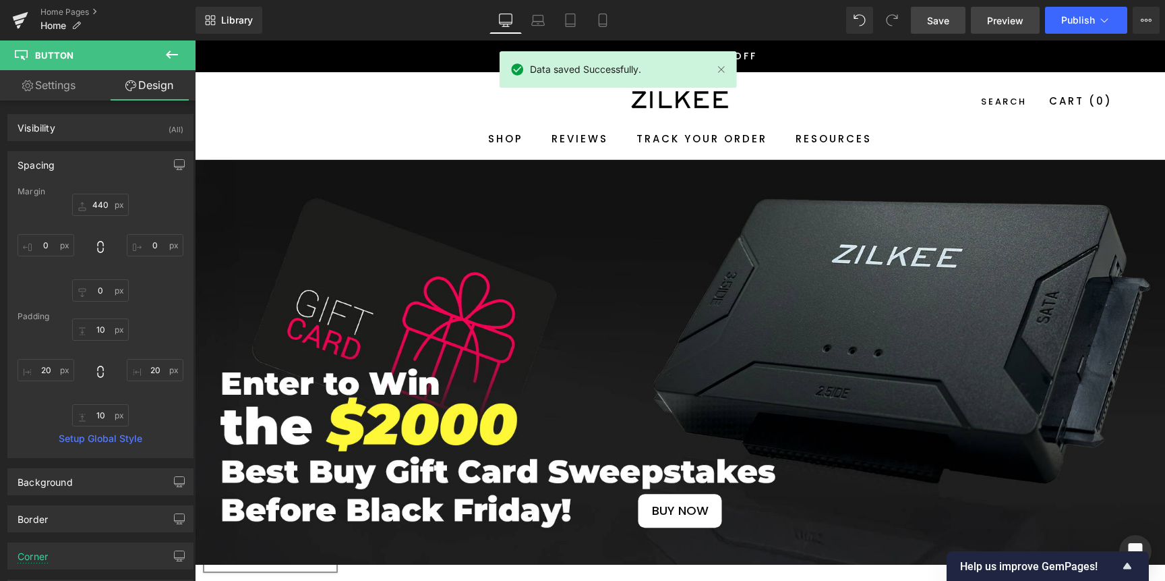
click at [1003, 24] on span "Preview" at bounding box center [1005, 20] width 36 height 14
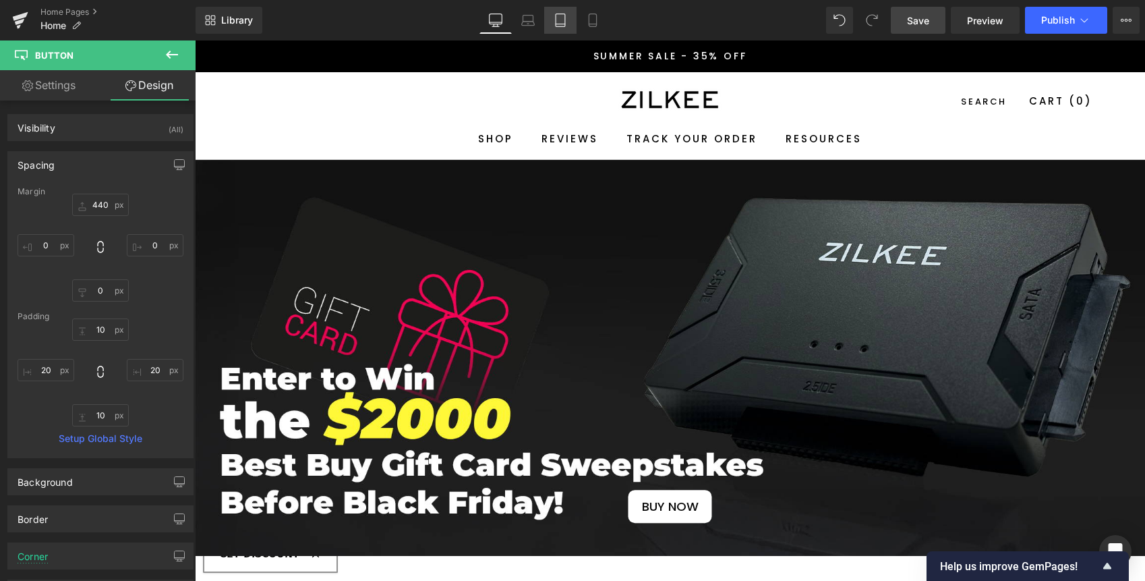
click at [523, 25] on icon at bounding box center [528, 24] width 13 height 4
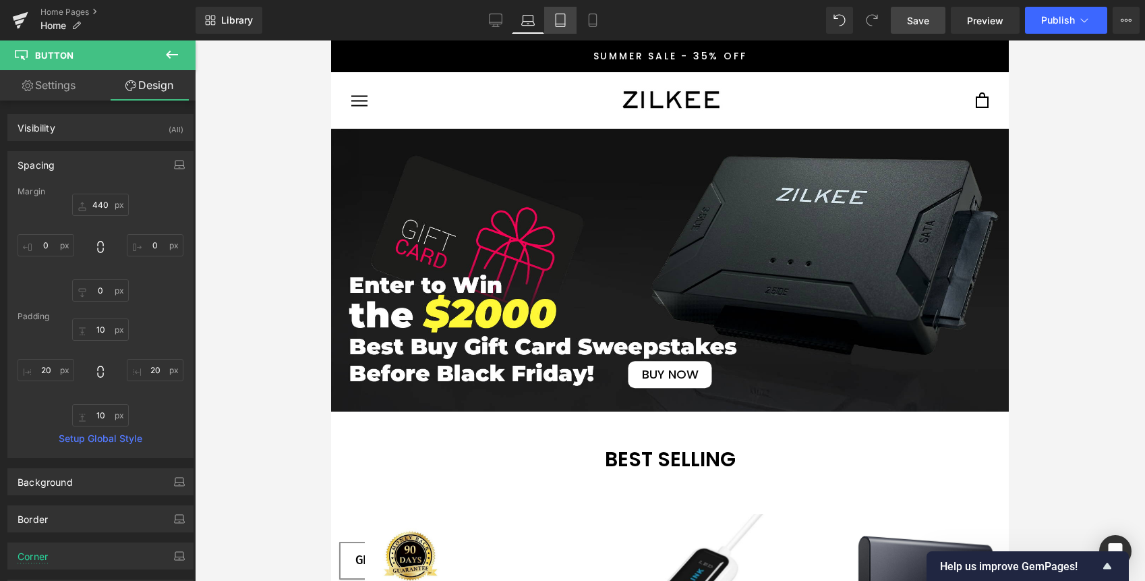
type input "0"
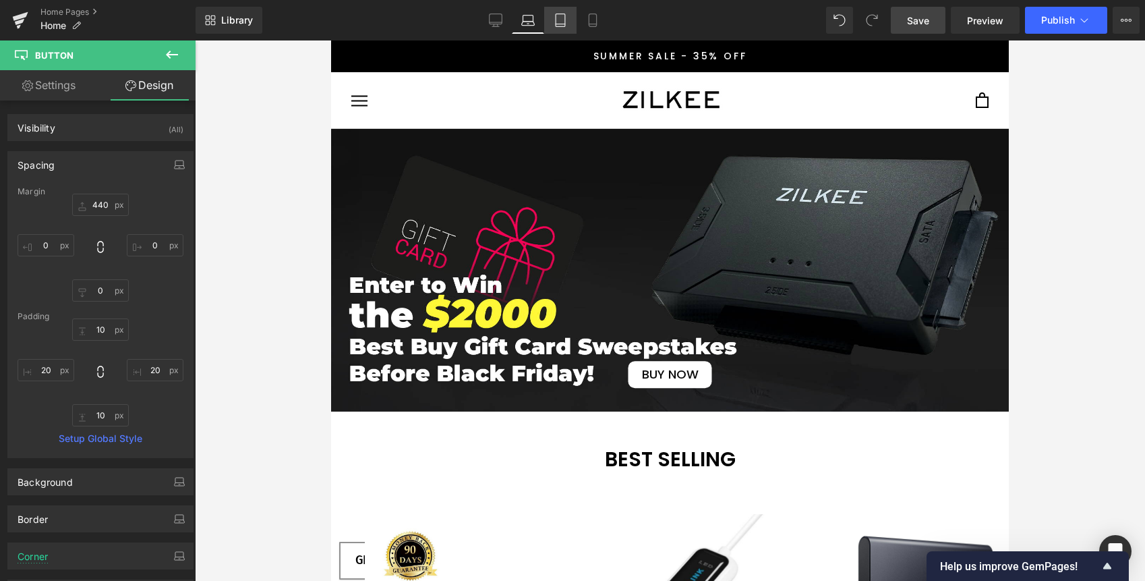
type input "0"
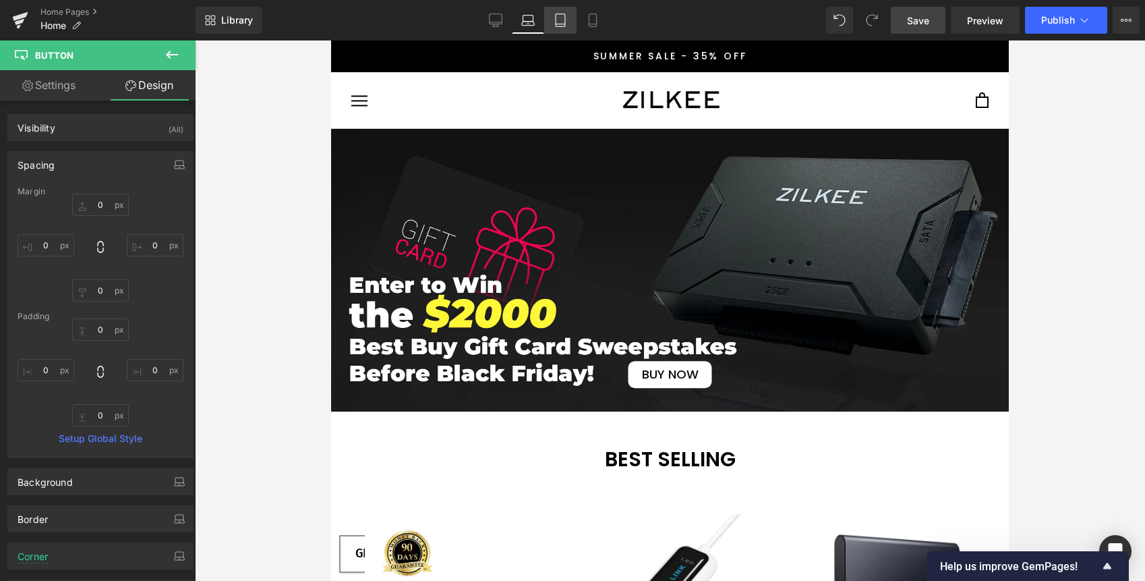
click at [562, 22] on icon at bounding box center [560, 19] width 13 height 13
type input "238"
type input "0"
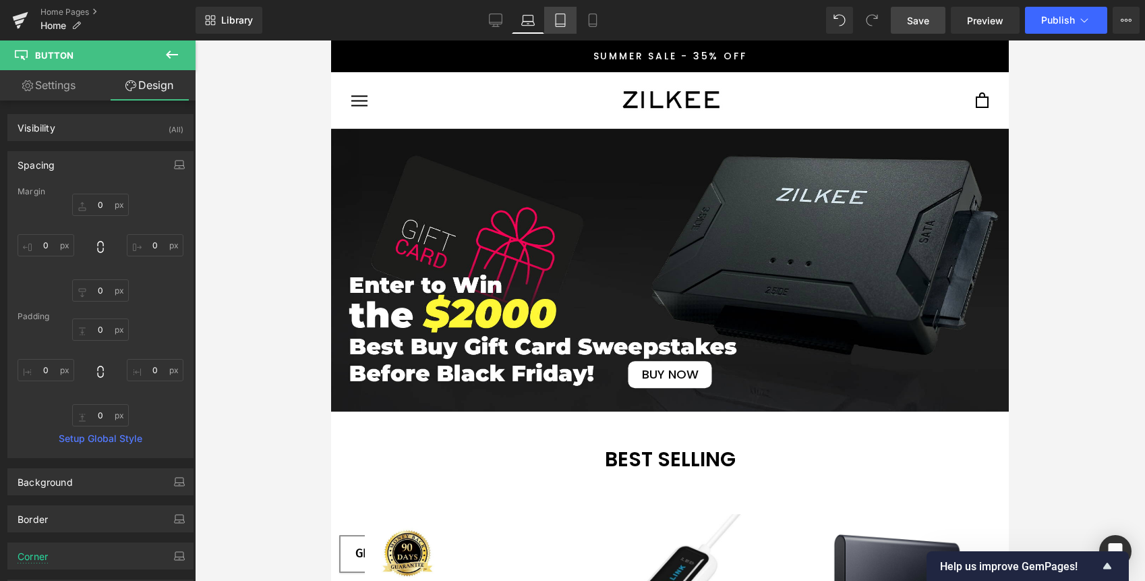
type input "2"
type input "10"
type input "2"
type input "10"
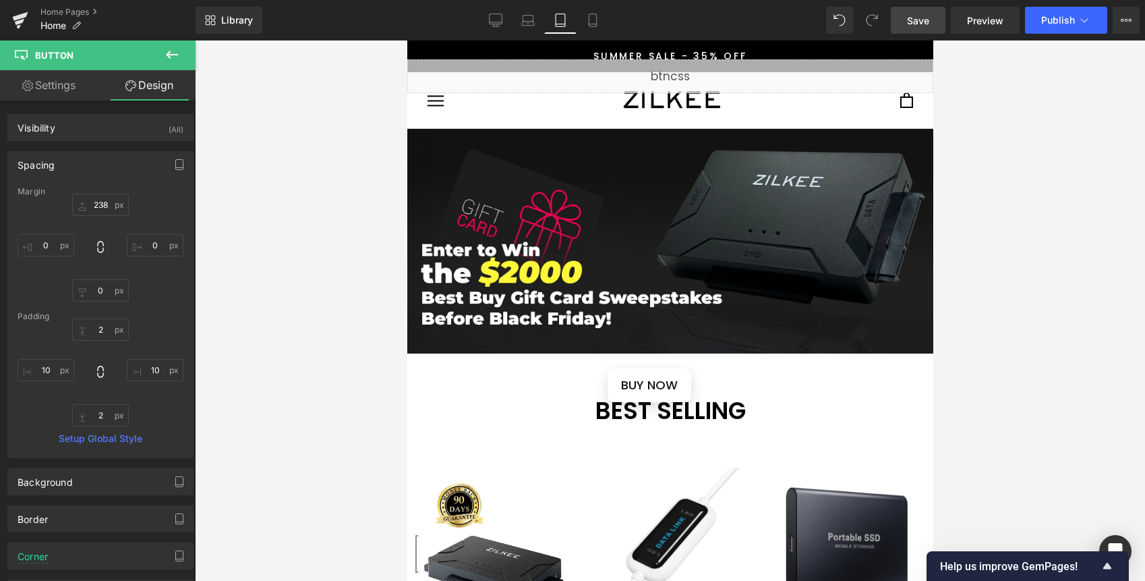
click at [617, 20] on div "Library Tablet Desktop Laptop Tablet Mobile Save Preview Publish Scheduled View…" at bounding box center [670, 20] width 949 height 27
click at [587, 19] on icon at bounding box center [592, 19] width 13 height 13
type input "0"
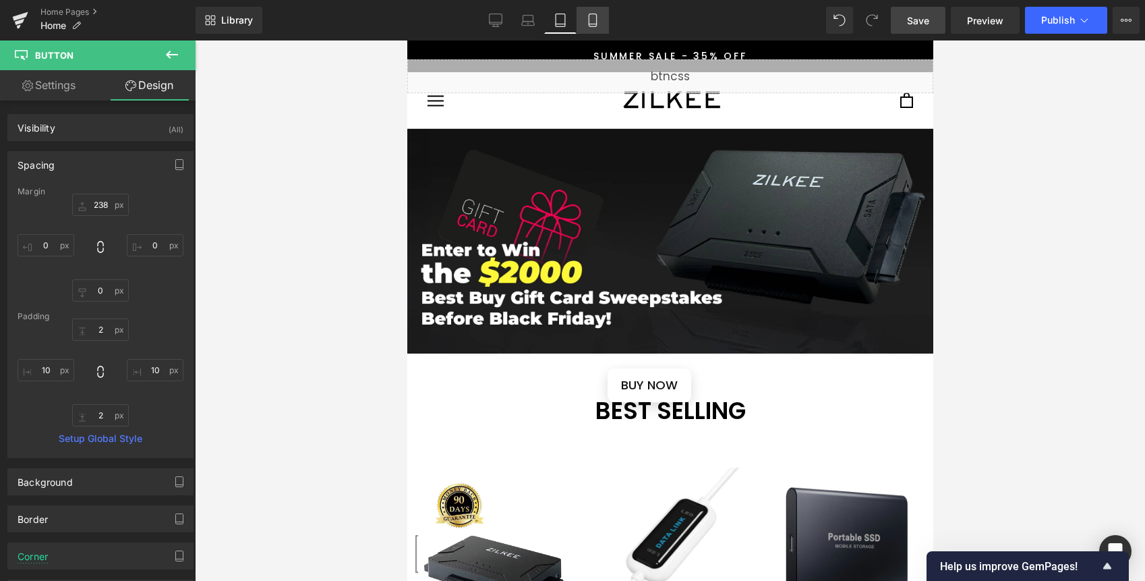
type input "0"
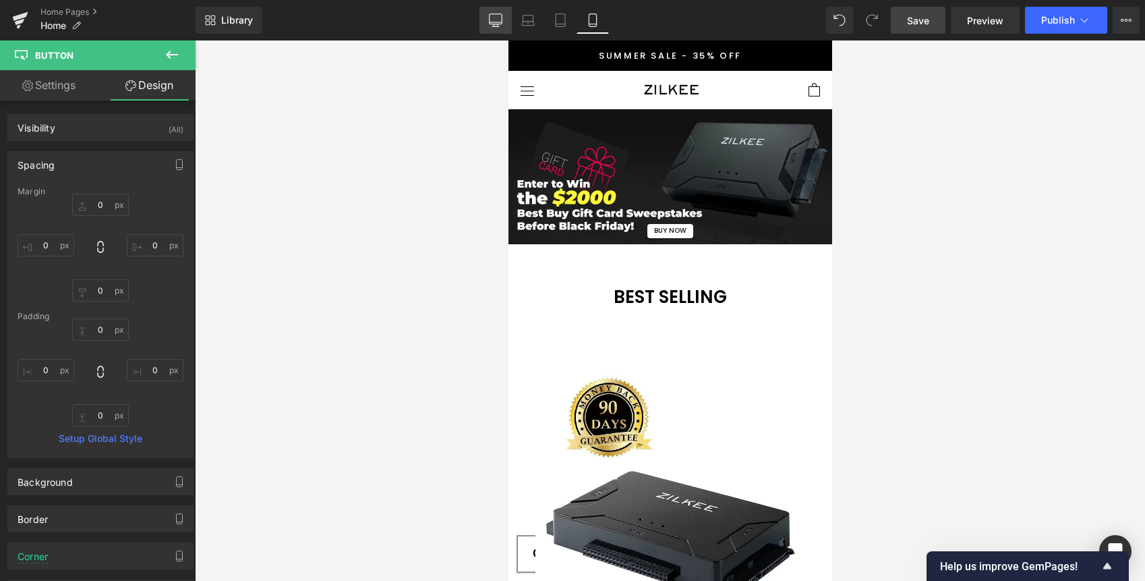
click at [499, 23] on icon at bounding box center [495, 19] width 13 height 13
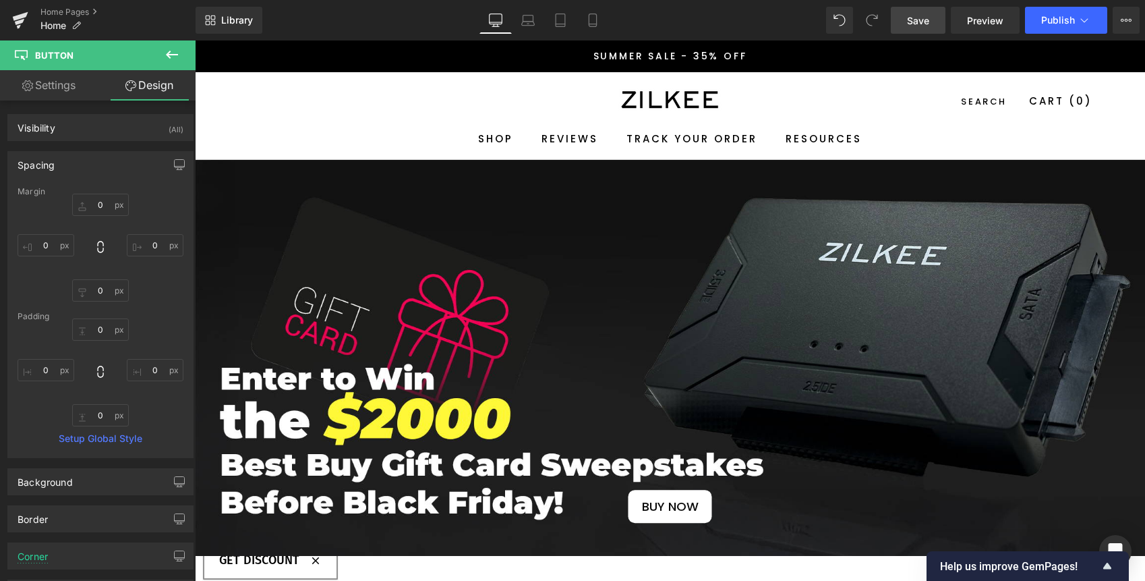
type input "440"
type input "0"
type input "10"
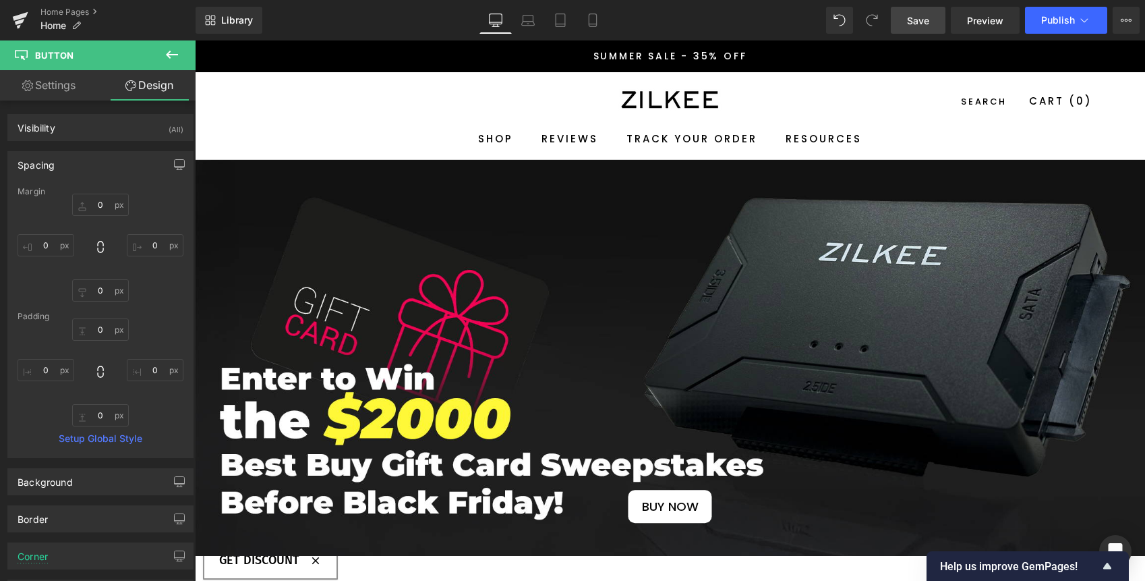
type input "20"
type input "10"
type input "20"
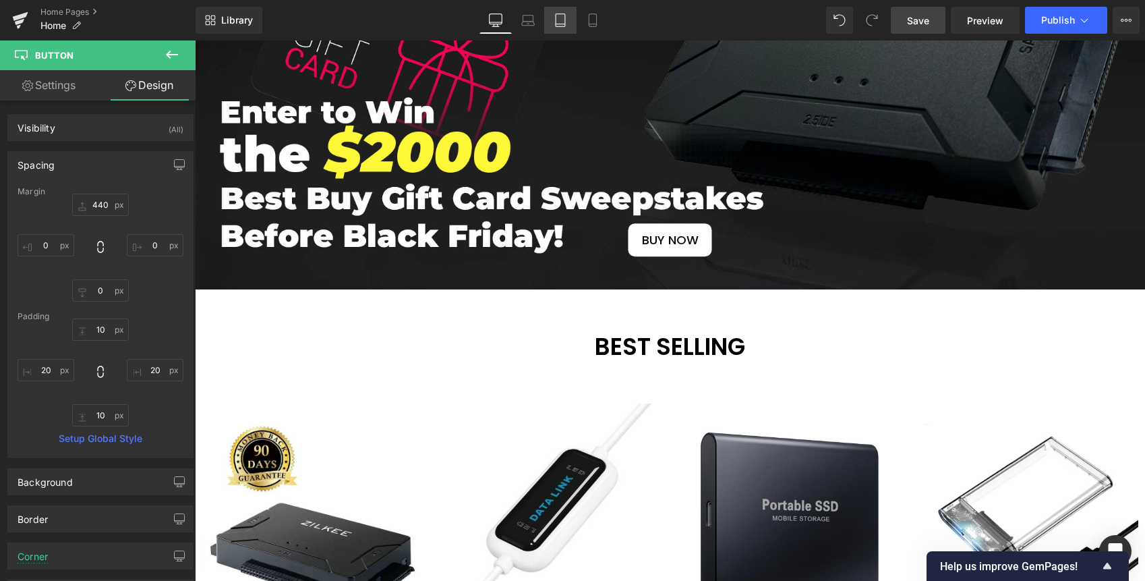
click at [569, 22] on link "Tablet" at bounding box center [560, 20] width 32 height 27
type input "238"
type input "0"
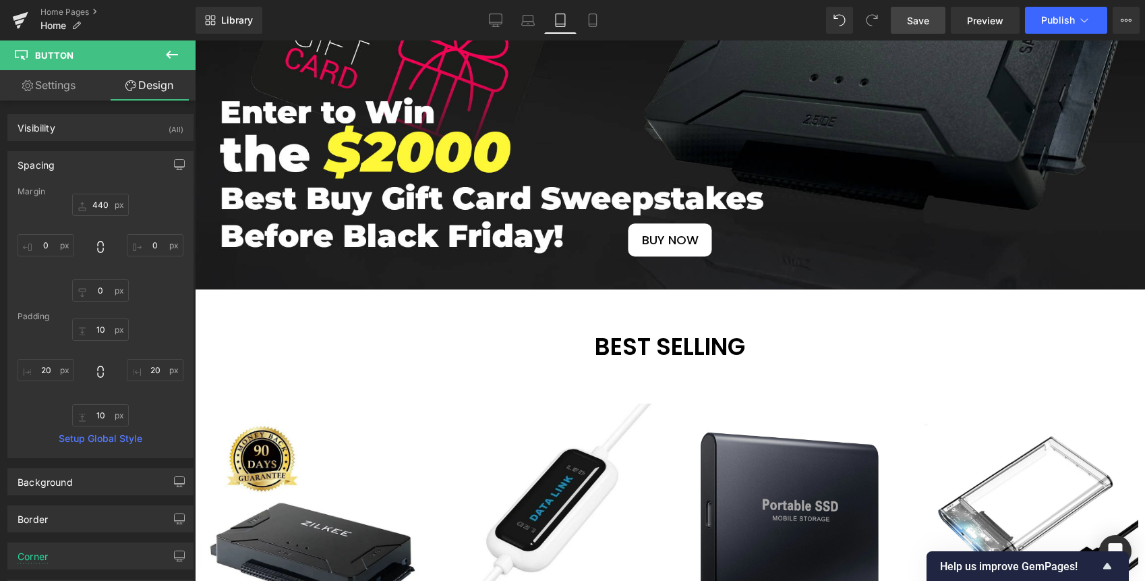
type input "2"
type input "10"
type input "2"
type input "10"
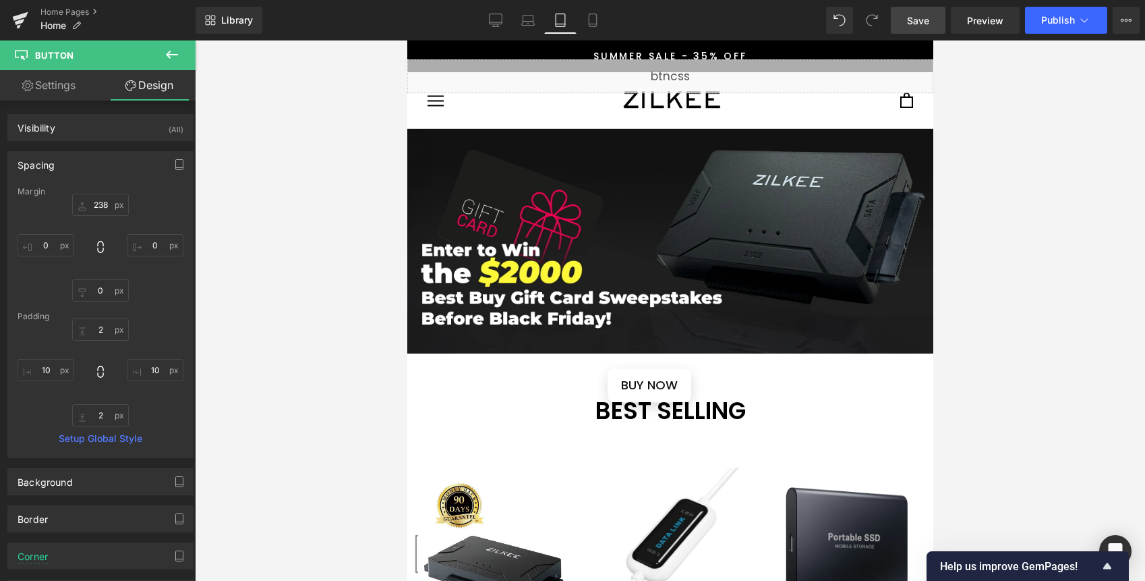
click at [548, 23] on link "Tablet" at bounding box center [560, 20] width 32 height 27
click at [531, 24] on icon at bounding box center [527, 19] width 13 height 13
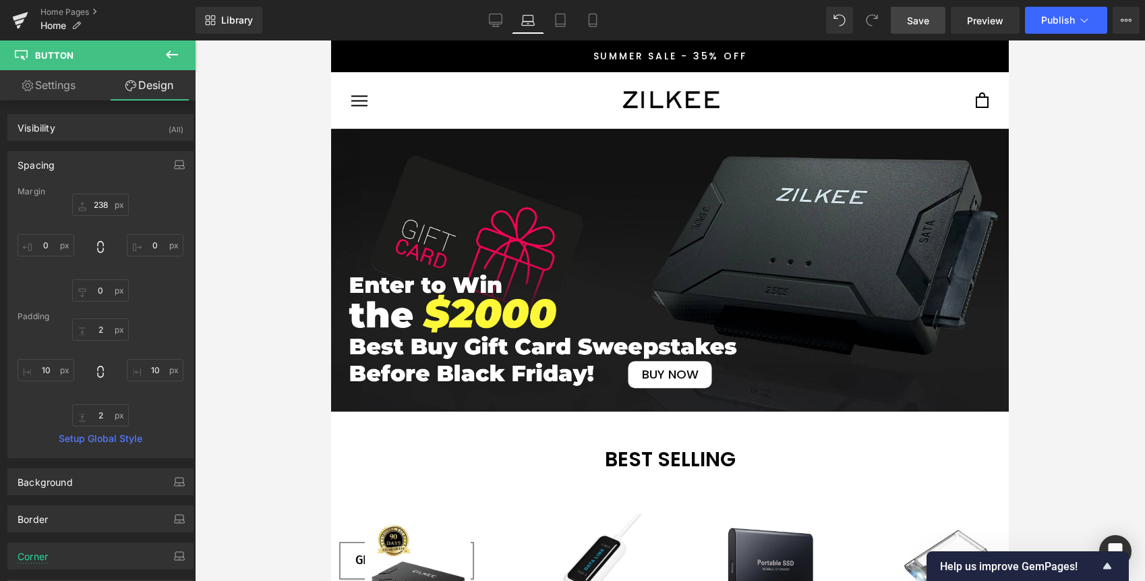
type input "0"
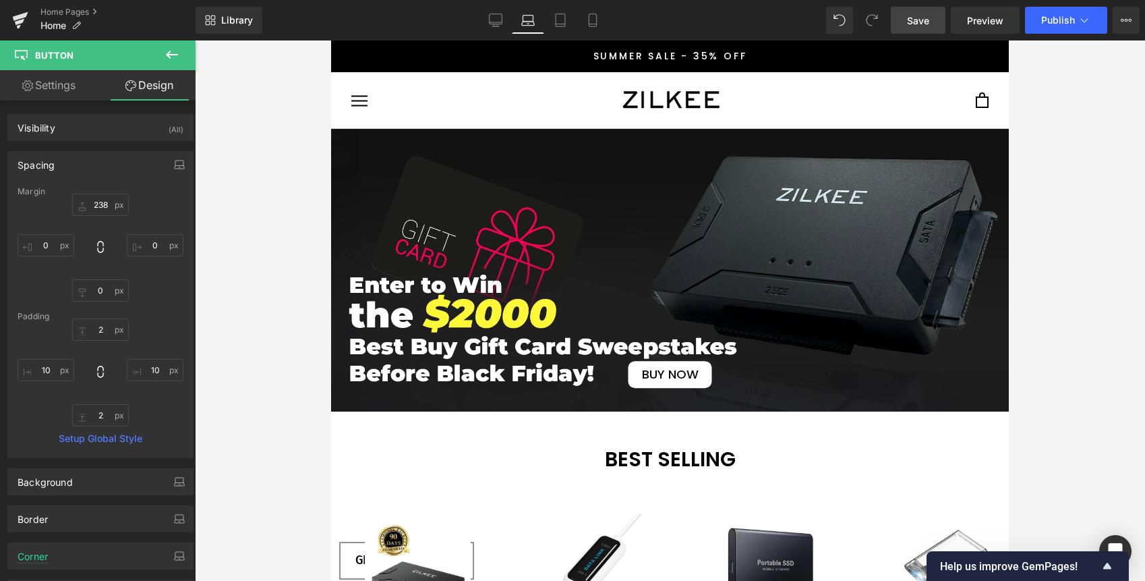
type input "0"
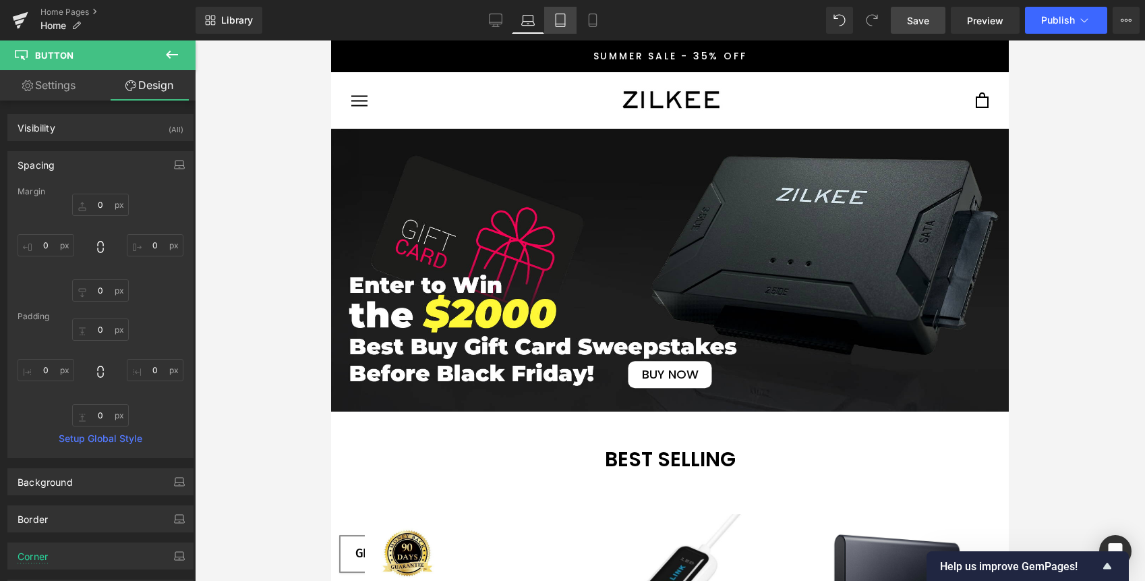
click at [559, 24] on icon at bounding box center [560, 24] width 9 height 0
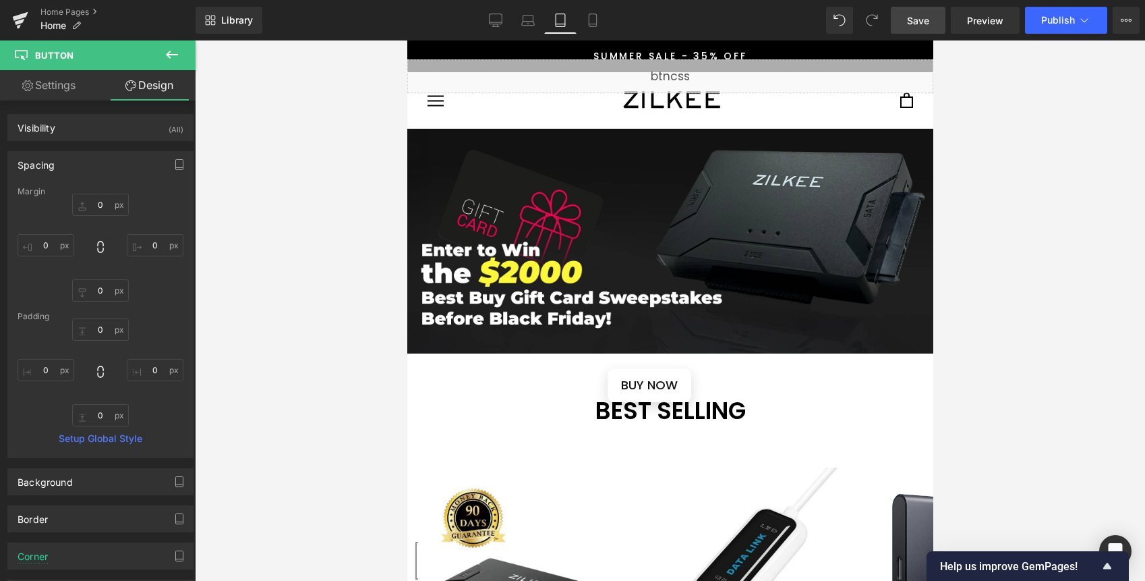
type input "238"
type input "0"
type input "2"
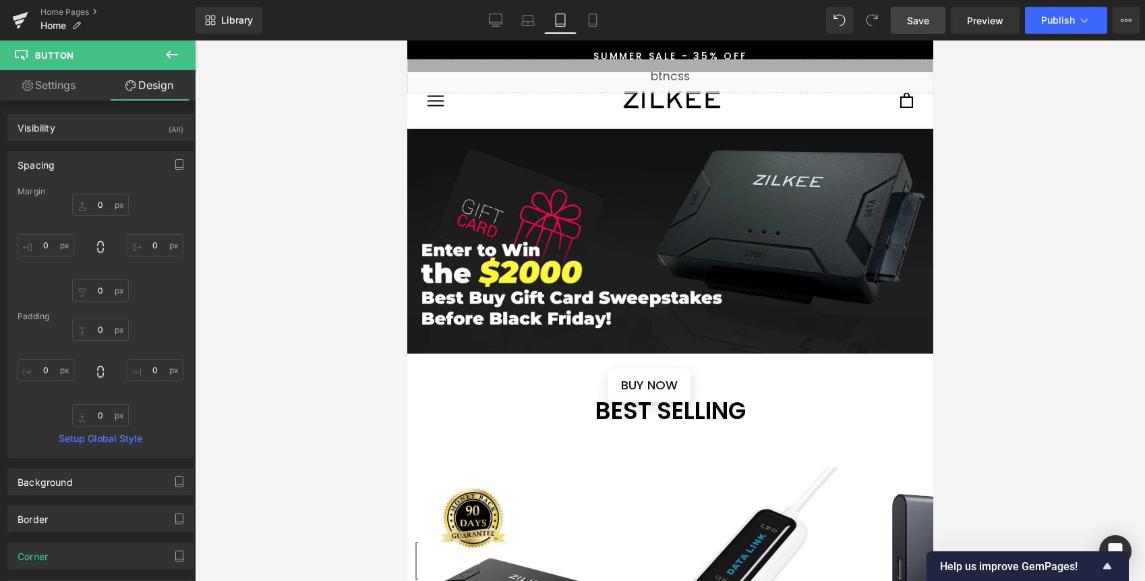
type input "10"
type input "2"
type input "10"
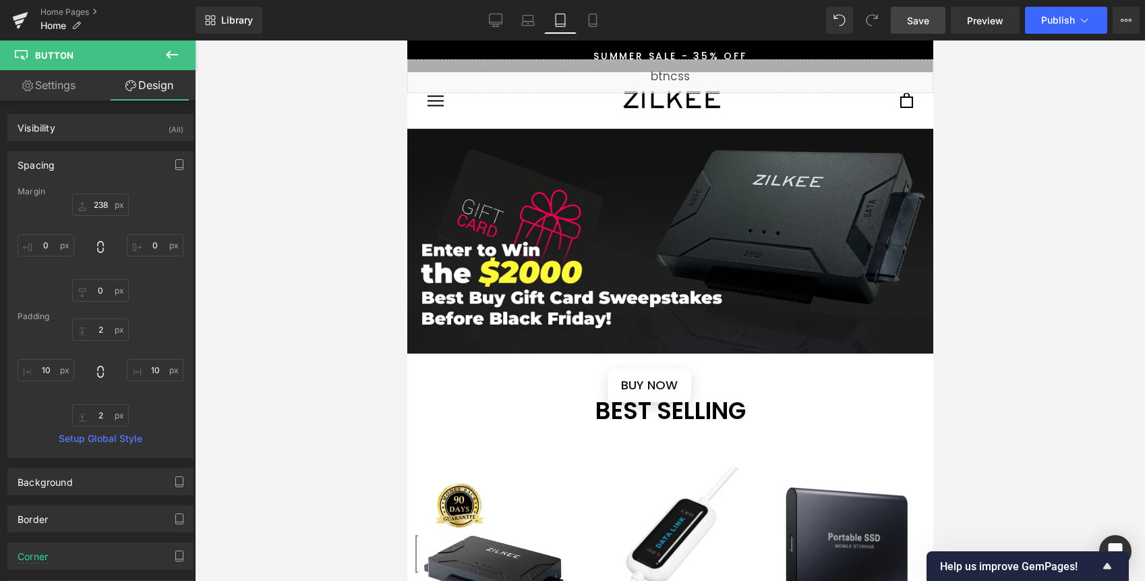
click at [658, 77] on div "Liquid" at bounding box center [670, 76] width 526 height 34
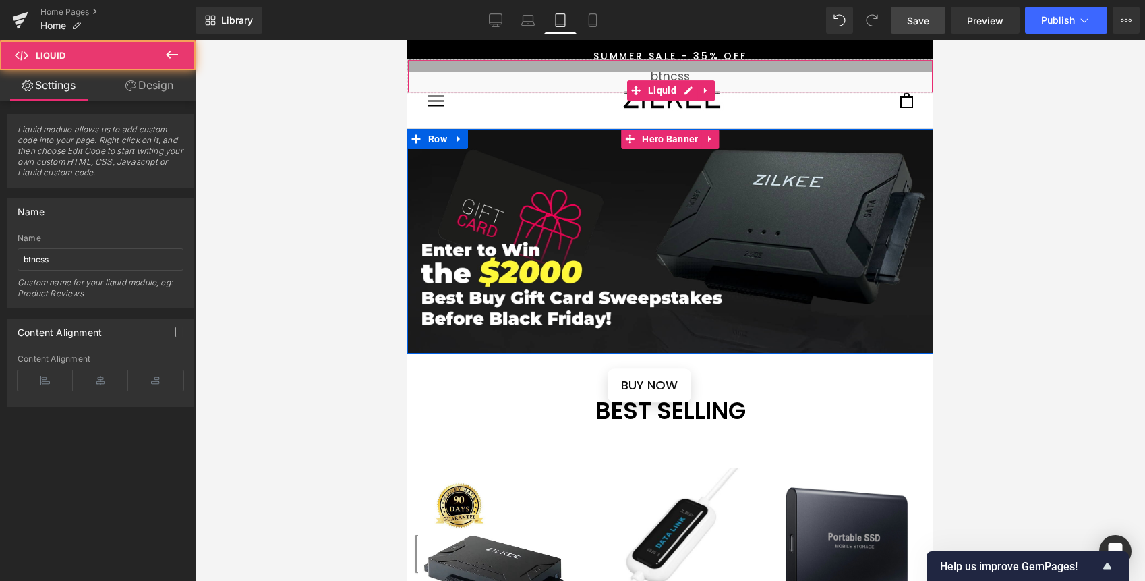
click at [746, 72] on div "Liquid" at bounding box center [670, 76] width 526 height 34
click at [682, 87] on div "Liquid" at bounding box center [670, 76] width 526 height 34
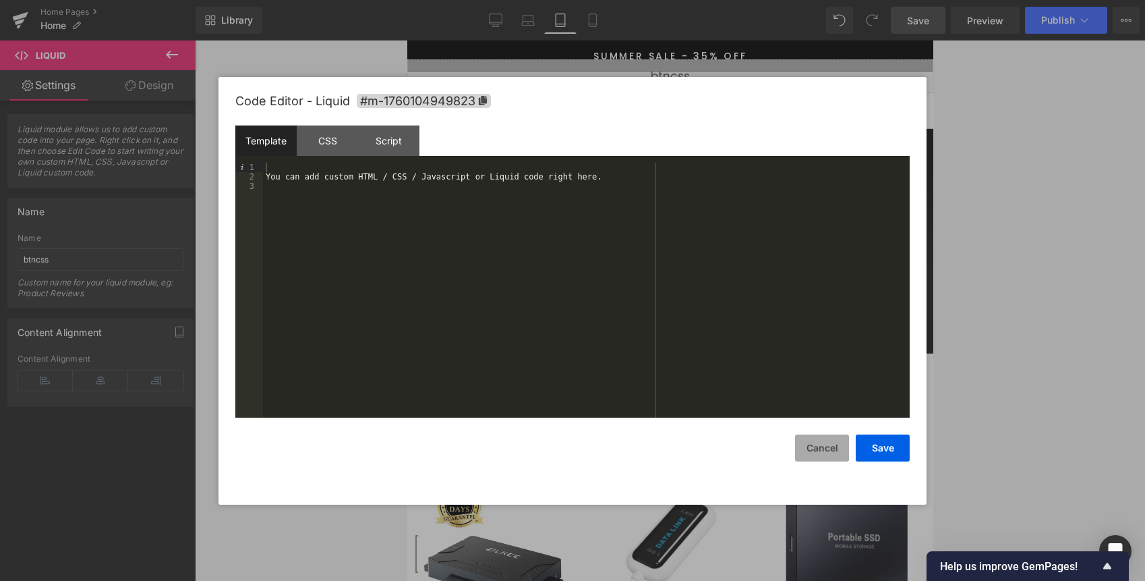
click at [826, 452] on button "Cancel" at bounding box center [822, 447] width 54 height 27
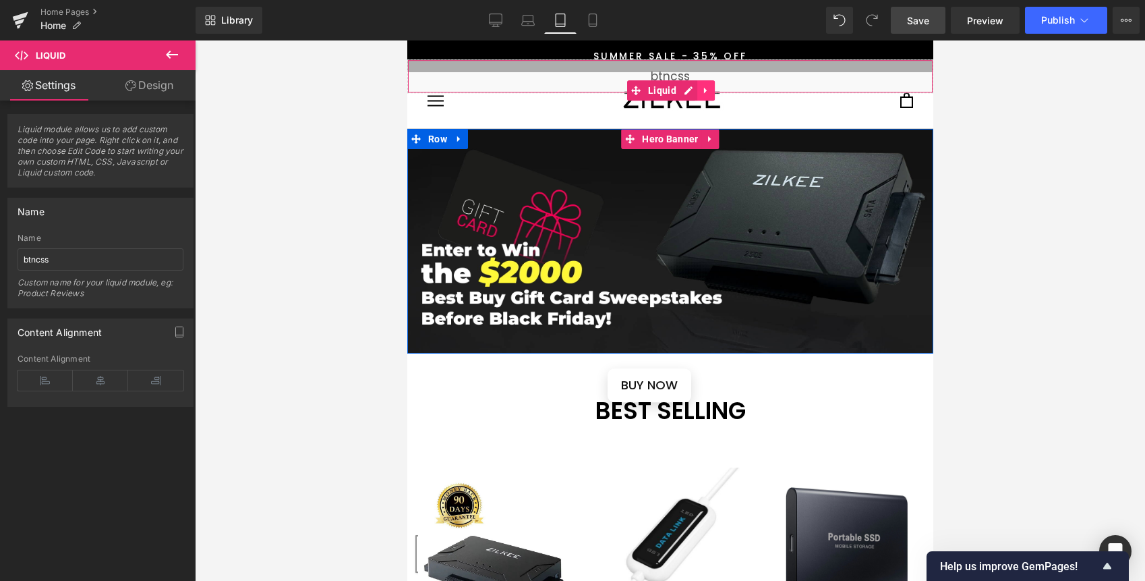
click at [701, 87] on icon at bounding box center [705, 90] width 9 height 10
click at [709, 87] on icon at bounding box center [713, 90] width 9 height 9
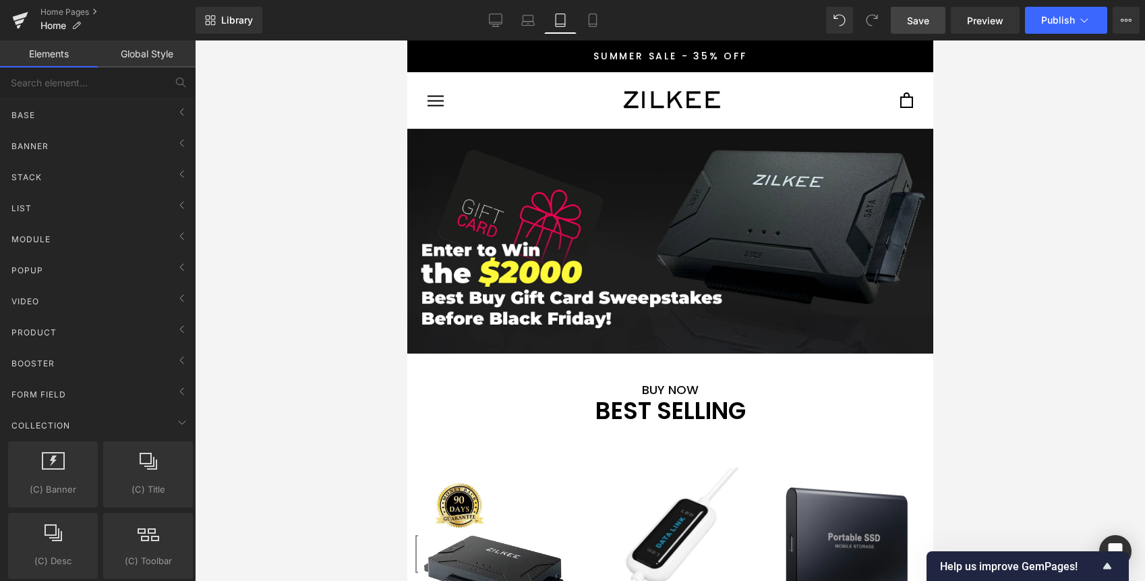
click at [1005, 218] on div at bounding box center [670, 310] width 950 height 540
click at [931, 17] on link "Save" at bounding box center [918, 20] width 55 height 27
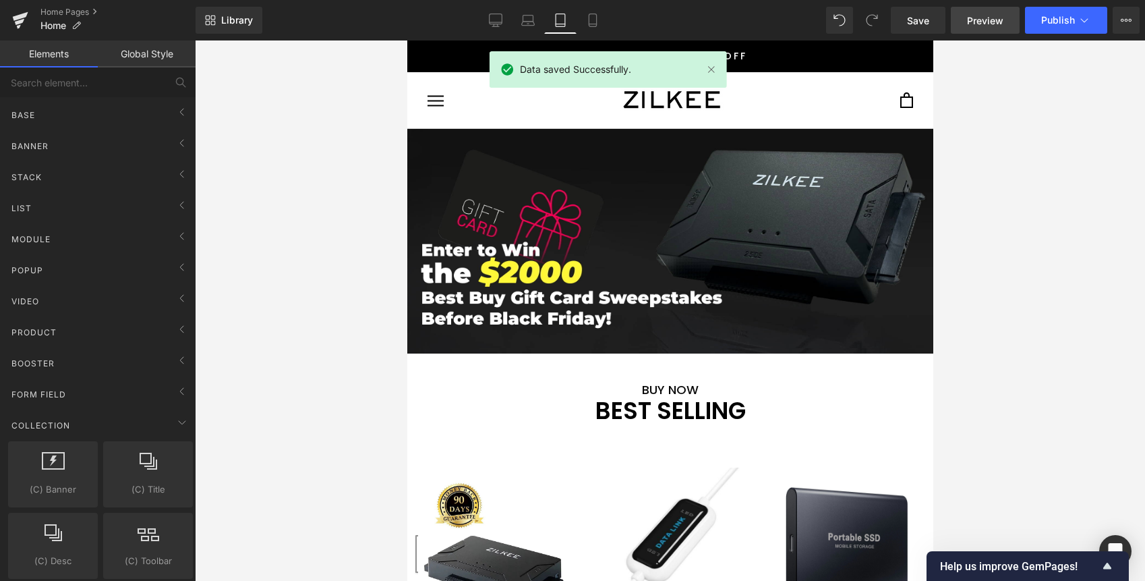
click at [991, 20] on span "Preview" at bounding box center [985, 20] width 36 height 14
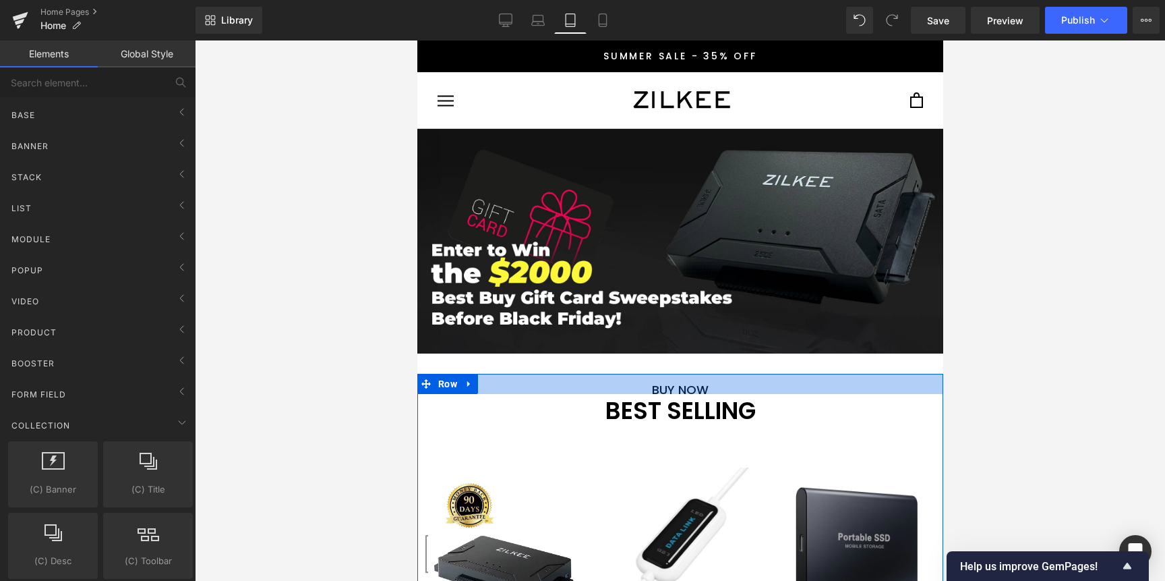
click at [666, 386] on div at bounding box center [680, 384] width 526 height 20
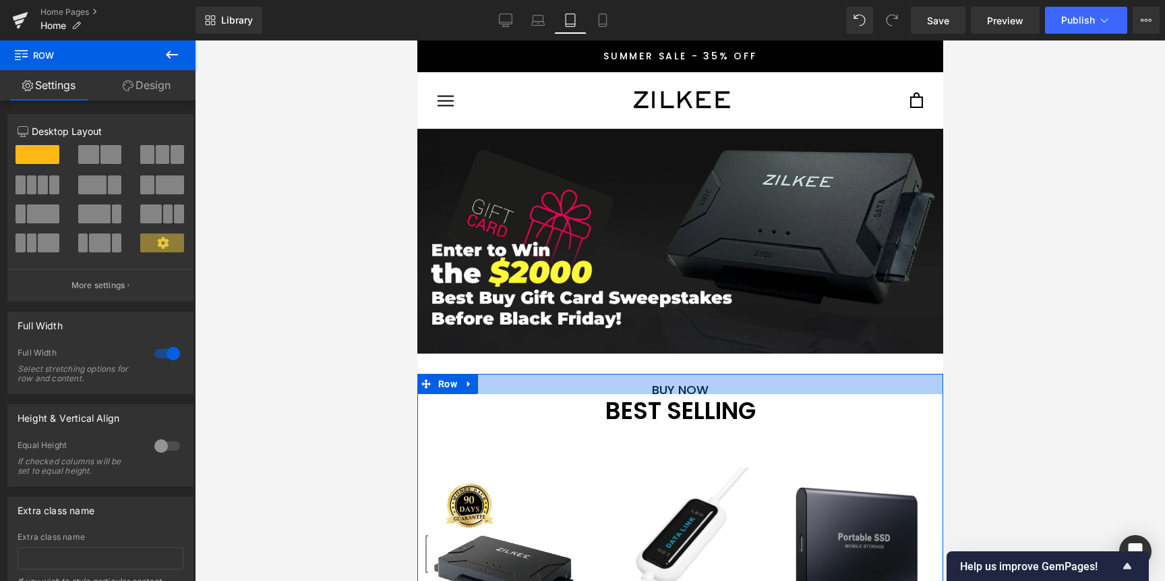
click at [655, 392] on div at bounding box center [680, 384] width 526 height 20
click at [665, 387] on div at bounding box center [680, 384] width 526 height 20
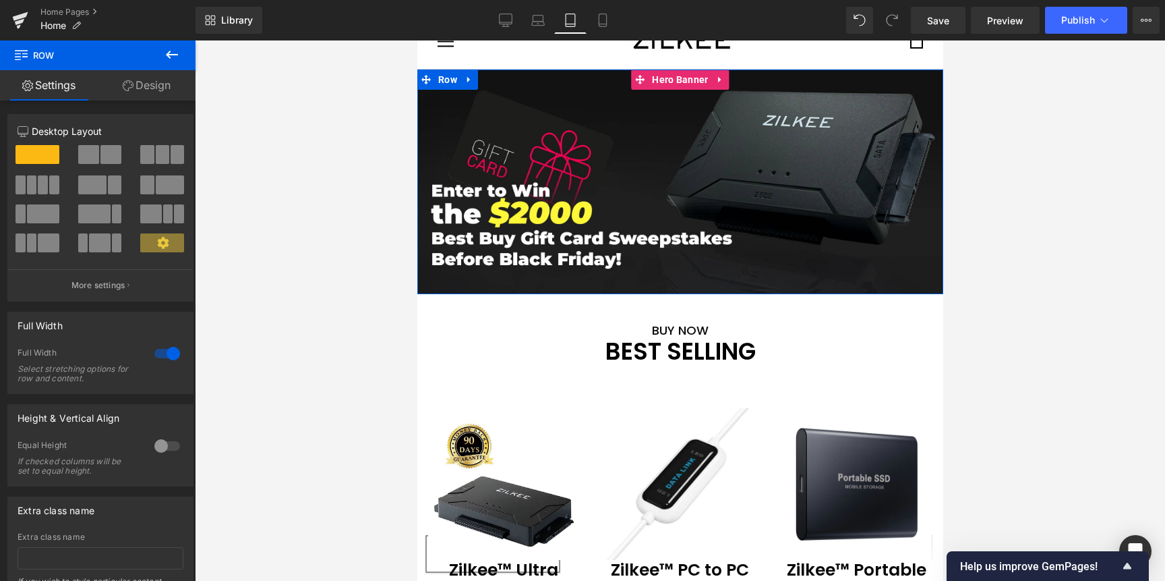
scroll to position [85, 0]
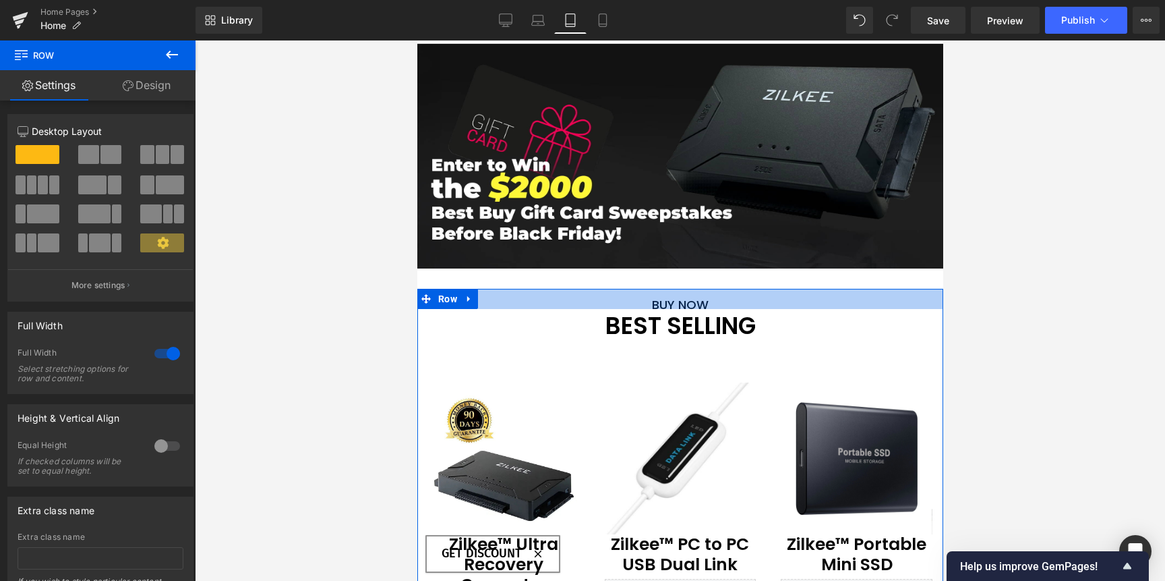
click at [653, 303] on div at bounding box center [680, 299] width 526 height 20
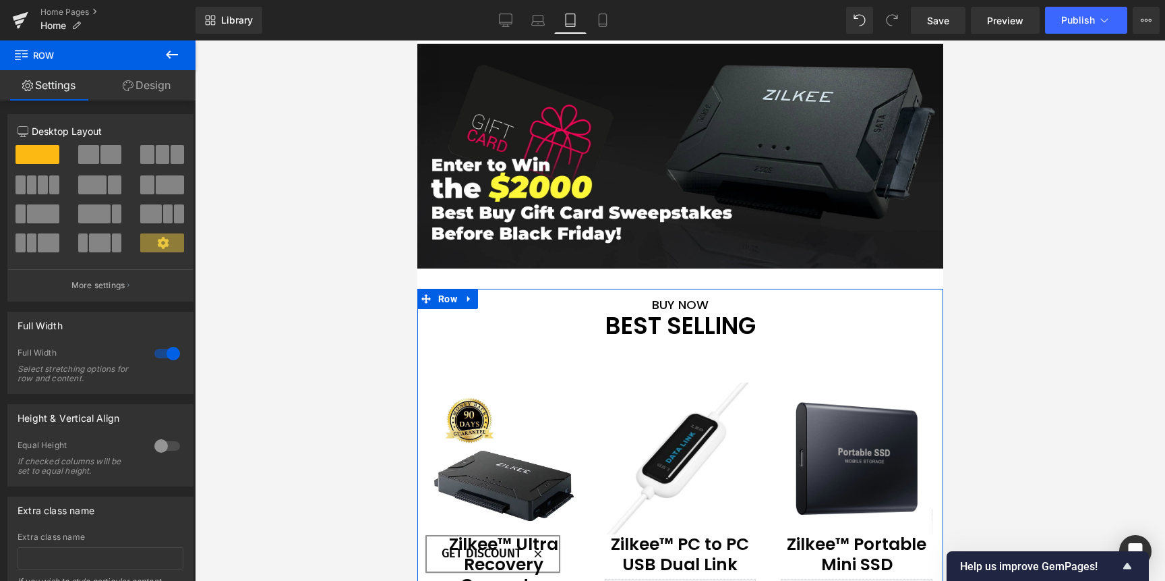
click at [164, 90] on link "Design" at bounding box center [147, 85] width 98 height 30
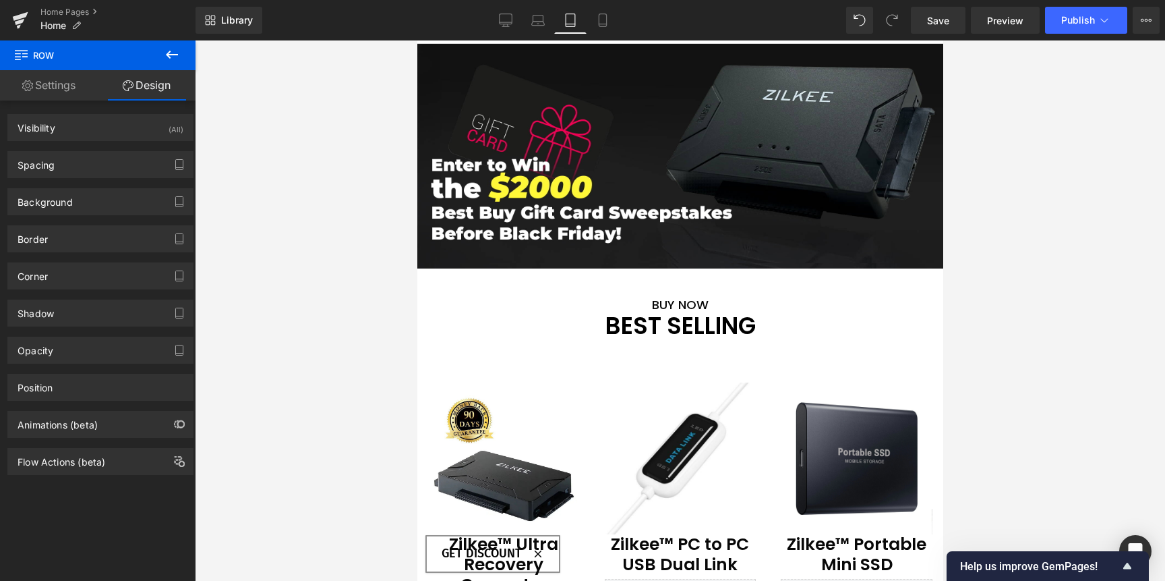
click at [173, 55] on icon at bounding box center [172, 55] width 12 height 8
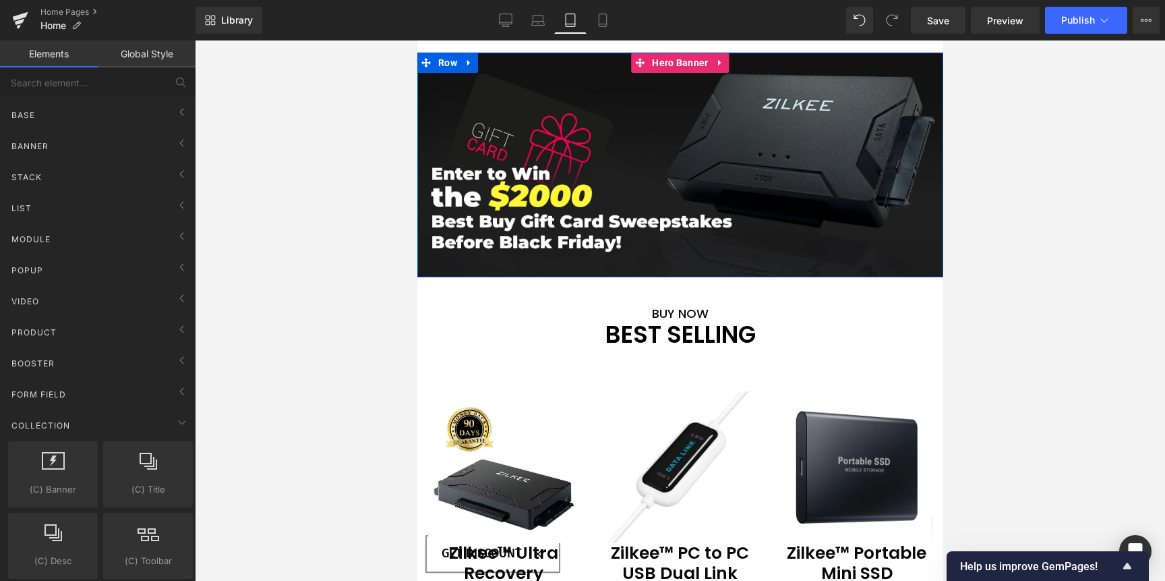
scroll to position [0, 0]
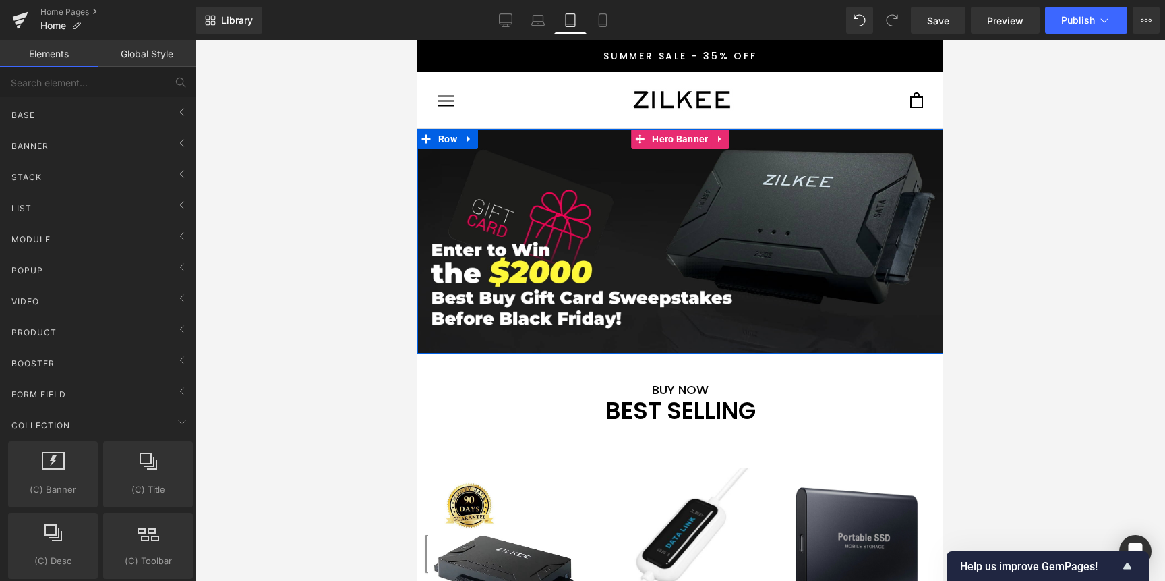
click at [703, 270] on span "BUY NOW Button" at bounding box center [680, 241] width 526 height 330
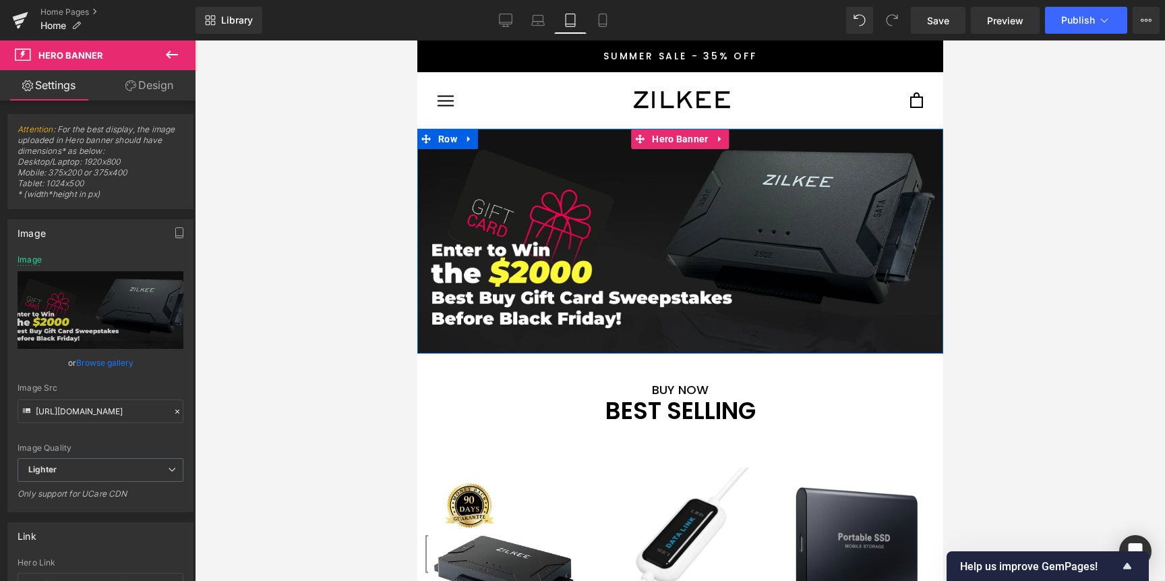
click at [525, 298] on span "BUY NOW Button" at bounding box center [680, 241] width 526 height 330
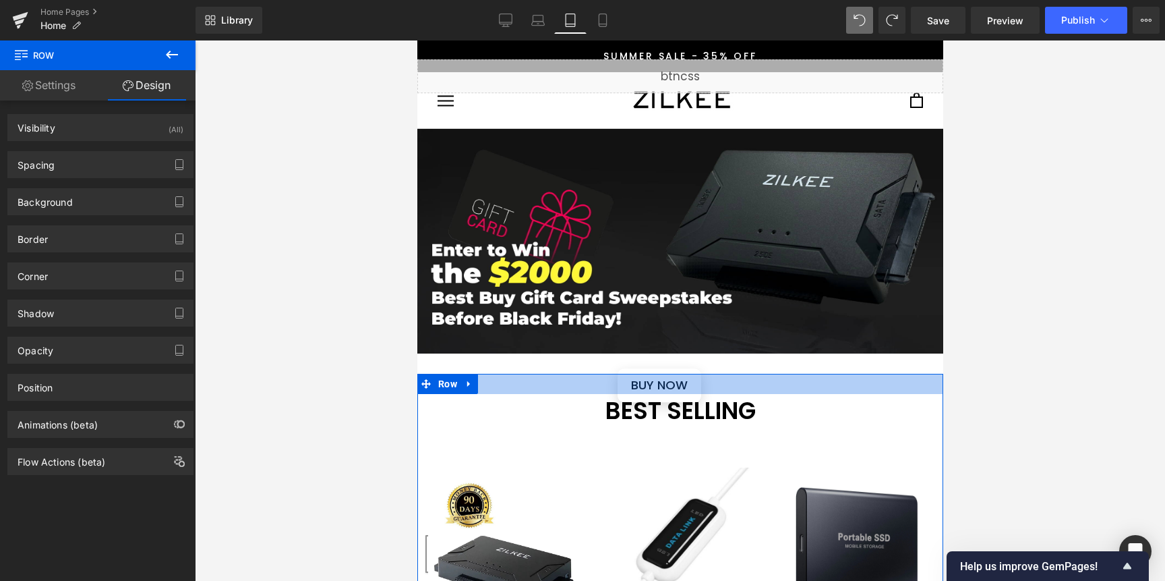
click at [664, 388] on div at bounding box center [680, 384] width 526 height 20
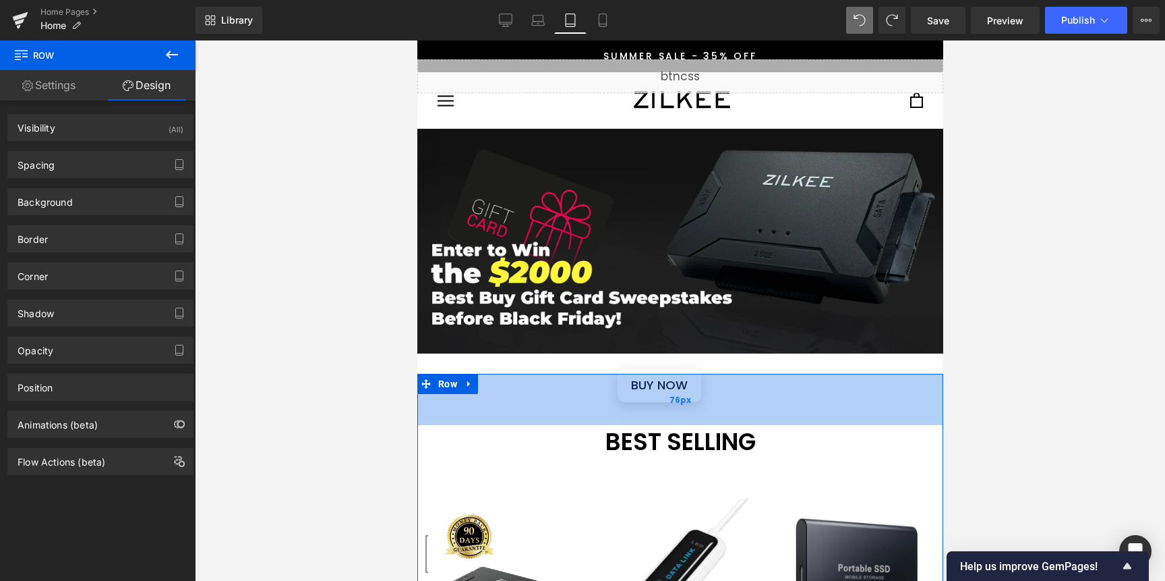
drag, startPoint x: 665, startPoint y: 379, endPoint x: 661, endPoint y: 415, distance: 36.6
click at [661, 415] on div "76px" at bounding box center [680, 399] width 526 height 51
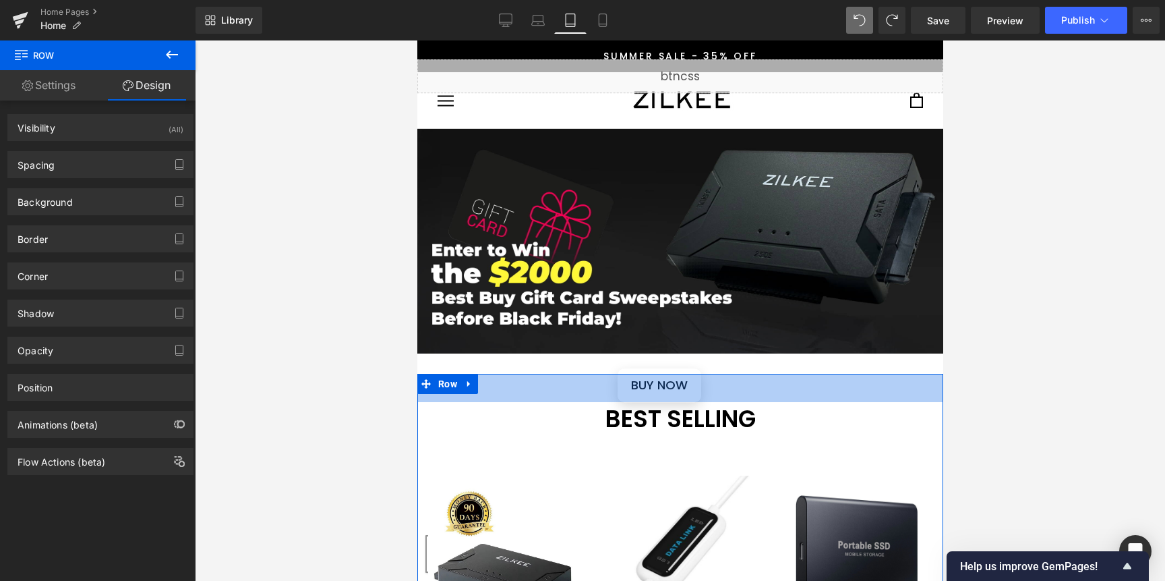
drag, startPoint x: 655, startPoint y: 376, endPoint x: 654, endPoint y: 343, distance: 32.4
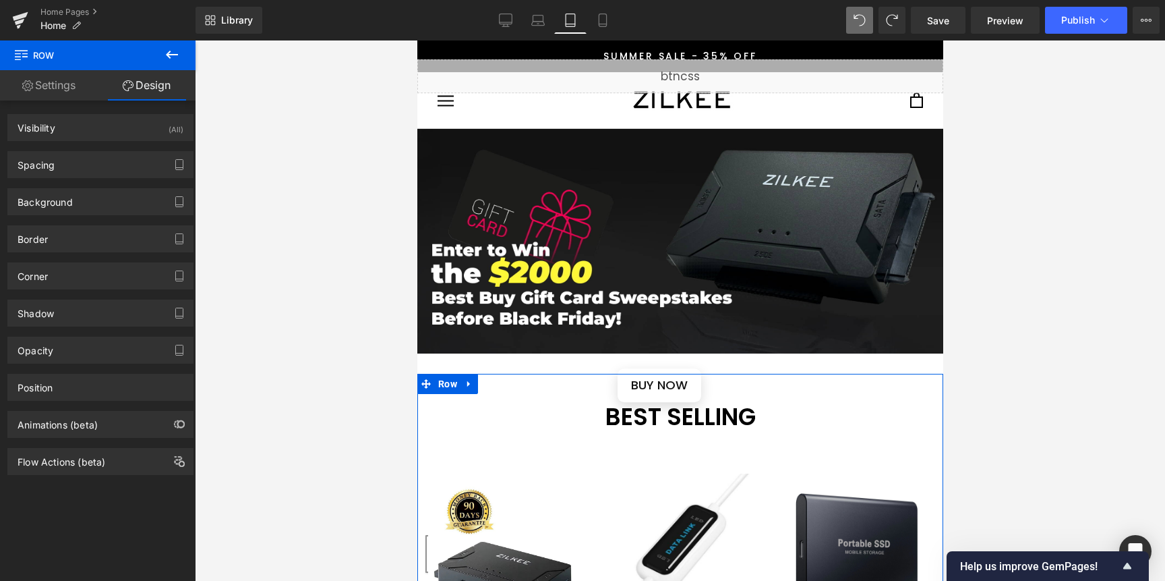
click at [653, 326] on span "Liquid BUY NOW Button" at bounding box center [680, 241] width 526 height 364
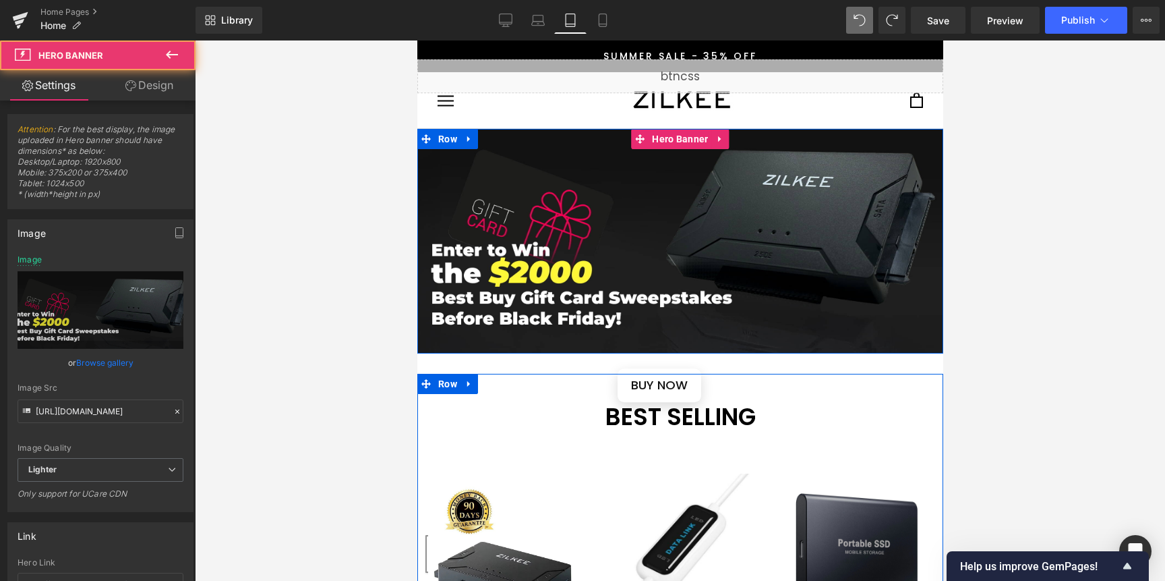
click at [658, 353] on span "Liquid BUY NOW Button" at bounding box center [680, 241] width 526 height 364
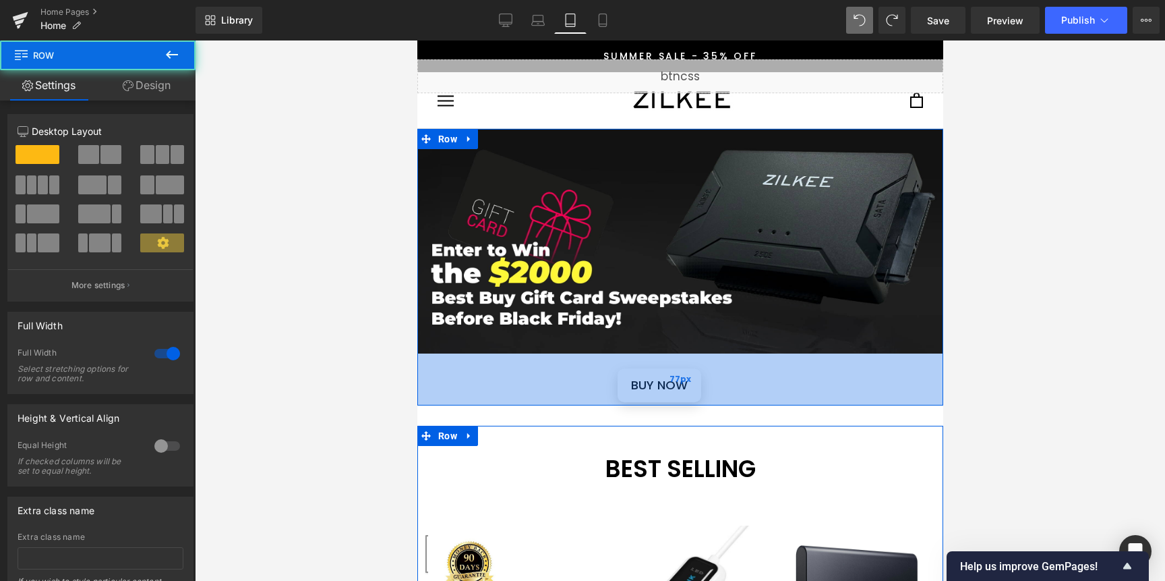
drag, startPoint x: 657, startPoint y: 365, endPoint x: 653, endPoint y: 405, distance: 40.7
click at [653, 405] on div "77px" at bounding box center [680, 379] width 526 height 52
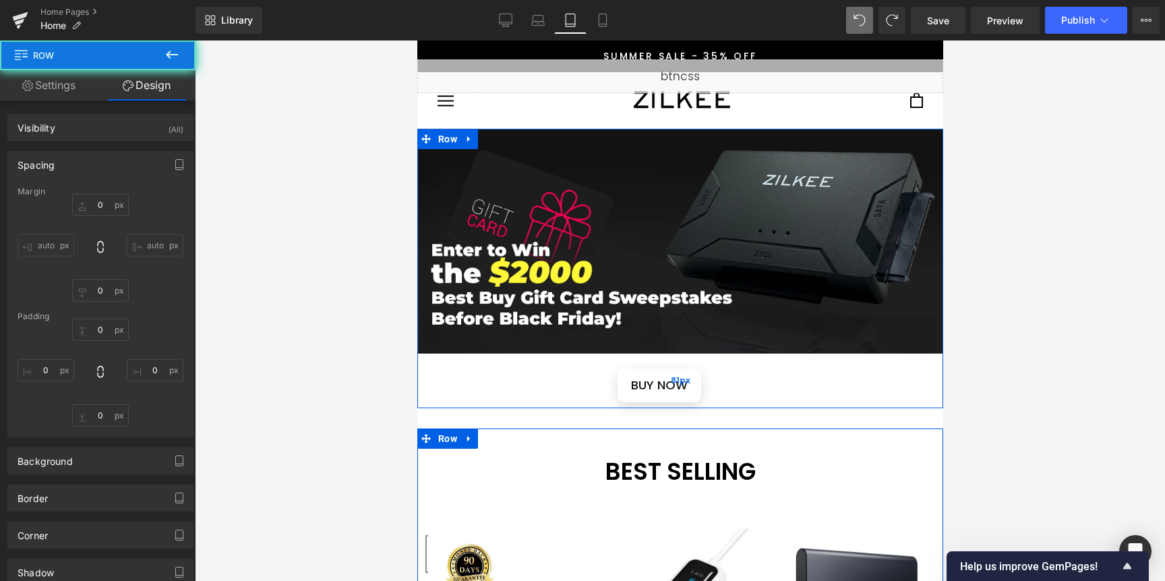
type input "0"
type input "81"
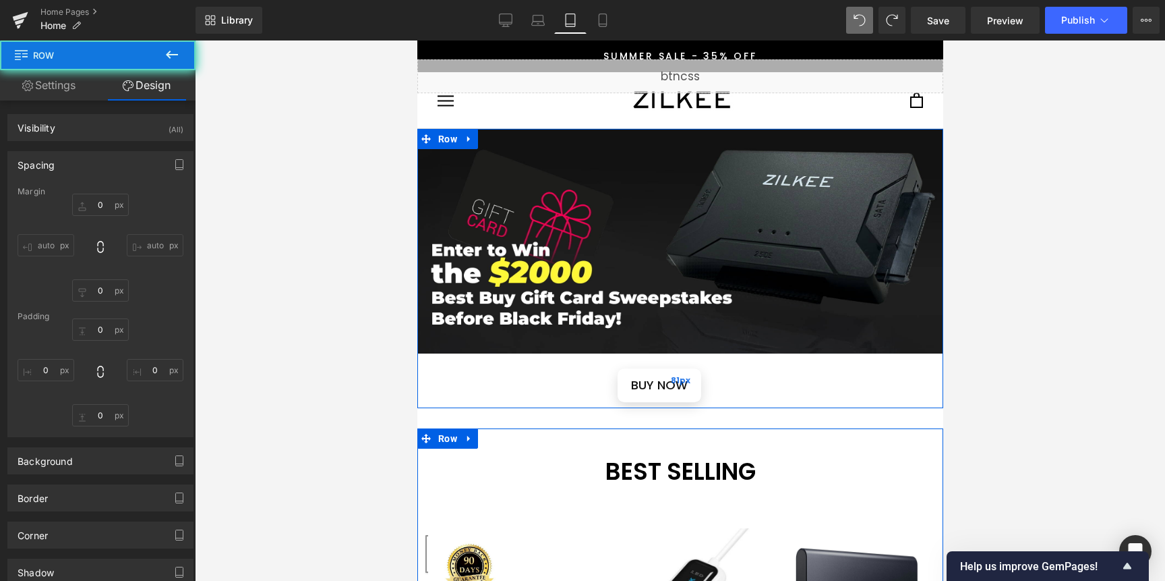
type input "0"
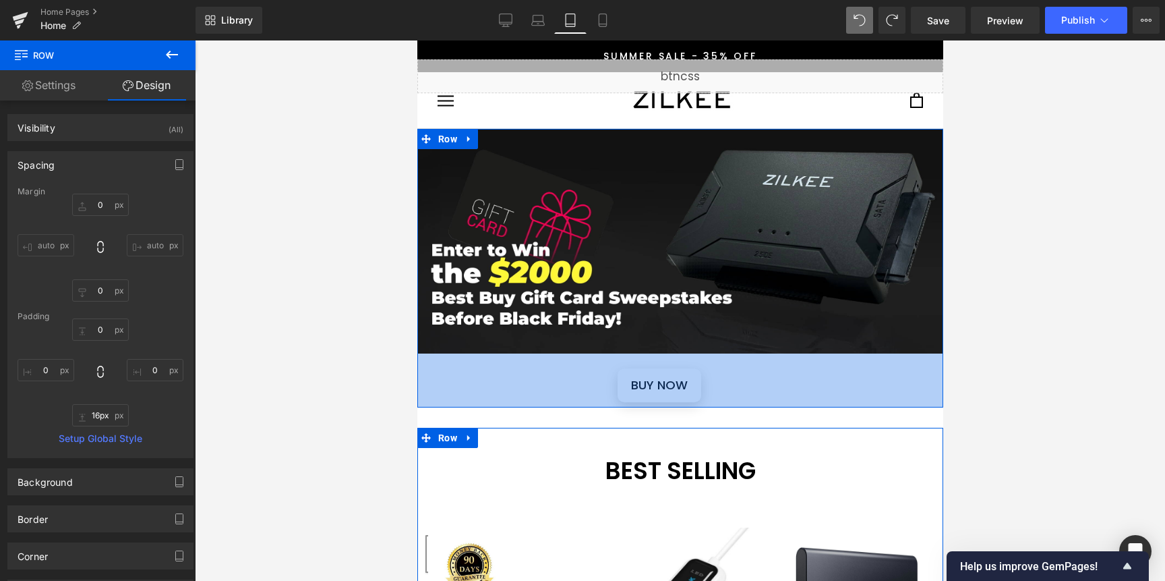
type input "15px"
drag, startPoint x: 641, startPoint y: 393, endPoint x: 637, endPoint y: 349, distance: 44.7
click at [637, 349] on div "Liquid BUY NOW Button Hero Banner BUY NOW Button Hero Banner BUY NOW Button Her…" at bounding box center [680, 268] width 526 height 278
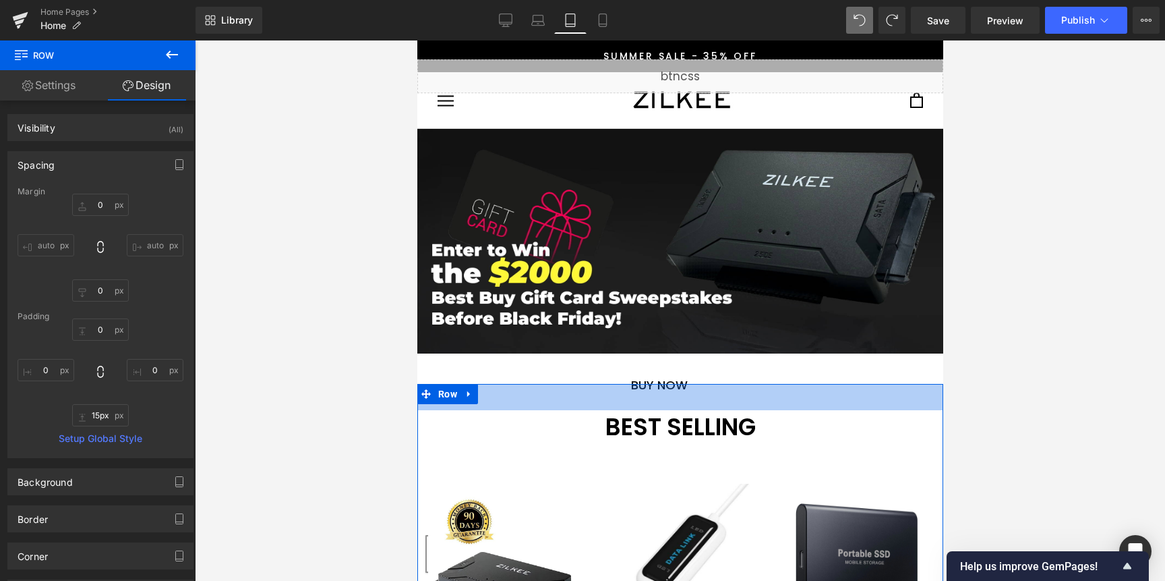
click at [645, 380] on span "BUY NOW" at bounding box center [658, 386] width 57 height 20
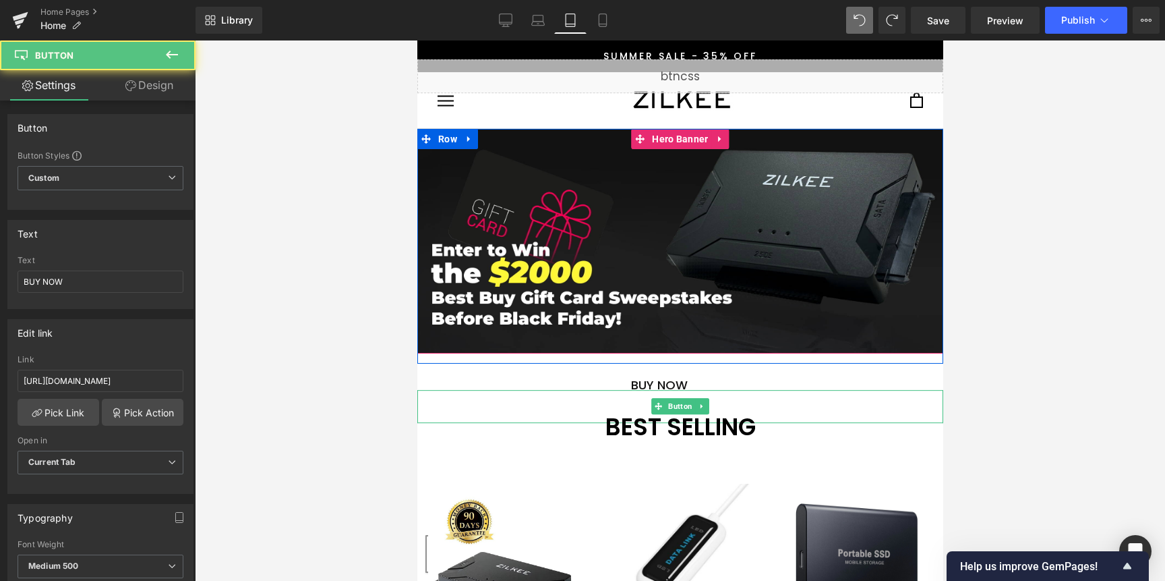
click at [645, 380] on span "BUY NOW" at bounding box center [658, 386] width 57 height 20
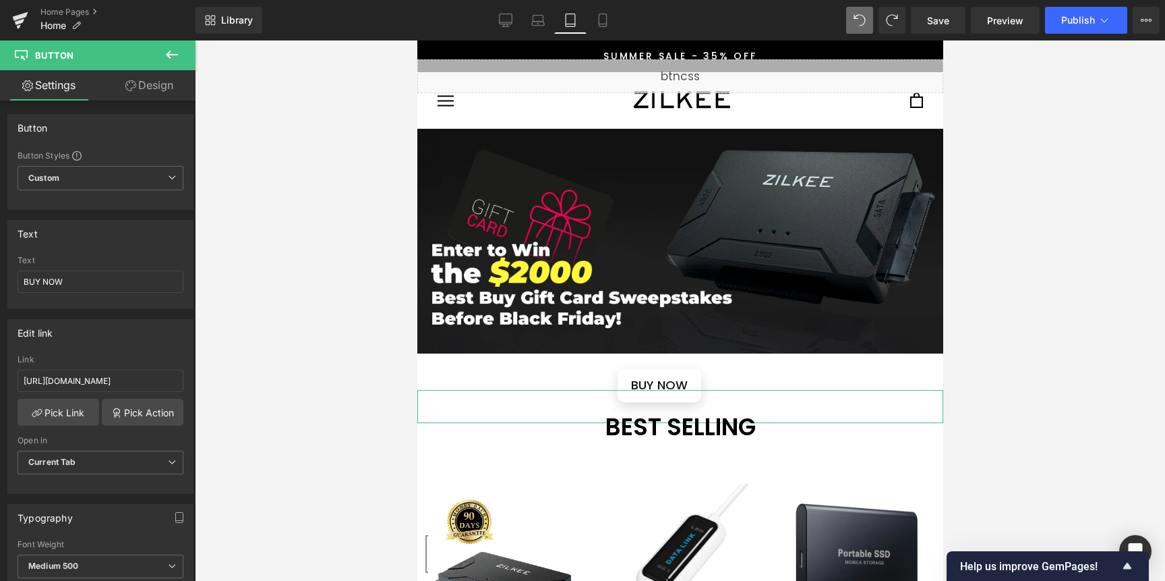
click at [138, 80] on link "Design" at bounding box center [149, 85] width 98 height 30
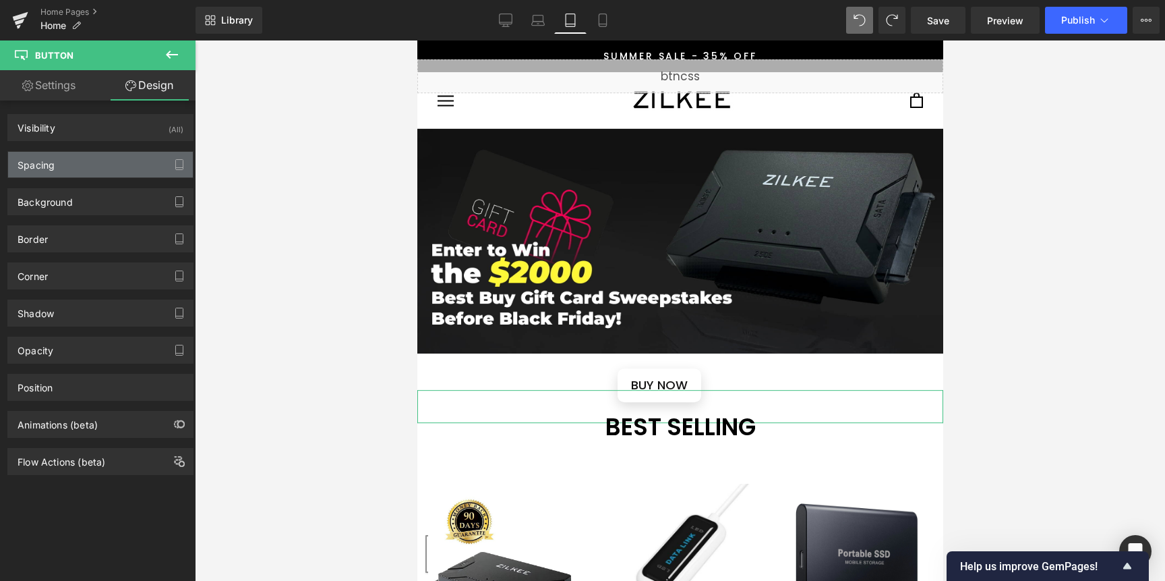
click at [115, 172] on div "Spacing" at bounding box center [100, 165] width 185 height 26
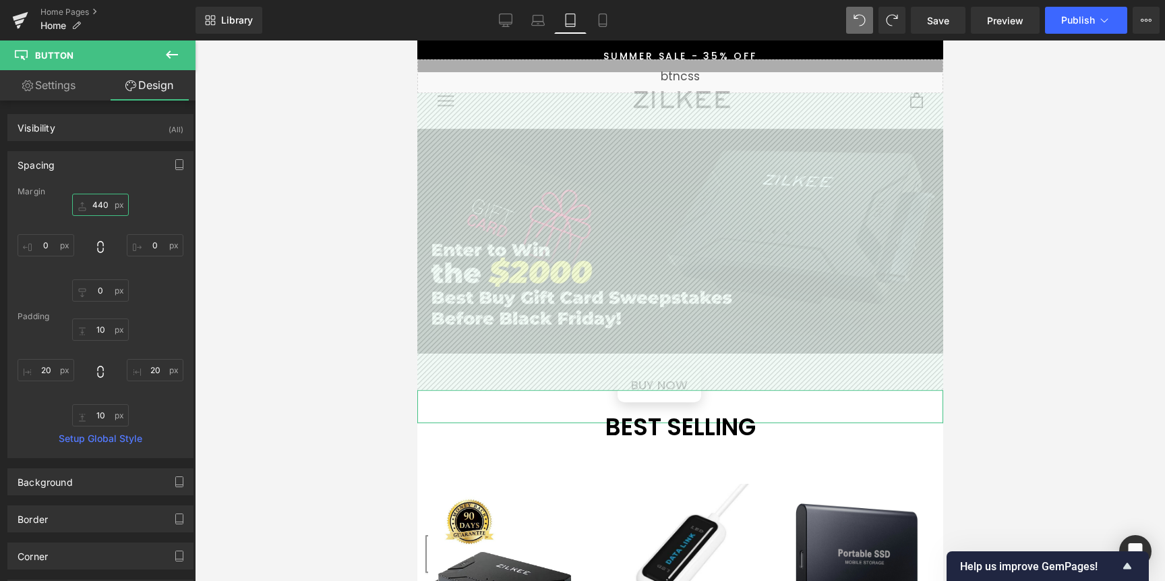
click at [109, 202] on input "440" at bounding box center [100, 205] width 57 height 22
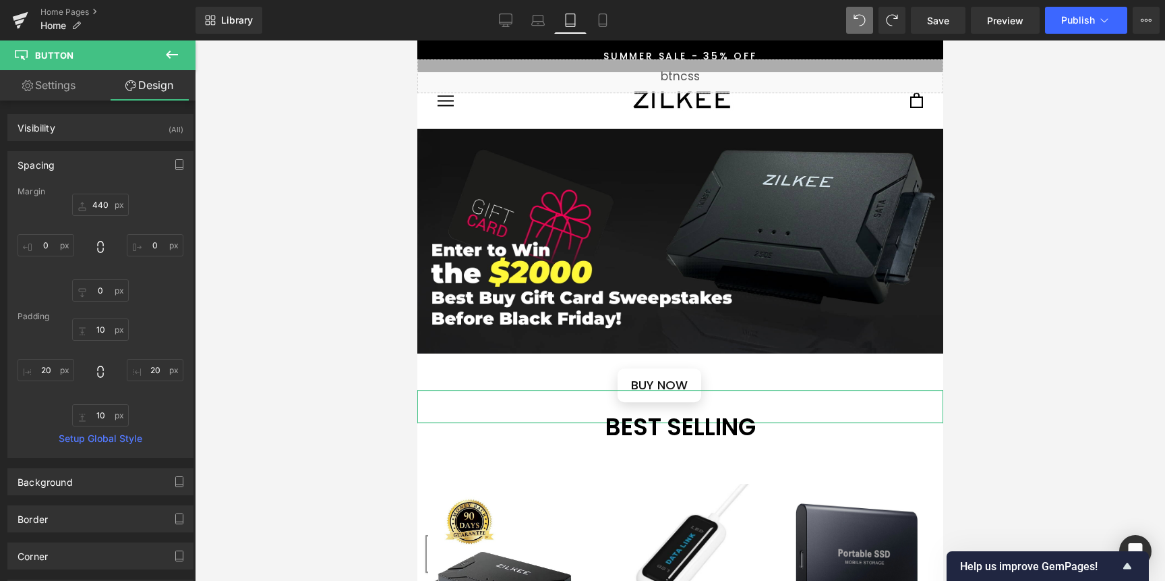
click at [107, 190] on div "Margin" at bounding box center [101, 191] width 166 height 9
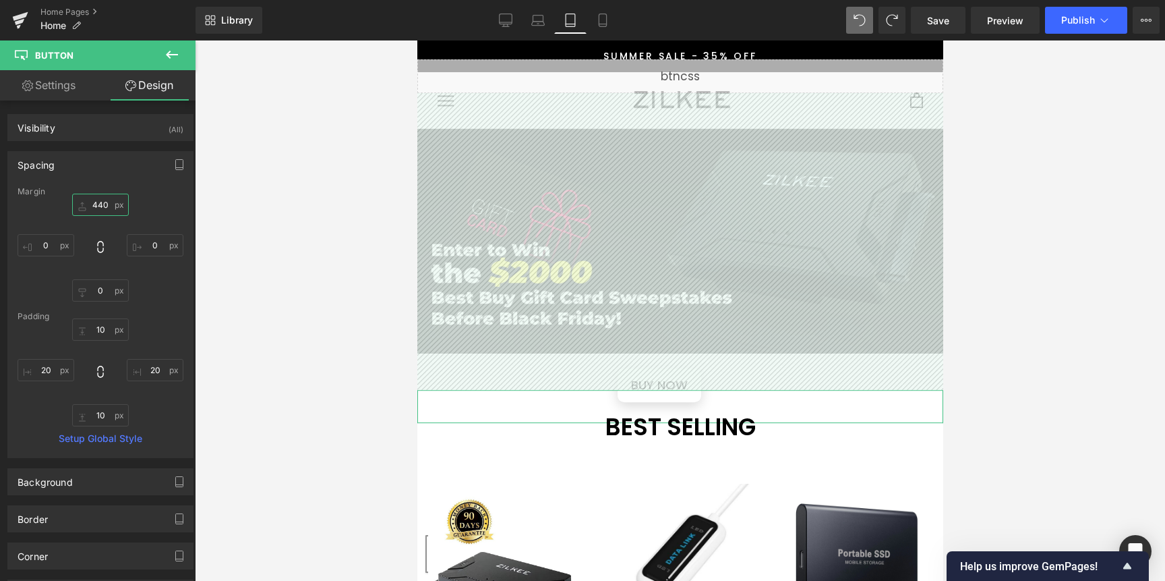
drag, startPoint x: 109, startPoint y: 201, endPoint x: 108, endPoint y: 210, distance: 9.5
click at [108, 210] on input "440" at bounding box center [100, 205] width 57 height 22
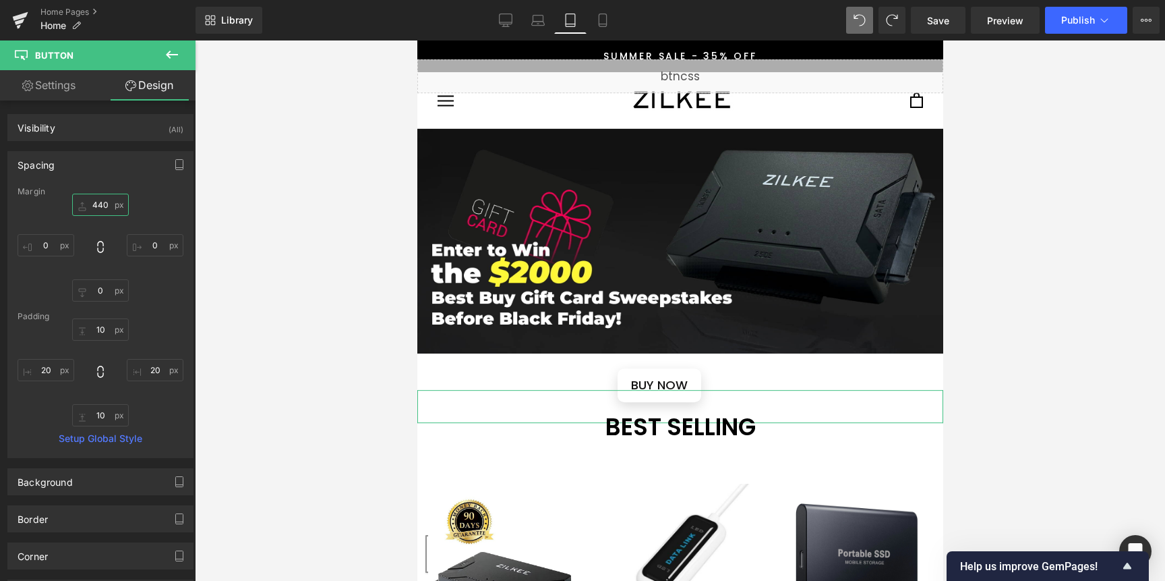
drag, startPoint x: 98, startPoint y: 202, endPoint x: 96, endPoint y: 214, distance: 12.3
click at [96, 214] on input "440" at bounding box center [100, 205] width 57 height 22
click at [107, 204] on input "440" at bounding box center [100, 205] width 57 height 22
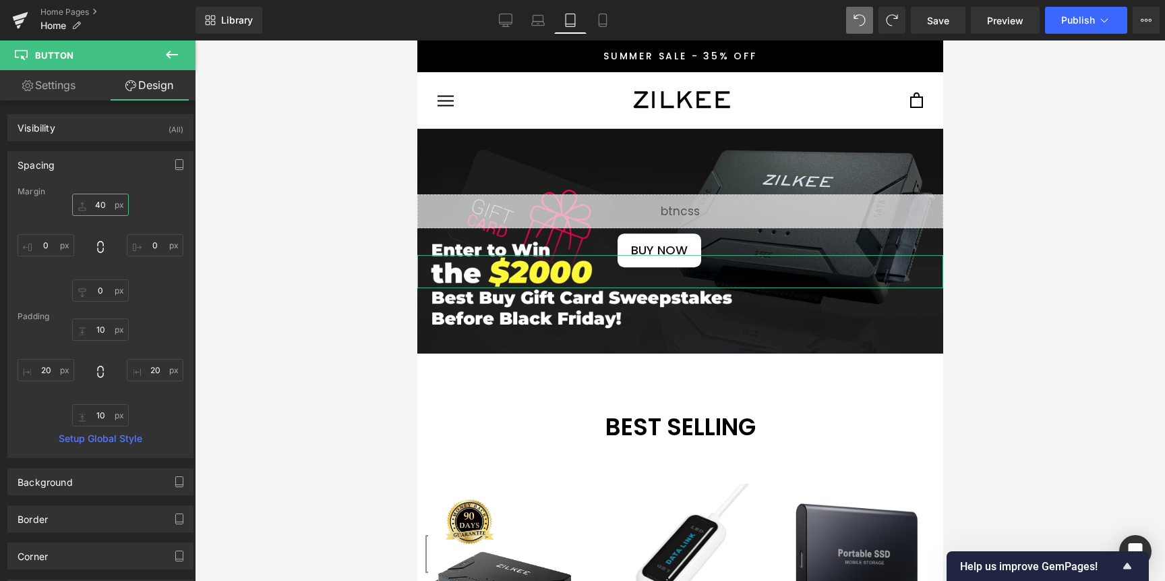
type input "4"
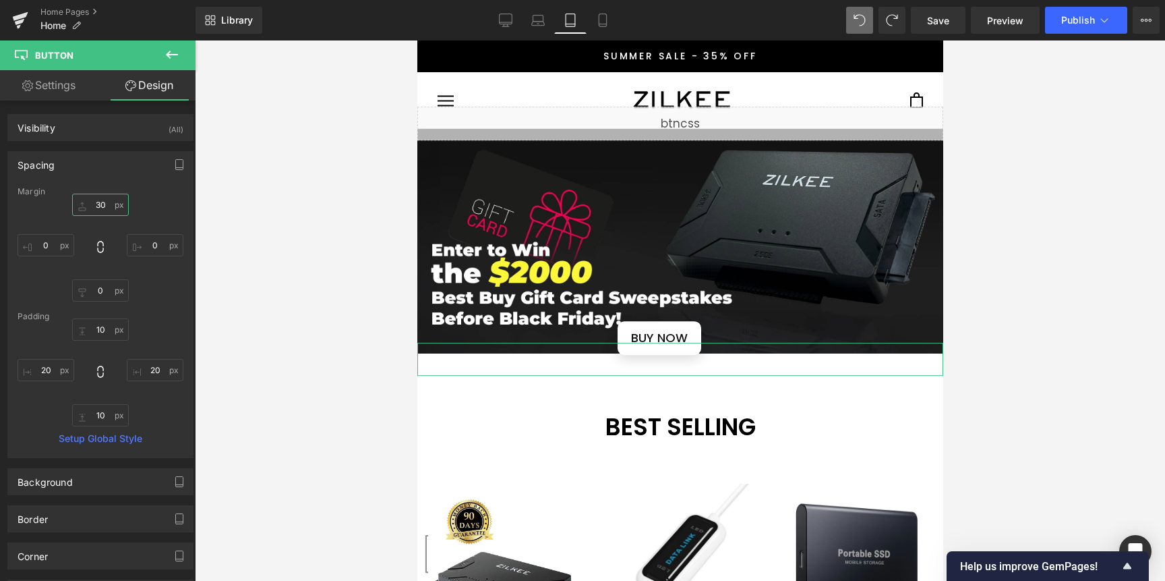
type input "3"
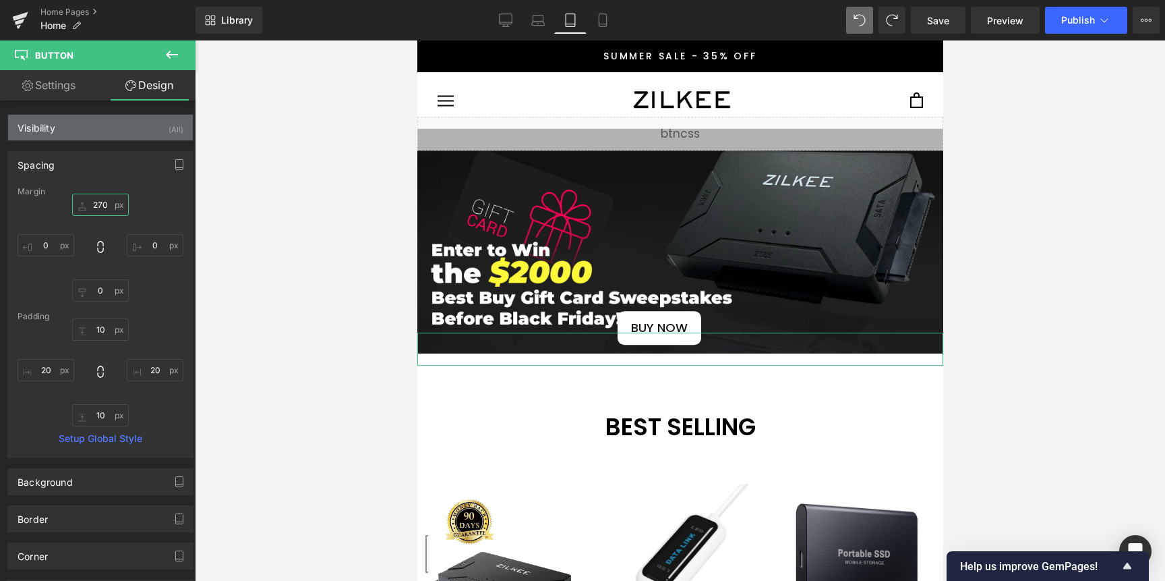
type input "270"
click at [150, 129] on div "Visibility (All)" at bounding box center [100, 128] width 185 height 26
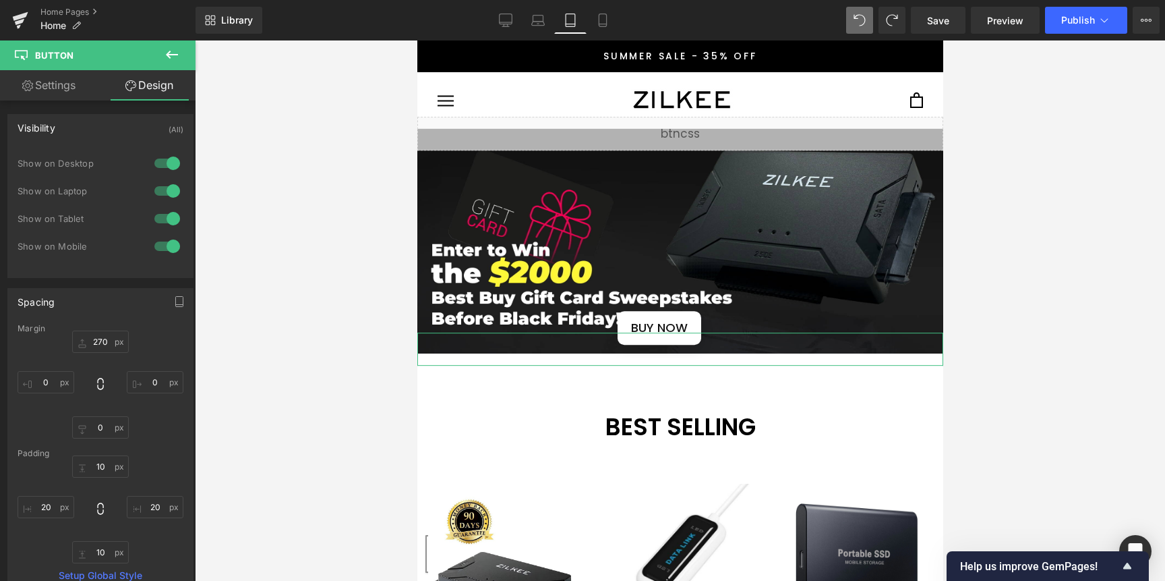
click at [158, 165] on div at bounding box center [167, 163] width 32 height 22
click at [156, 186] on div at bounding box center [167, 191] width 32 height 22
click at [161, 249] on div at bounding box center [167, 246] width 32 height 22
click at [52, 84] on link "Settings" at bounding box center [49, 85] width 98 height 30
type input "100"
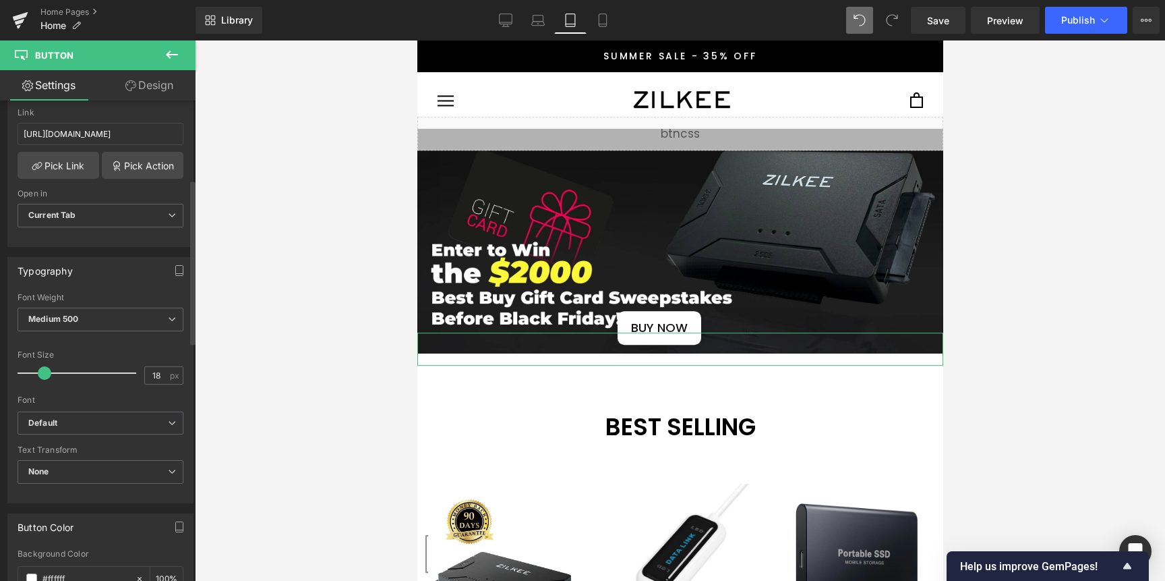
scroll to position [265, 0]
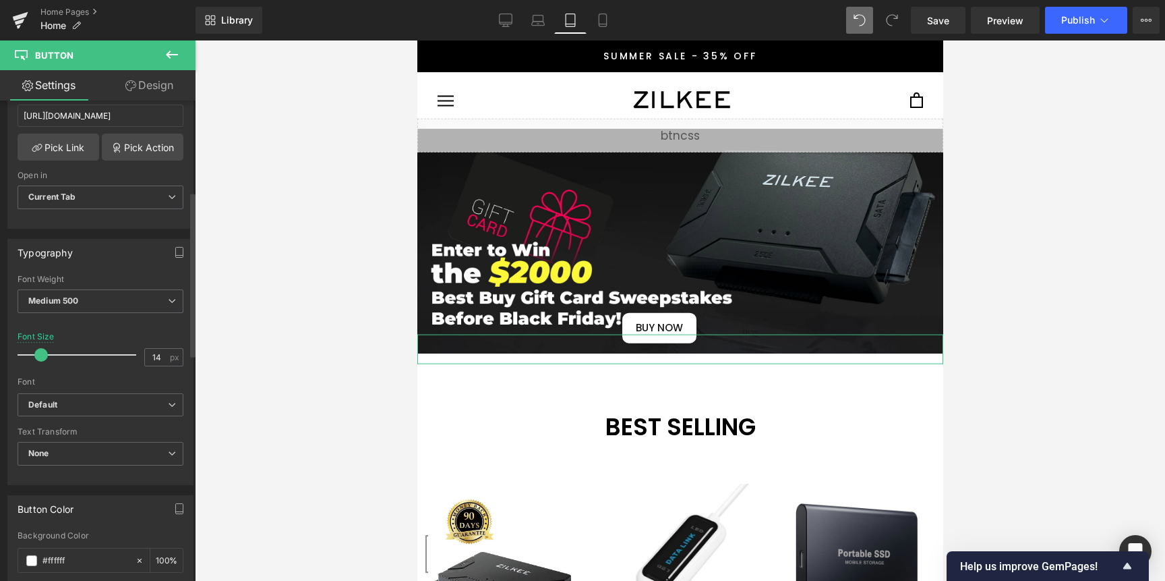
click at [38, 354] on span at bounding box center [40, 354] width 13 height 13
click at [37, 355] on span at bounding box center [38, 354] width 13 height 13
type input "16"
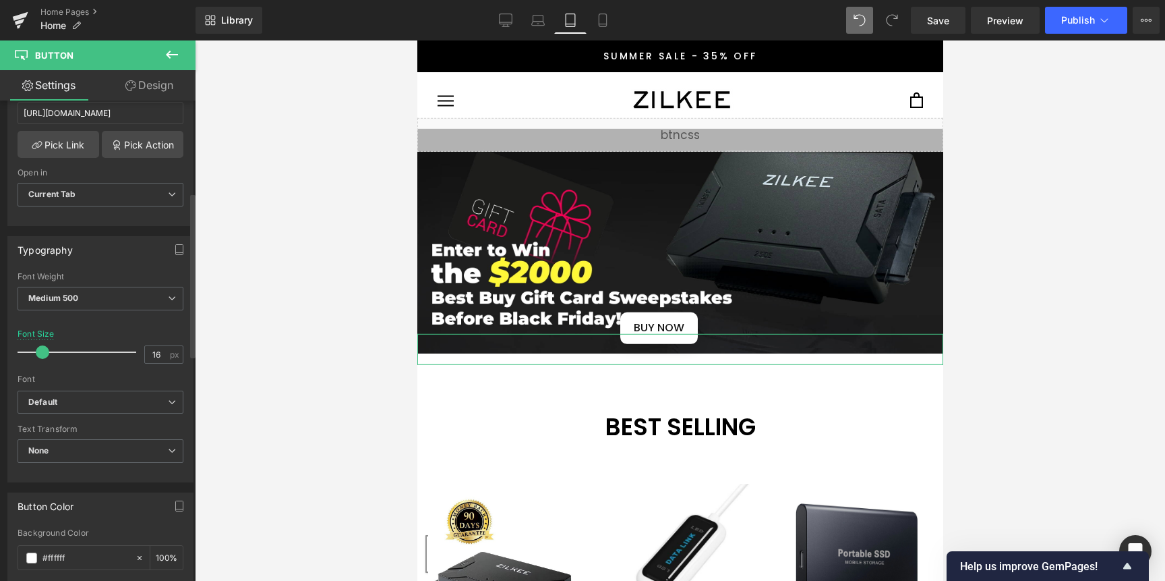
click at [38, 352] on span at bounding box center [42, 351] width 13 height 13
click at [62, 376] on div "Font" at bounding box center [101, 378] width 166 height 9
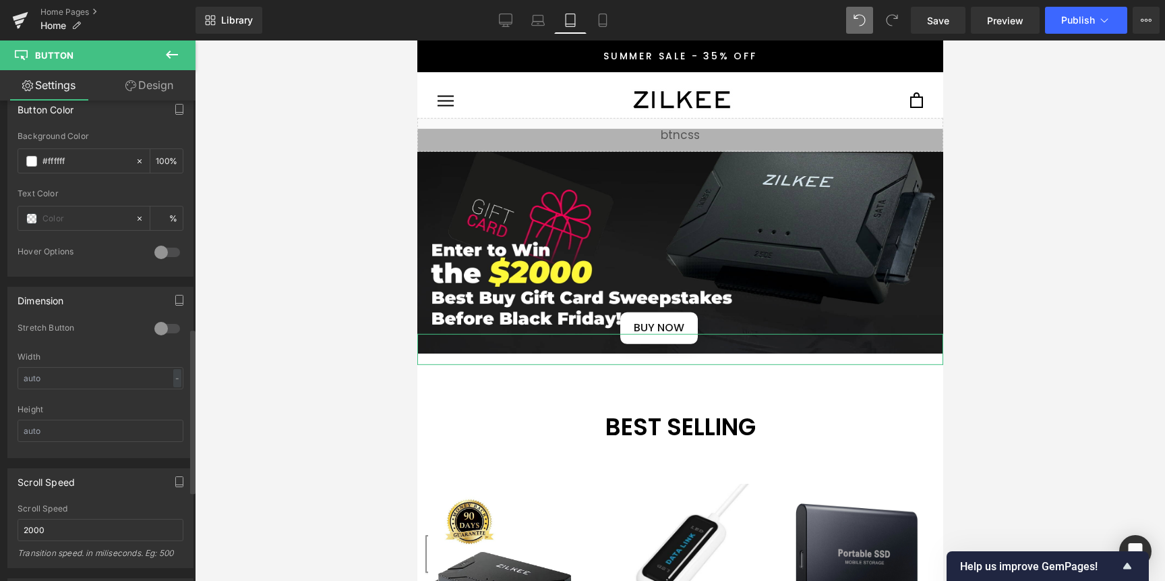
scroll to position [388, 0]
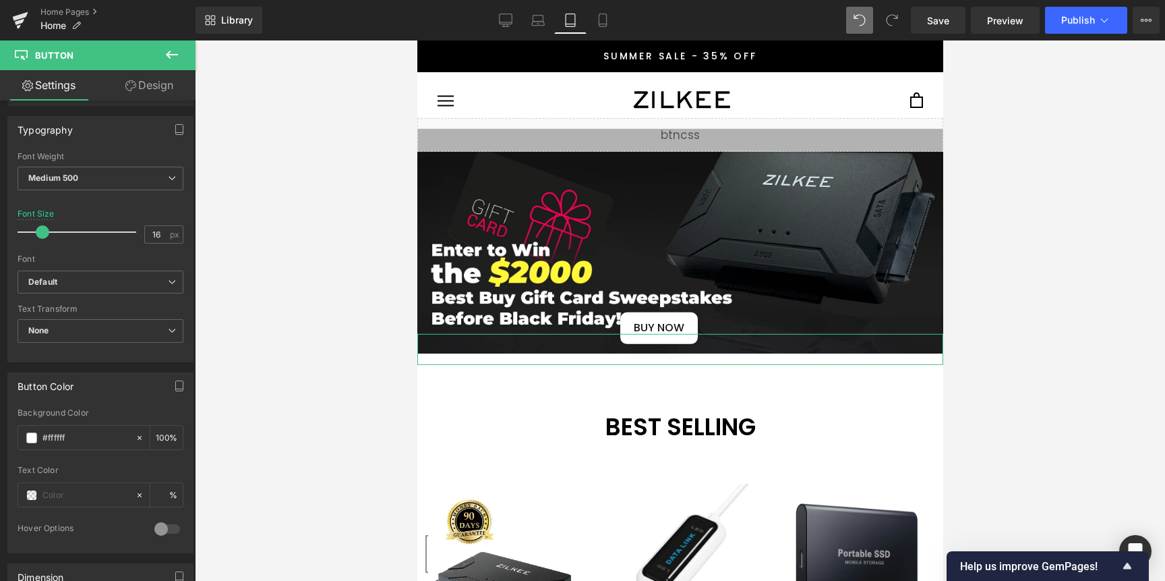
click at [135, 89] on link "Design" at bounding box center [149, 85] width 98 height 30
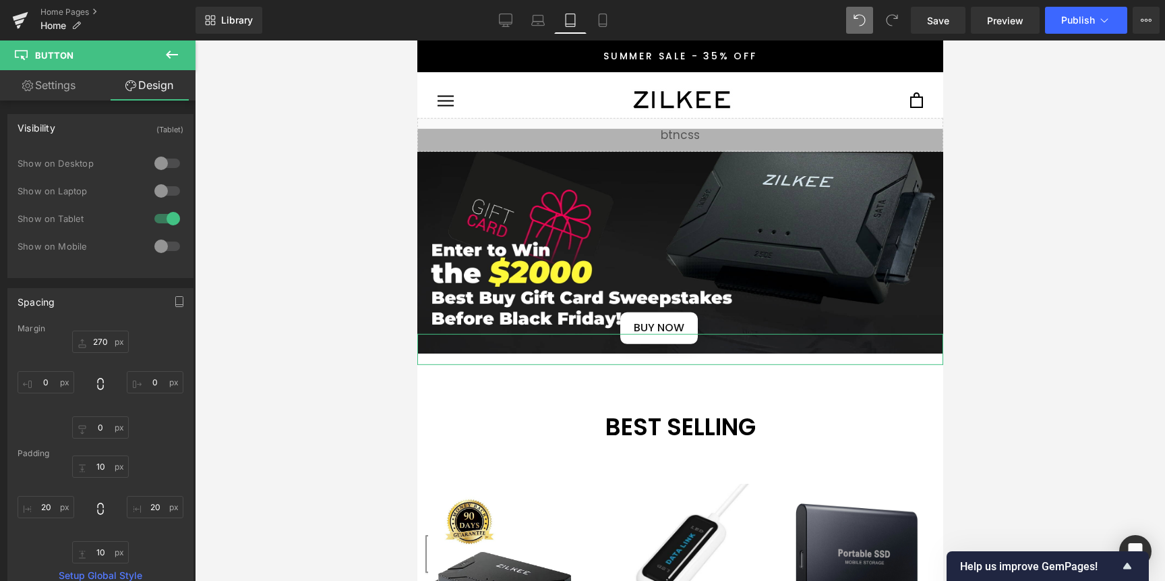
type input "270"
type input "0"
type input "10"
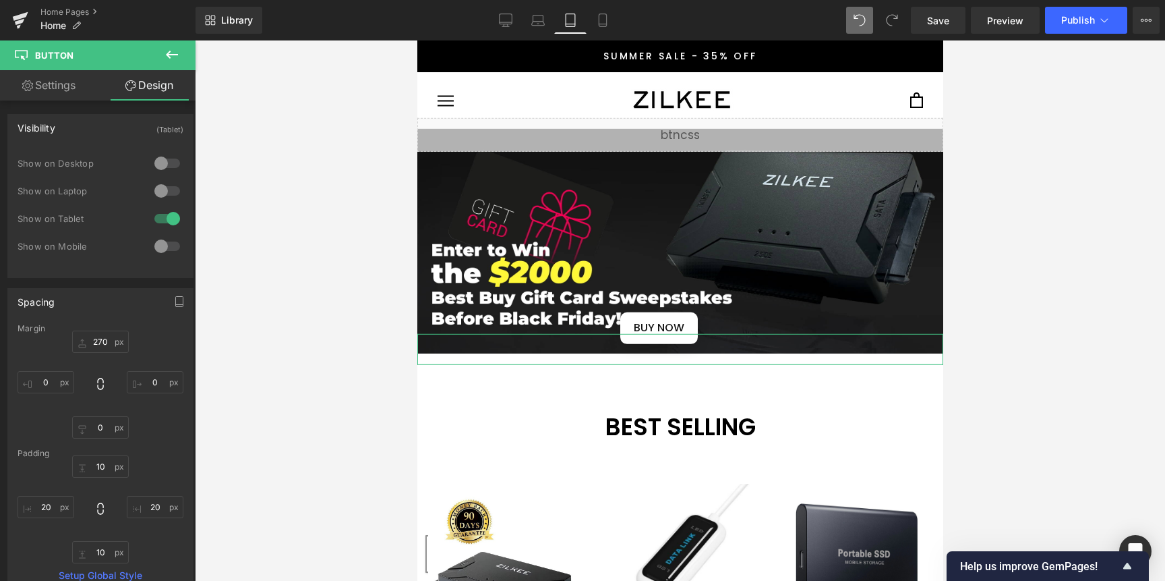
type input "20"
type input "10"
type input "20"
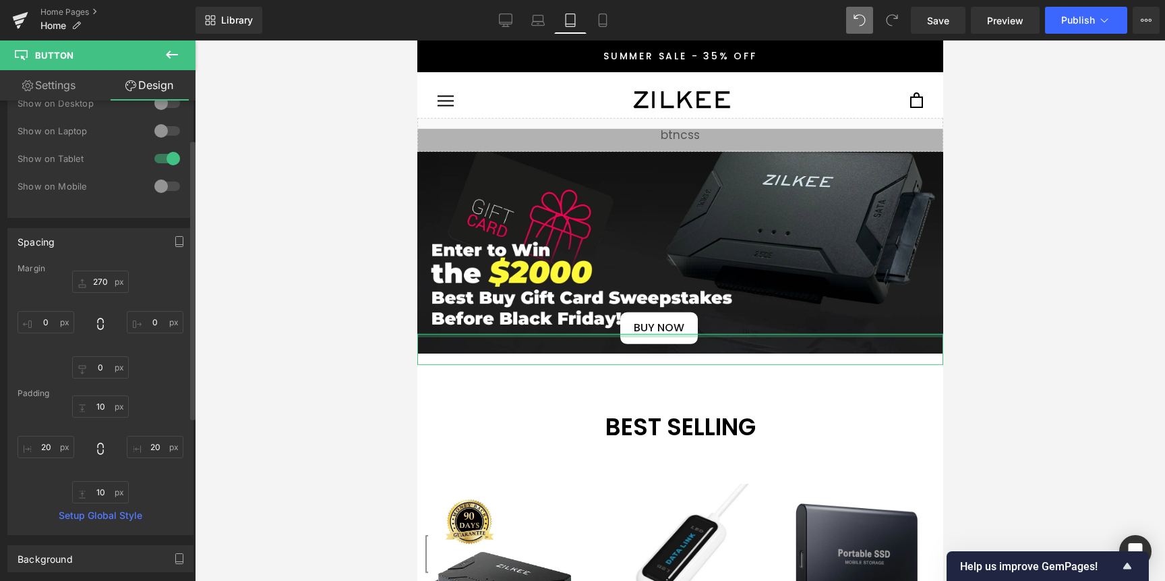
scroll to position [66, 0]
click at [107, 398] on input "10" at bounding box center [100, 400] width 57 height 22
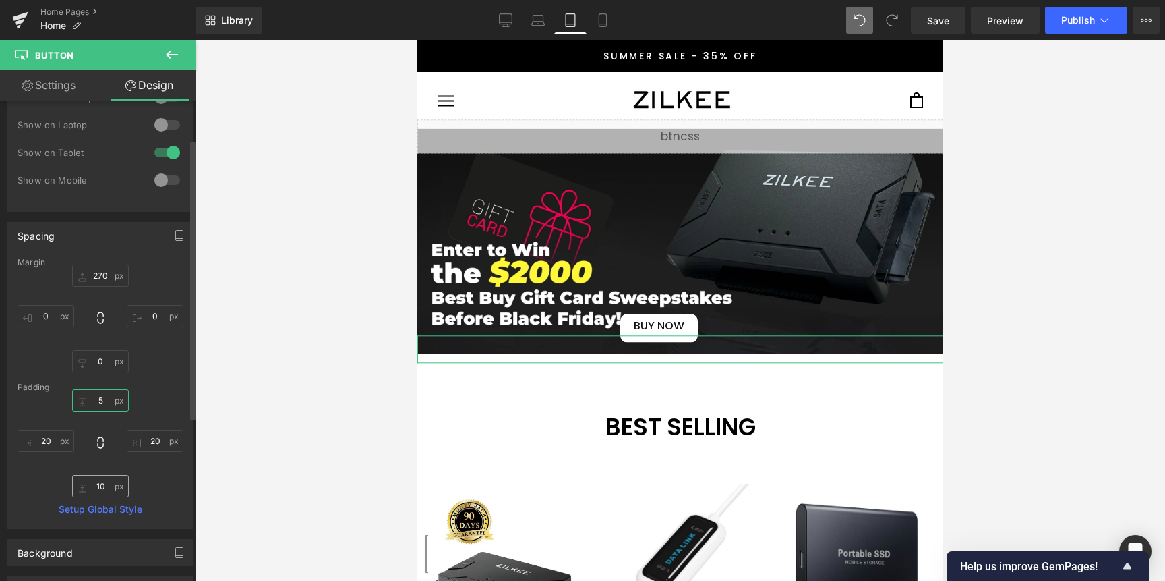
type input "5"
click at [100, 489] on input "10" at bounding box center [100, 486] width 57 height 22
type input "5"
click at [50, 444] on input "20" at bounding box center [46, 441] width 57 height 22
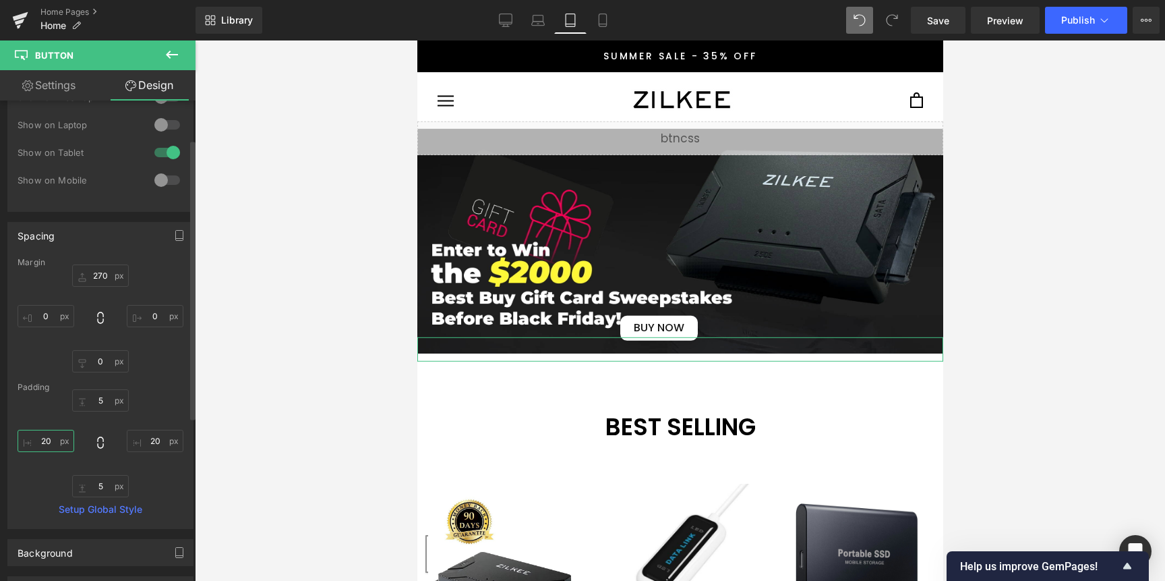
click at [50, 444] on input "20" at bounding box center [46, 441] width 57 height 22
type input "2"
type input "20"
click at [151, 431] on input "20" at bounding box center [155, 441] width 57 height 22
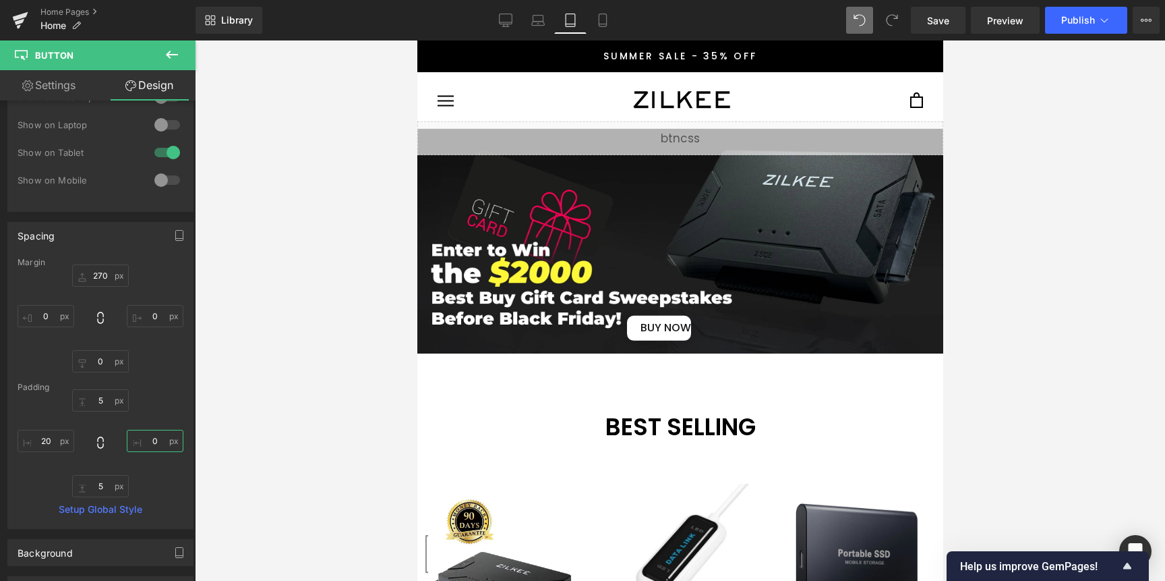
type input "20"
click at [152, 222] on div "Spacing Margin 270px 270 0px 0 0px 0 0px 0 Padding 5 5 20 20 5 5 20 20 Setup Gl…" at bounding box center [100, 375] width 186 height 307
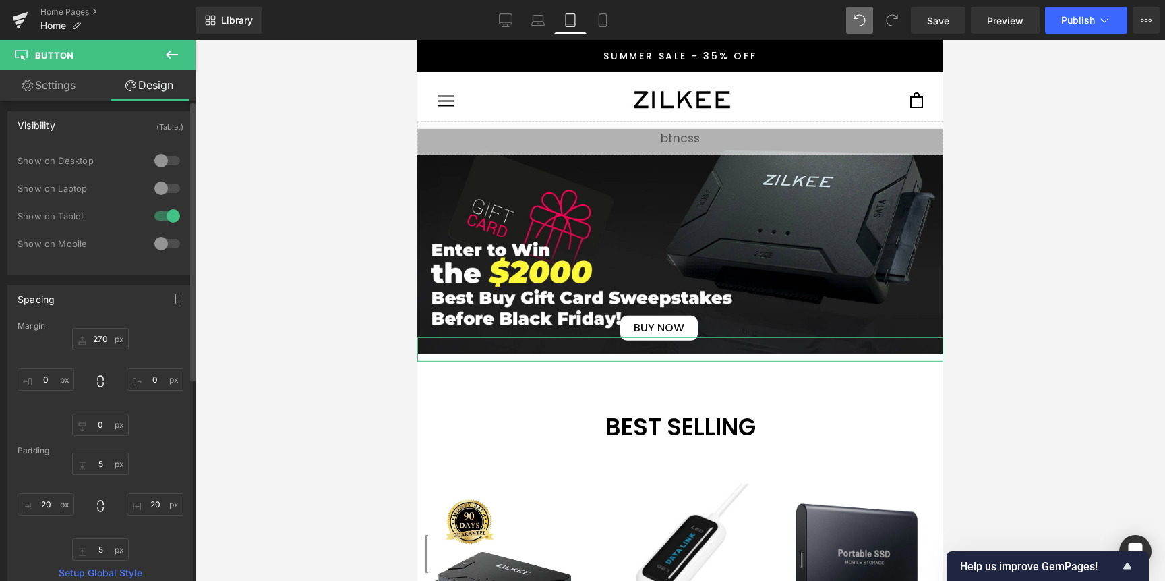
scroll to position [0, 0]
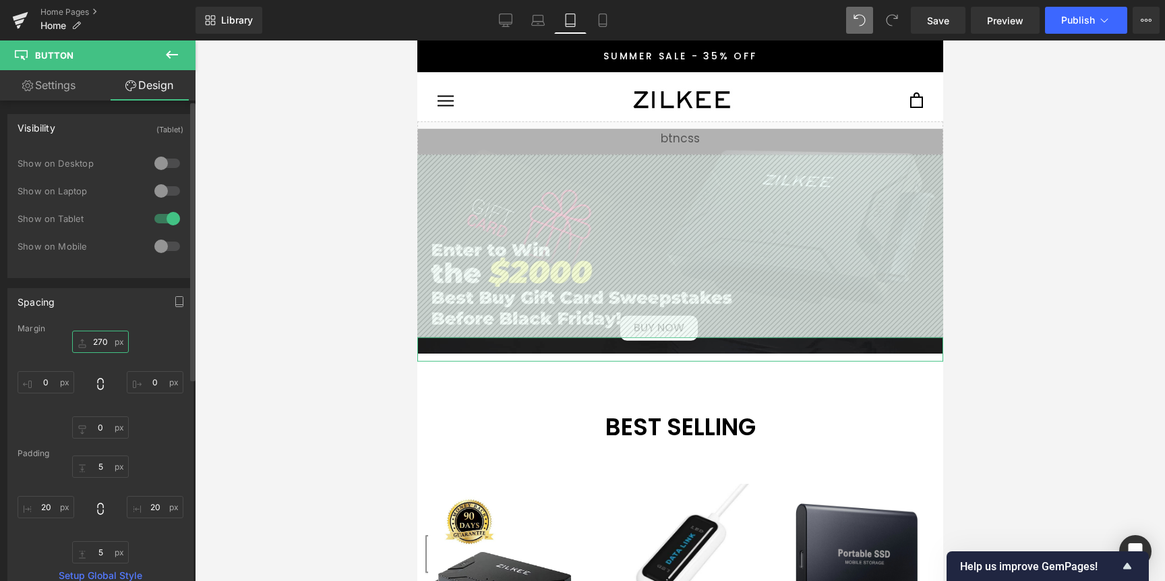
click at [107, 348] on input "270" at bounding box center [100, 341] width 57 height 22
click at [107, 336] on input "270" at bounding box center [100, 341] width 57 height 22
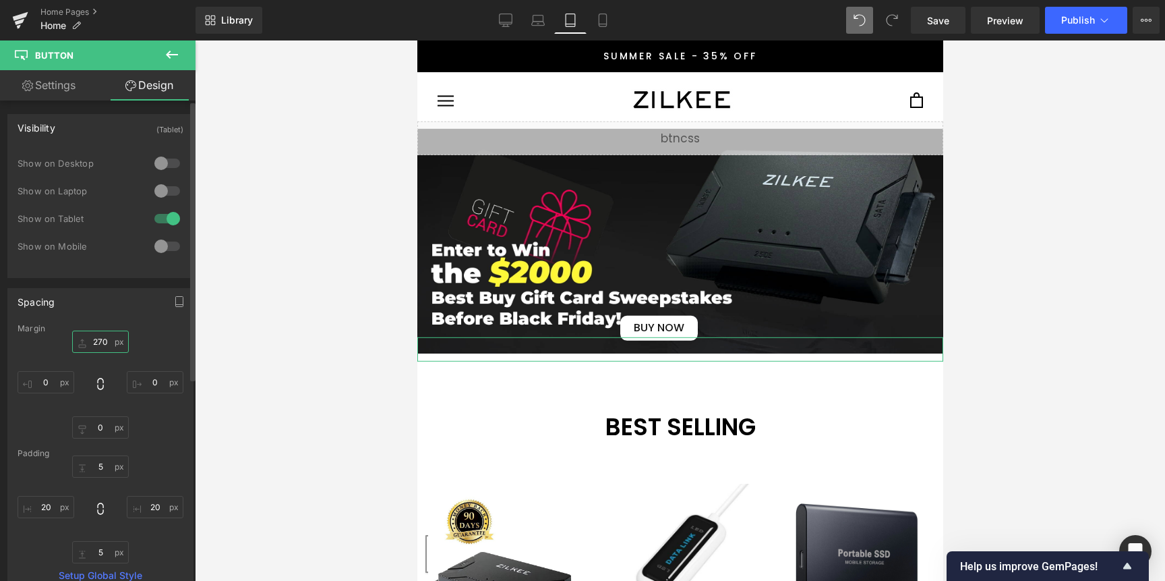
click at [102, 345] on input "270" at bounding box center [100, 341] width 57 height 22
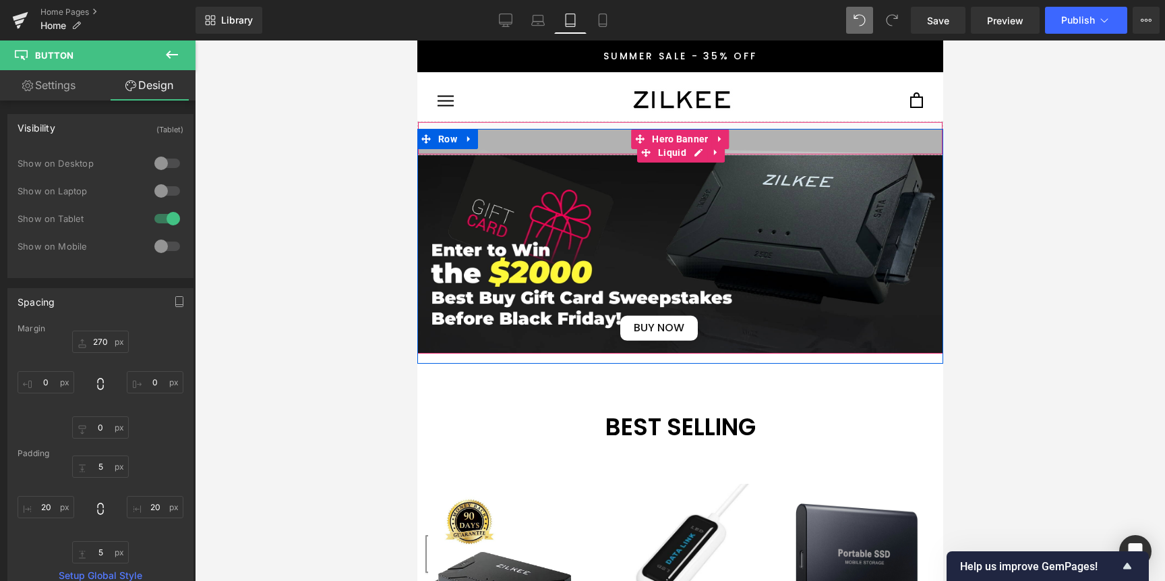
click at [597, 142] on div "Liquid" at bounding box center [680, 138] width 526 height 34
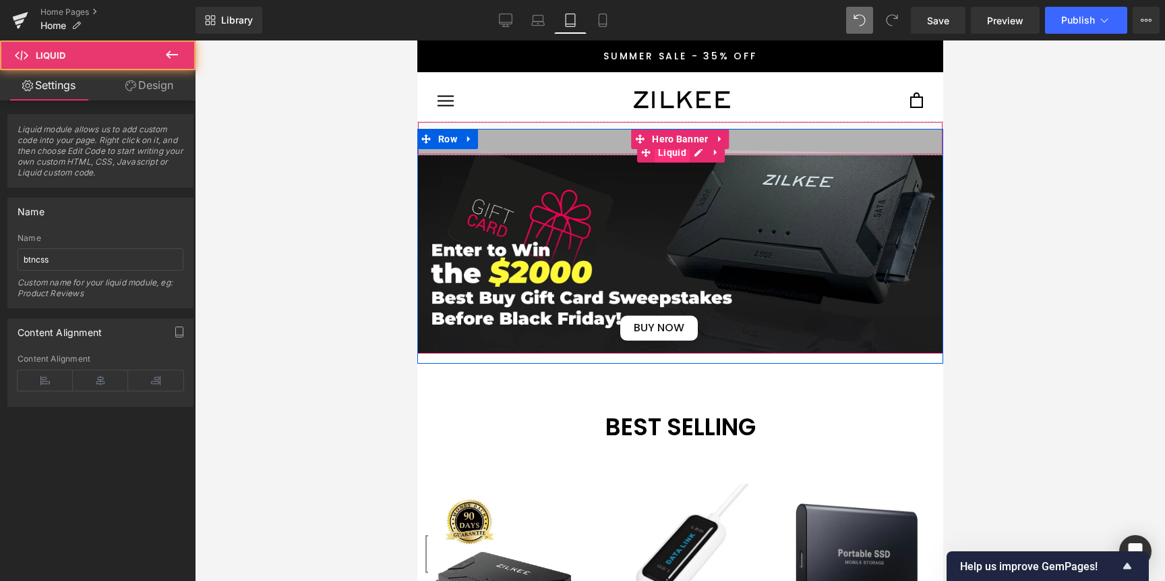
click at [674, 156] on span "Liquid" at bounding box center [671, 152] width 35 height 20
click at [711, 154] on icon at bounding box center [715, 152] width 9 height 10
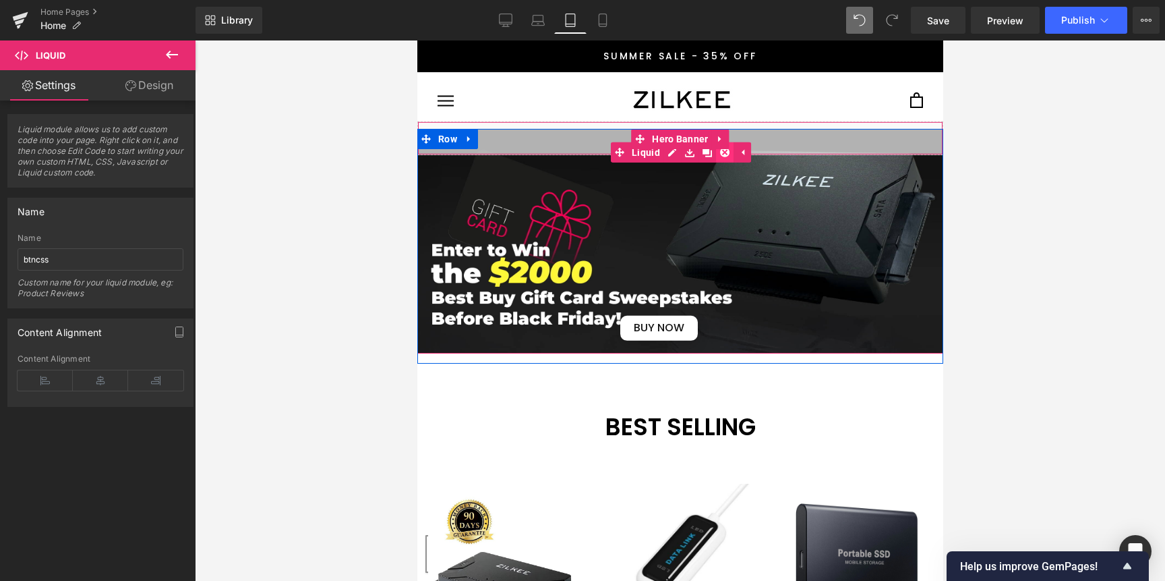
click at [723, 153] on icon at bounding box center [723, 151] width 9 height 9
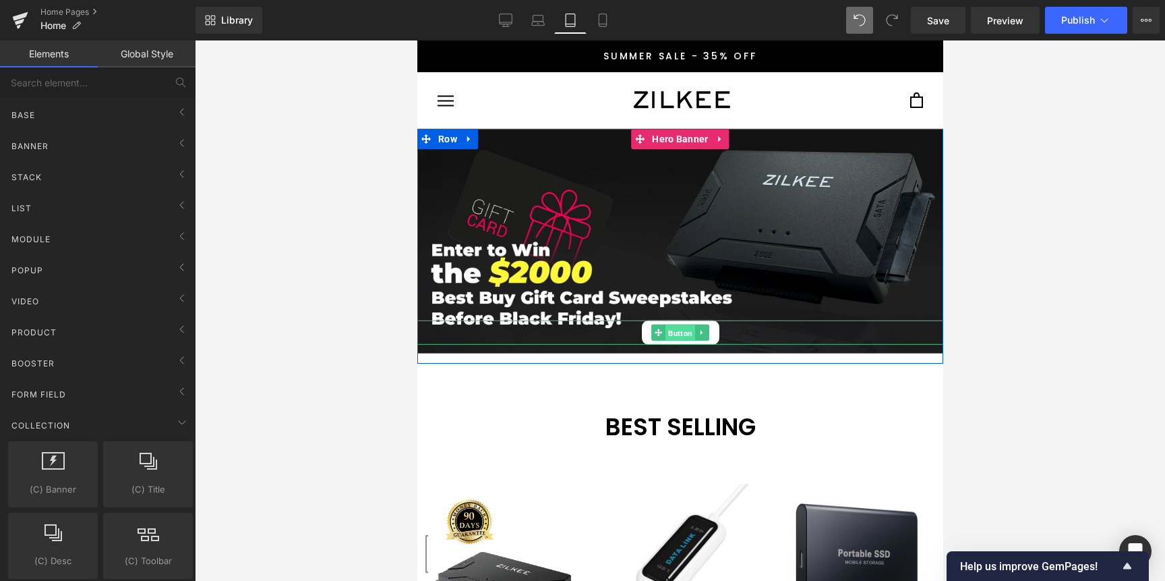
click at [675, 333] on span "Button" at bounding box center [680, 332] width 30 height 16
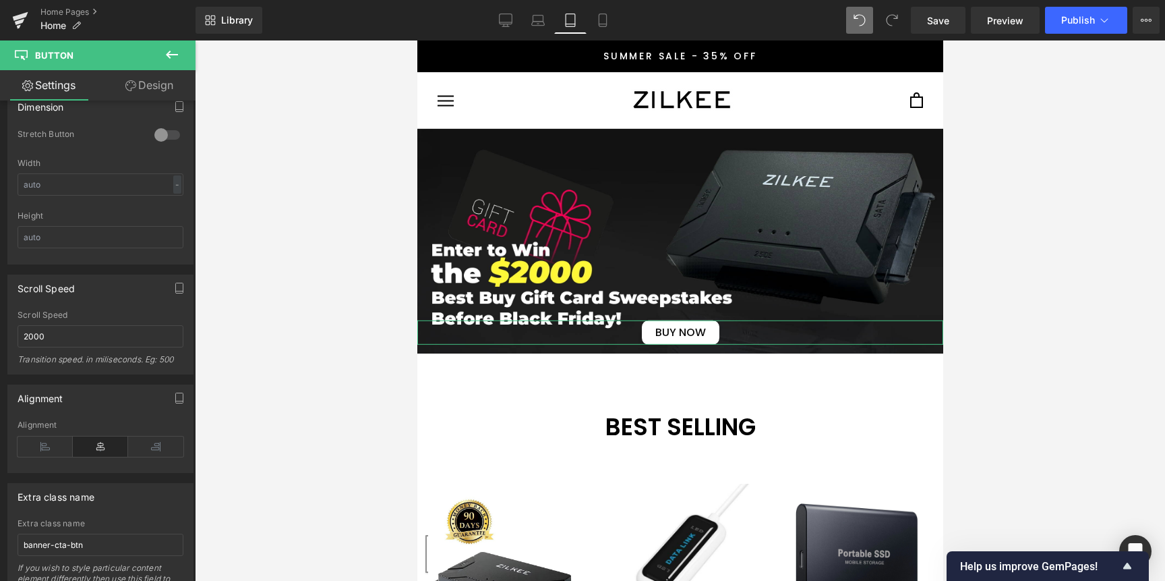
scroll to position [637, 0]
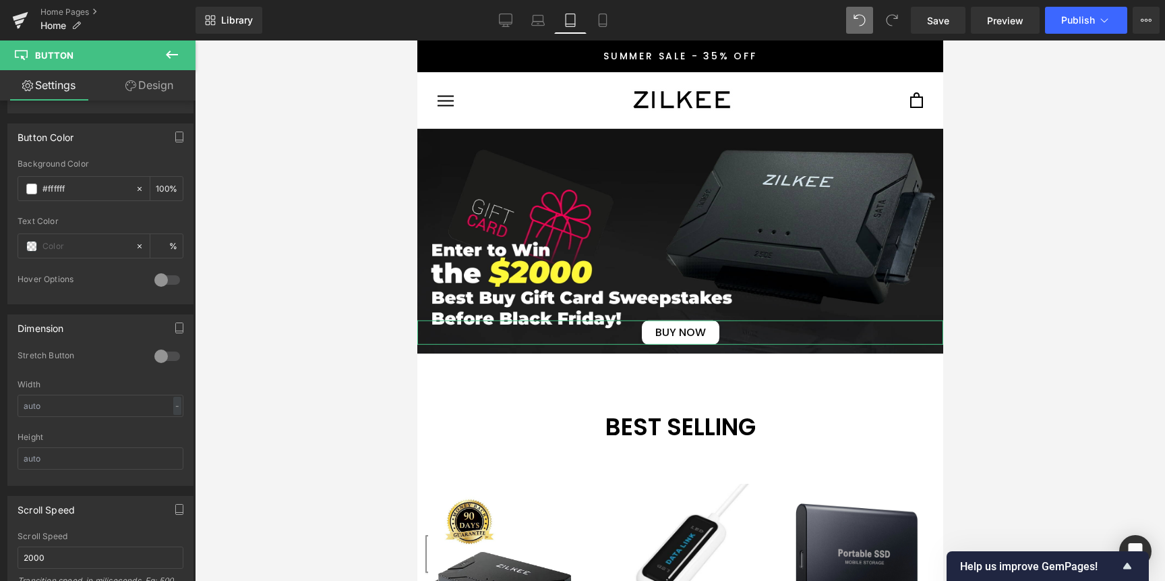
click at [141, 86] on link "Design" at bounding box center [149, 85] width 98 height 30
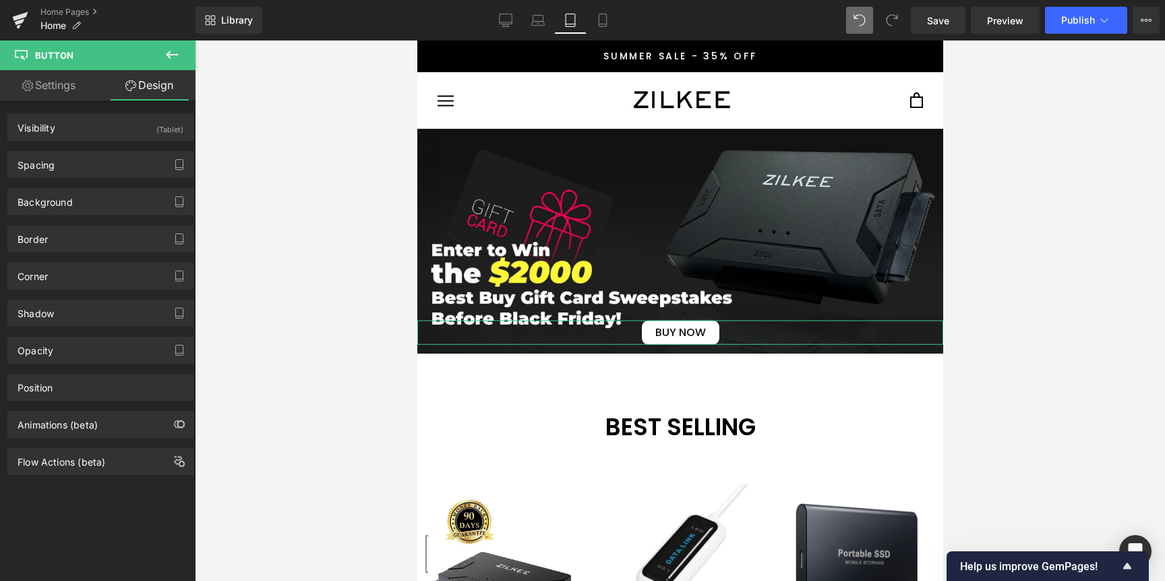
click at [34, 86] on link "Settings" at bounding box center [49, 85] width 98 height 30
type input "100"
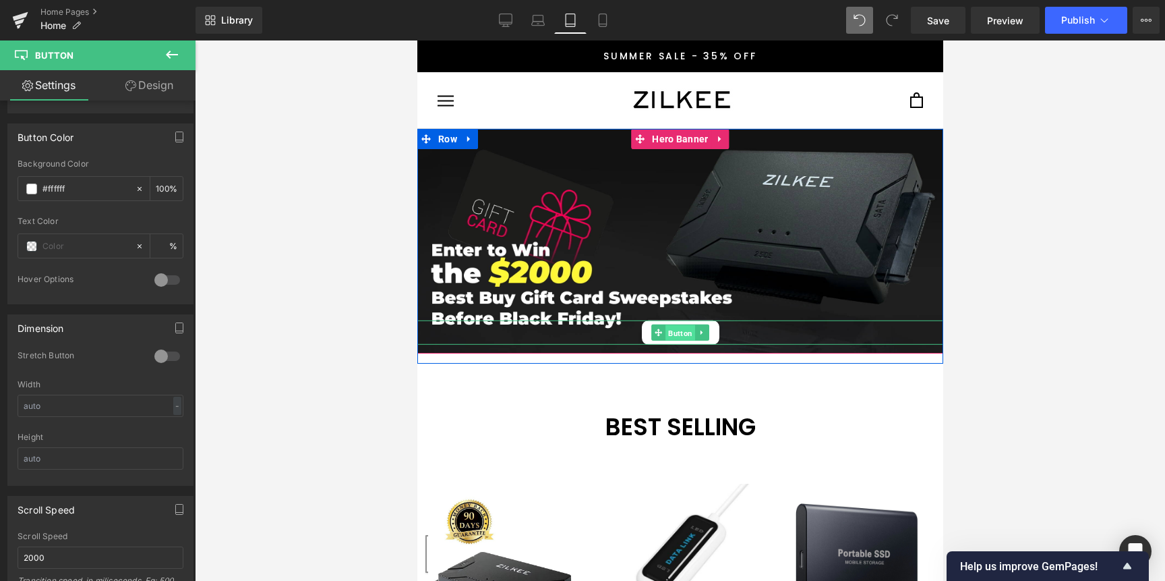
click at [676, 331] on span "Button" at bounding box center [680, 332] width 30 height 16
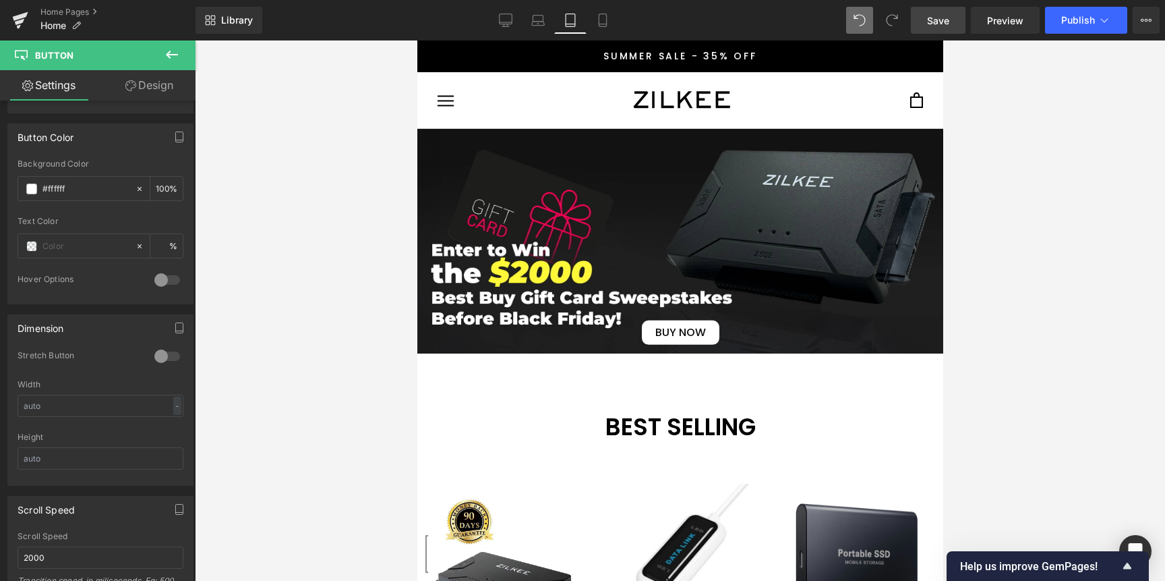
click at [935, 28] on link "Save" at bounding box center [938, 20] width 55 height 27
click at [538, 23] on icon at bounding box center [537, 19] width 13 height 13
type input "18"
type input "100"
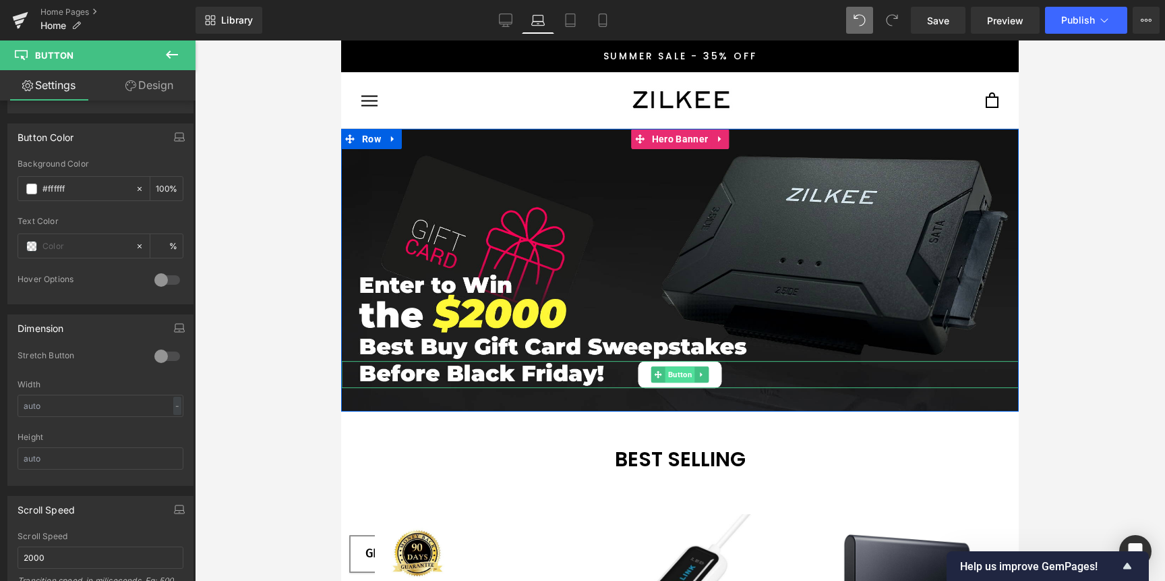
click at [678, 374] on span "Button" at bounding box center [681, 374] width 30 height 16
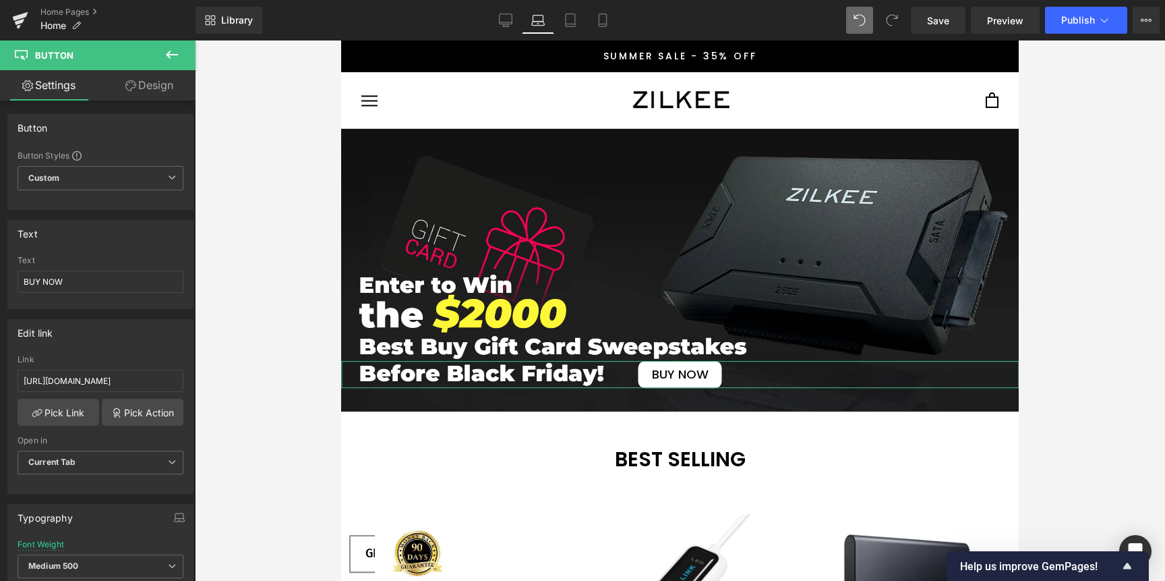
click at [150, 89] on link "Design" at bounding box center [149, 85] width 98 height 30
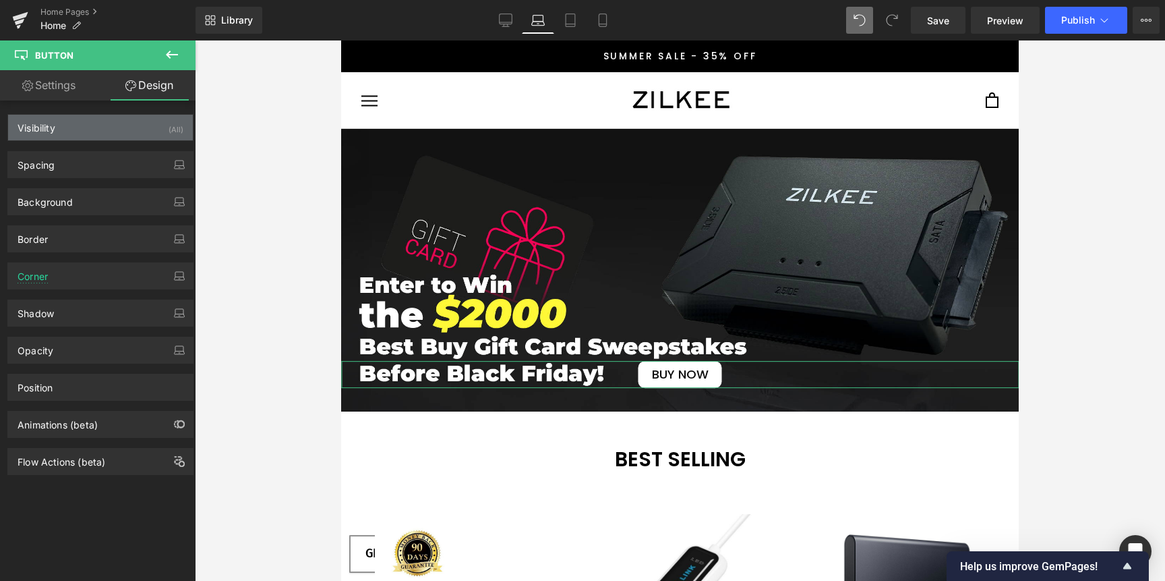
click at [146, 123] on div "Visibility (All)" at bounding box center [100, 128] width 185 height 26
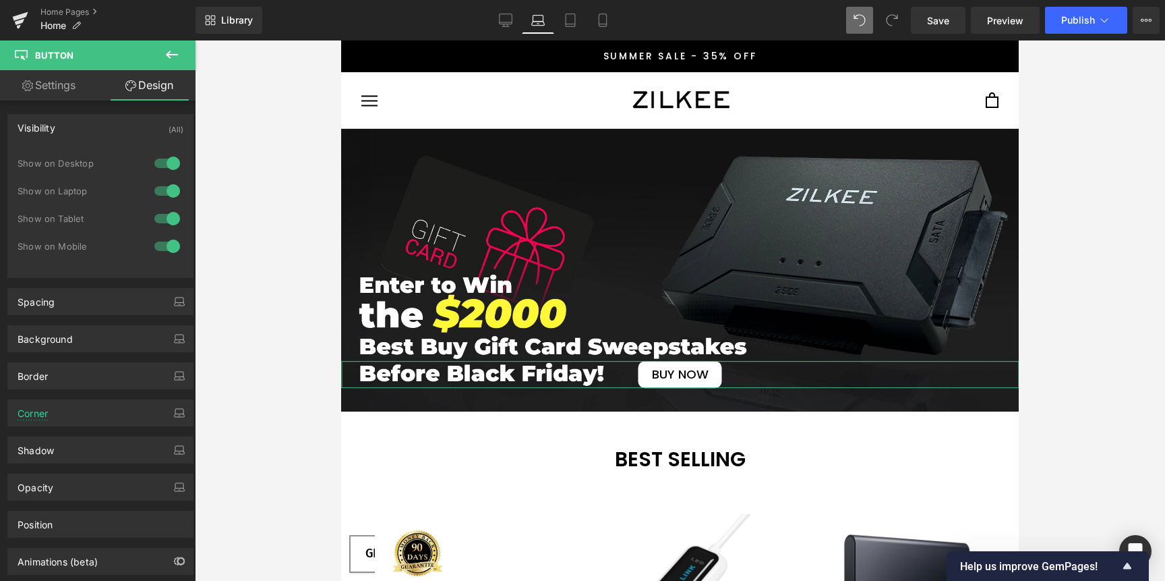
click at [164, 165] on div at bounding box center [167, 163] width 32 height 22
click at [163, 245] on div at bounding box center [167, 246] width 32 height 22
click at [157, 220] on div at bounding box center [167, 219] width 32 height 22
click at [506, 18] on icon at bounding box center [505, 19] width 13 height 13
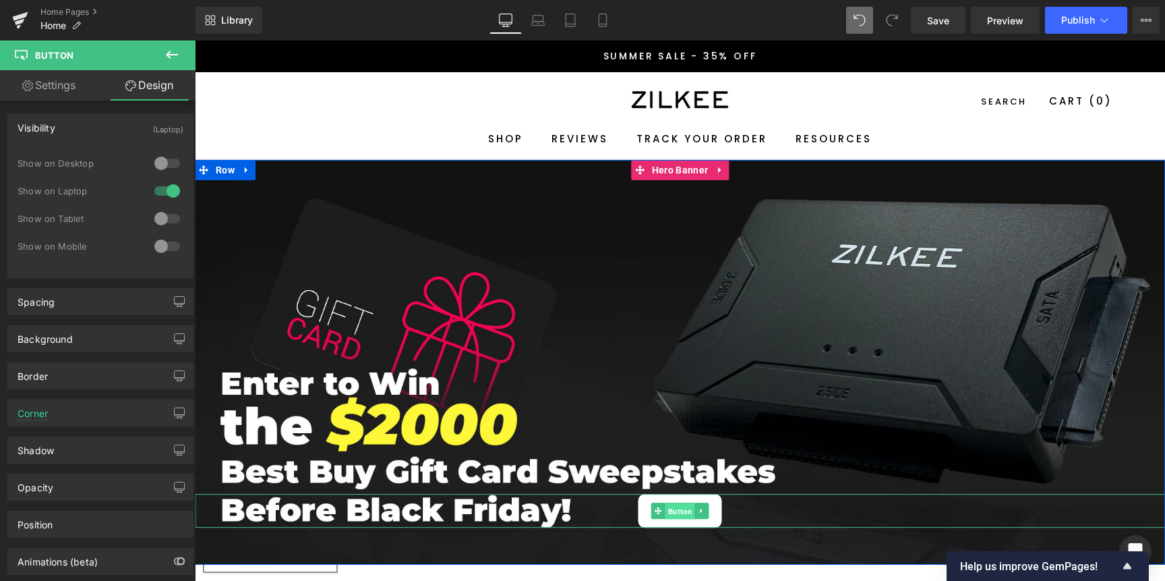
click at [674, 506] on span "Button" at bounding box center [681, 511] width 30 height 16
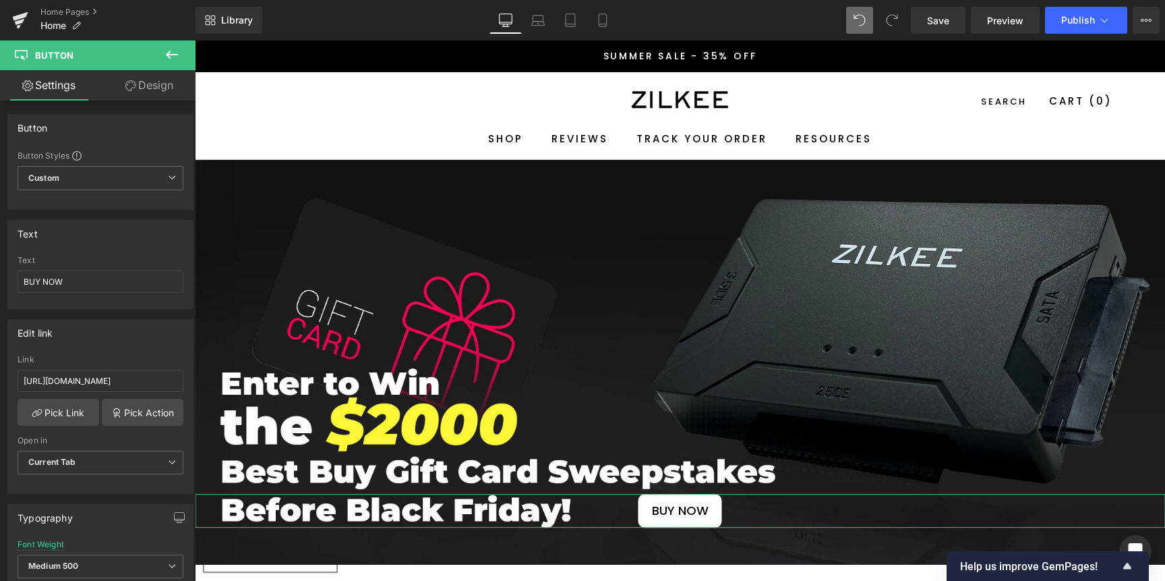
click at [156, 93] on link "Design" at bounding box center [149, 85] width 98 height 30
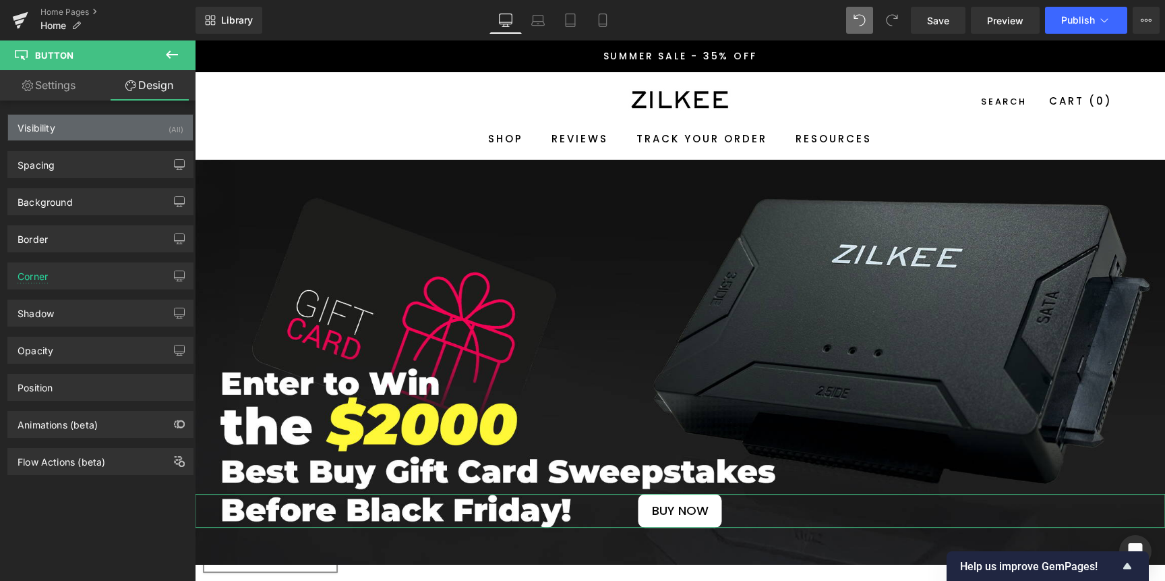
click at [136, 132] on div "Visibility (All)" at bounding box center [100, 128] width 185 height 26
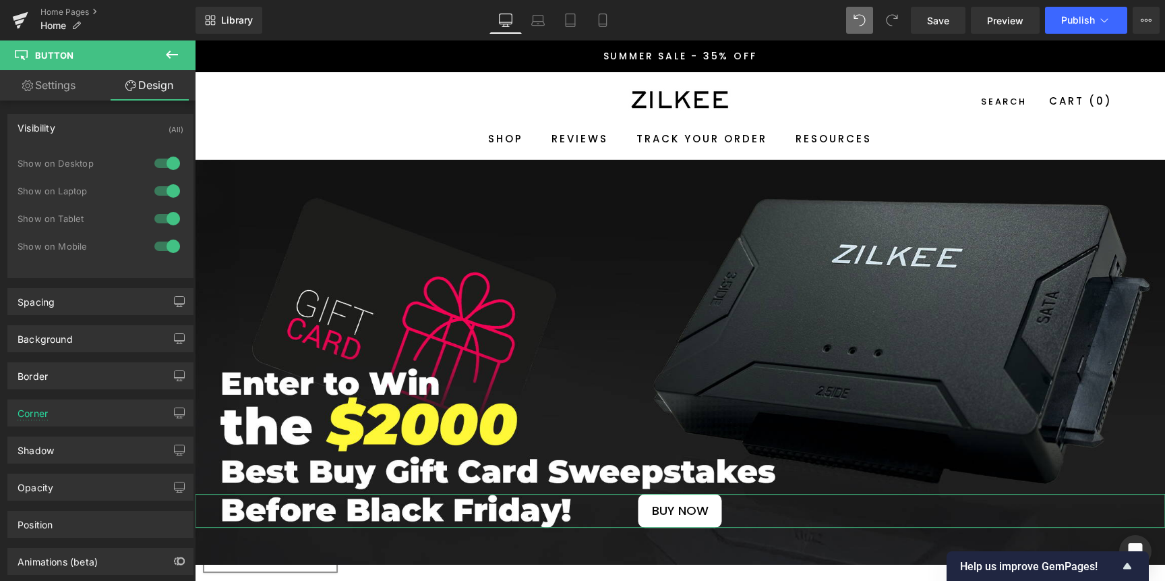
click at [156, 185] on div at bounding box center [167, 191] width 32 height 22
click at [158, 225] on div at bounding box center [167, 219] width 32 height 22
click at [153, 250] on div at bounding box center [167, 246] width 32 height 22
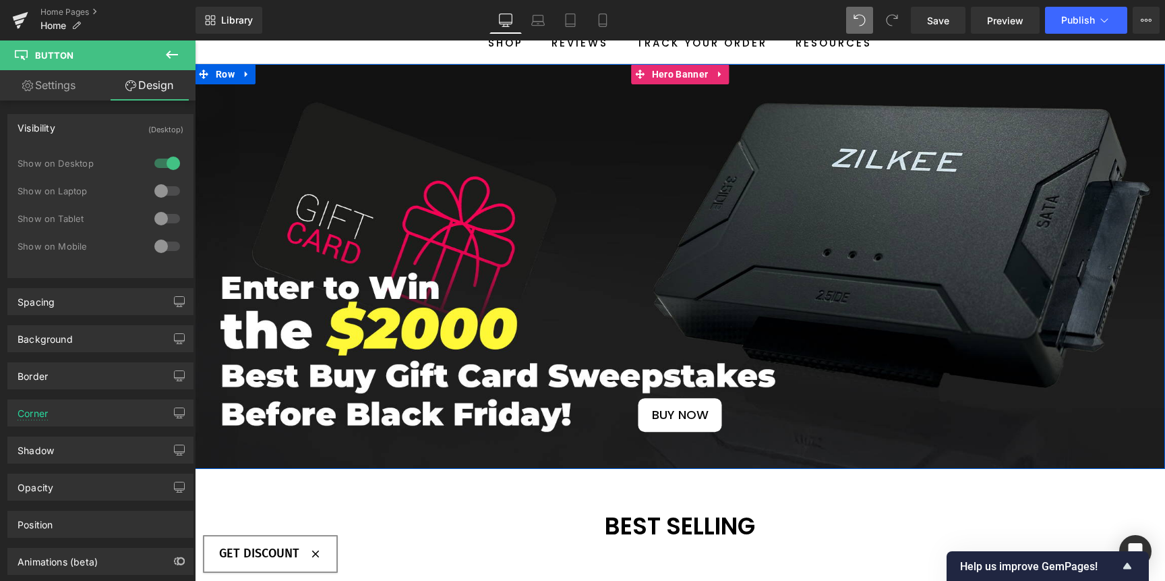
scroll to position [102, 0]
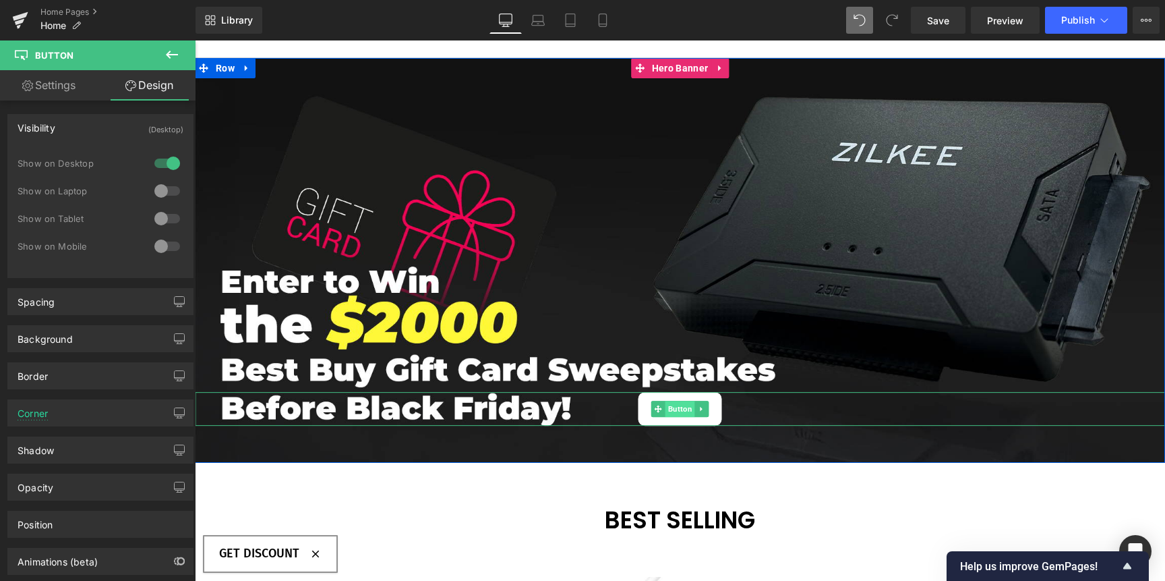
click at [674, 410] on span "Button" at bounding box center [681, 409] width 30 height 16
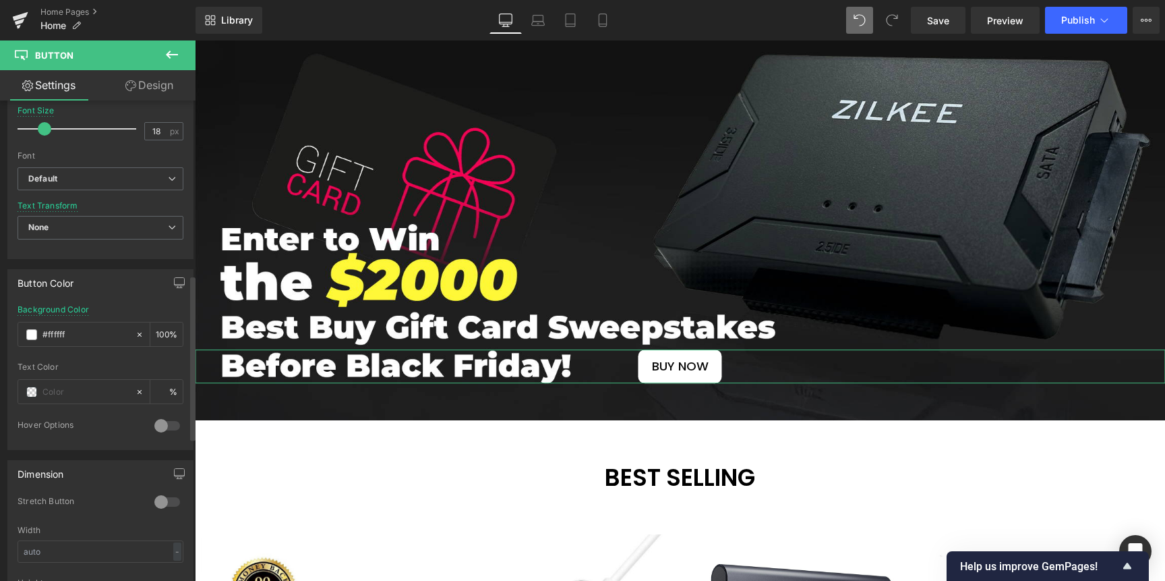
scroll to position [409, 0]
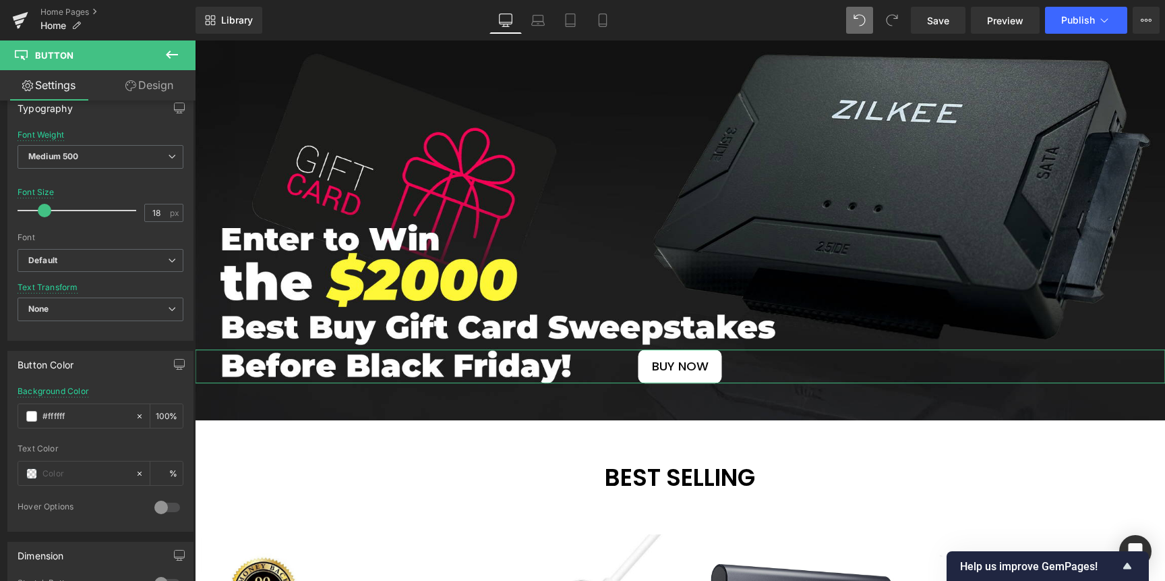
click at [146, 90] on link "Design" at bounding box center [149, 85] width 98 height 30
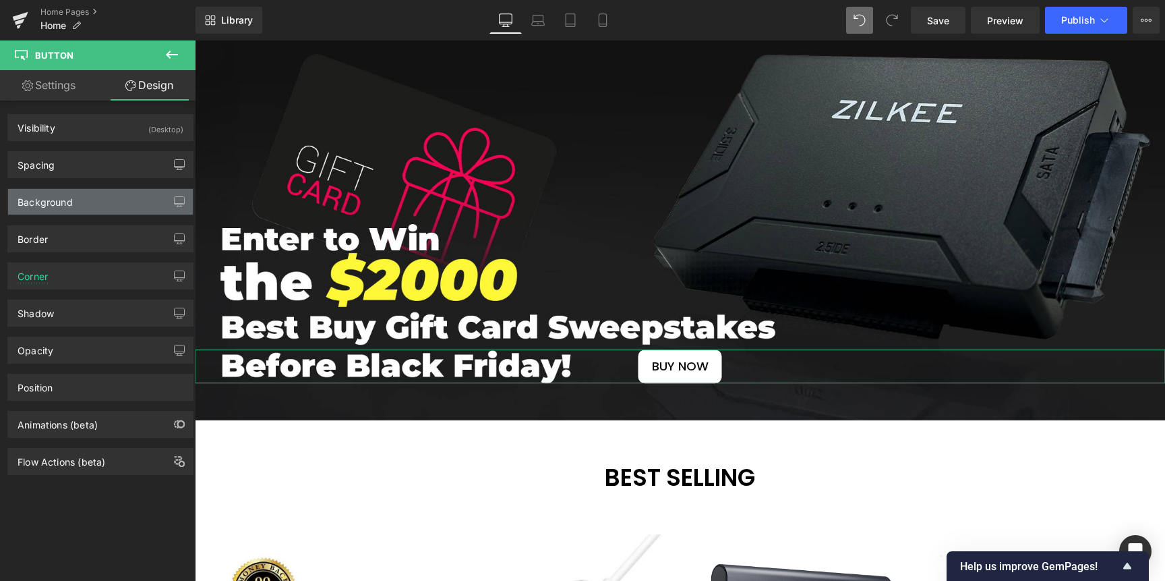
type input "440"
type input "0"
type input "10"
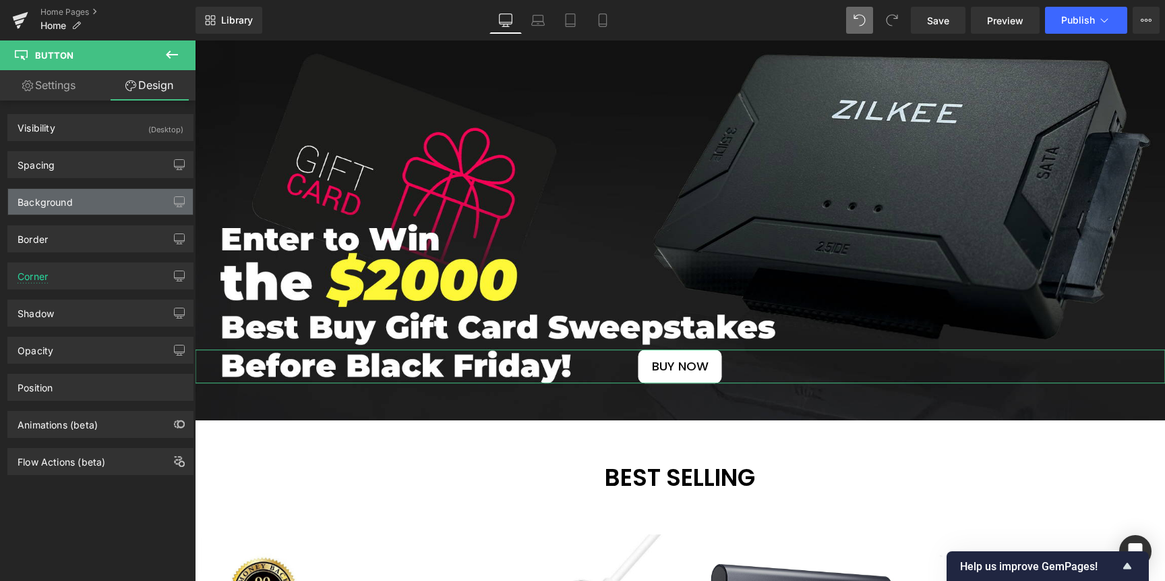
type input "20"
type input "10"
type input "20"
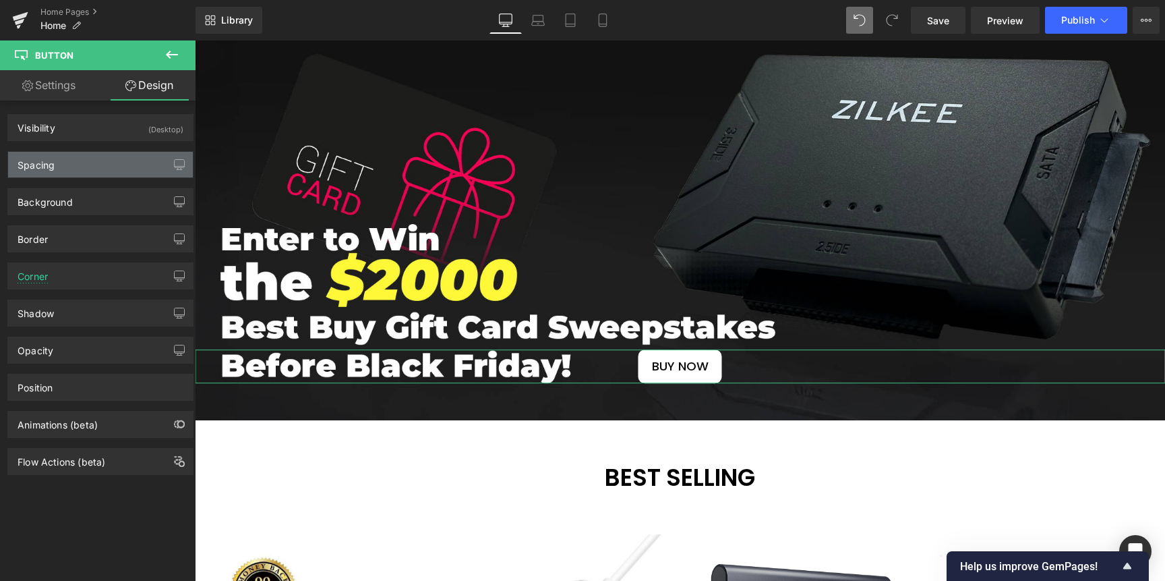
click at [84, 161] on div "Spacing" at bounding box center [100, 165] width 185 height 26
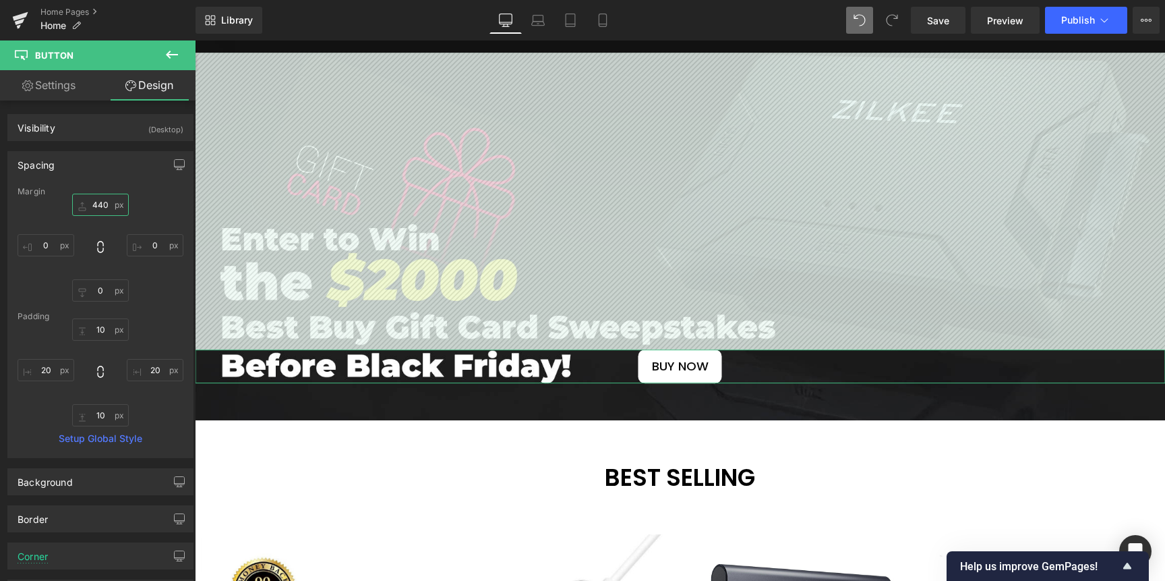
click at [98, 206] on input "440" at bounding box center [100, 205] width 57 height 22
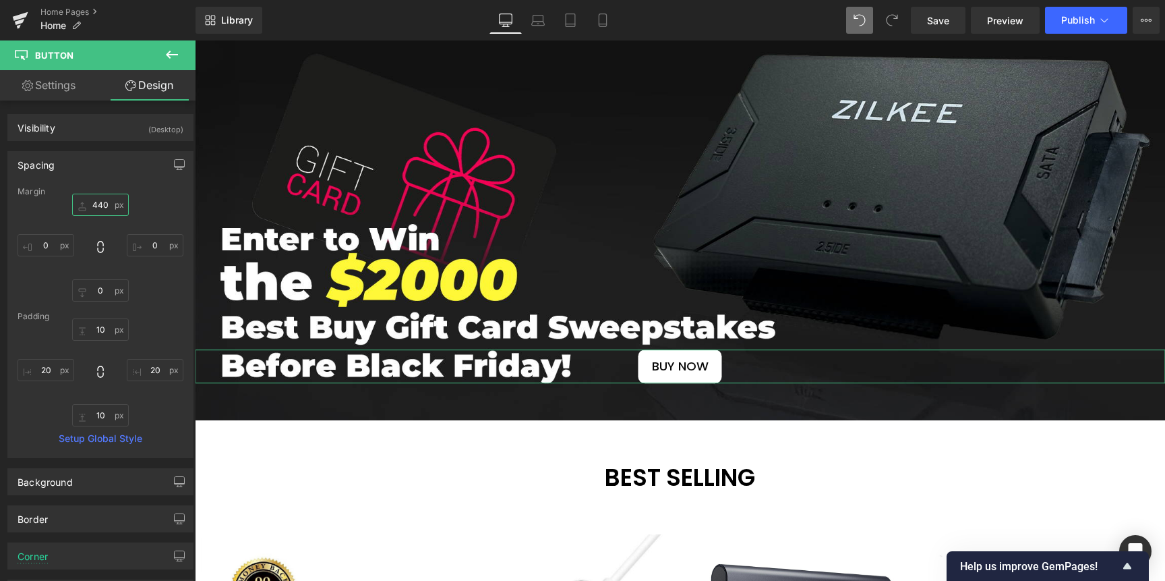
click at [102, 204] on input "440" at bounding box center [100, 205] width 57 height 22
click at [101, 198] on input "440" at bounding box center [100, 205] width 57 height 22
click at [100, 204] on input "440" at bounding box center [100, 205] width 57 height 22
drag, startPoint x: 100, startPoint y: 204, endPoint x: 111, endPoint y: 208, distance: 11.5
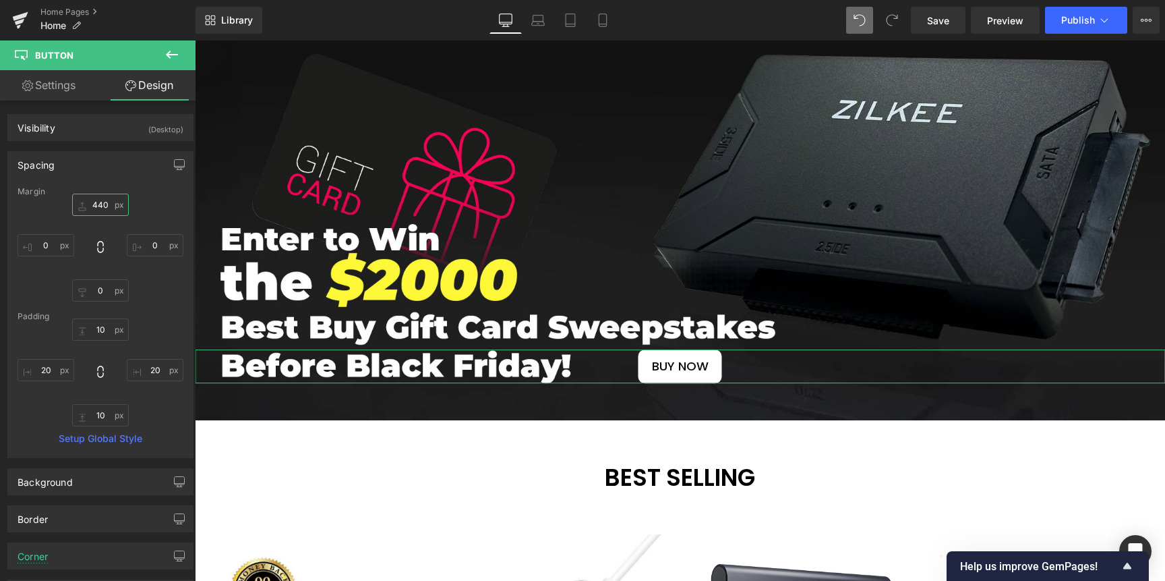
click at [100, 204] on input "440" at bounding box center [100, 205] width 57 height 22
click at [528, 18] on link "Laptop" at bounding box center [538, 20] width 32 height 27
type input "0"
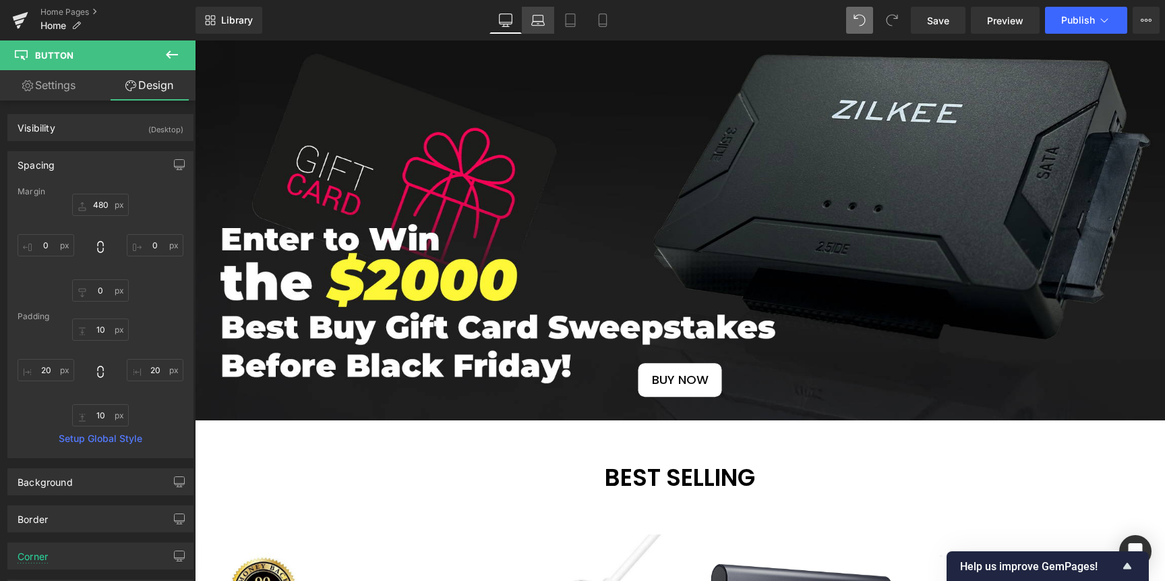
type input "0"
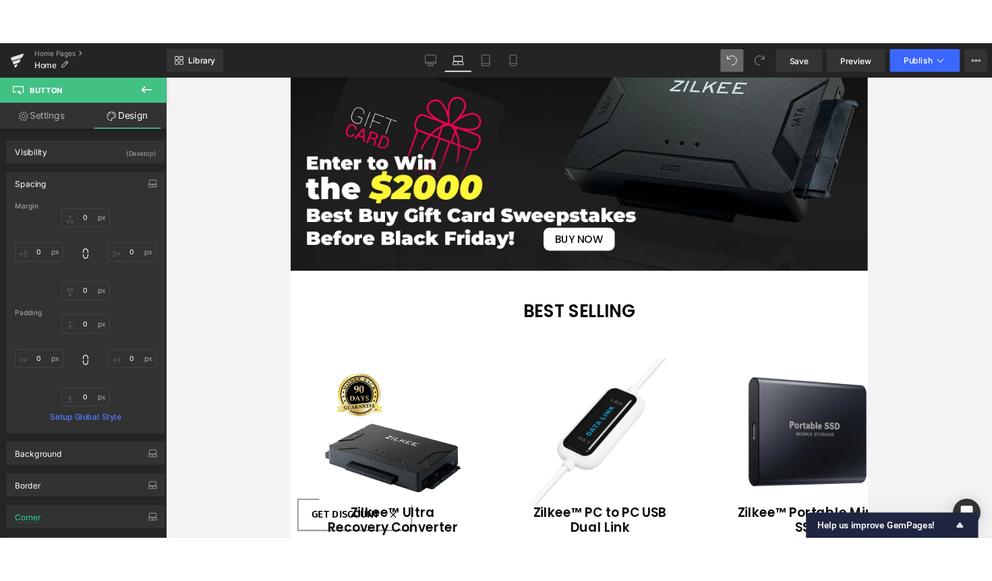
scroll to position [0, 0]
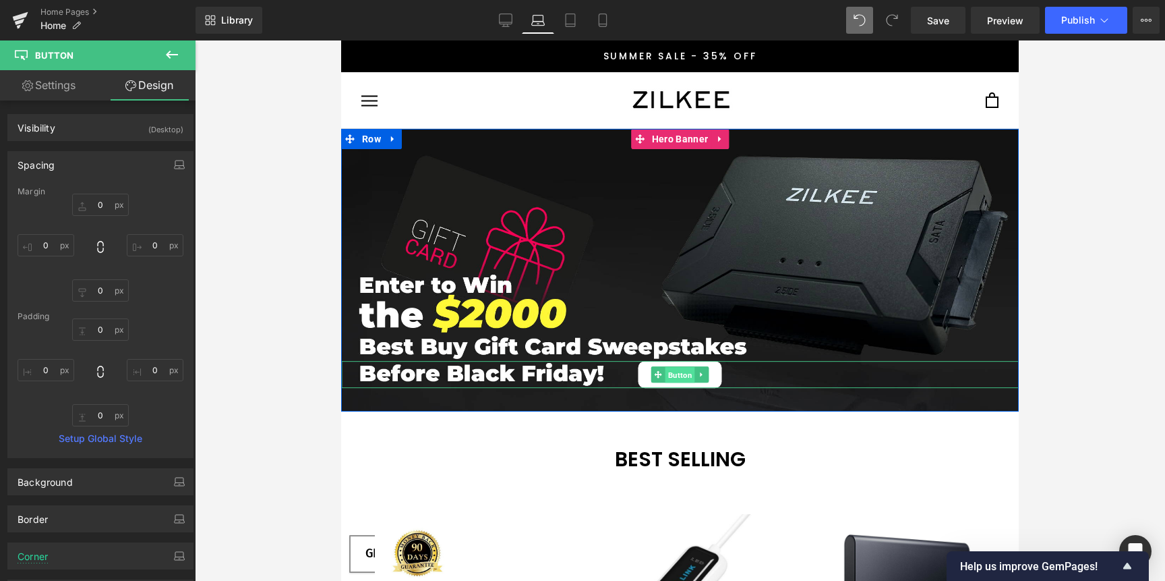
click at [670, 380] on span "Button" at bounding box center [681, 375] width 30 height 16
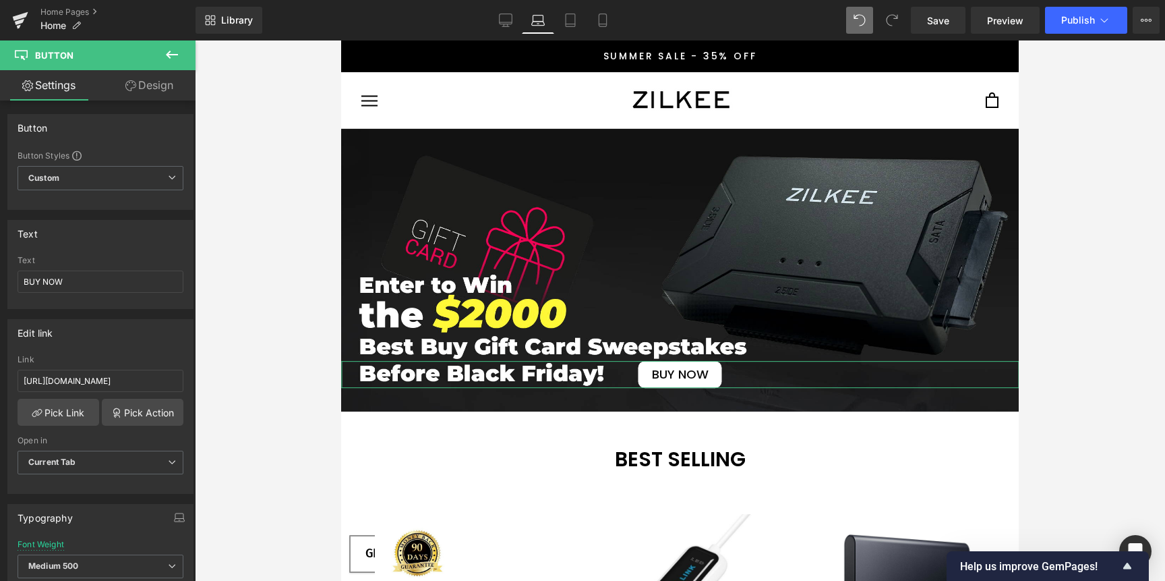
click at [134, 87] on icon at bounding box center [130, 85] width 11 height 11
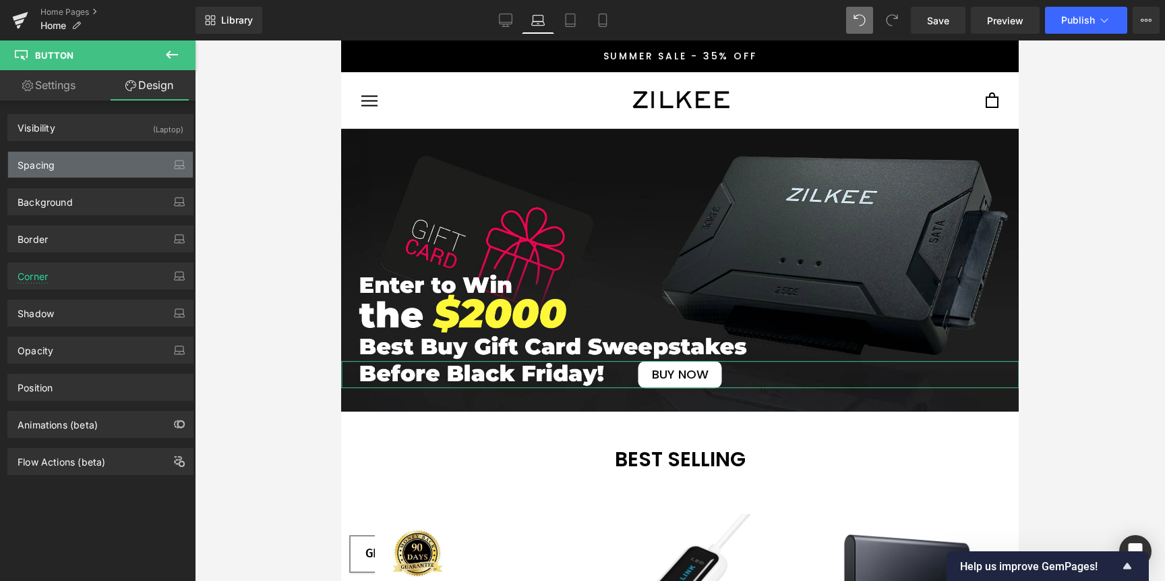
click at [96, 160] on div "Spacing" at bounding box center [100, 165] width 185 height 26
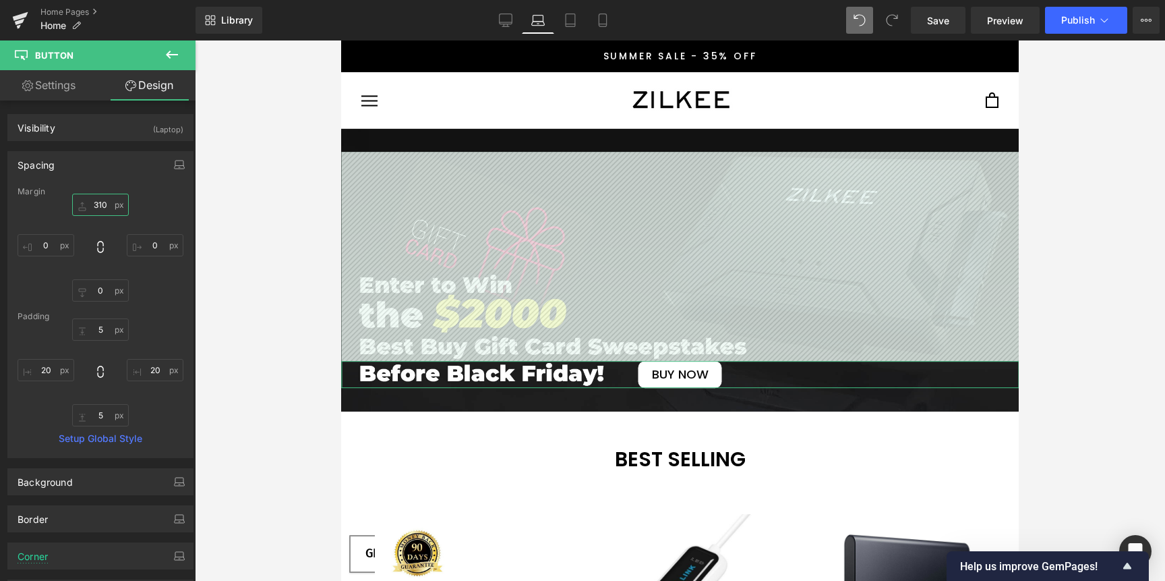
click at [90, 206] on input "310" at bounding box center [100, 205] width 57 height 22
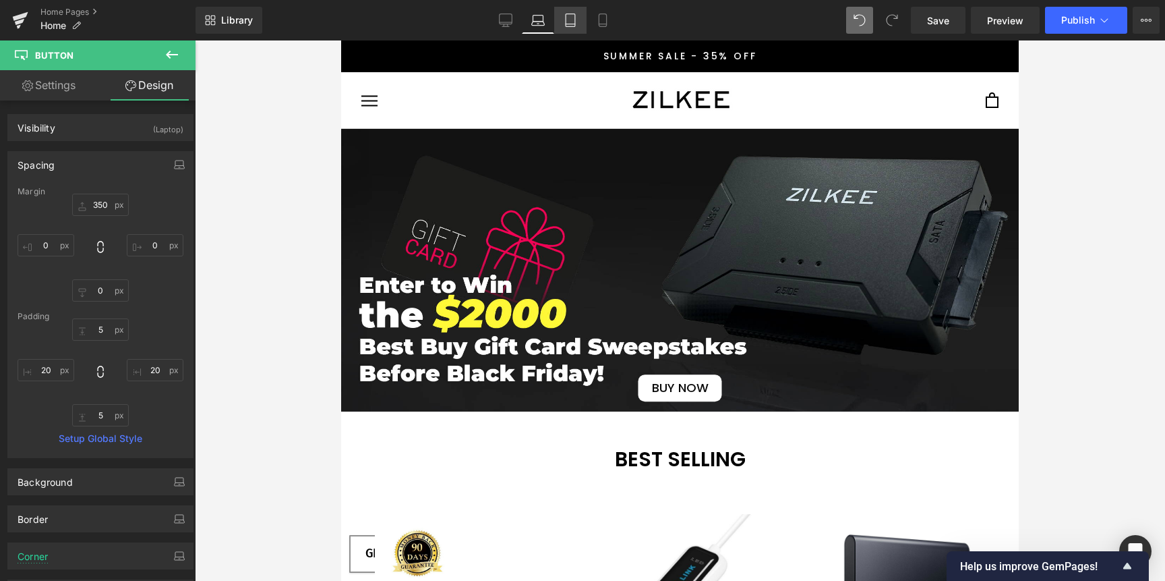
click at [573, 26] on icon at bounding box center [570, 20] width 9 height 13
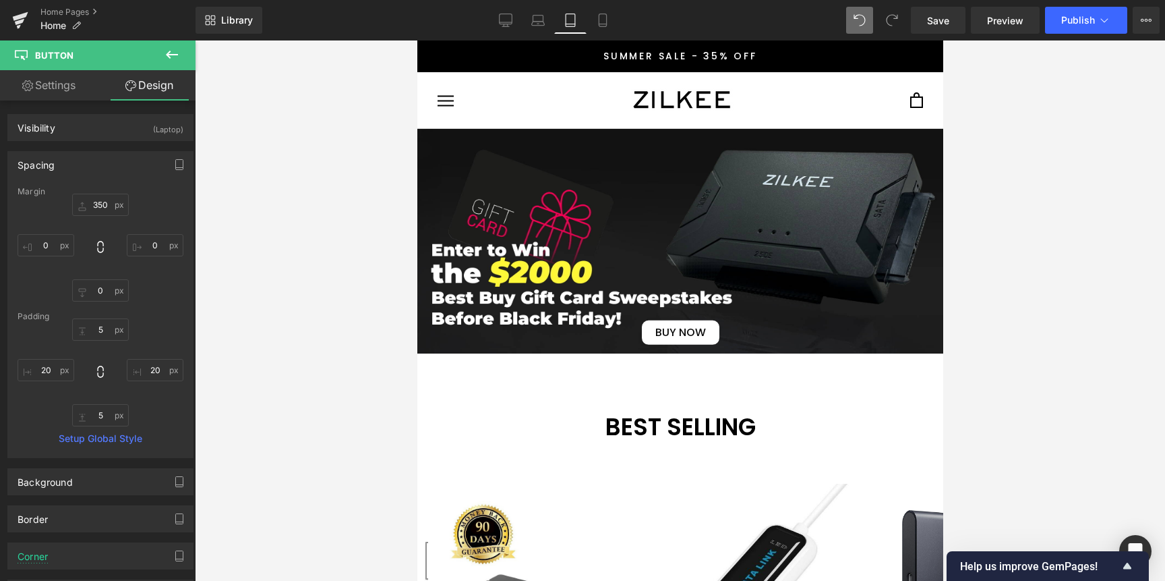
type input "0"
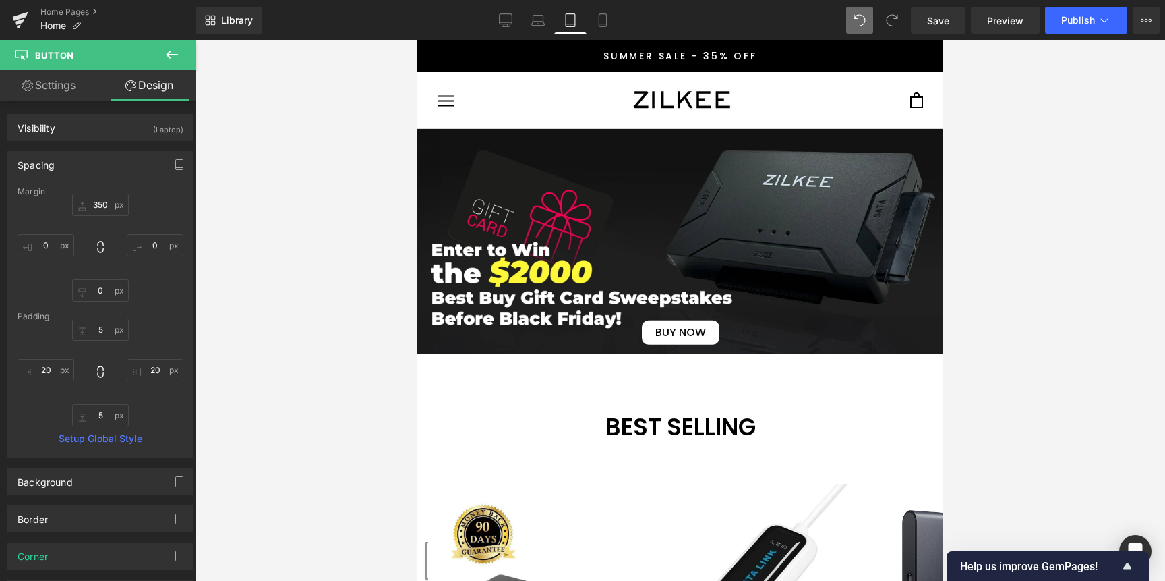
type input "0"
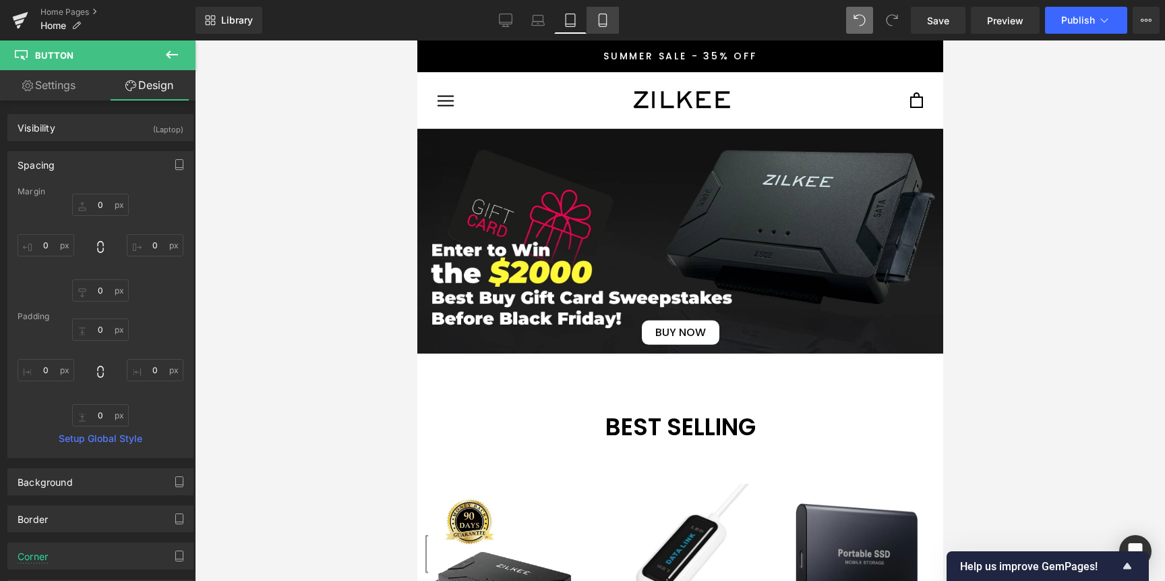
click at [606, 26] on icon at bounding box center [602, 19] width 13 height 13
type input "0"
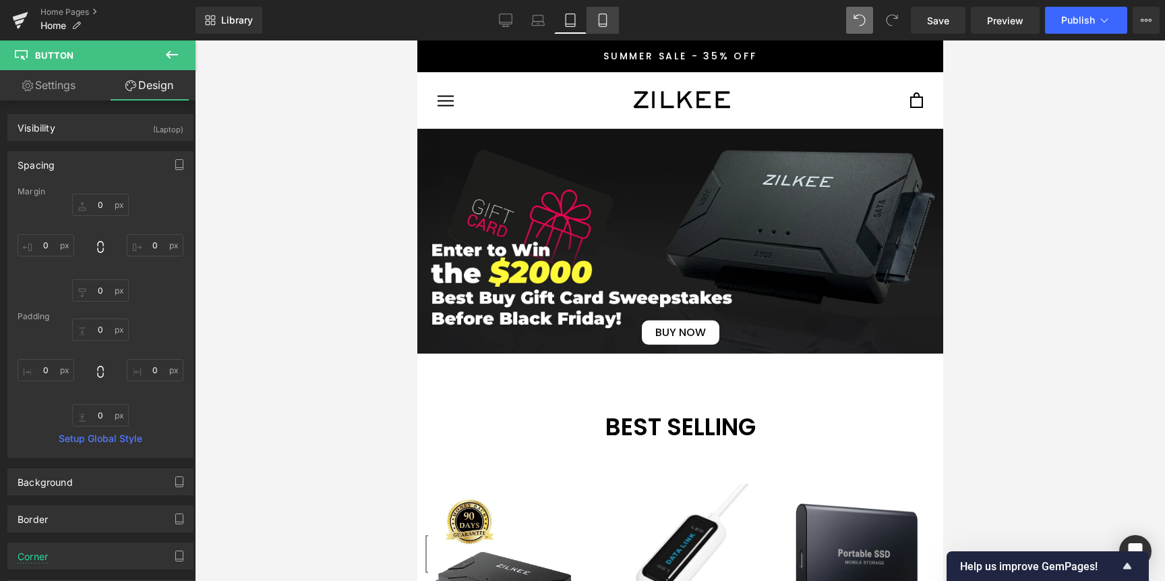
type input "0"
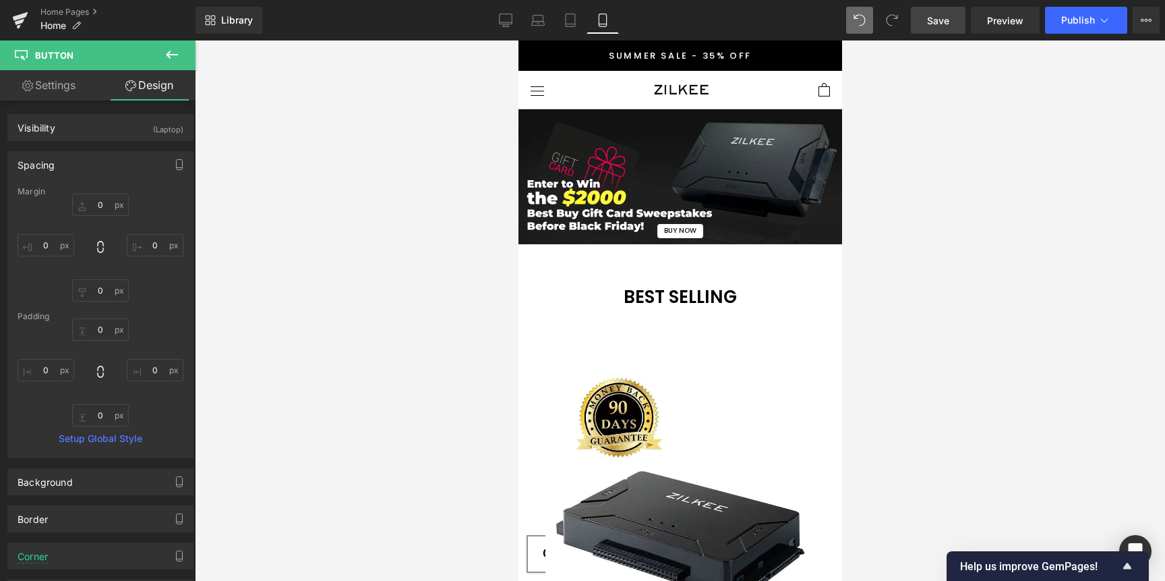
click at [928, 22] on span "Save" at bounding box center [938, 20] width 22 height 14
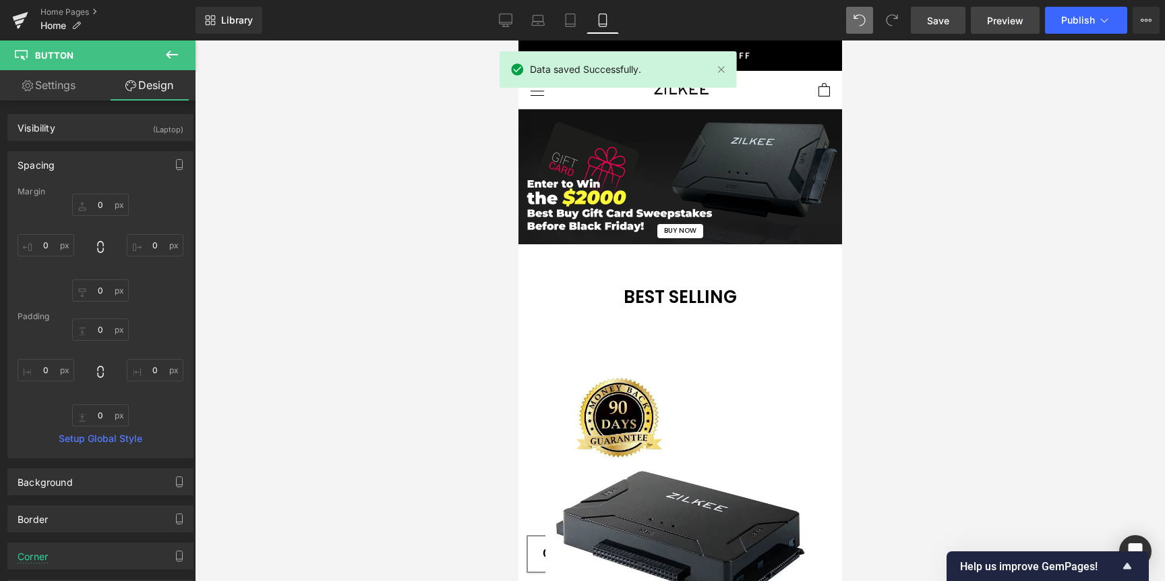
click at [1002, 22] on span "Preview" at bounding box center [1005, 20] width 36 height 14
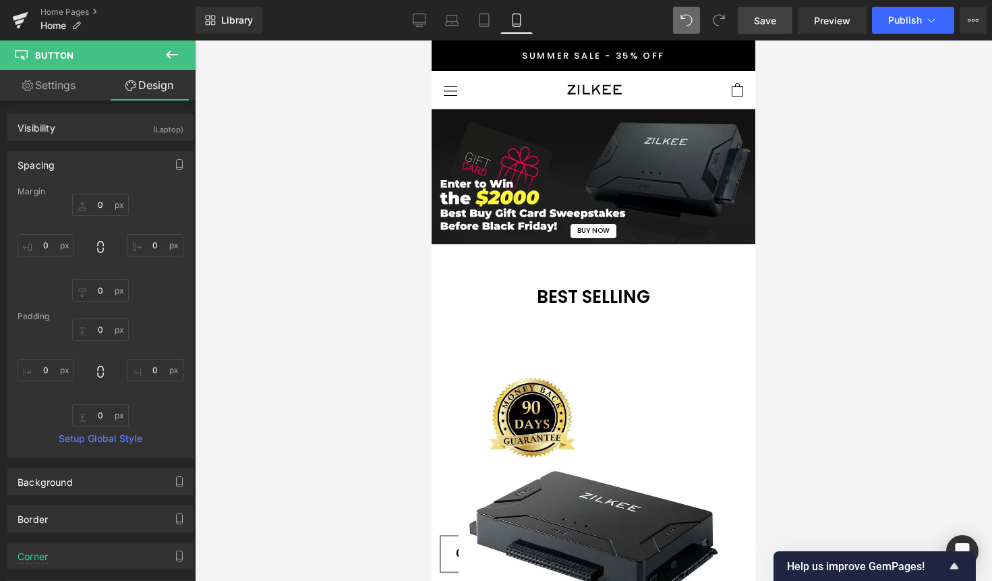
click at [65, 82] on link "Settings" at bounding box center [49, 85] width 98 height 30
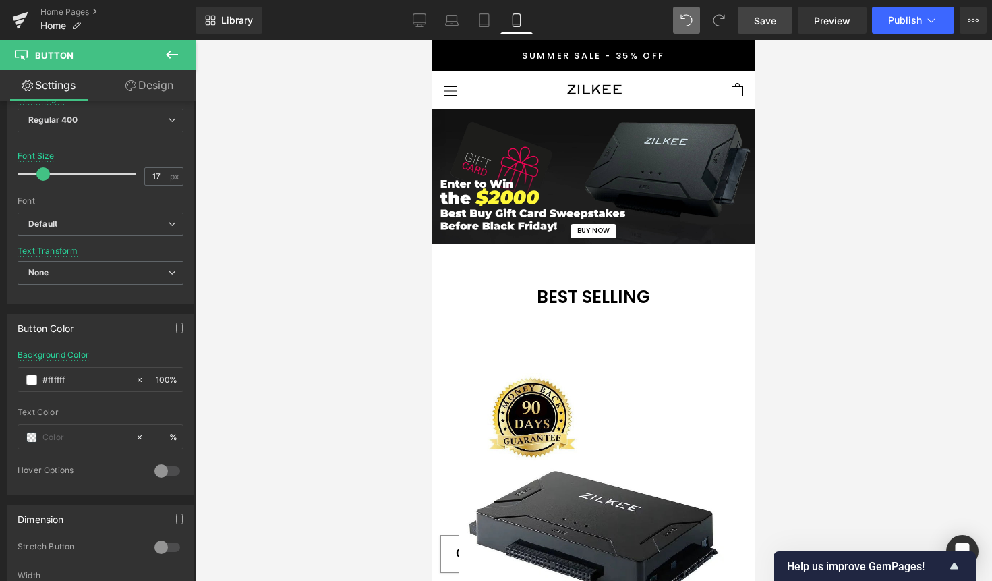
scroll to position [659, 0]
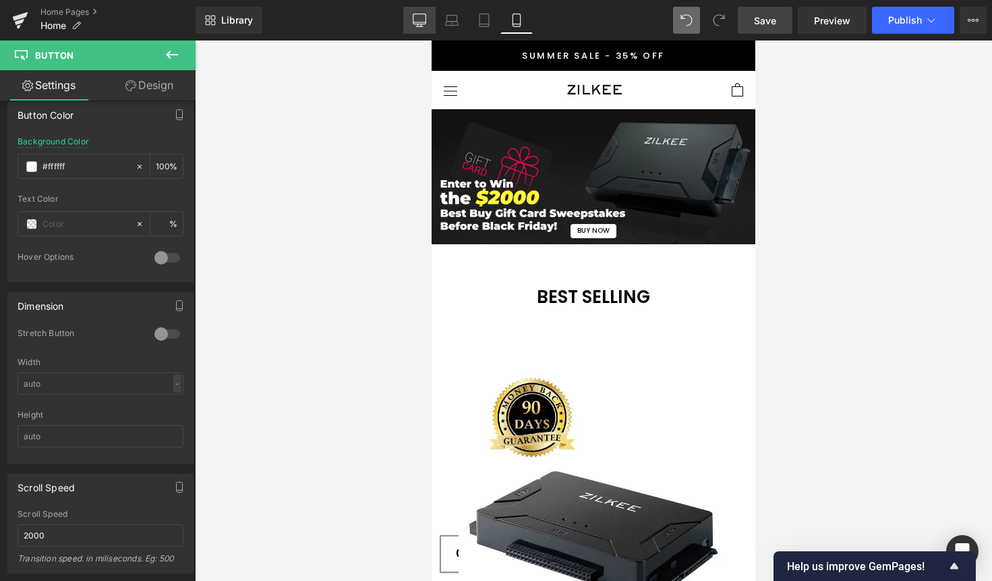
click at [411, 14] on link "Desktop" at bounding box center [419, 20] width 32 height 27
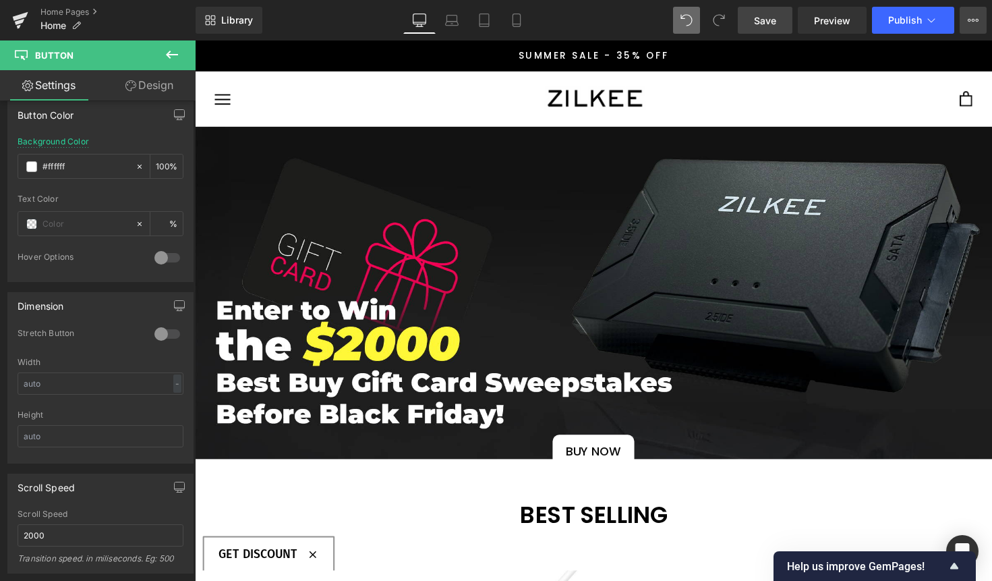
click at [966, 22] on button "View Live Page View with current Template Save Template to Library Schedule Pub…" at bounding box center [972, 20] width 27 height 27
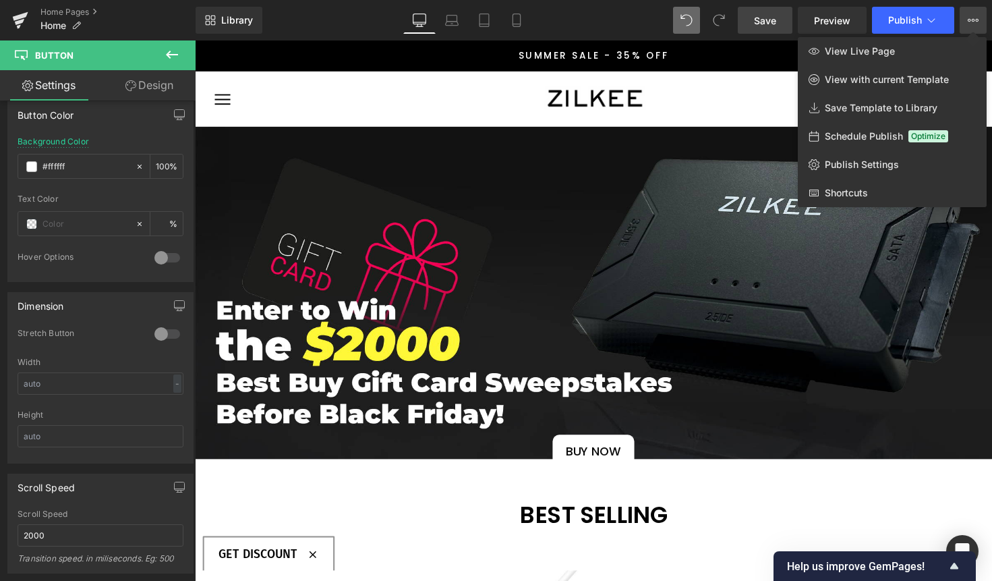
click at [969, 20] on icon at bounding box center [973, 20] width 11 height 11
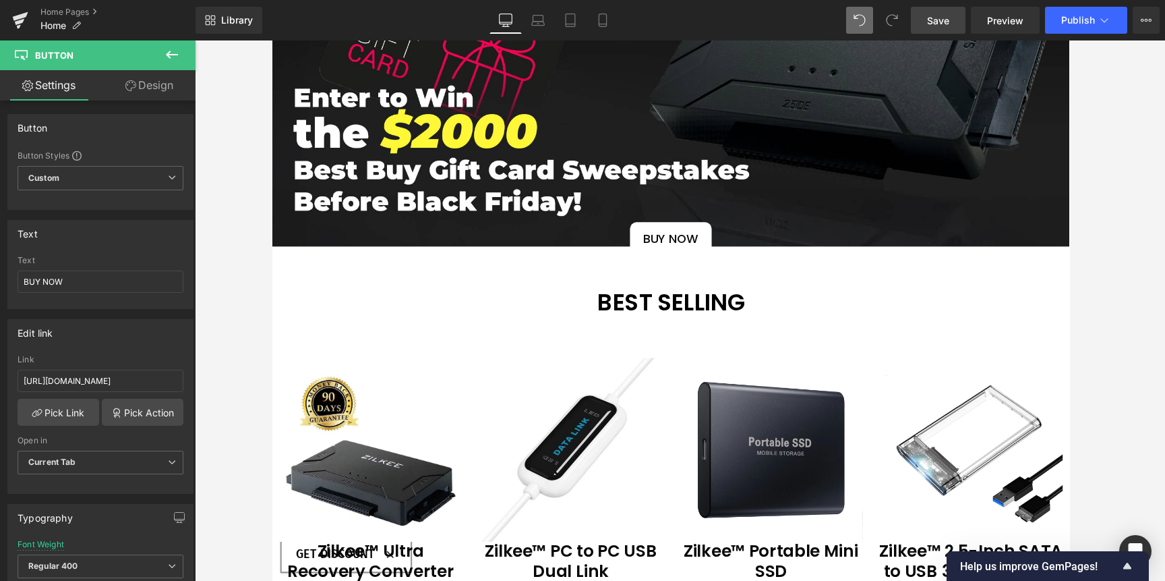
scroll to position [0, 0]
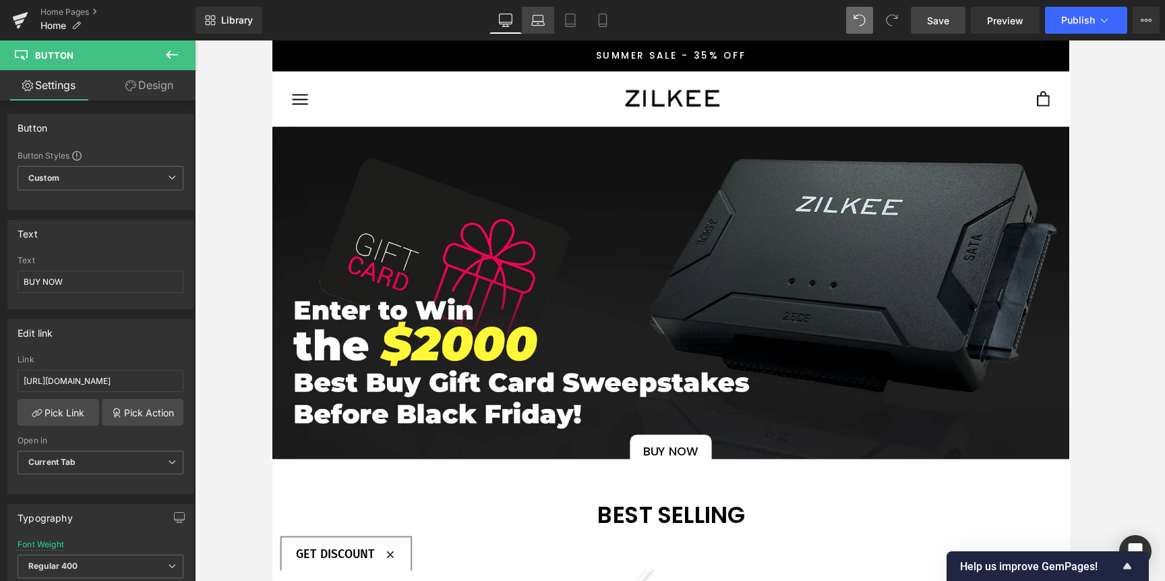
click at [529, 11] on link "Laptop" at bounding box center [538, 20] width 32 height 27
type input "18"
type input "100"
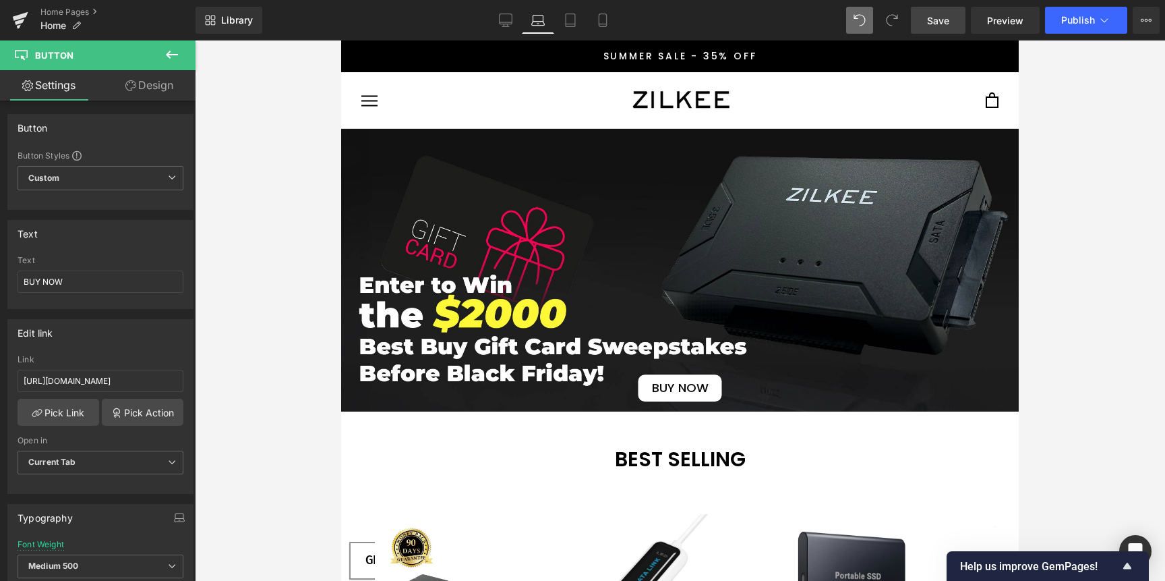
scroll to position [152, 0]
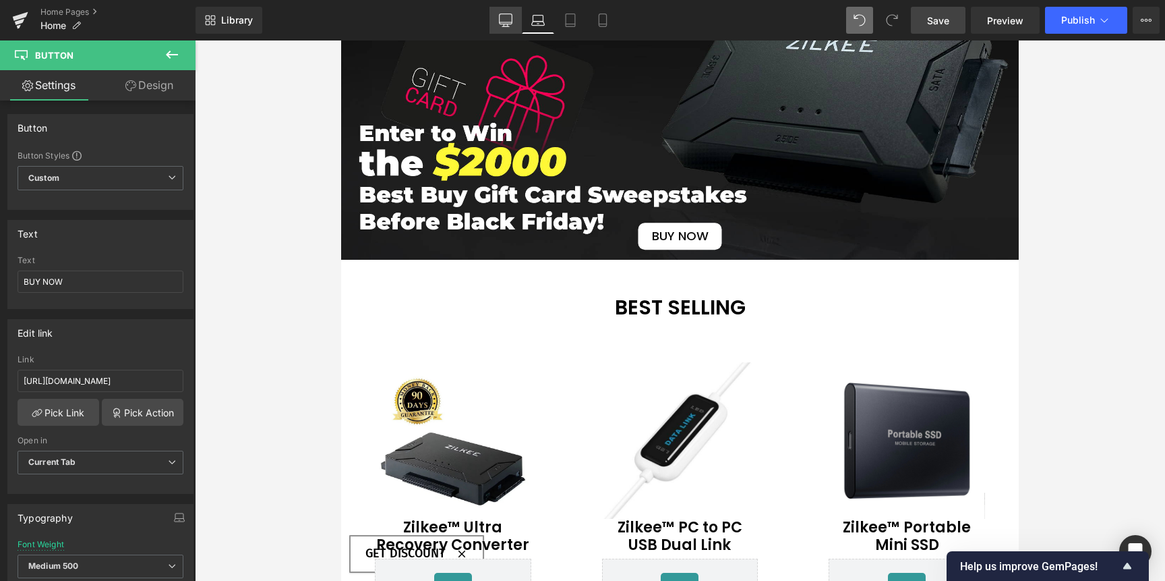
click at [494, 17] on link "Desktop" at bounding box center [506, 20] width 32 height 27
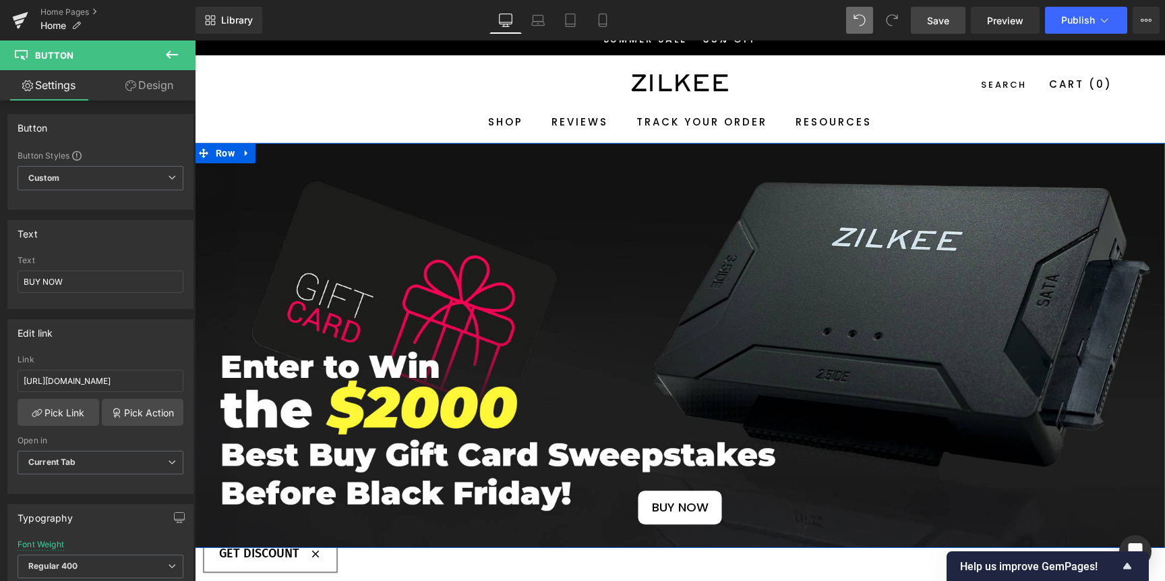
scroll to position [8, 0]
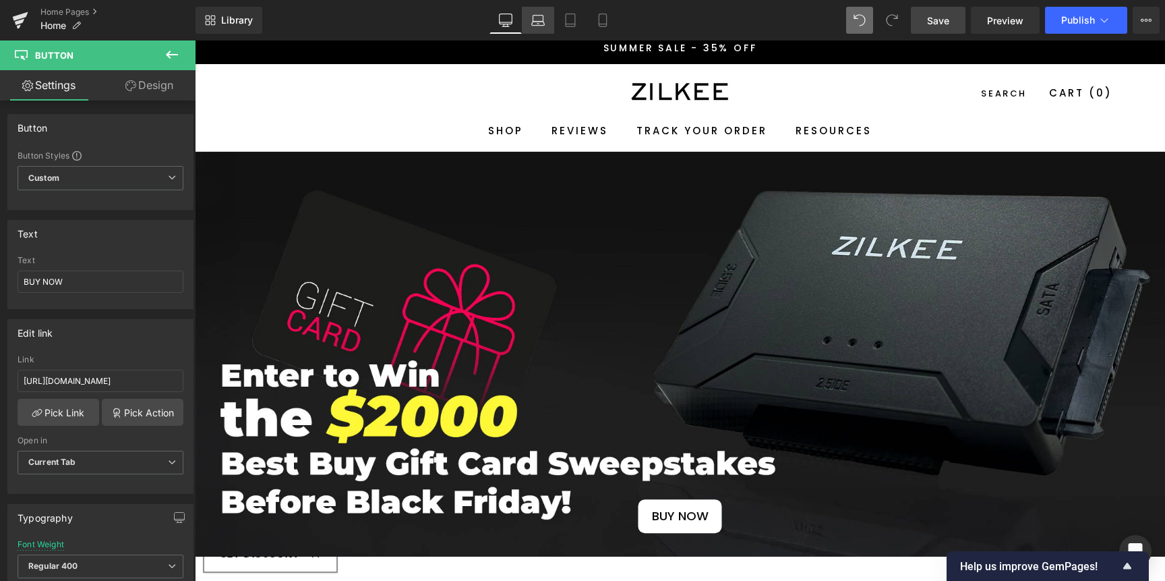
click at [528, 22] on link "Laptop" at bounding box center [538, 20] width 32 height 27
type input "18"
type input "100"
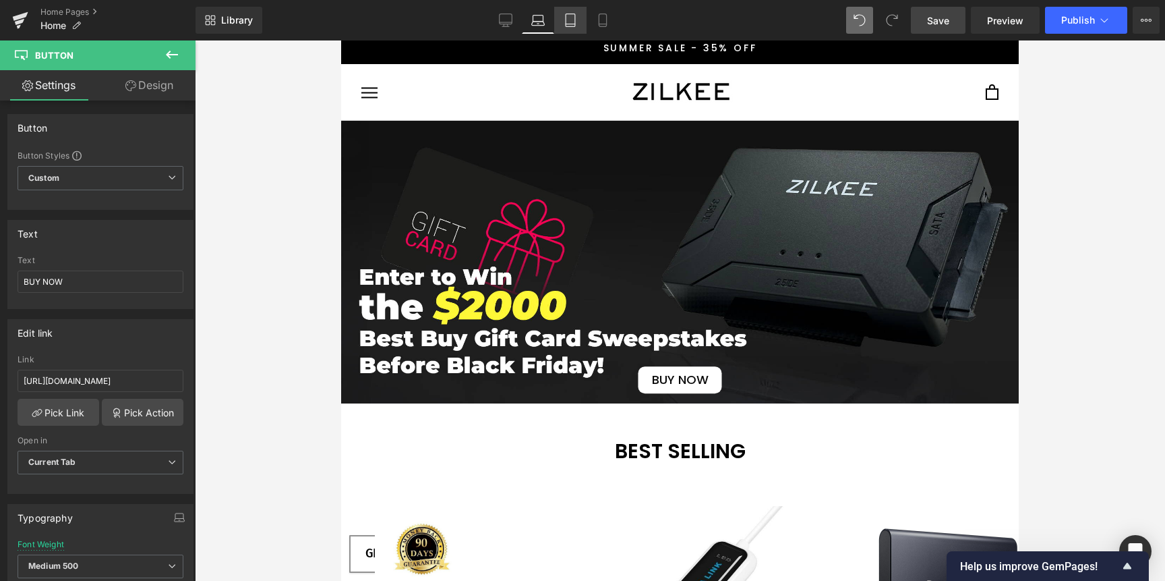
scroll to position [152, 0]
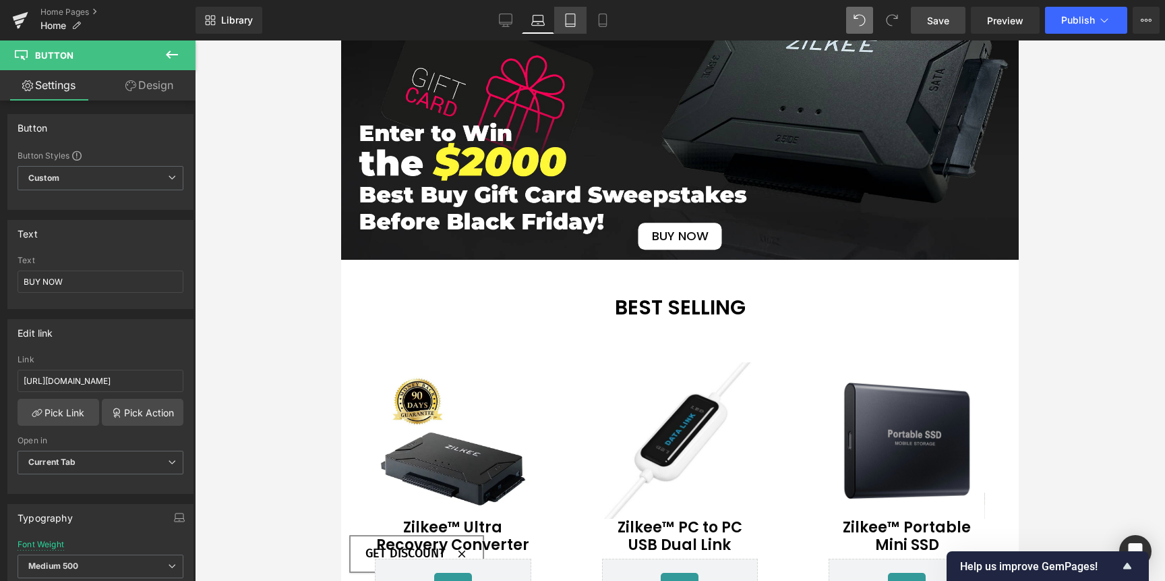
click at [564, 20] on icon at bounding box center [570, 19] width 13 height 13
type input "17"
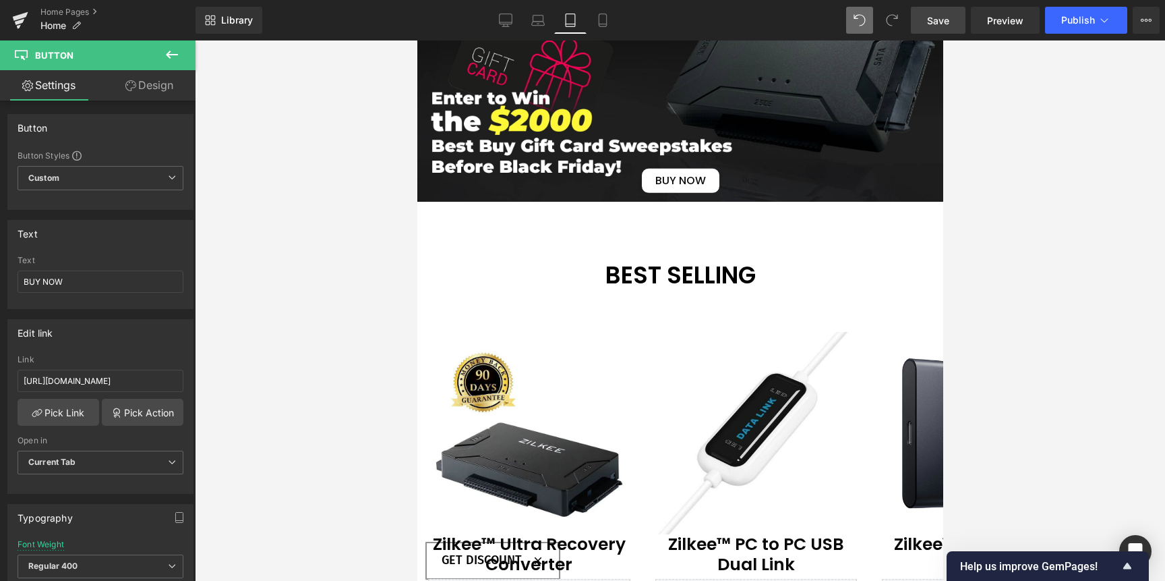
scroll to position [0, 0]
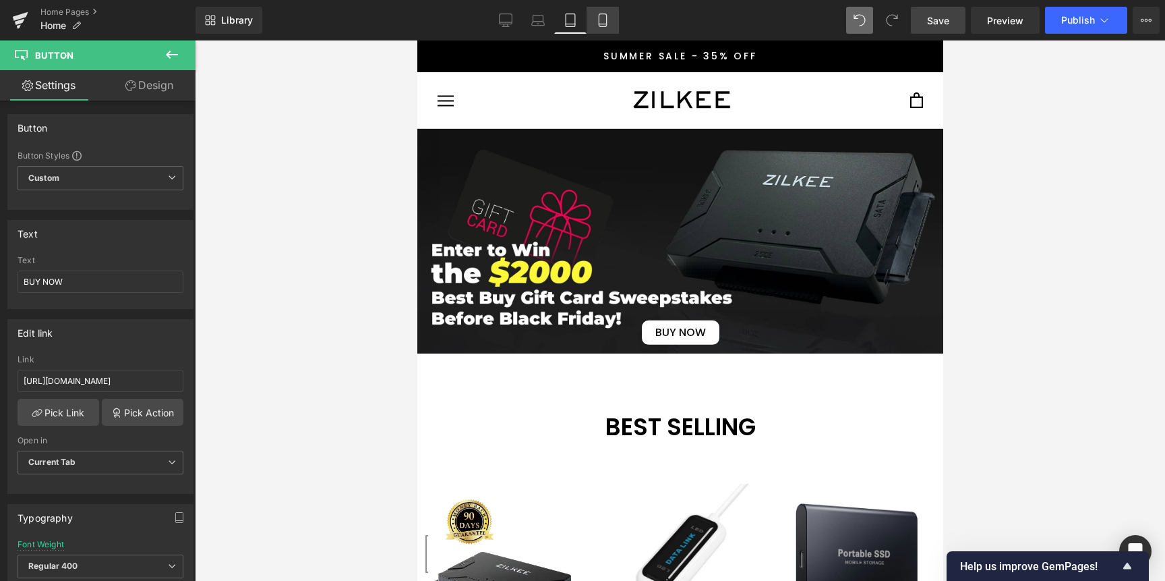
click at [598, 18] on icon at bounding box center [602, 19] width 13 height 13
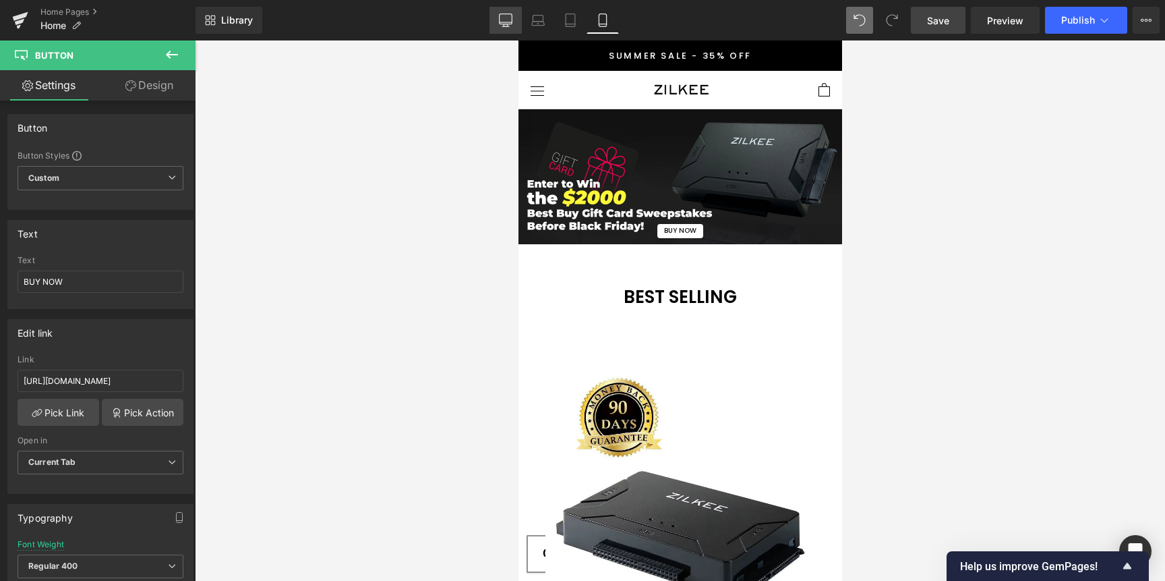
click at [509, 29] on link "Desktop" at bounding box center [506, 20] width 32 height 27
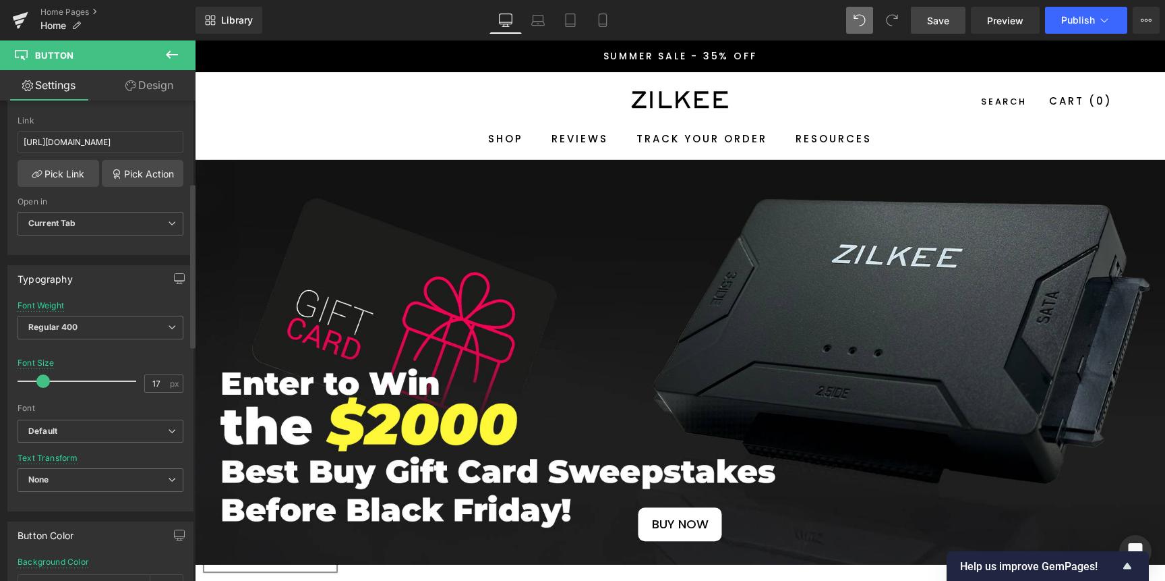
scroll to position [239, 0]
click at [171, 49] on icon at bounding box center [172, 55] width 16 height 16
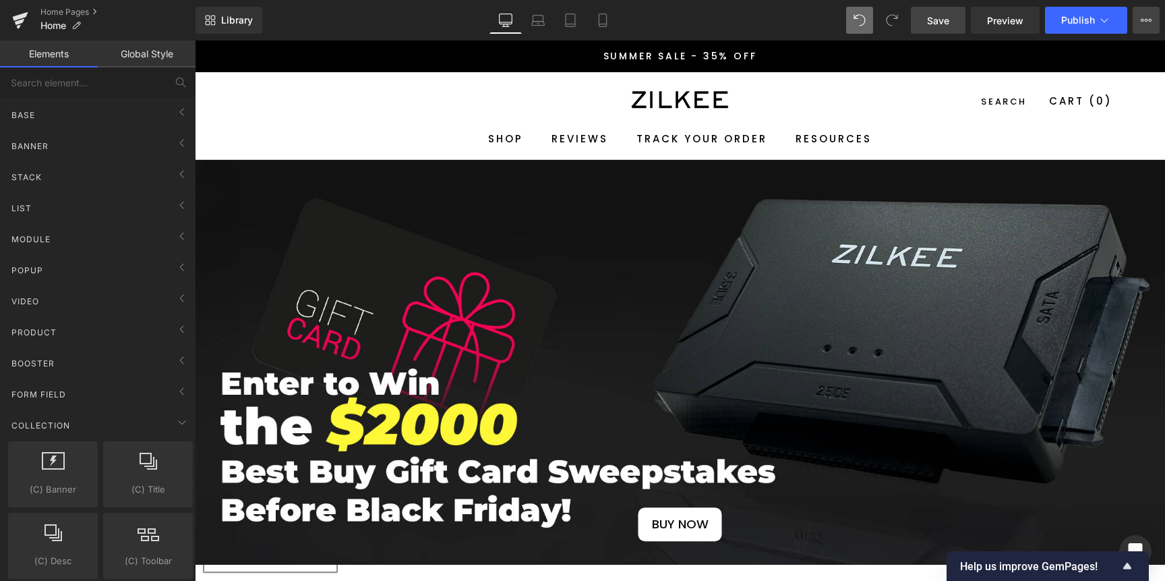
click at [1149, 16] on icon at bounding box center [1146, 20] width 11 height 11
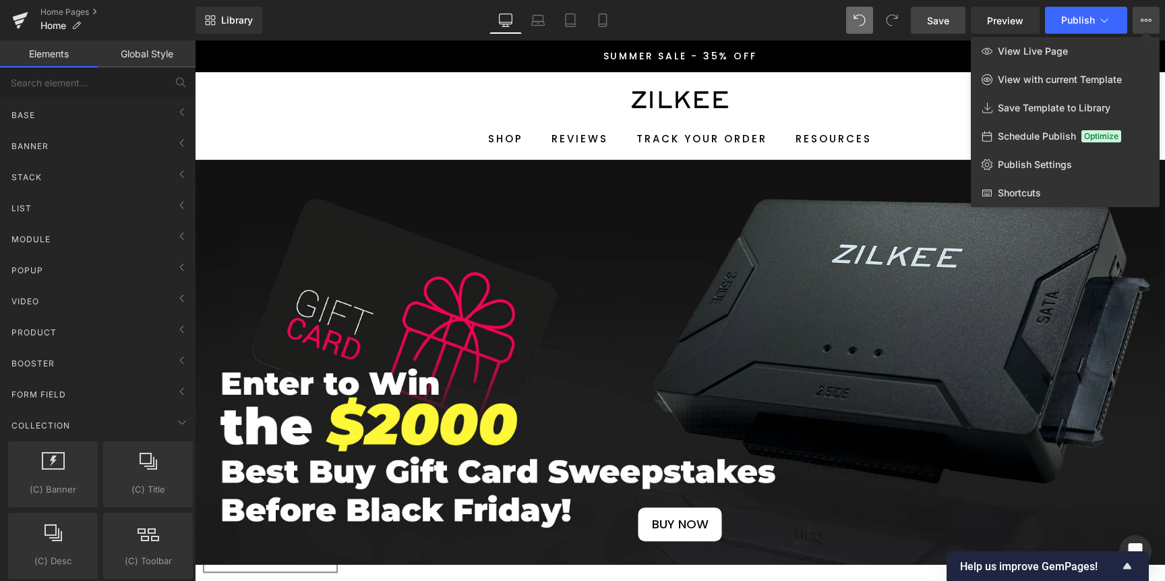
click at [1149, 16] on icon at bounding box center [1146, 20] width 11 height 11
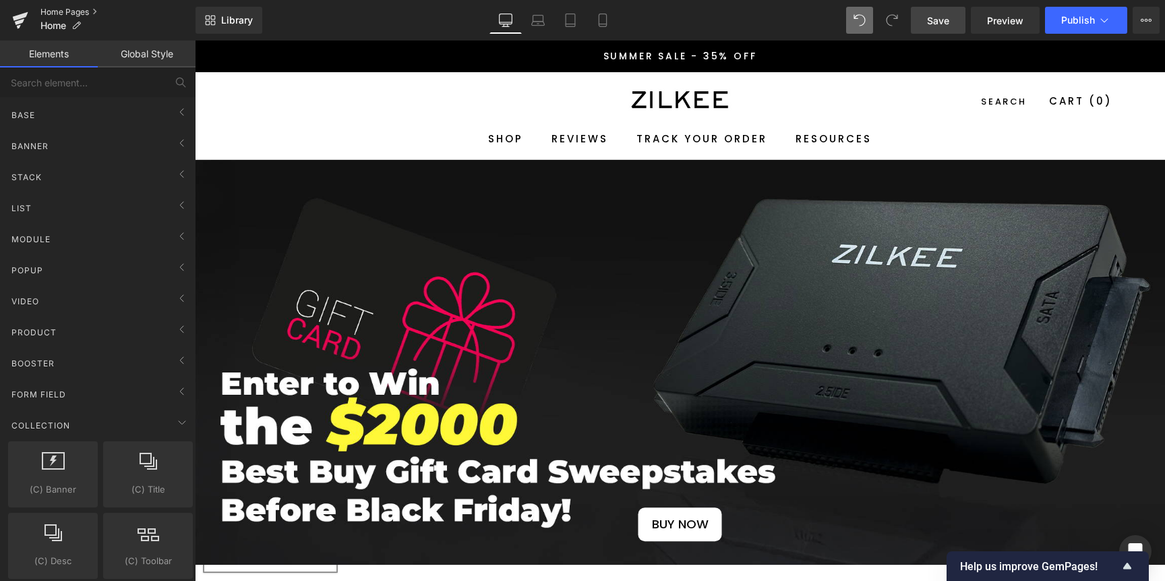
click at [55, 11] on link "Home Pages" at bounding box center [117, 12] width 155 height 11
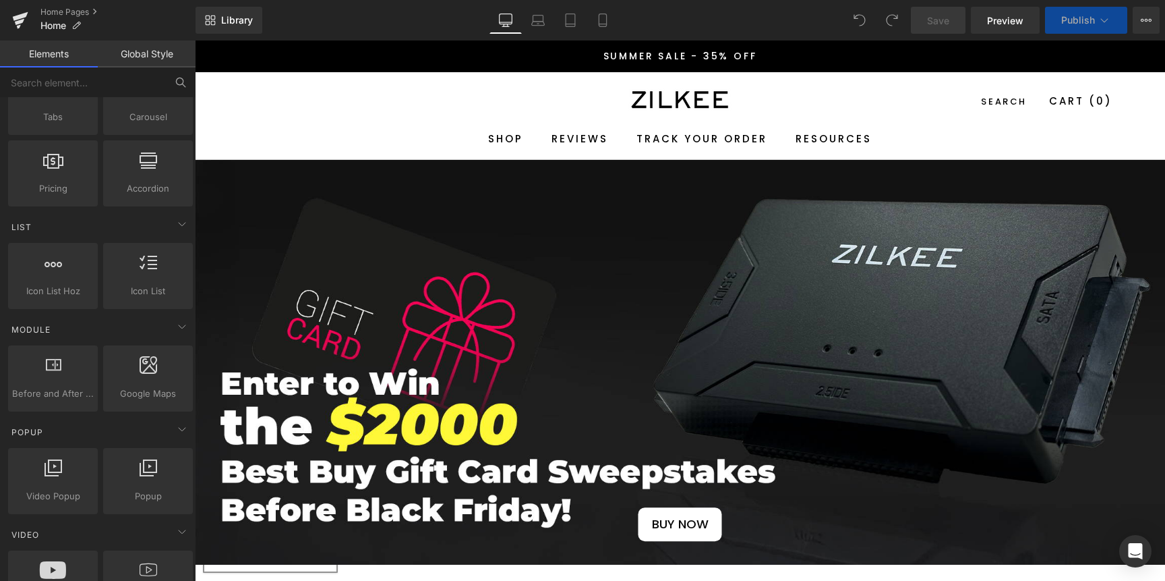
scroll to position [462, 0]
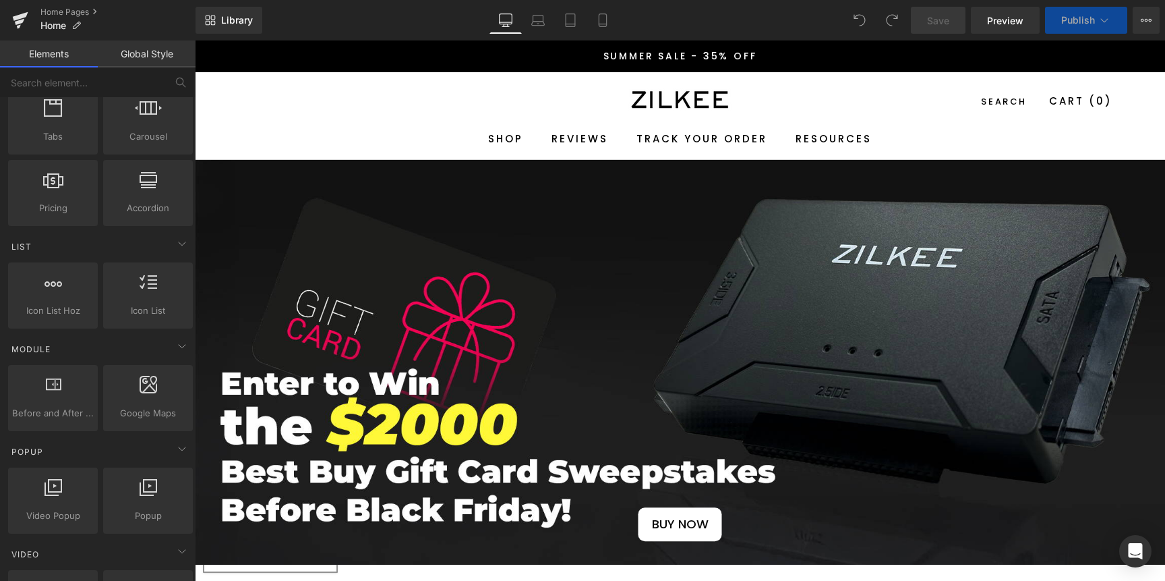
click at [146, 42] on link "Global Style" at bounding box center [147, 53] width 98 height 27
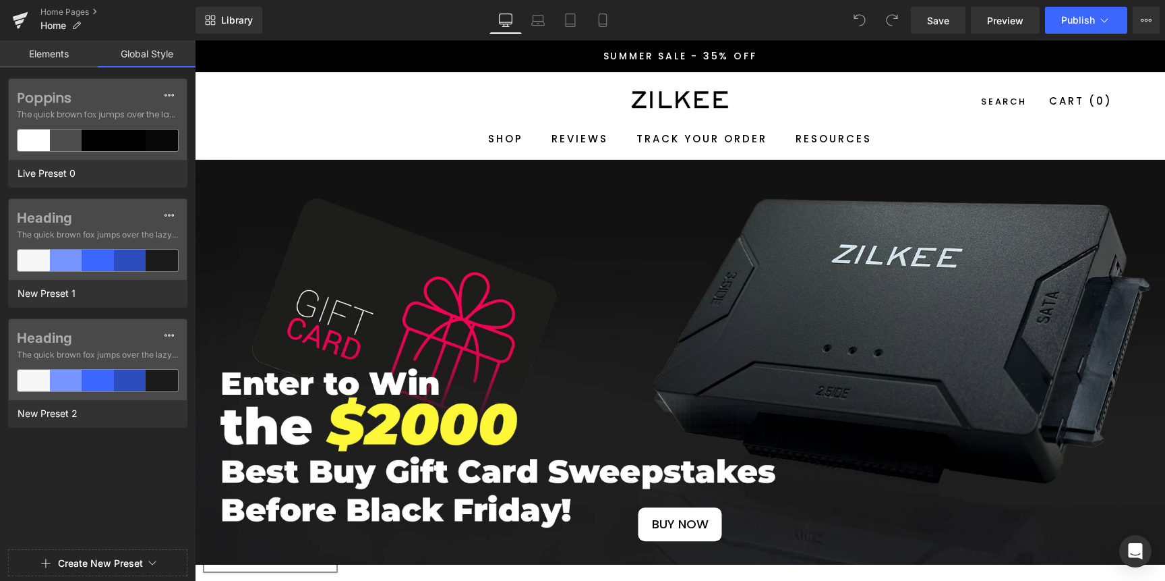
click at [73, 56] on link "Elements" at bounding box center [49, 53] width 98 height 27
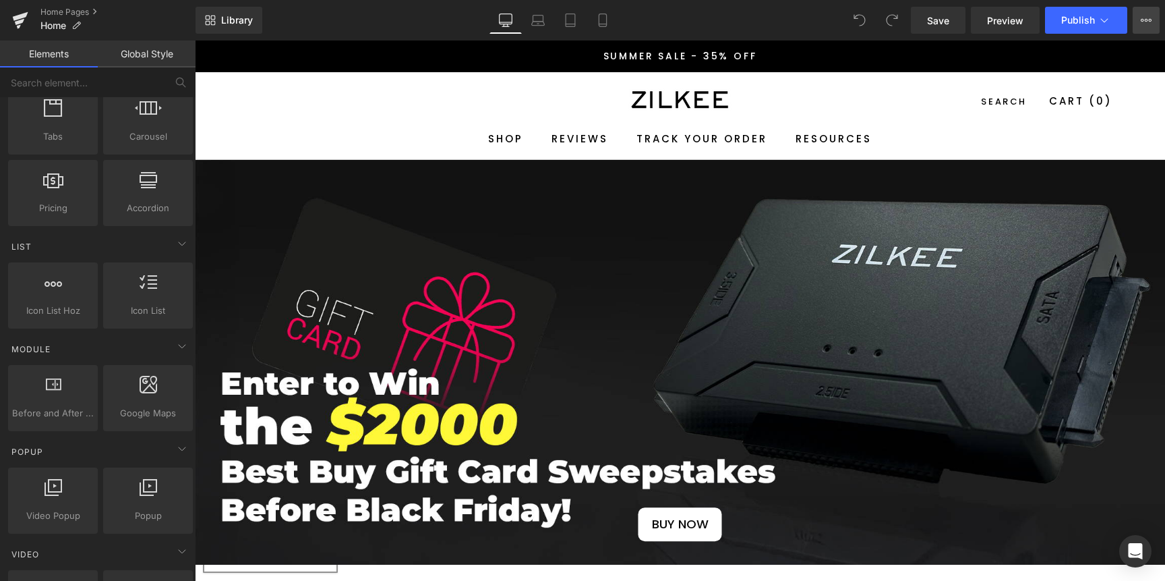
click at [1148, 13] on button "View Live Page View with current Template Save Template to Library Schedule Pub…" at bounding box center [1146, 20] width 27 height 27
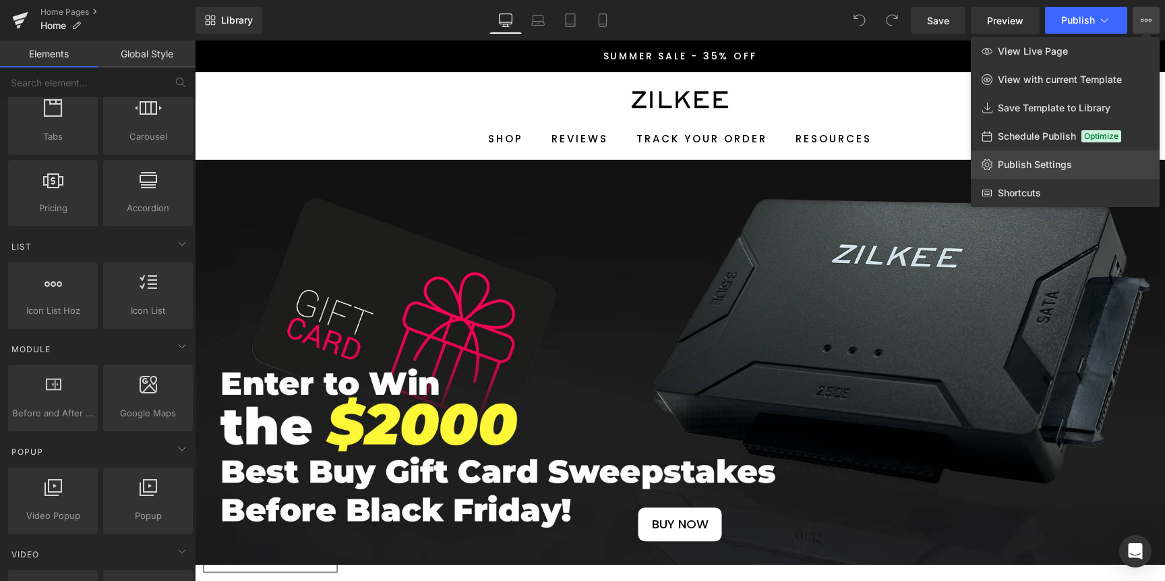
click at [1052, 163] on span "Publish Settings" at bounding box center [1035, 164] width 74 height 12
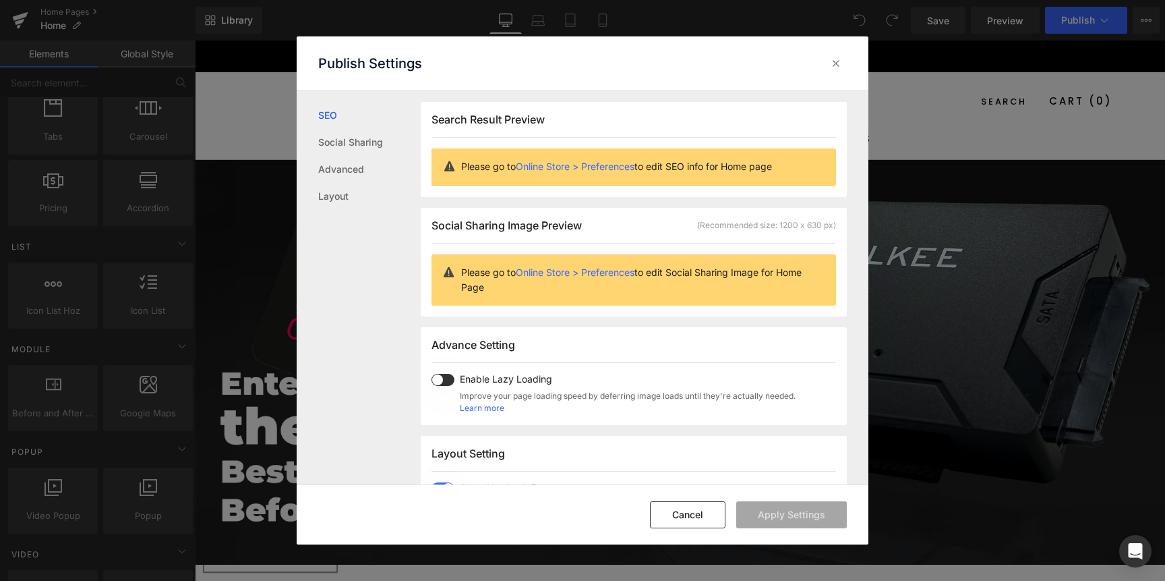
scroll to position [1, 0]
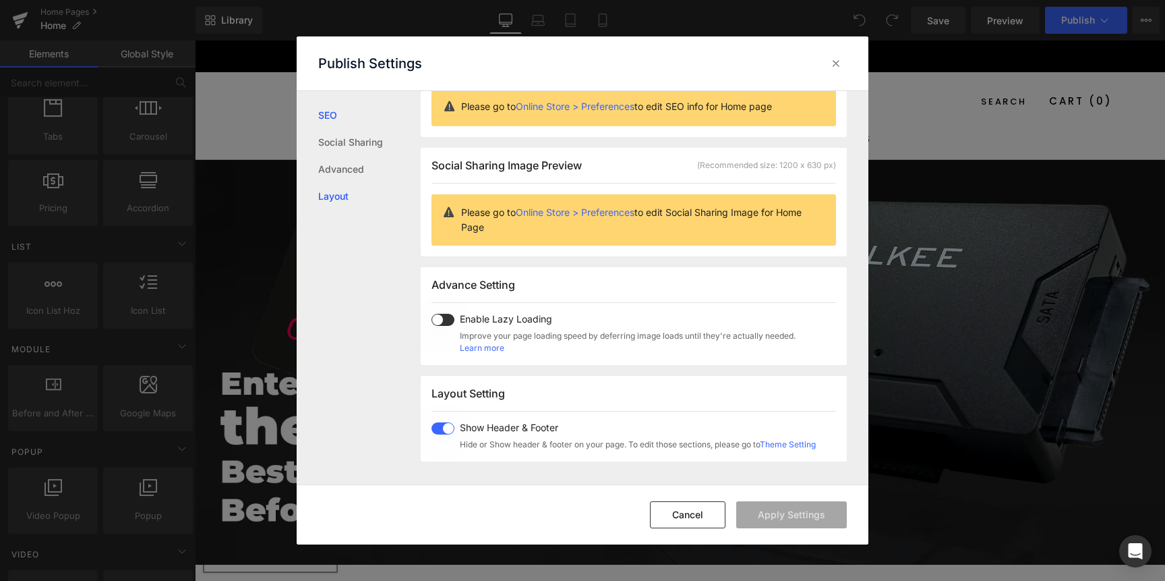
click at [343, 200] on link "Layout" at bounding box center [369, 196] width 102 height 27
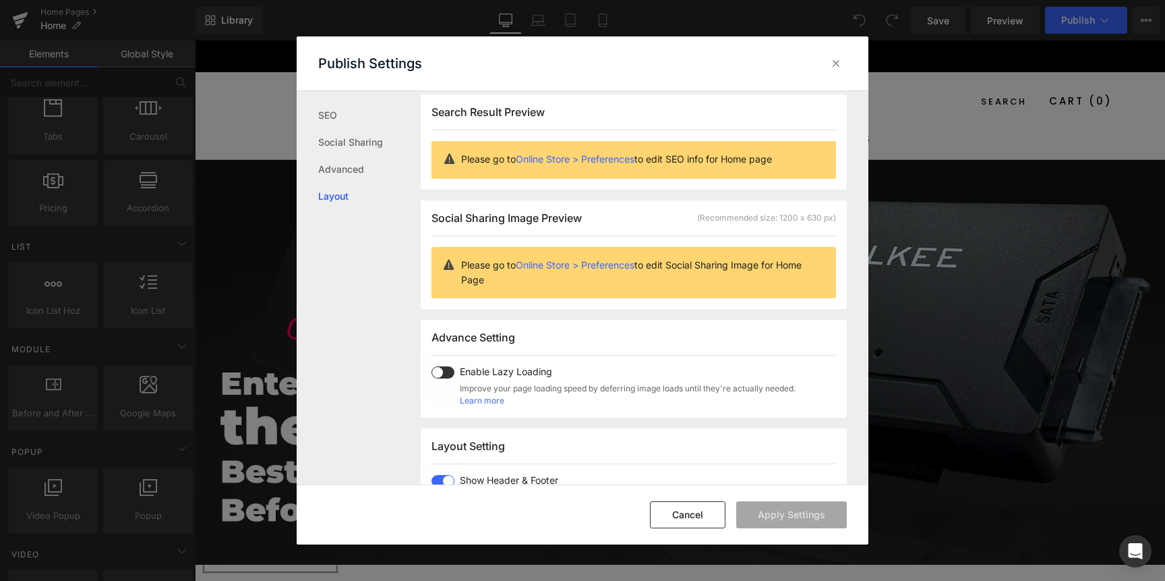
scroll to position [0, 0]
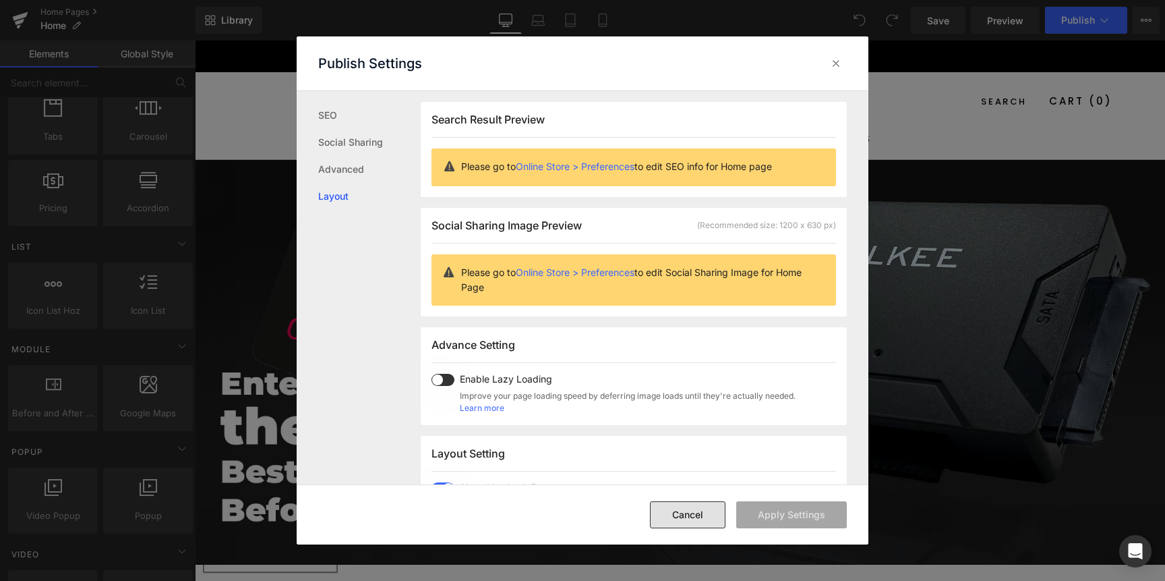
click at [676, 512] on button "Cancel" at bounding box center [688, 514] width 76 height 27
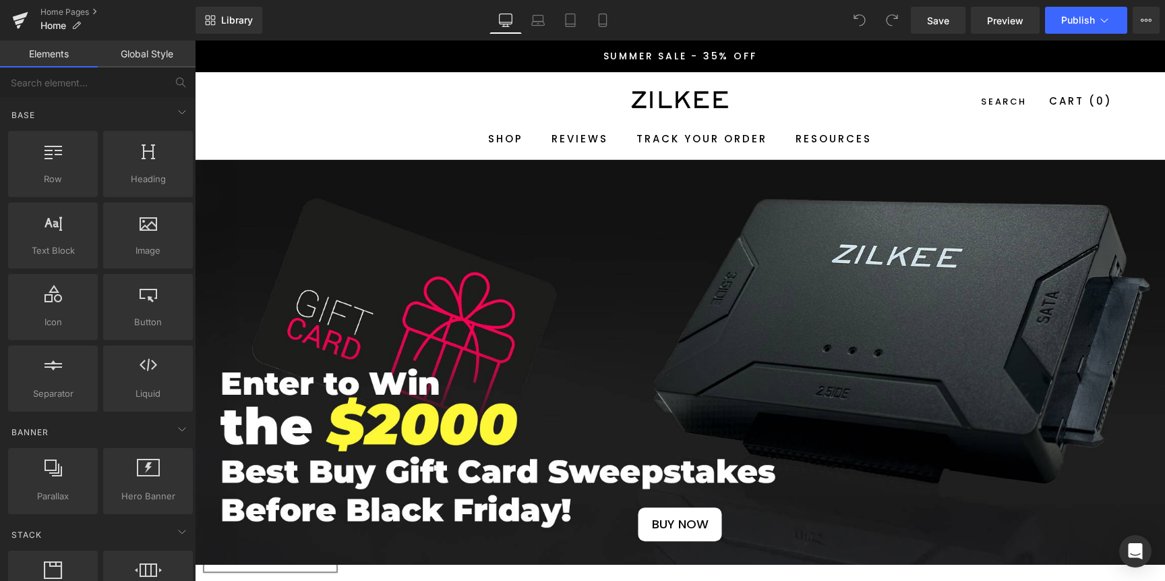
click at [143, 51] on link "Global Style" at bounding box center [147, 53] width 98 height 27
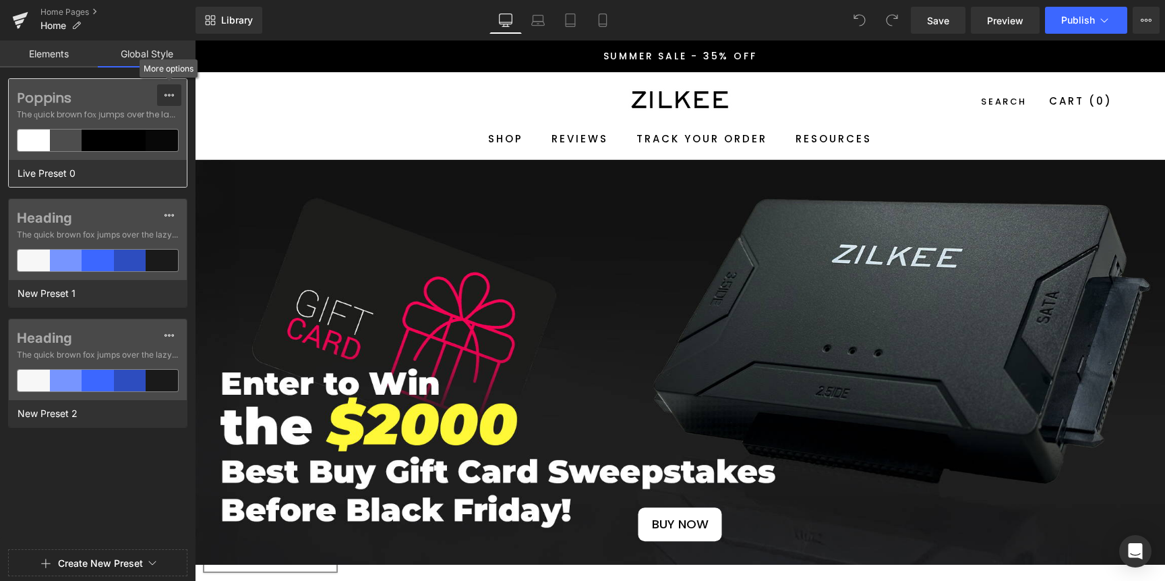
click at [171, 90] on icon at bounding box center [169, 95] width 11 height 11
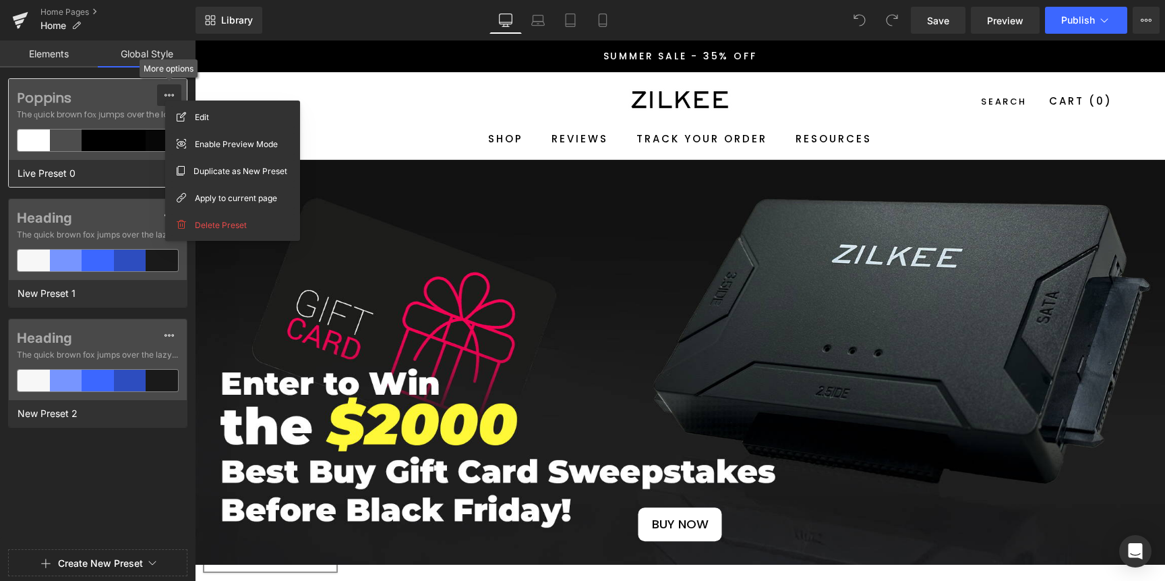
click at [171, 90] on icon at bounding box center [169, 95] width 11 height 11
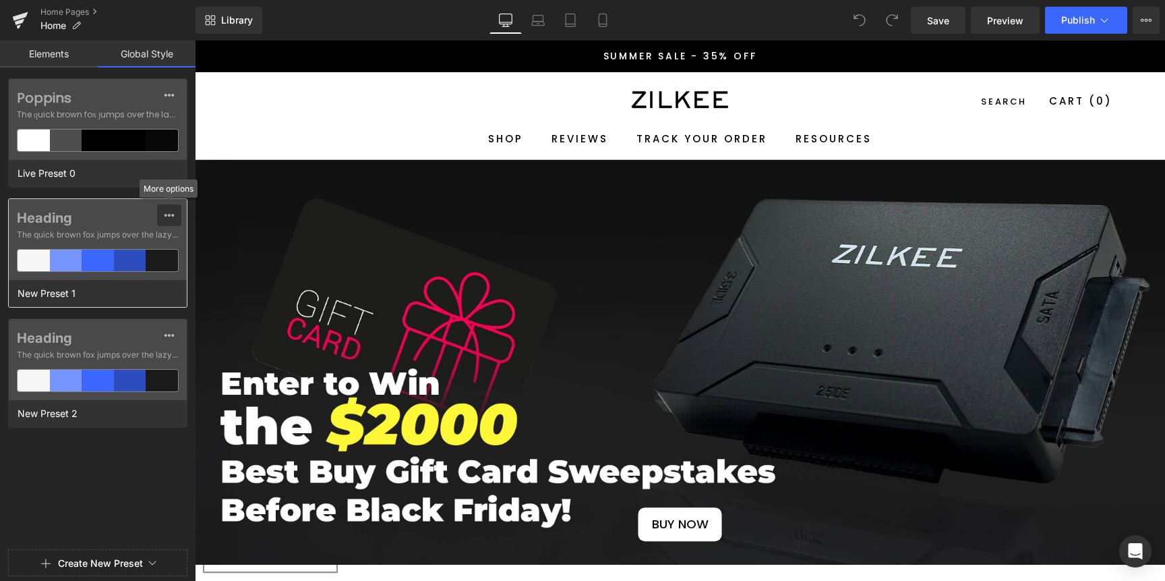
click at [167, 213] on icon at bounding box center [169, 215] width 11 height 11
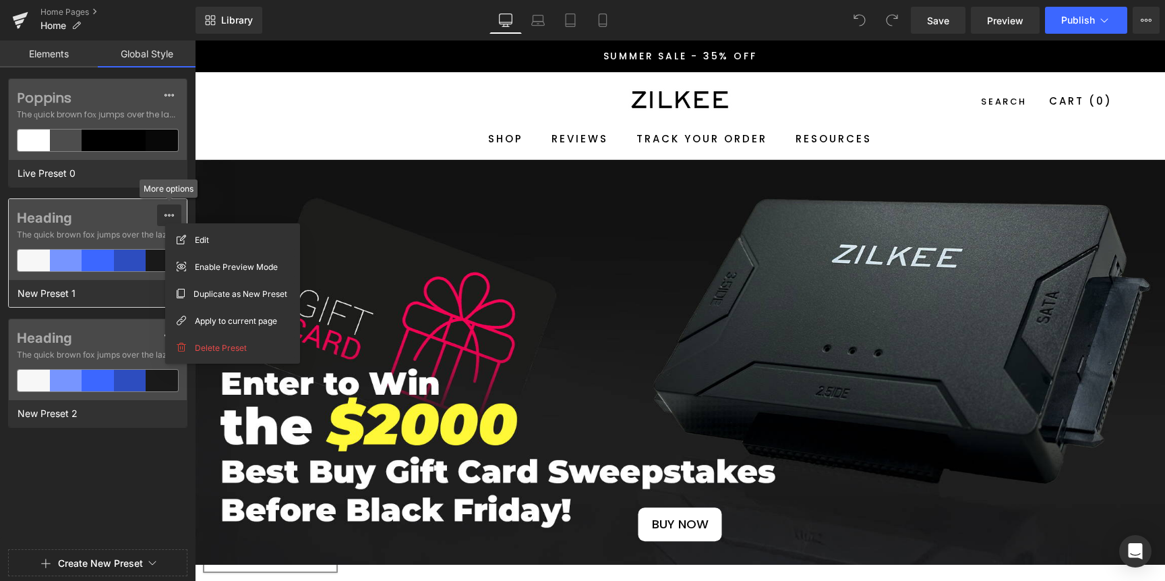
click at [170, 216] on icon at bounding box center [169, 215] width 11 height 11
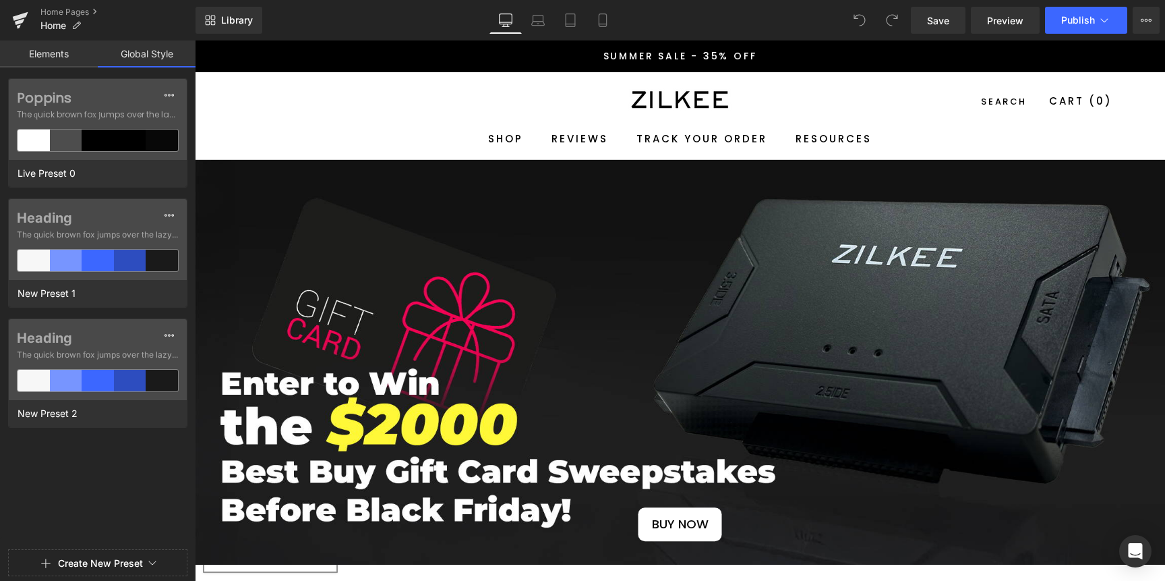
click at [39, 53] on link "Elements" at bounding box center [49, 53] width 98 height 27
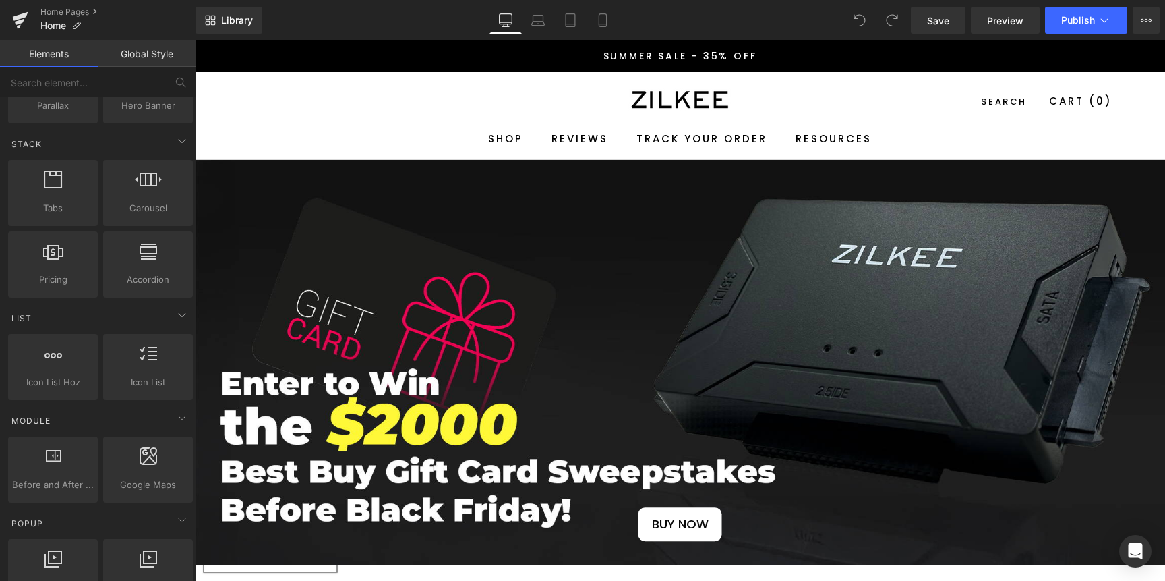
scroll to position [127, 0]
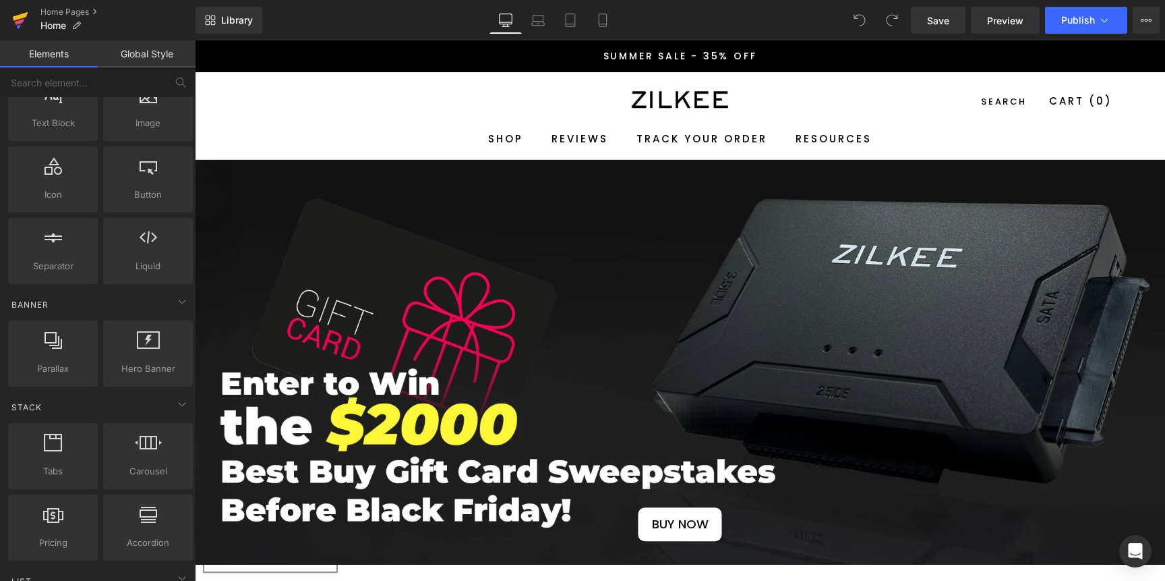
click at [20, 14] on icon at bounding box center [21, 16] width 16 height 9
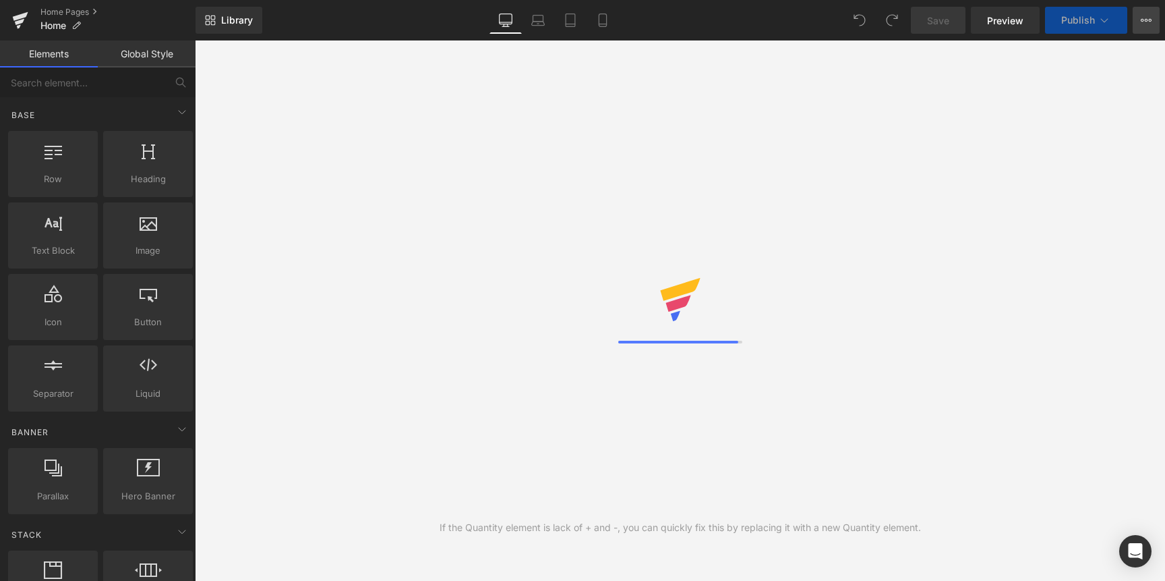
click at [1144, 20] on icon at bounding box center [1146, 20] width 11 height 11
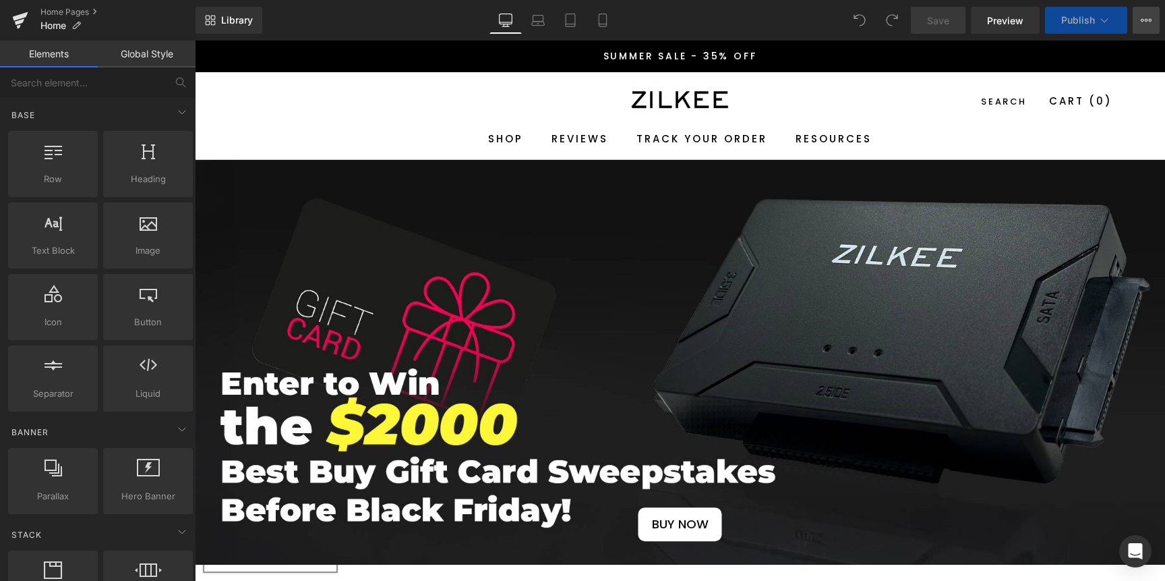
click at [1144, 20] on icon at bounding box center [1146, 20] width 11 height 11
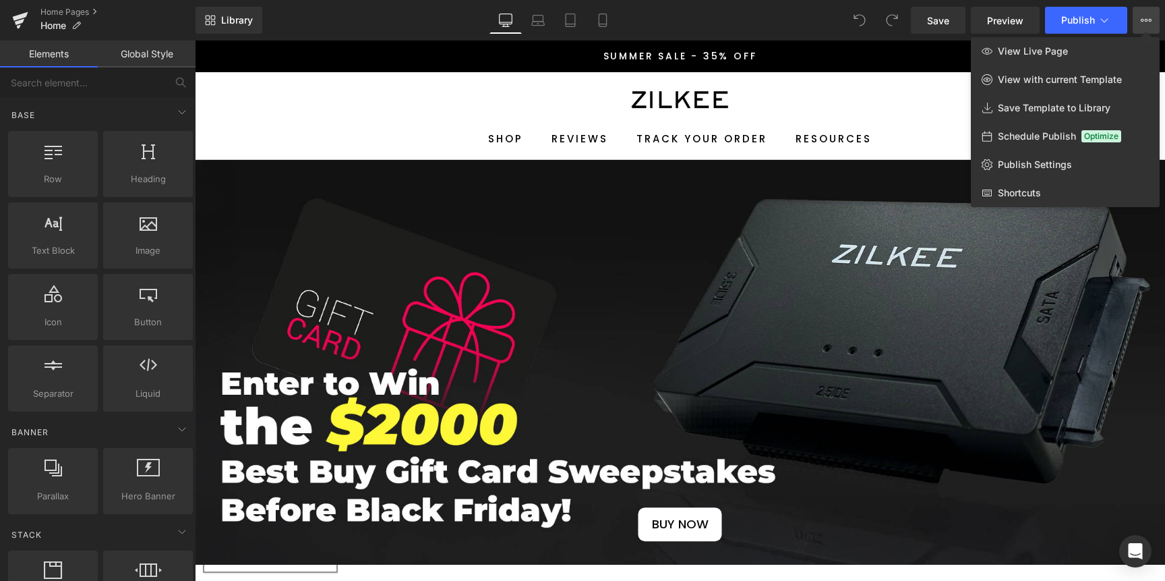
click at [1144, 20] on icon at bounding box center [1146, 20] width 11 height 11
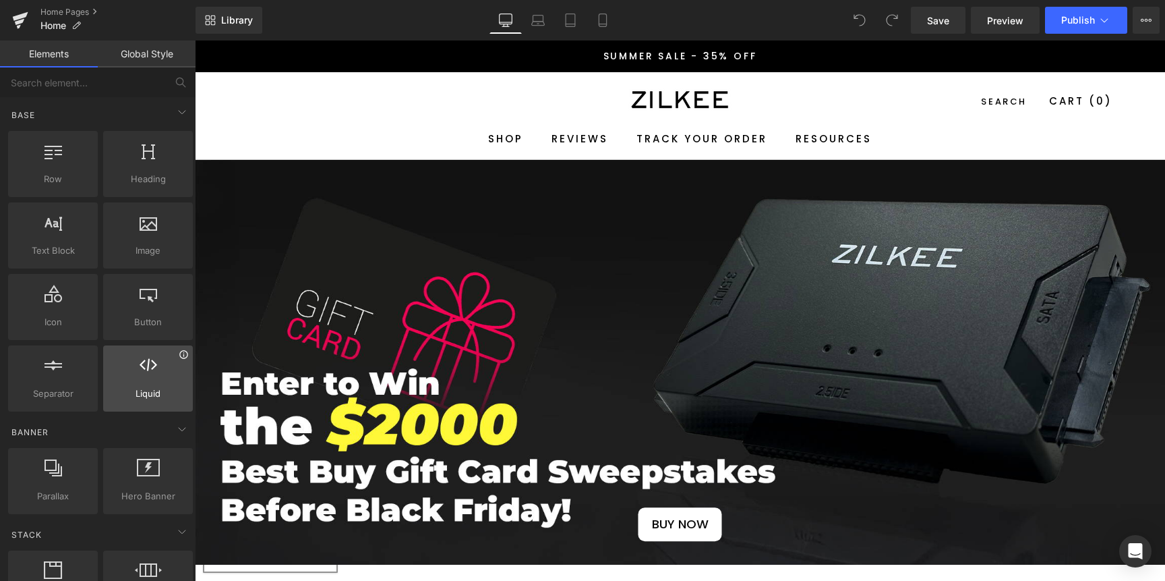
click at [179, 355] on icon at bounding box center [184, 354] width 10 height 10
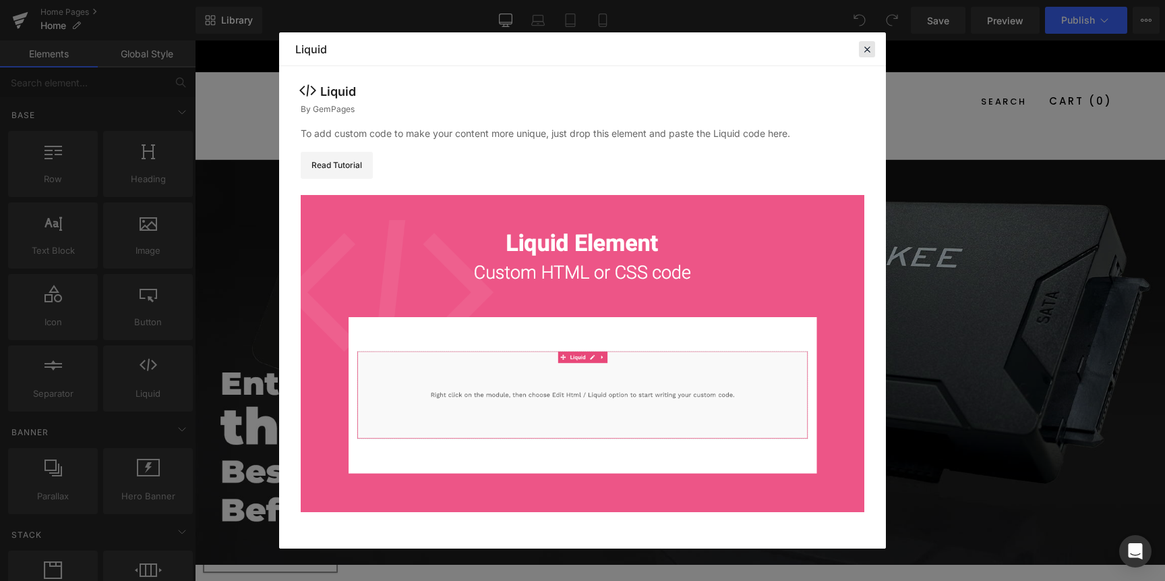
click at [862, 49] on icon at bounding box center [867, 49] width 12 height 12
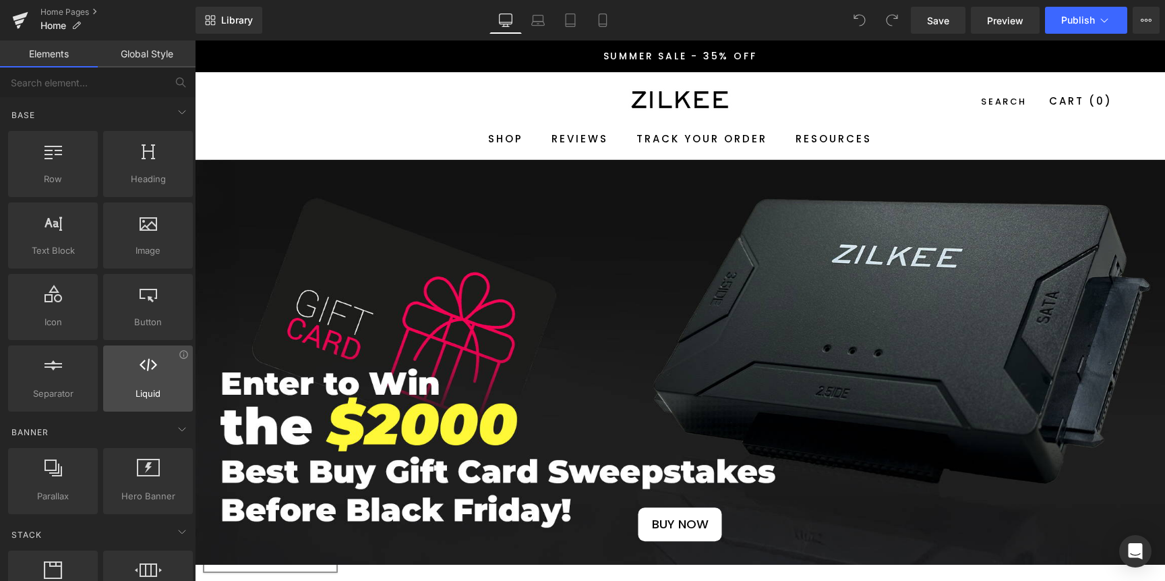
click at [139, 382] on div at bounding box center [148, 371] width 82 height 30
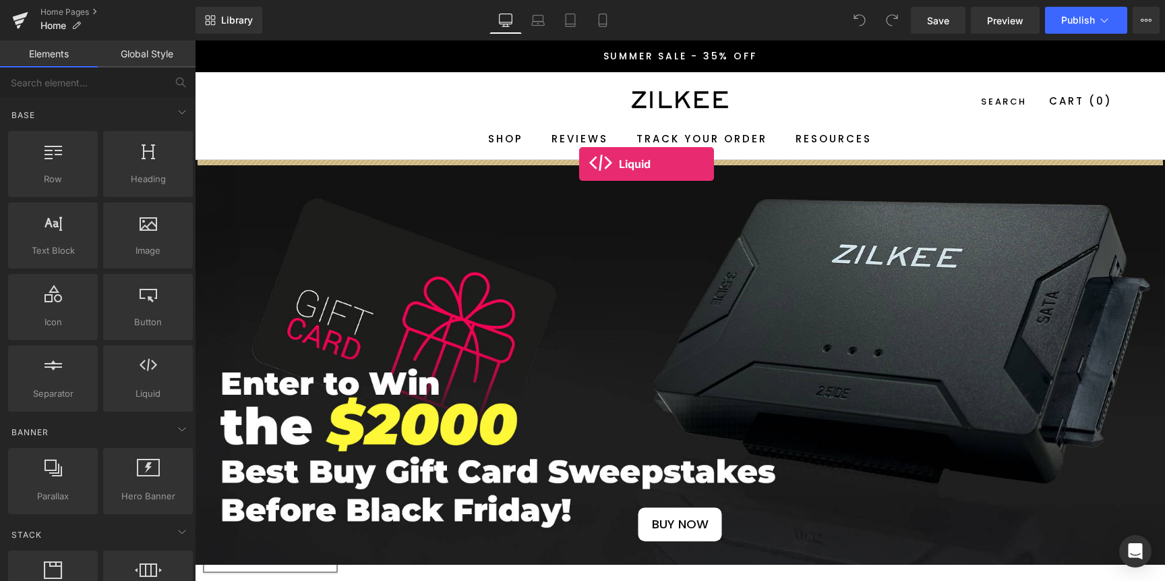
drag, startPoint x: 350, startPoint y: 407, endPoint x: 579, endPoint y: 164, distance: 334.4
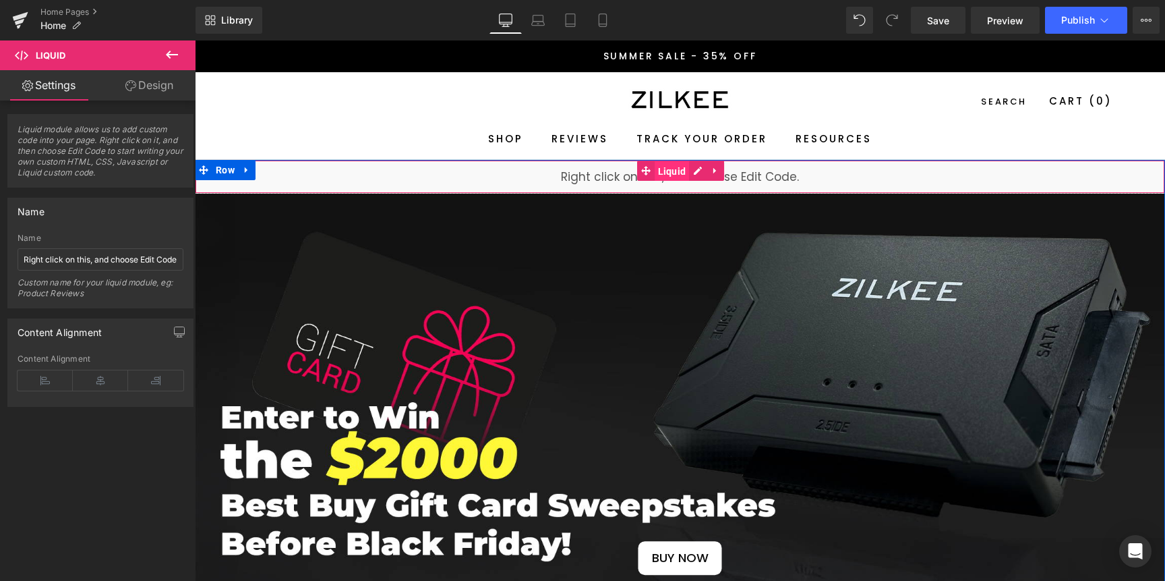
click at [663, 173] on span "Liquid" at bounding box center [672, 171] width 35 height 20
click at [685, 165] on div "Liquid" at bounding box center [680, 177] width 970 height 34
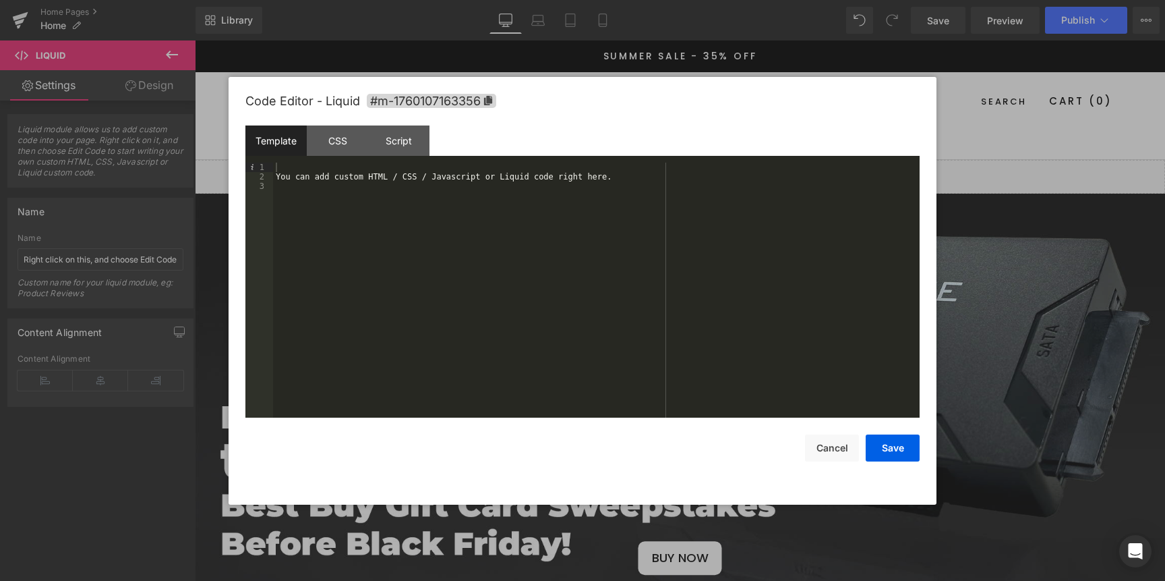
click at [359, 157] on div "Template CSS Script Data" at bounding box center [582, 143] width 674 height 37
click at [339, 142] on div "CSS" at bounding box center [337, 140] width 61 height 30
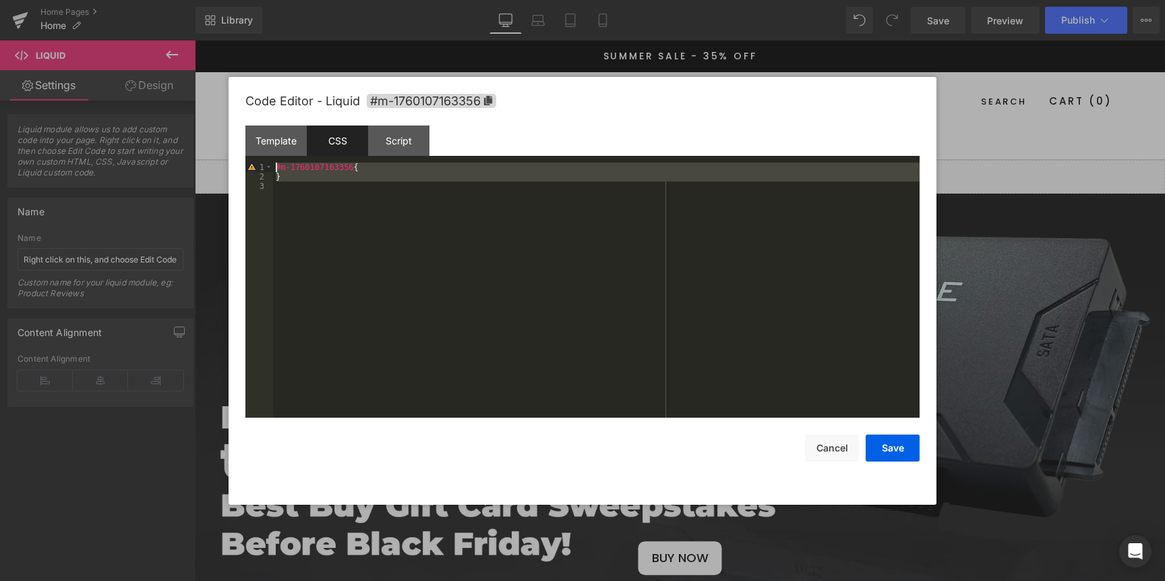
drag, startPoint x: 352, startPoint y: 185, endPoint x: 214, endPoint y: 136, distance: 147.0
click at [214, 136] on body "Liquid You are previewing how the will restyle your page. You can not edit Elem…" at bounding box center [582, 290] width 1165 height 581
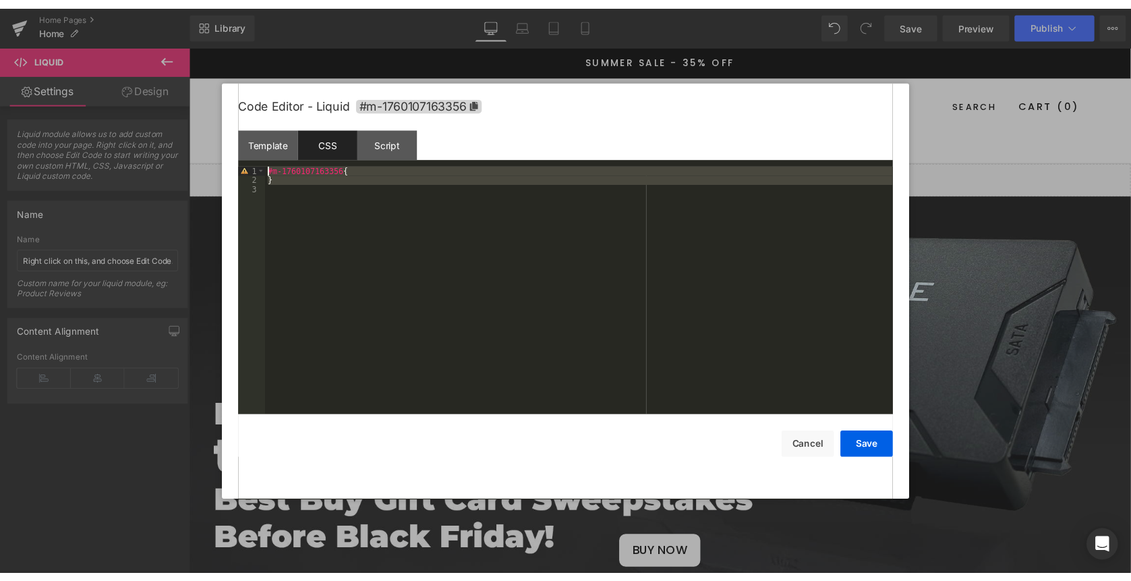
scroll to position [189, 0]
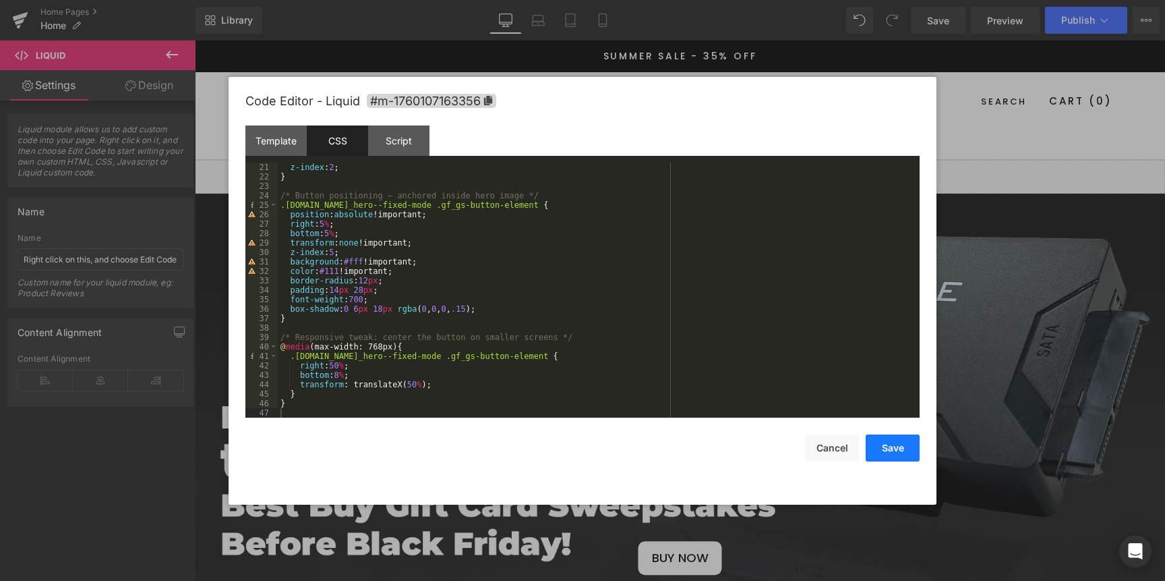
click at [904, 440] on button "Save" at bounding box center [893, 447] width 54 height 27
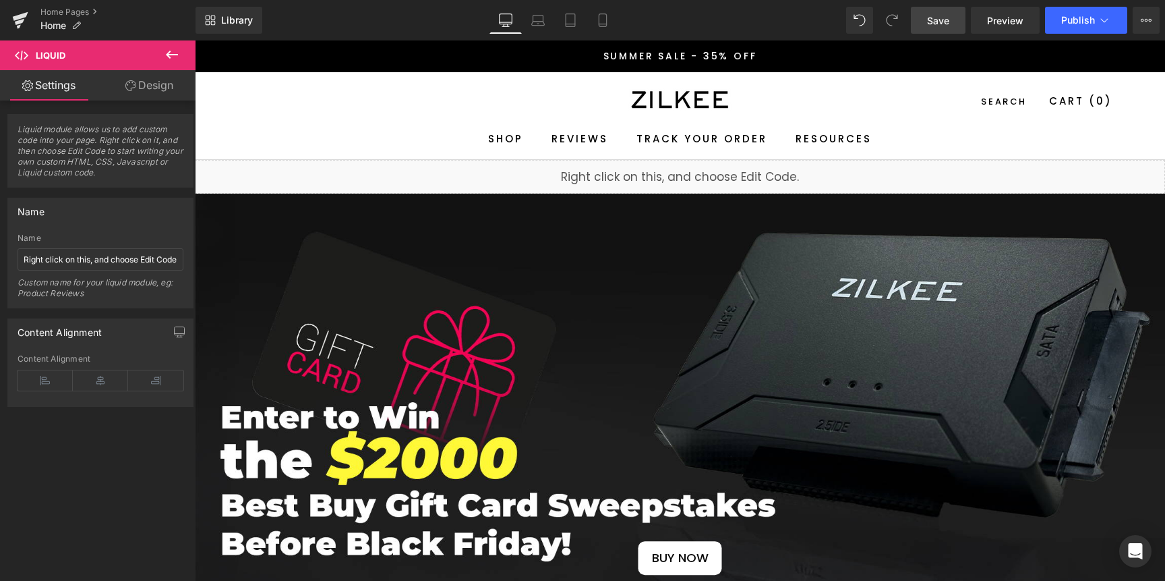
click at [940, 21] on span "Save" at bounding box center [938, 20] width 22 height 14
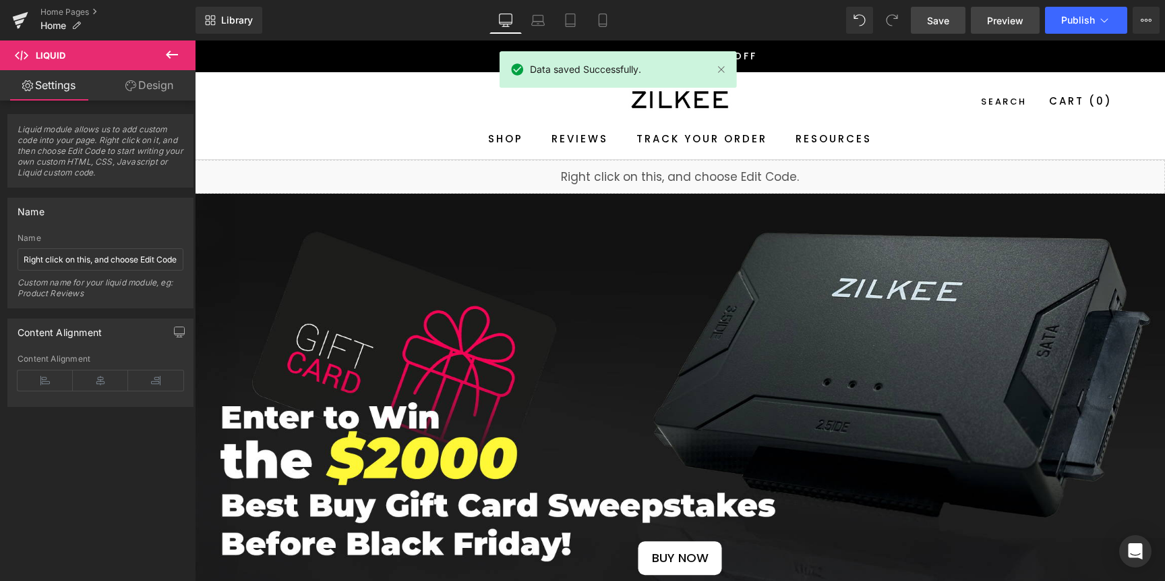
click at [1003, 23] on span "Preview" at bounding box center [1005, 20] width 36 height 14
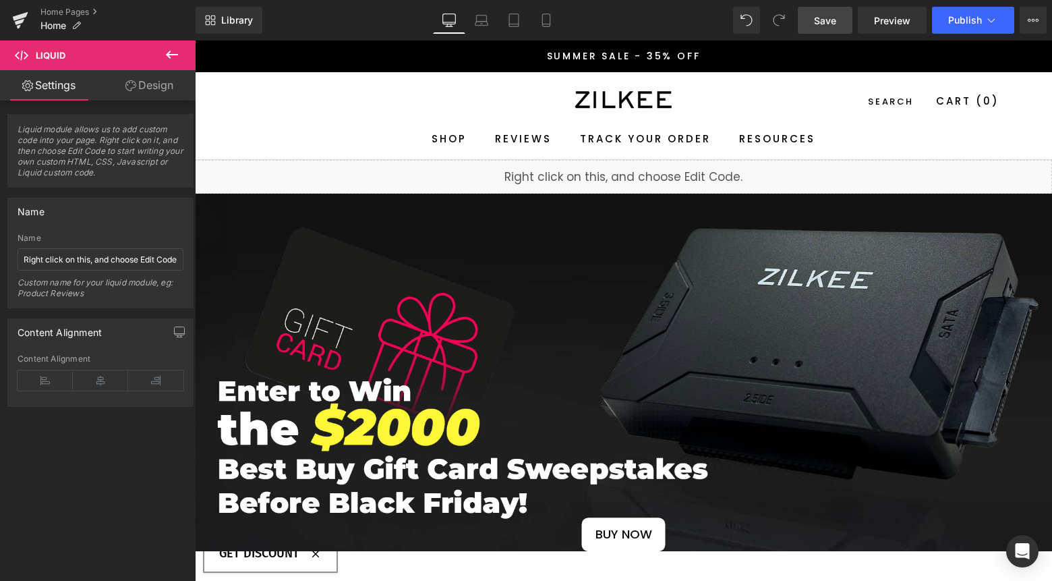
click at [810, 16] on link "Save" at bounding box center [825, 20] width 55 height 27
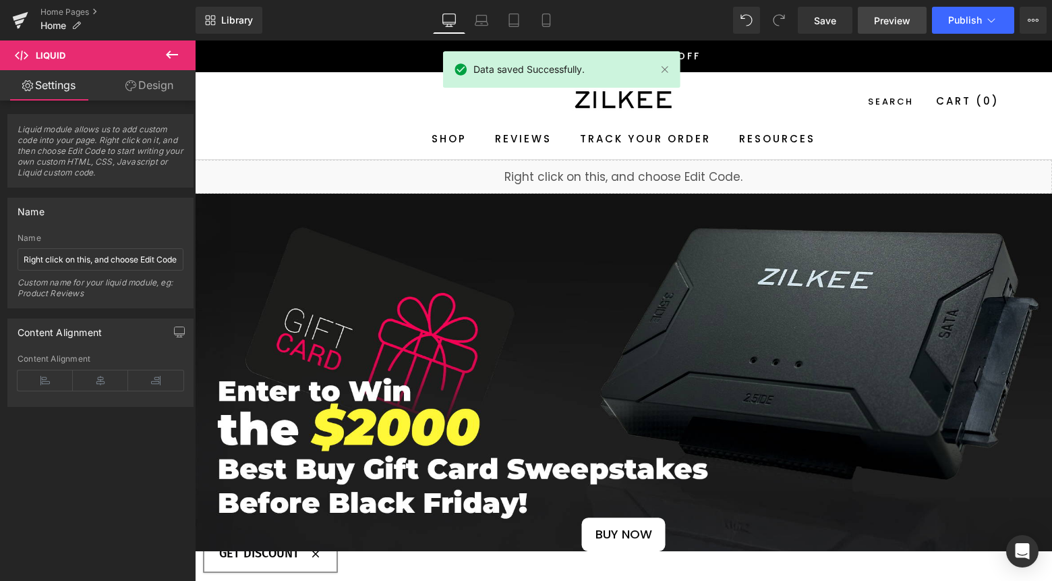
click at [889, 27] on span "Preview" at bounding box center [892, 20] width 36 height 14
